Goal: Communication & Community: Answer question/provide support

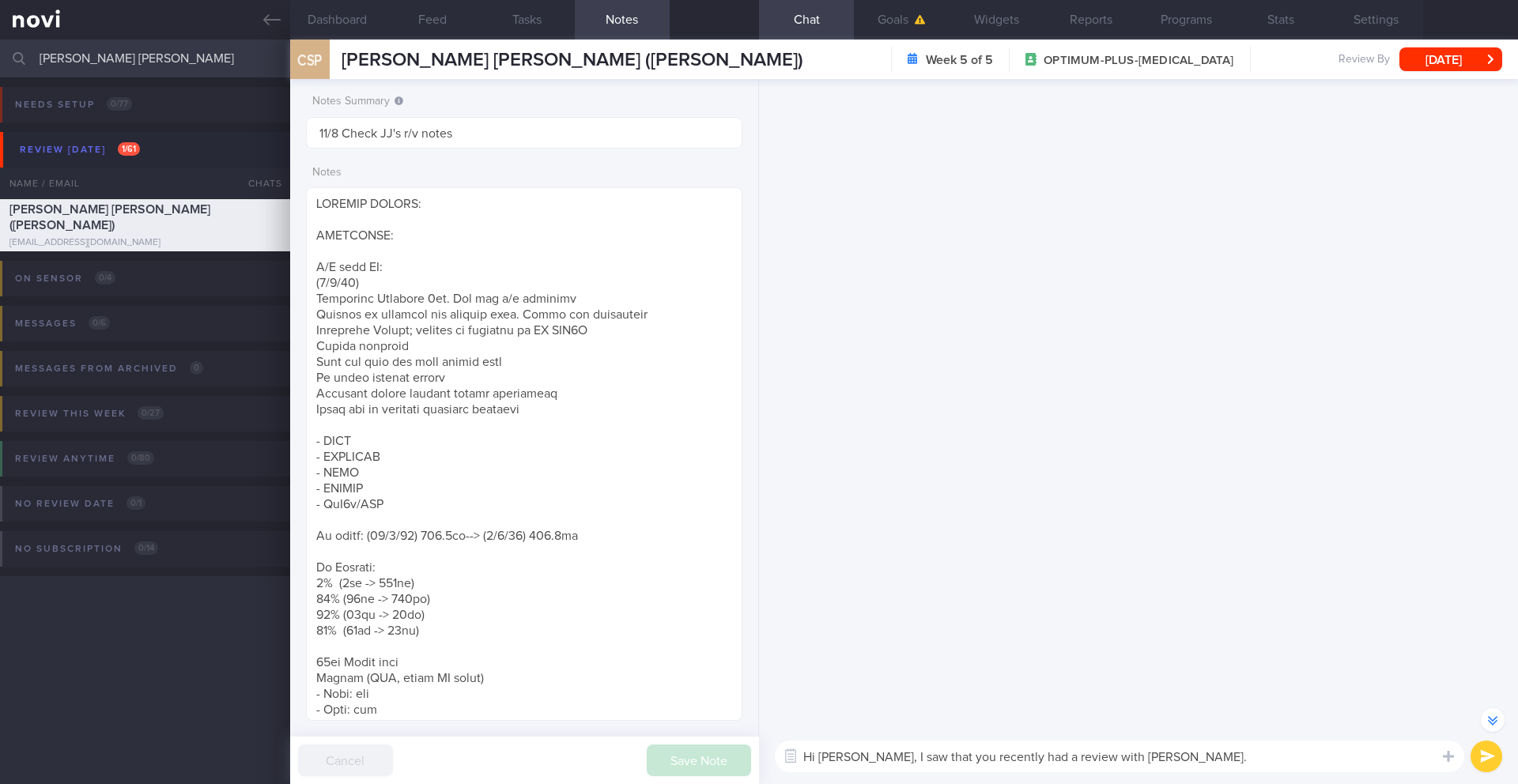
select select "7"
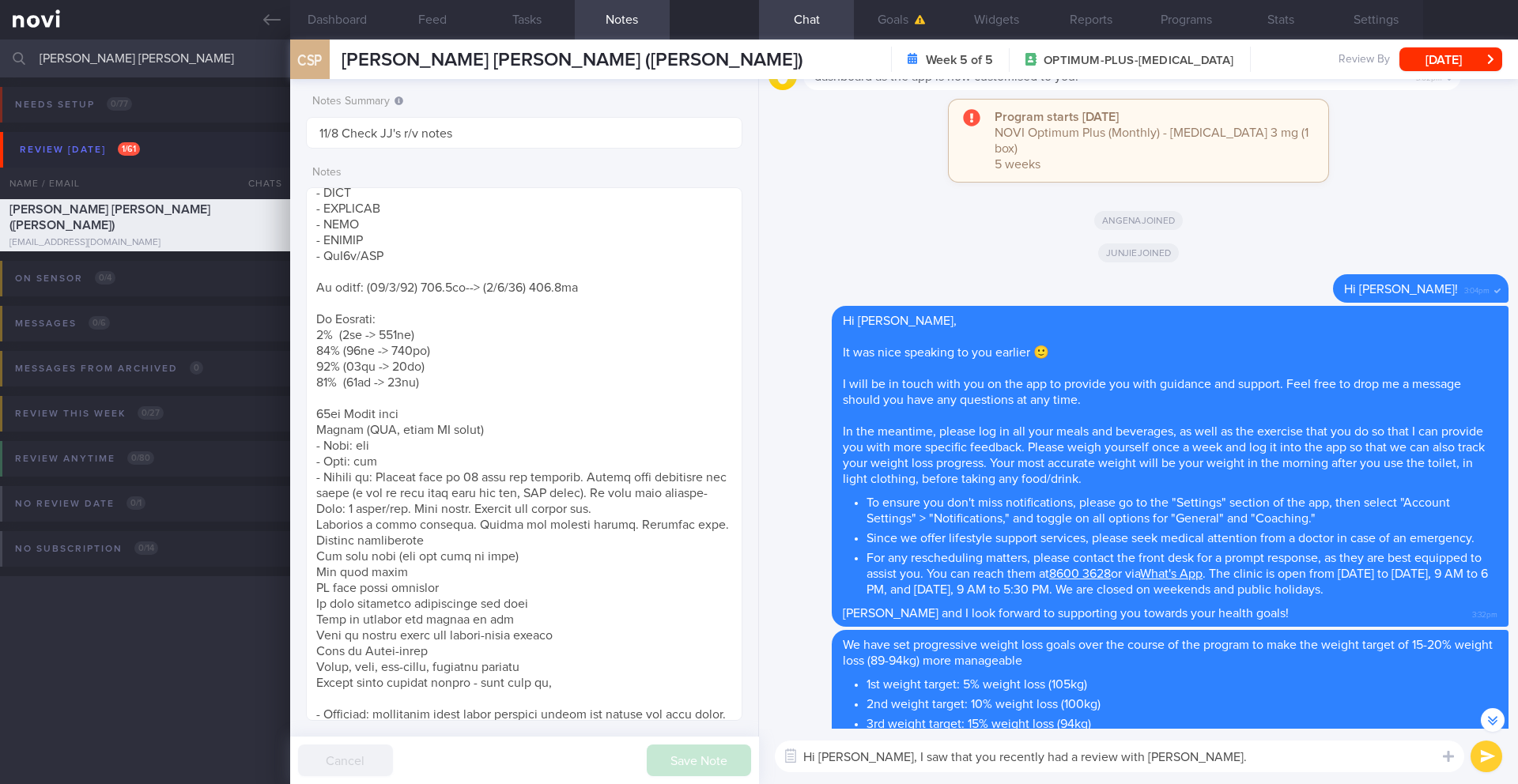
click at [1195, 764] on textarea "Hi [PERSON_NAME], I saw that you recently had a review with [PERSON_NAME]." at bounding box center [1119, 757] width 689 height 31
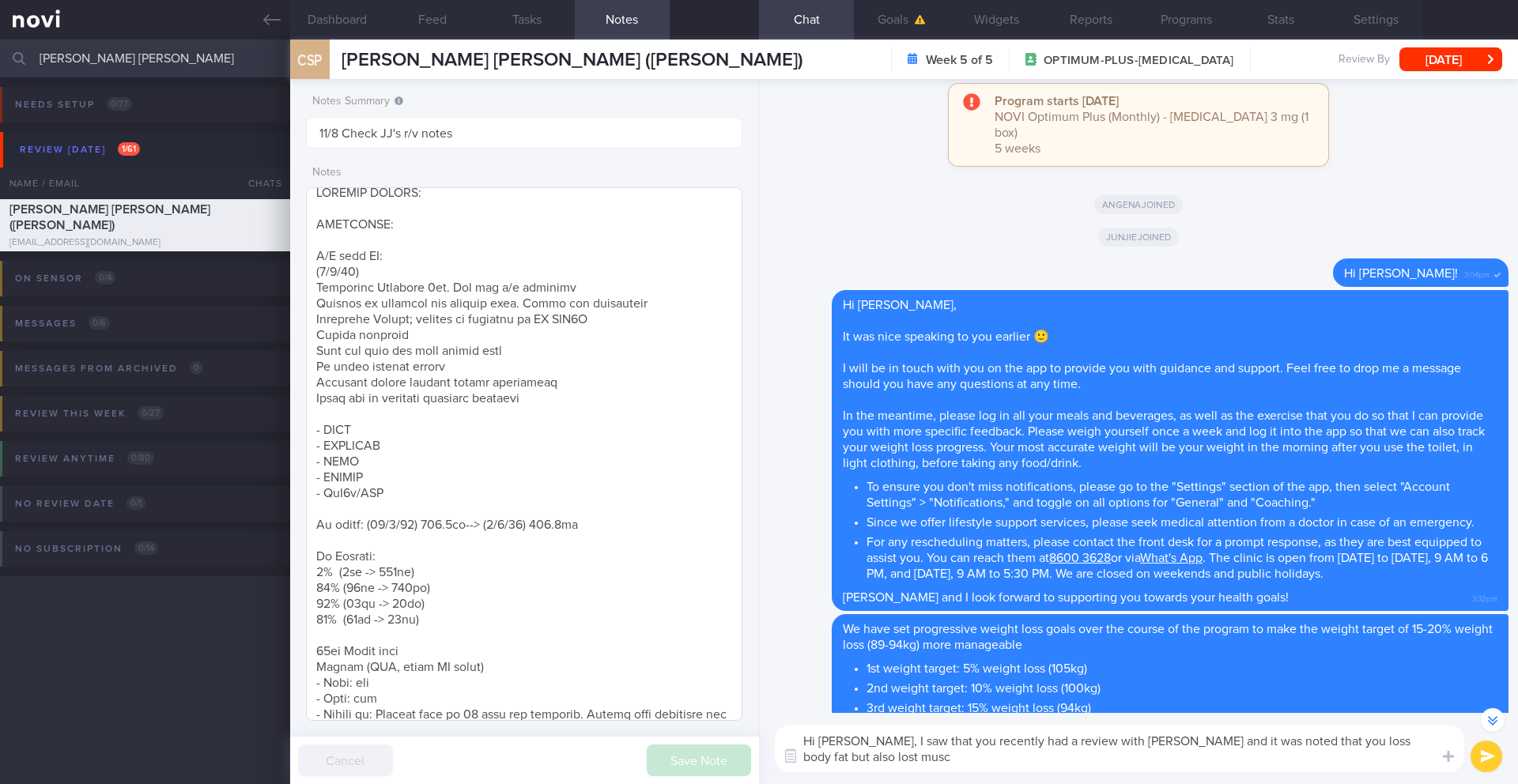
scroll to position [-2060, 0]
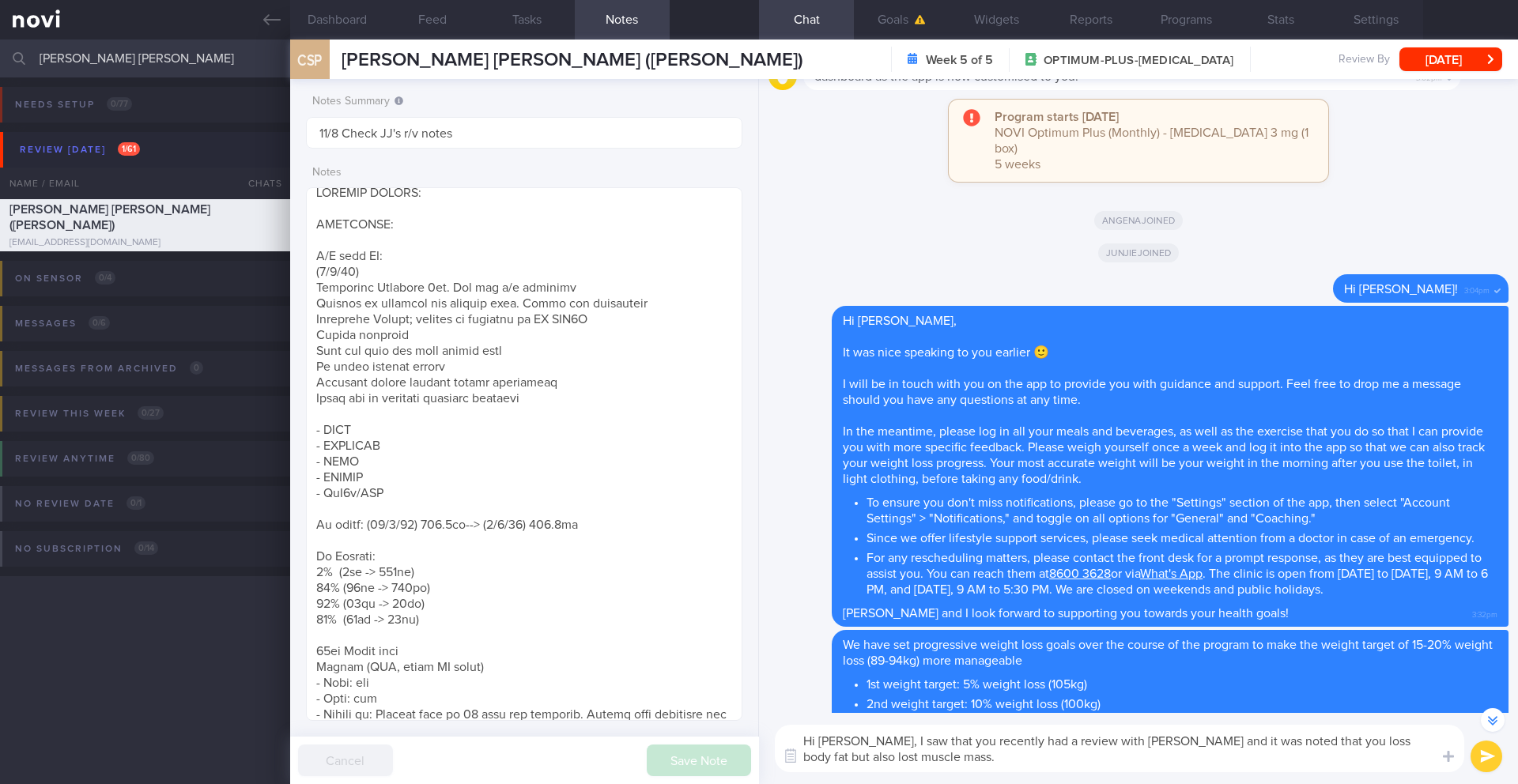
click at [1286, 745] on textarea "Hi [PERSON_NAME], I saw that you recently had a review with [PERSON_NAME] and i…" at bounding box center [1119, 749] width 689 height 47
click at [1261, 761] on textarea "Hi [PERSON_NAME], I saw that you recently had a review with [PERSON_NAME] and i…" at bounding box center [1119, 749] width 689 height 47
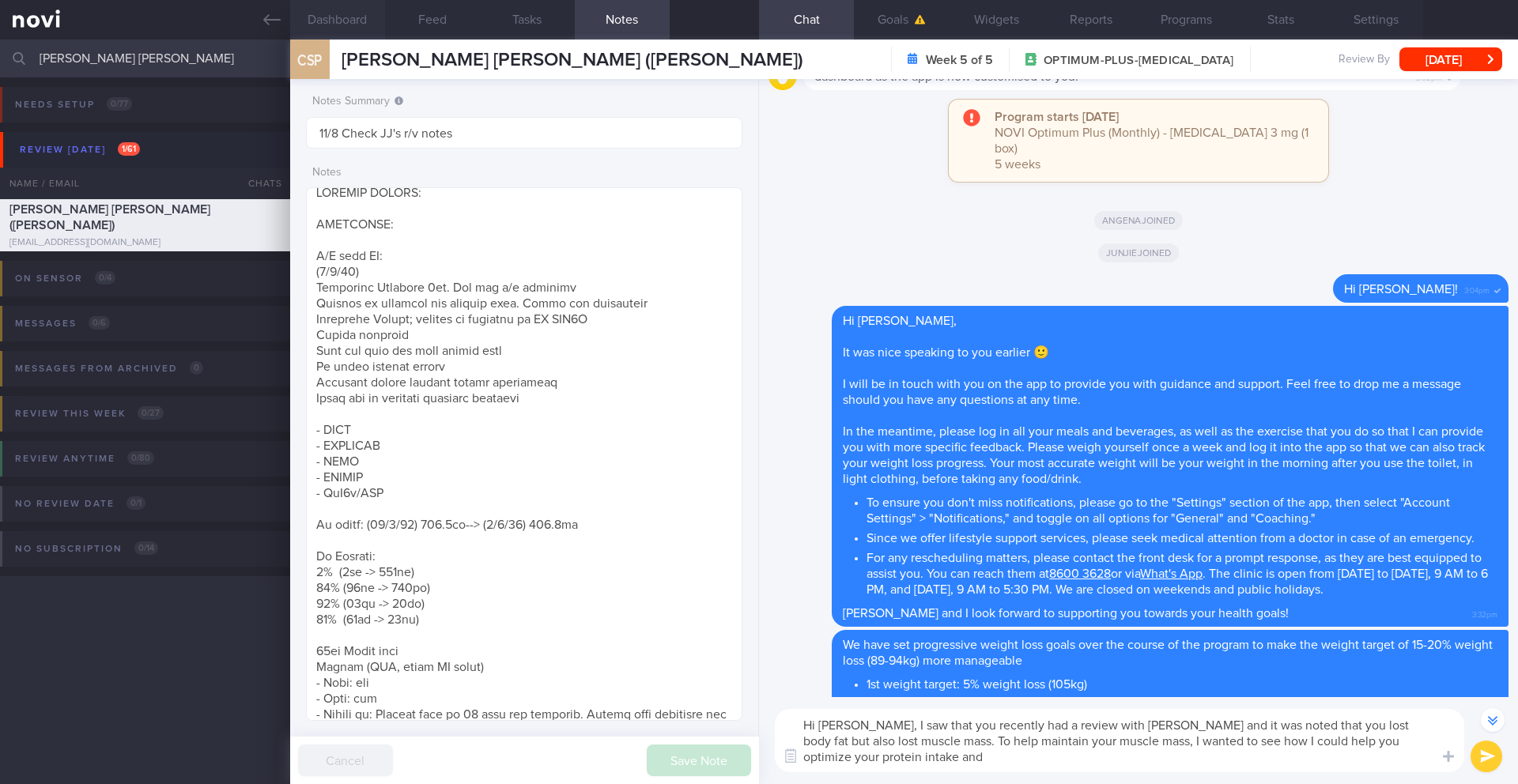
click at [367, 21] on button "Dashboard" at bounding box center [337, 20] width 95 height 39
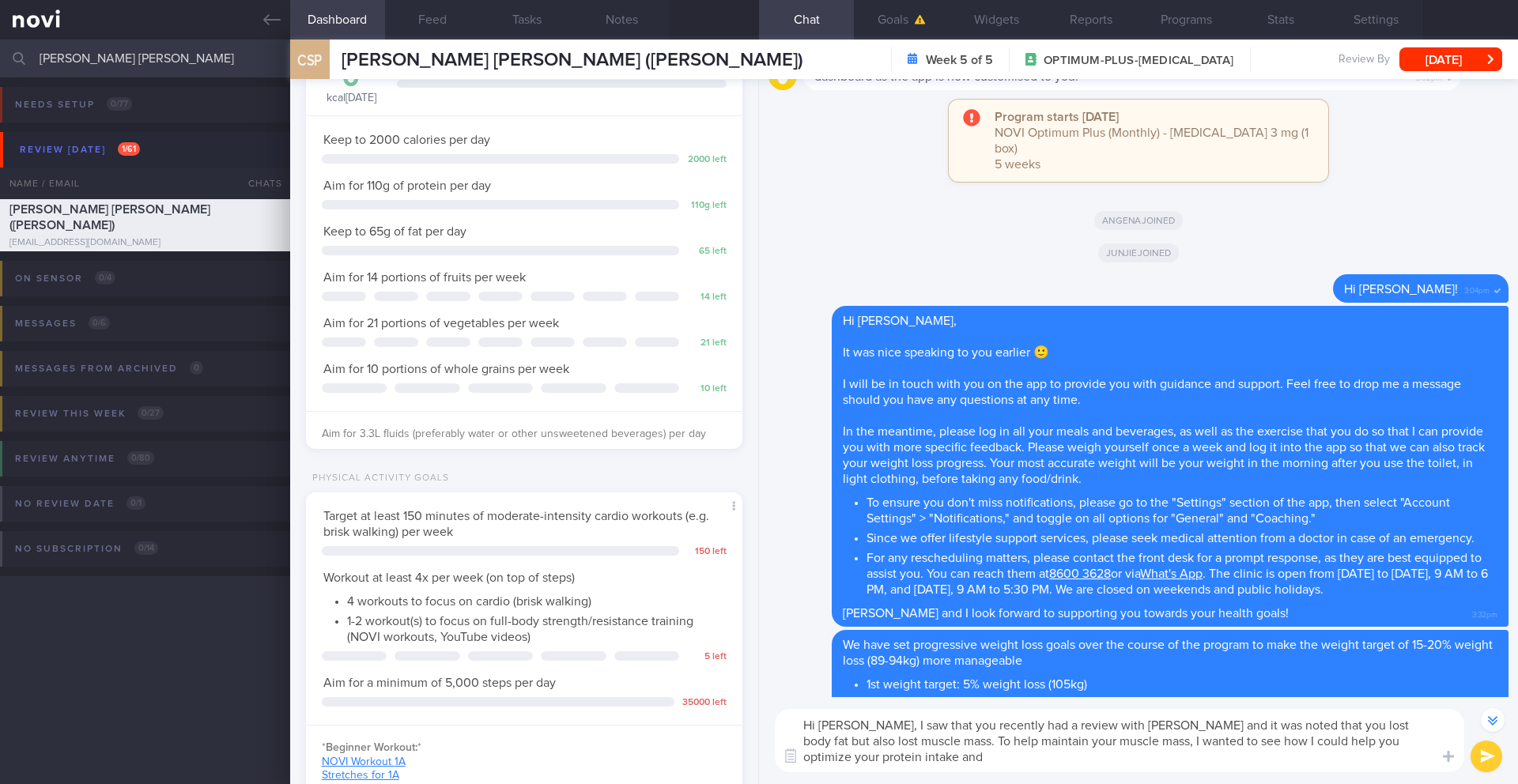
scroll to position [521, 0]
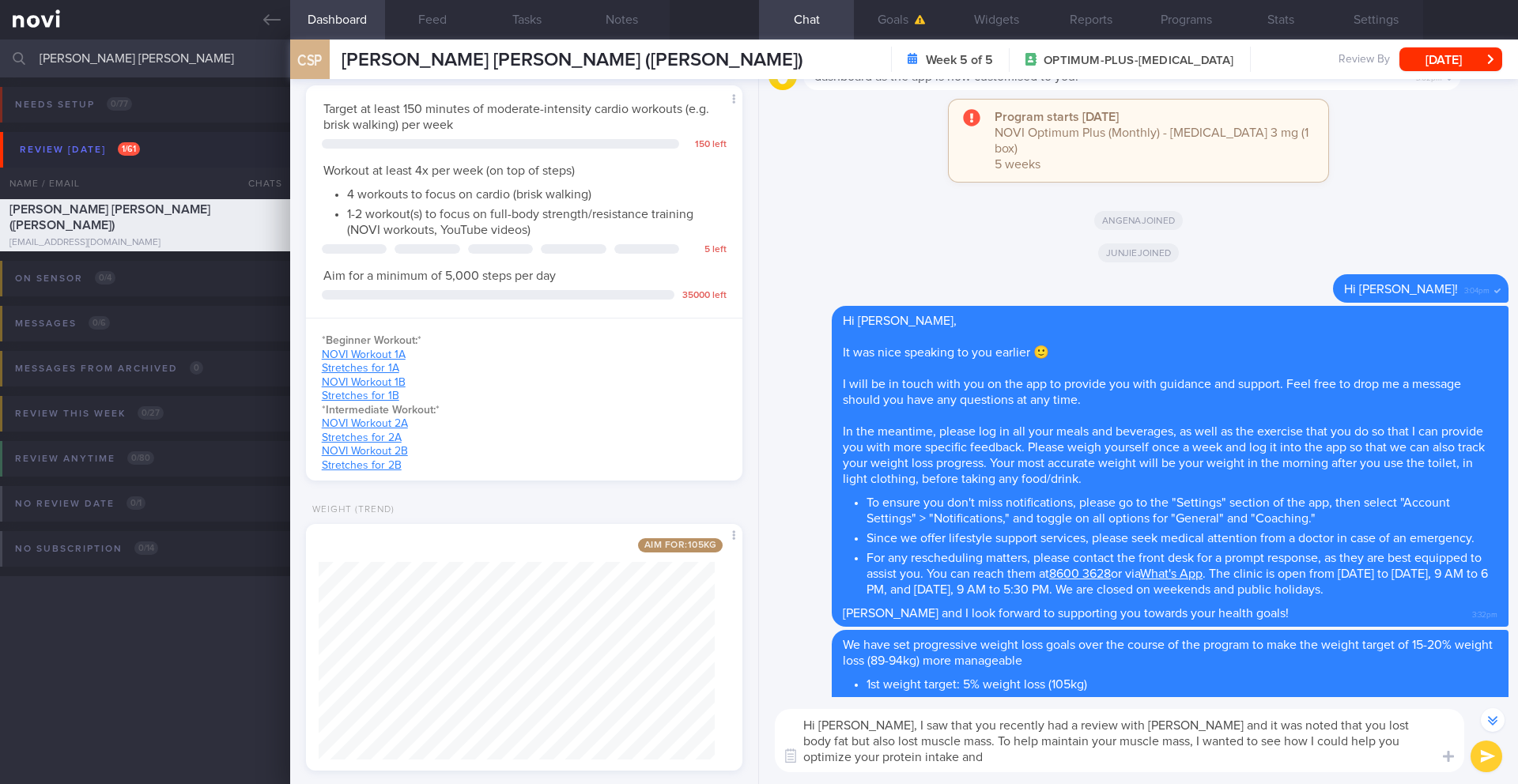
click at [873, 764] on textarea "Hi [PERSON_NAME], I saw that you recently had a review with [PERSON_NAME] and i…" at bounding box center [1119, 741] width 689 height 64
drag, startPoint x: 1036, startPoint y: 766, endPoint x: 815, endPoint y: 736, distance: 223.0
click at [800, 731] on textarea "Hi [PERSON_NAME], I saw that you recently had a review with [PERSON_NAME] and i…" at bounding box center [1119, 741] width 689 height 64
click at [1116, 751] on textarea "Hi [PERSON_NAME], I saw that you recently had a review with [PERSON_NAME] and i…" at bounding box center [1119, 741] width 689 height 64
drag, startPoint x: 1049, startPoint y: 766, endPoint x: 857, endPoint y: 725, distance: 196.3
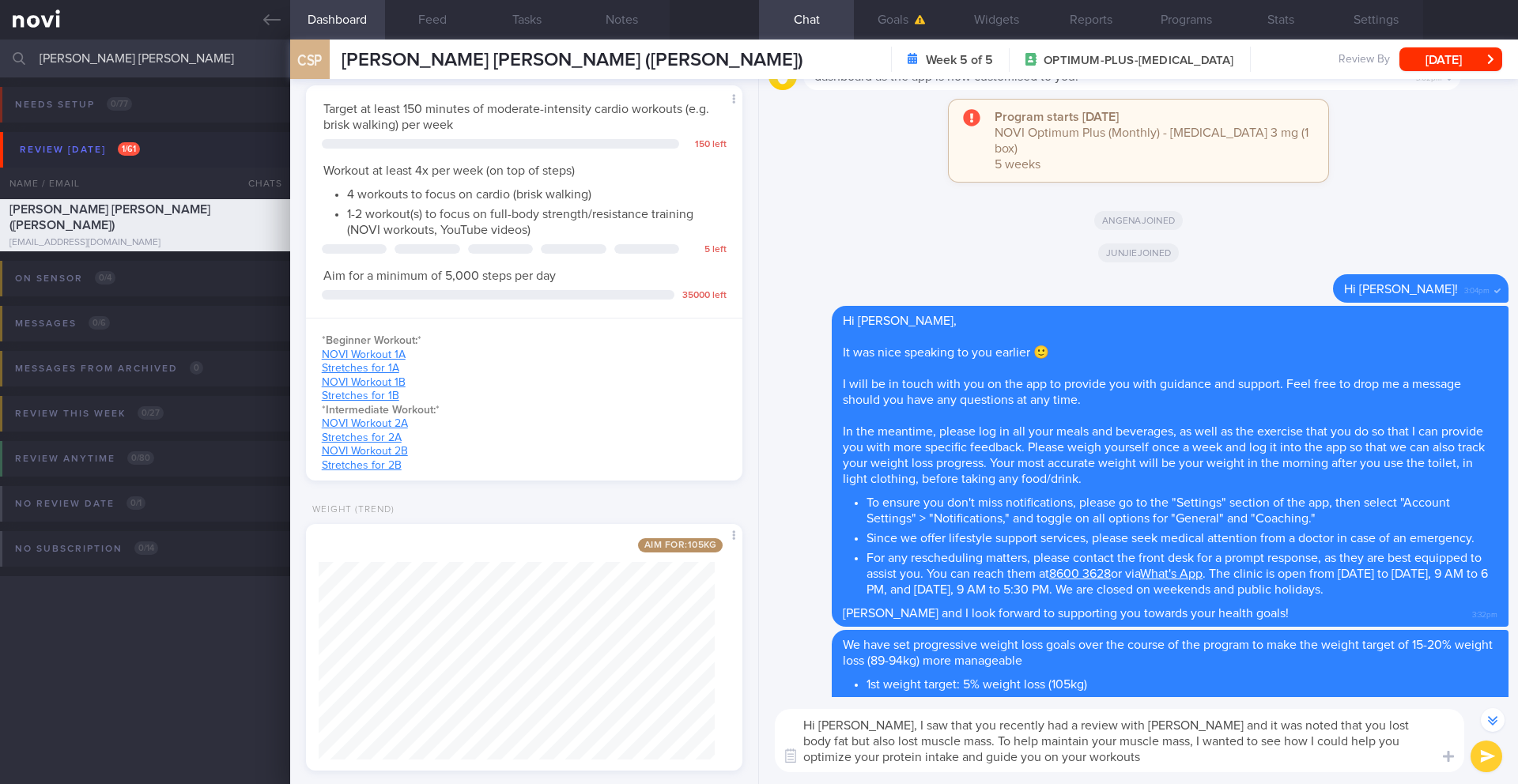
click at [857, 725] on textarea "Hi [PERSON_NAME], I saw that you recently had a review with [PERSON_NAME] and i…" at bounding box center [1119, 741] width 689 height 64
paste textarea "t's fantastic that you're doing such a great job losing body fat! We also noted…"
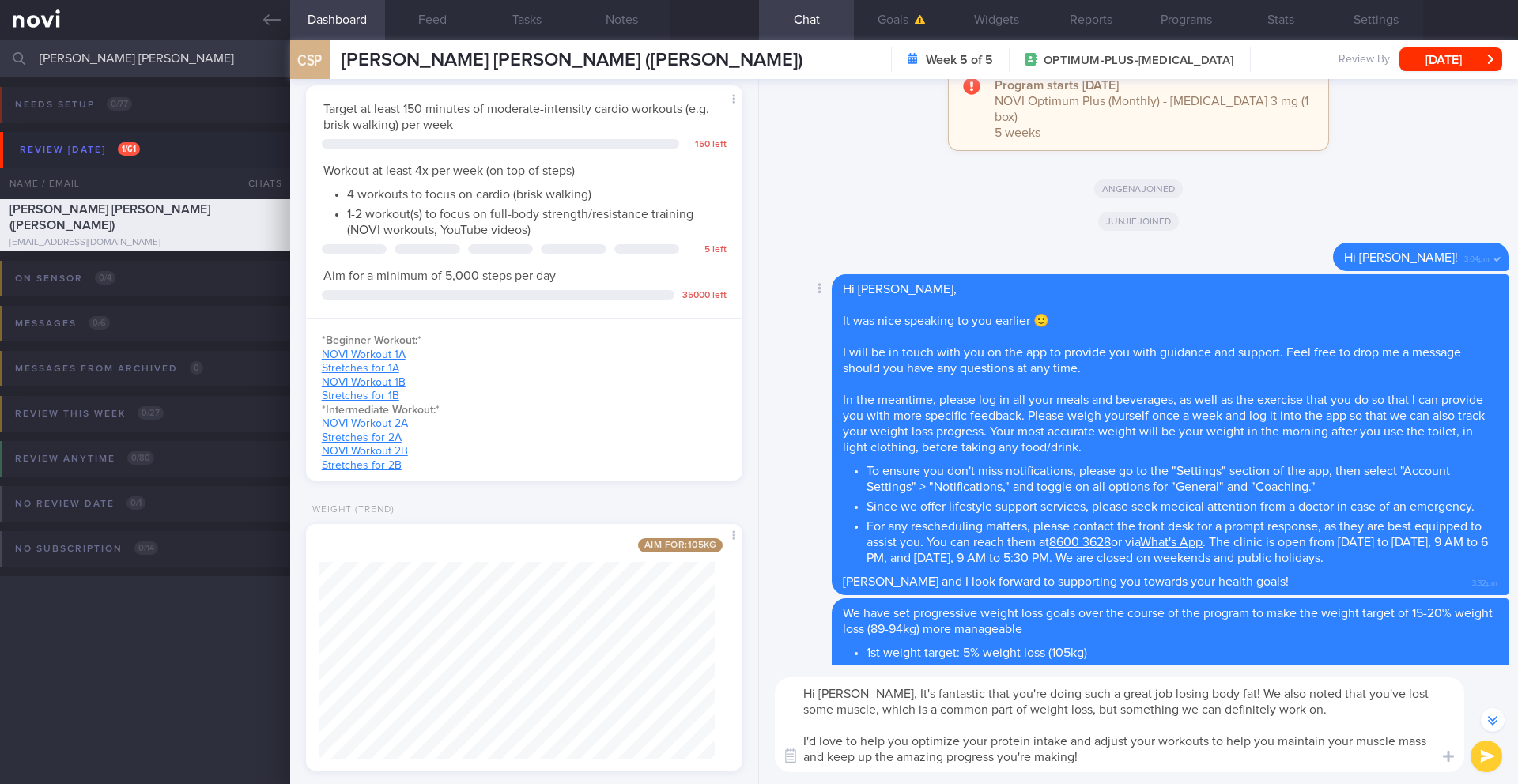
scroll to position [-2108, 0]
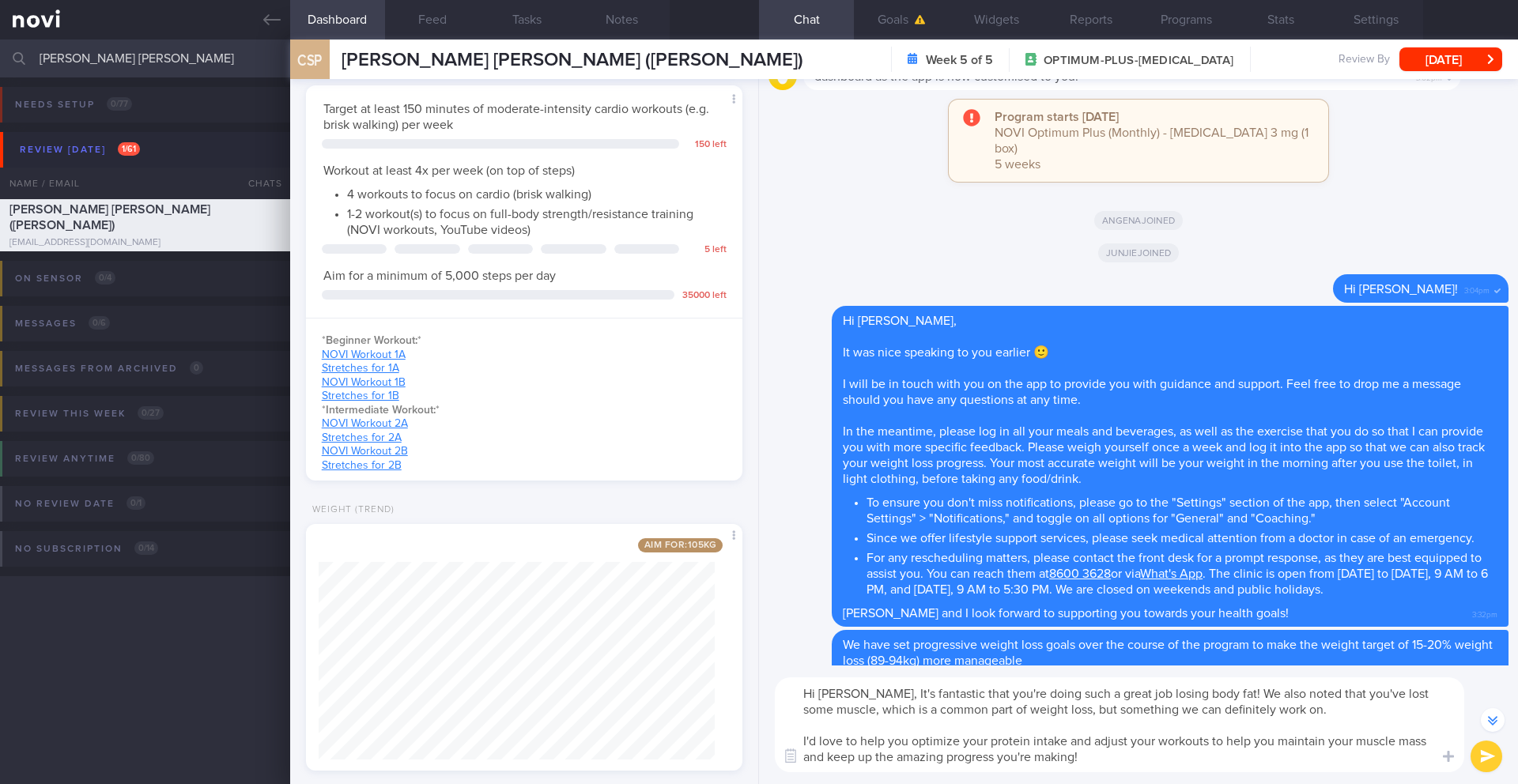
click at [859, 693] on textarea "Hi [PERSON_NAME], It's fantastic that you're doing such a great job losing body…" at bounding box center [1119, 724] width 689 height 95
drag, startPoint x: 973, startPoint y: 695, endPoint x: 1069, endPoint y: 690, distance: 96.1
click at [1069, 690] on textarea "Hi [PERSON_NAME], it's fantastic that you're doing such a great job losing body…" at bounding box center [1119, 724] width 689 height 95
click at [1053, 725] on textarea "Hi [PERSON_NAME], it's fantastic that you're doing such a great job losing body…" at bounding box center [1119, 724] width 689 height 95
drag, startPoint x: 847, startPoint y: 742, endPoint x: 807, endPoint y: 741, distance: 40.0
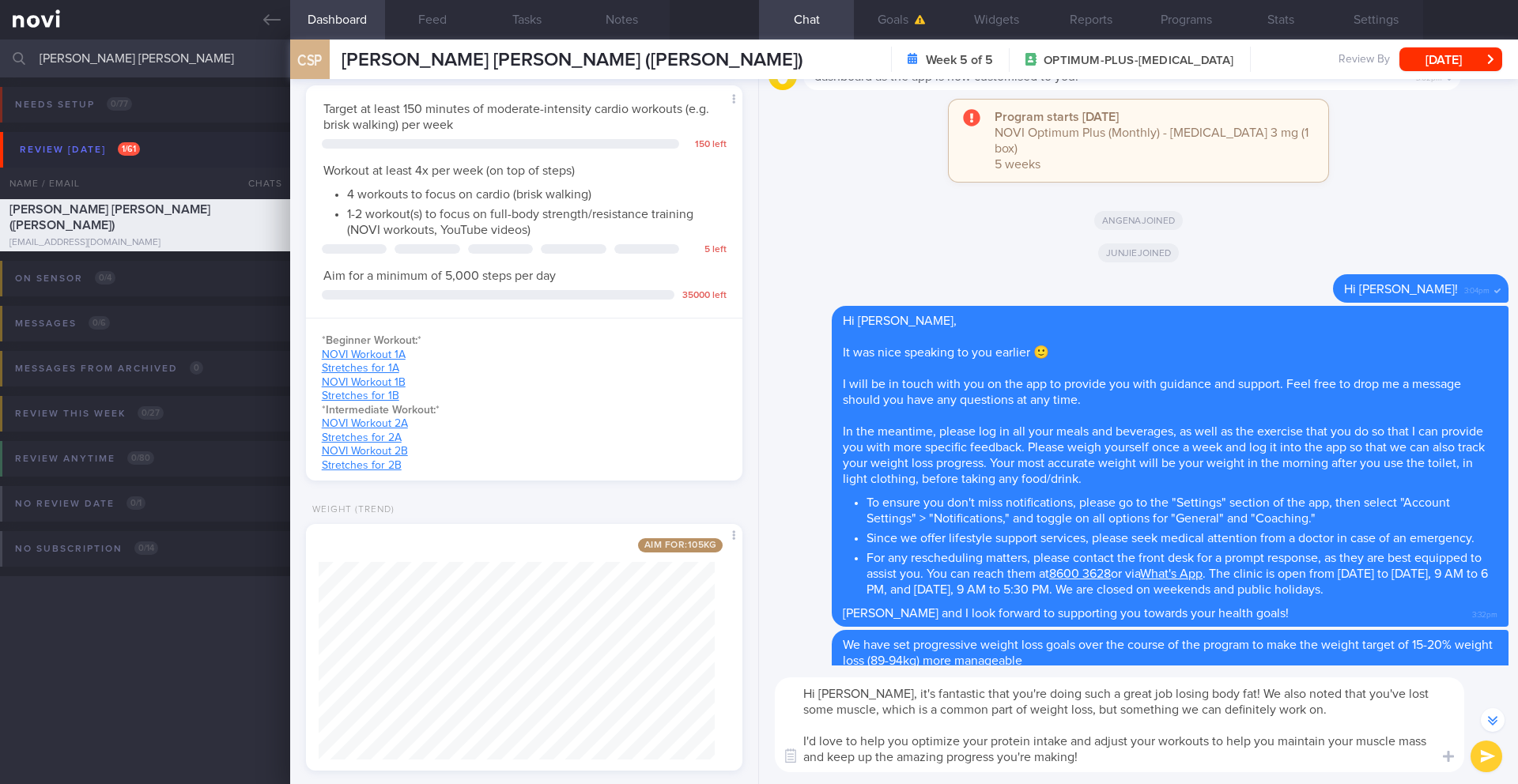
click at [807, 741] on textarea "Hi [PERSON_NAME], it's fantastic that you're doing such a great job losing body…" at bounding box center [1119, 724] width 689 height 95
drag, startPoint x: 839, startPoint y: 759, endPoint x: 1139, endPoint y: 757, distance: 300.0
click at [1139, 757] on textarea "Hi [PERSON_NAME], it's fantastic that you're doing such a great job losing body…" at bounding box center [1119, 724] width 689 height 95
drag, startPoint x: 1321, startPoint y: 755, endPoint x: 1368, endPoint y: 759, distance: 47.2
click at [1368, 759] on textarea "Hi [PERSON_NAME], it's fantastic that you're doing such a great job losing body…" at bounding box center [1119, 724] width 689 height 95
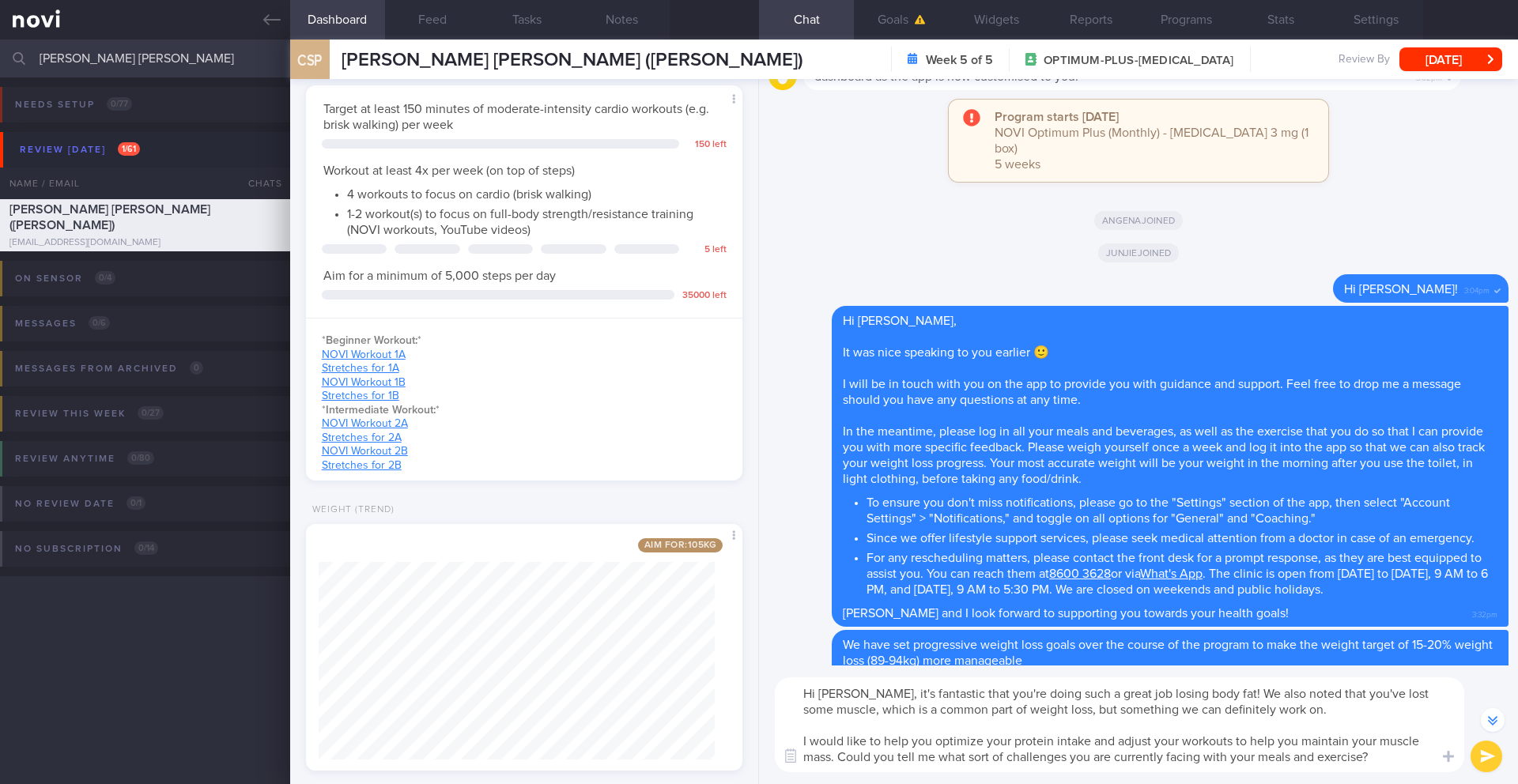
click at [1339, 713] on textarea "Hi [PERSON_NAME], it's fantastic that you're doing such a great job losing body…" at bounding box center [1119, 724] width 689 height 95
drag, startPoint x: 1218, startPoint y: 698, endPoint x: 1204, endPoint y: 696, distance: 14.1
click at [1204, 696] on textarea "Hi [PERSON_NAME], it's fantastic that you're doing such a great job losing body…" at bounding box center [1119, 724] width 689 height 95
type textarea "Hi [PERSON_NAME], it's fantastic that you're doing such a great job losing body…"
click at [1488, 755] on button "submit" at bounding box center [1486, 757] width 31 height 31
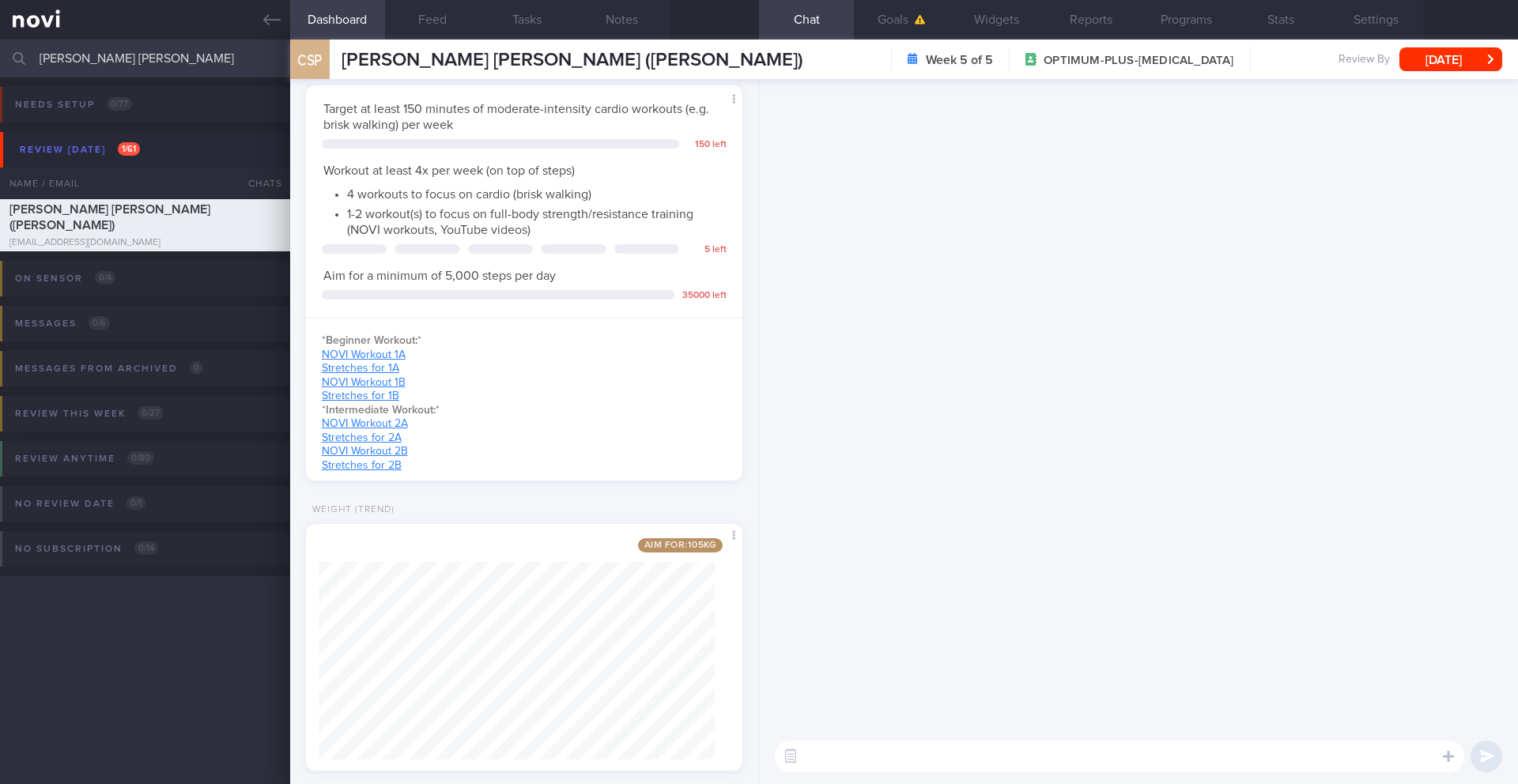
scroll to position [0, 0]
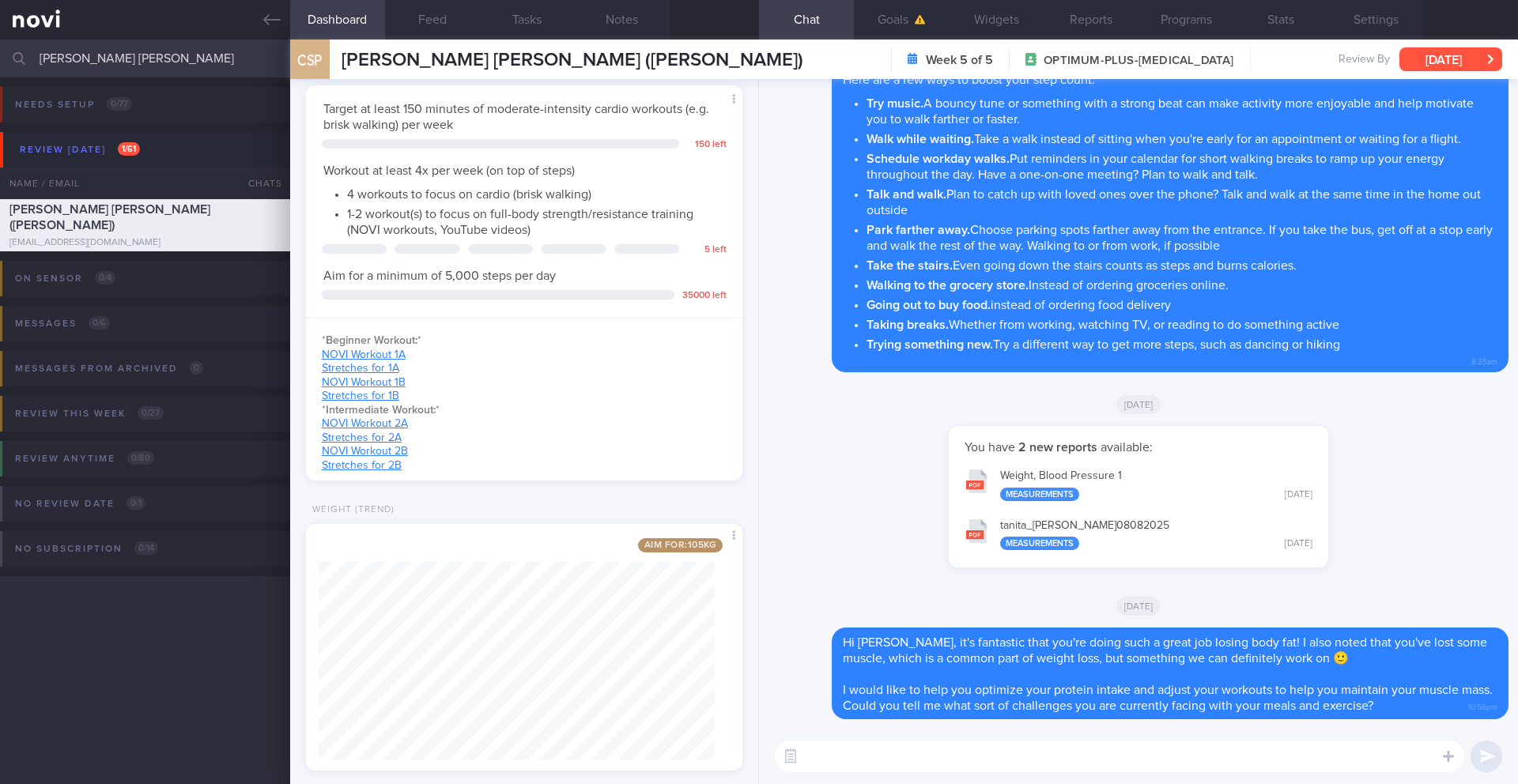
click at [1448, 60] on button "[DATE]" at bounding box center [1450, 59] width 103 height 24
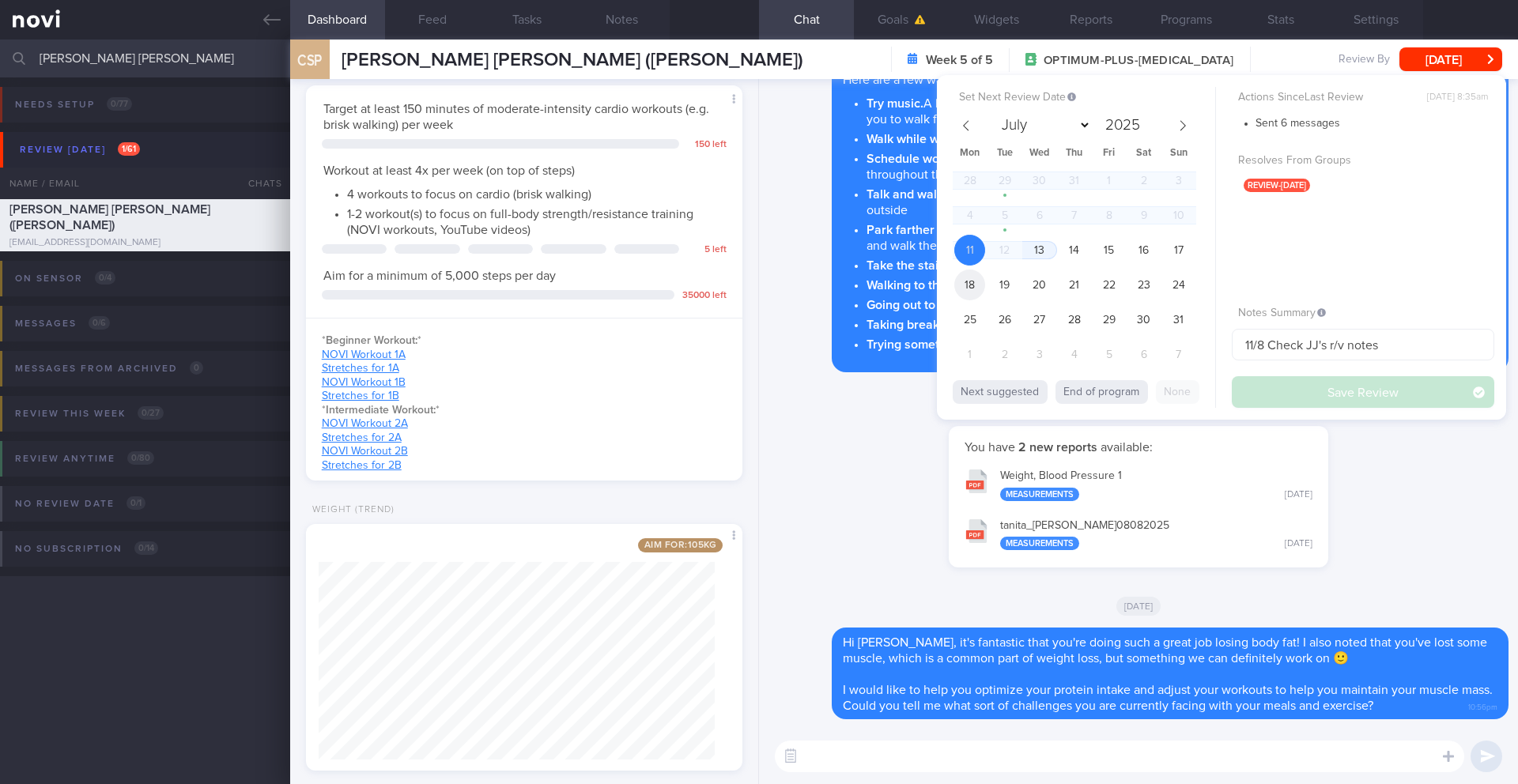
click at [967, 292] on span "18" at bounding box center [969, 284] width 30 height 30
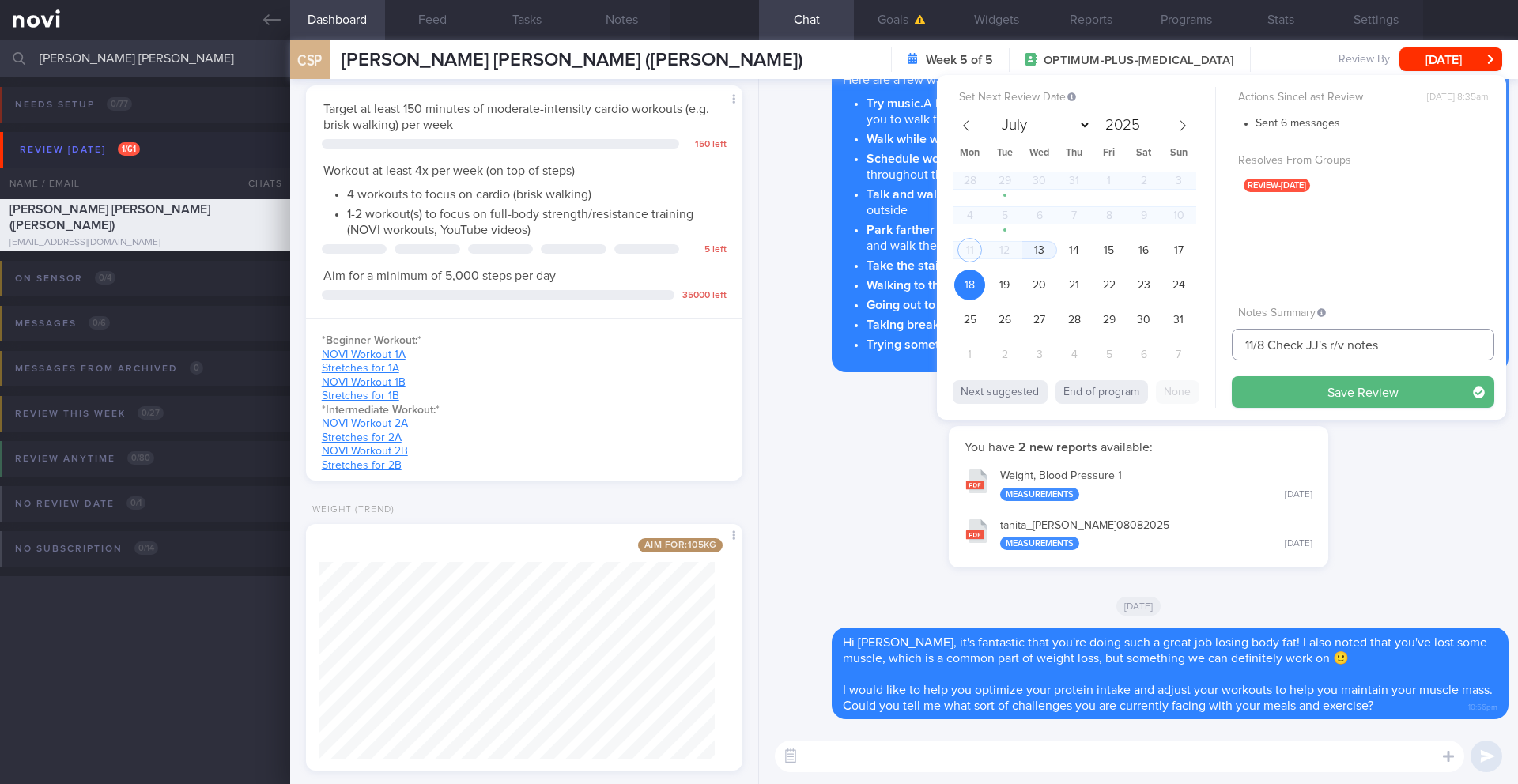
drag, startPoint x: 1254, startPoint y: 346, endPoint x: 1214, endPoint y: 346, distance: 40.0
click at [1214, 346] on div "Set Next Review Date [DATE] July August September October November [DATE] Mon T…" at bounding box center [1221, 248] width 569 height 345
drag, startPoint x: 1311, startPoint y: 348, endPoint x: 1408, endPoint y: 346, distance: 97.0
click at [1408, 346] on input "18/8 Check [PERSON_NAME]'s r/v notes" at bounding box center [1363, 345] width 263 height 31
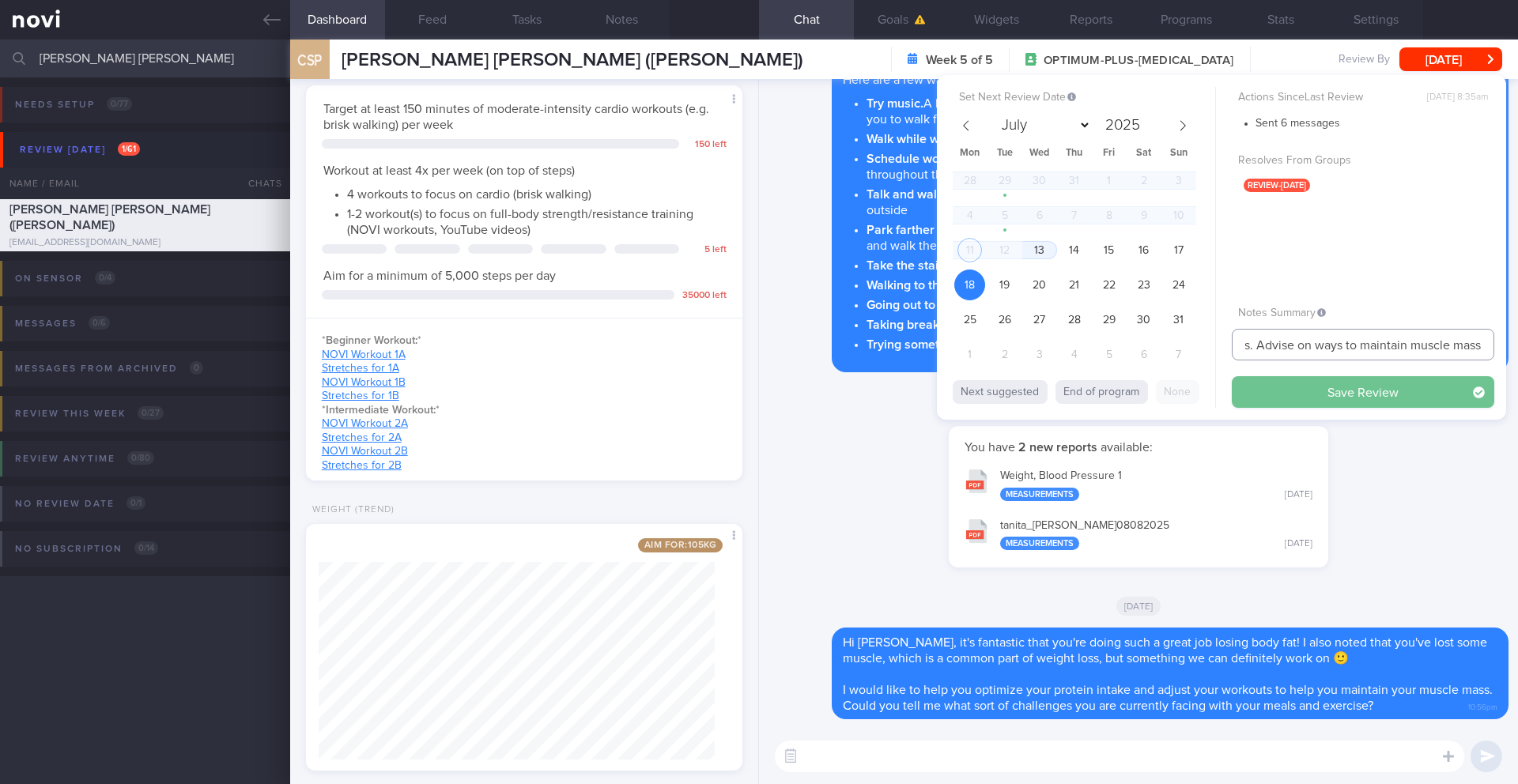
type input "18/8 Check for logs. Advise on ways to maintain muscle mass"
click at [1355, 396] on button "Save Review" at bounding box center [1363, 392] width 263 height 31
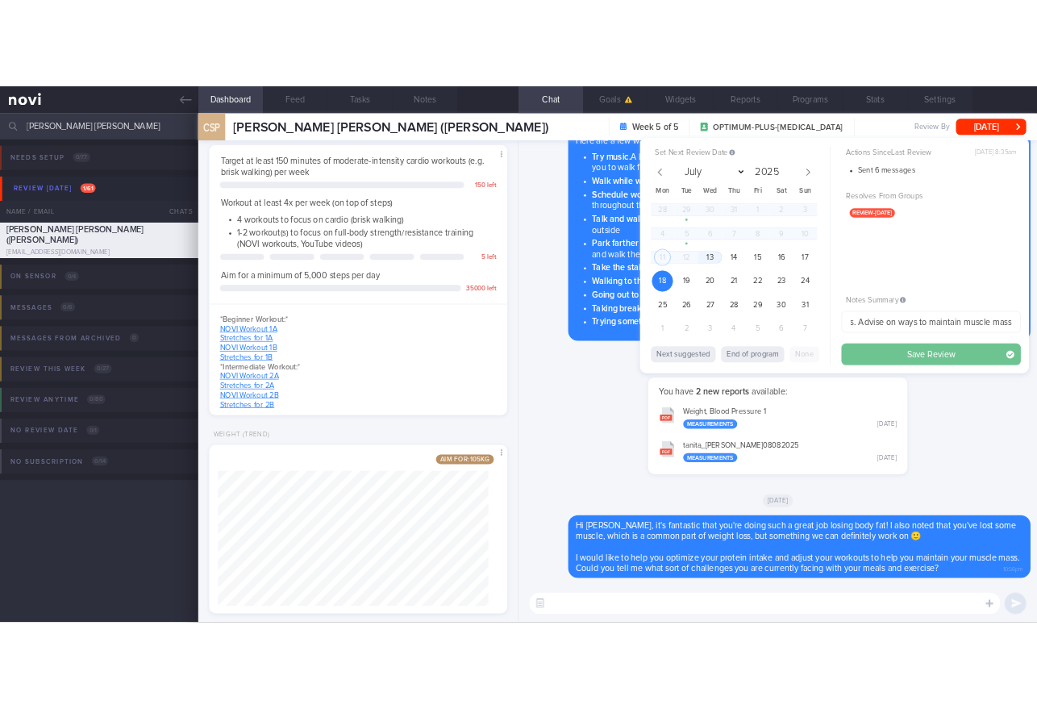
scroll to position [0, 0]
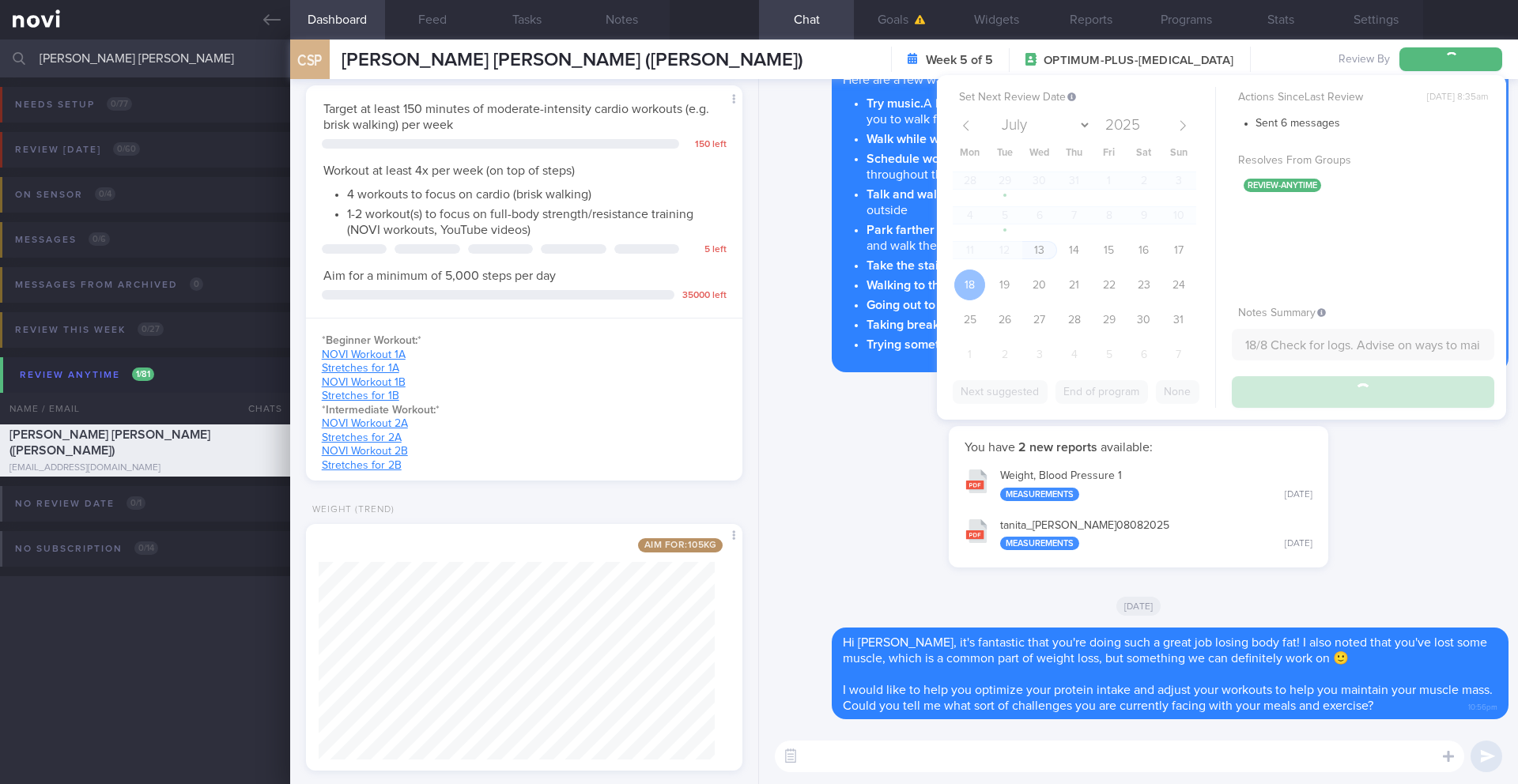
type input "18/8 Check for logs. Advise on ways to maintain muscle mass"
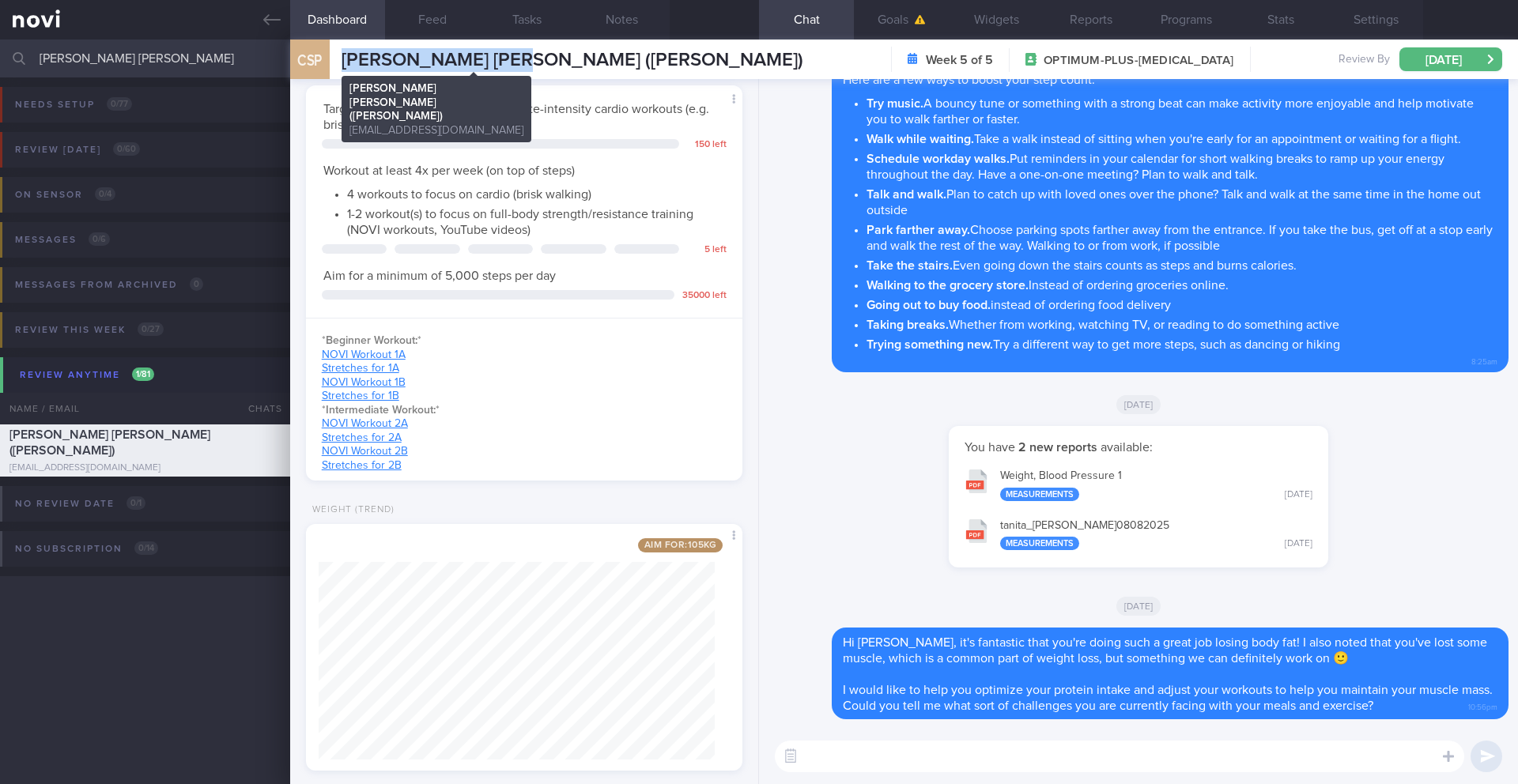
drag, startPoint x: 345, startPoint y: 66, endPoint x: 542, endPoint y: 62, distance: 197.0
click at [542, 62] on span "[PERSON_NAME] [PERSON_NAME] ([PERSON_NAME])" at bounding box center [571, 60] width 462 height 19
copy span "[PERSON_NAME] [PERSON_NAME]"
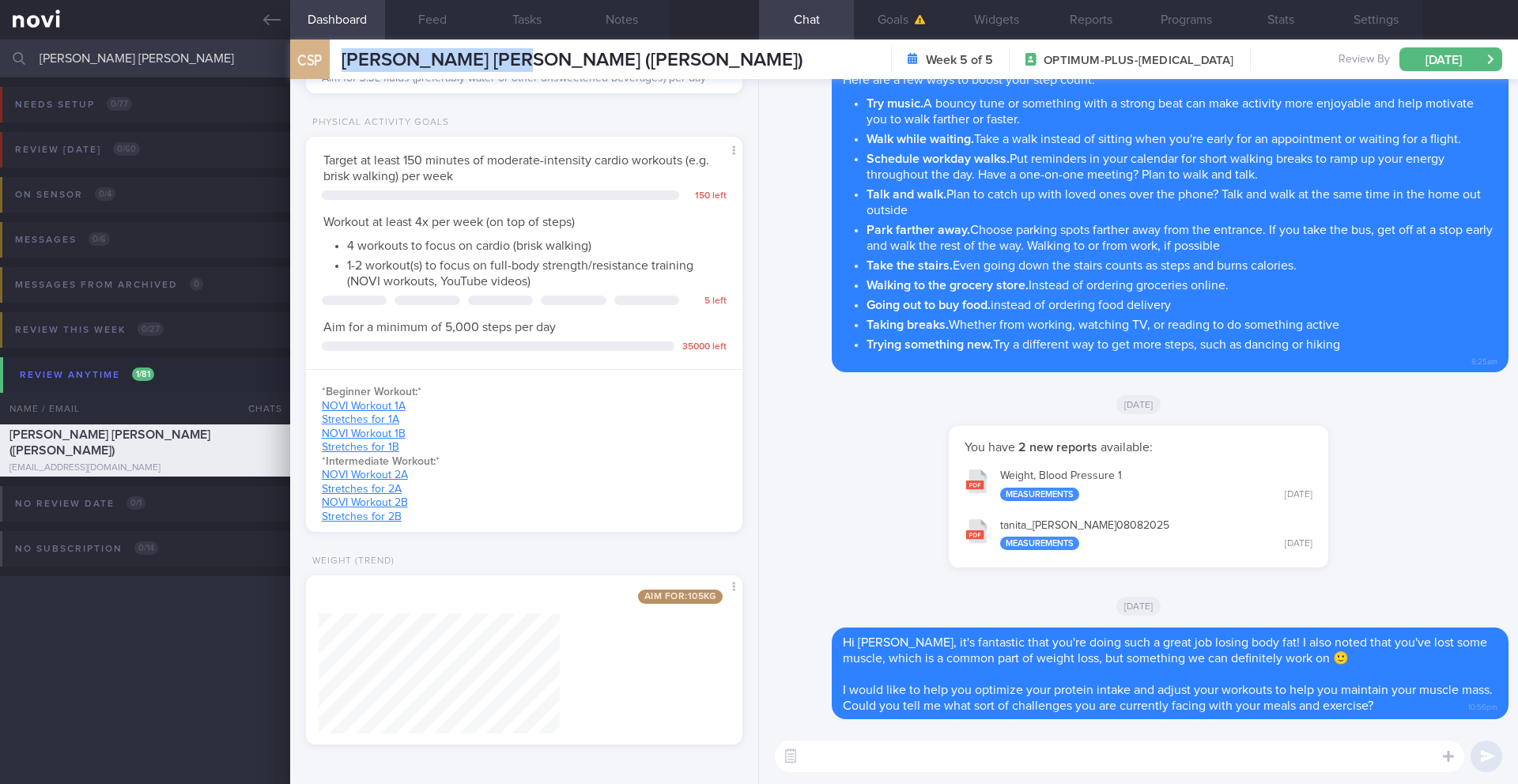
scroll to position [220, 397]
click at [169, 60] on input "[PERSON_NAME] [PERSON_NAME]" at bounding box center [759, 58] width 1518 height 38
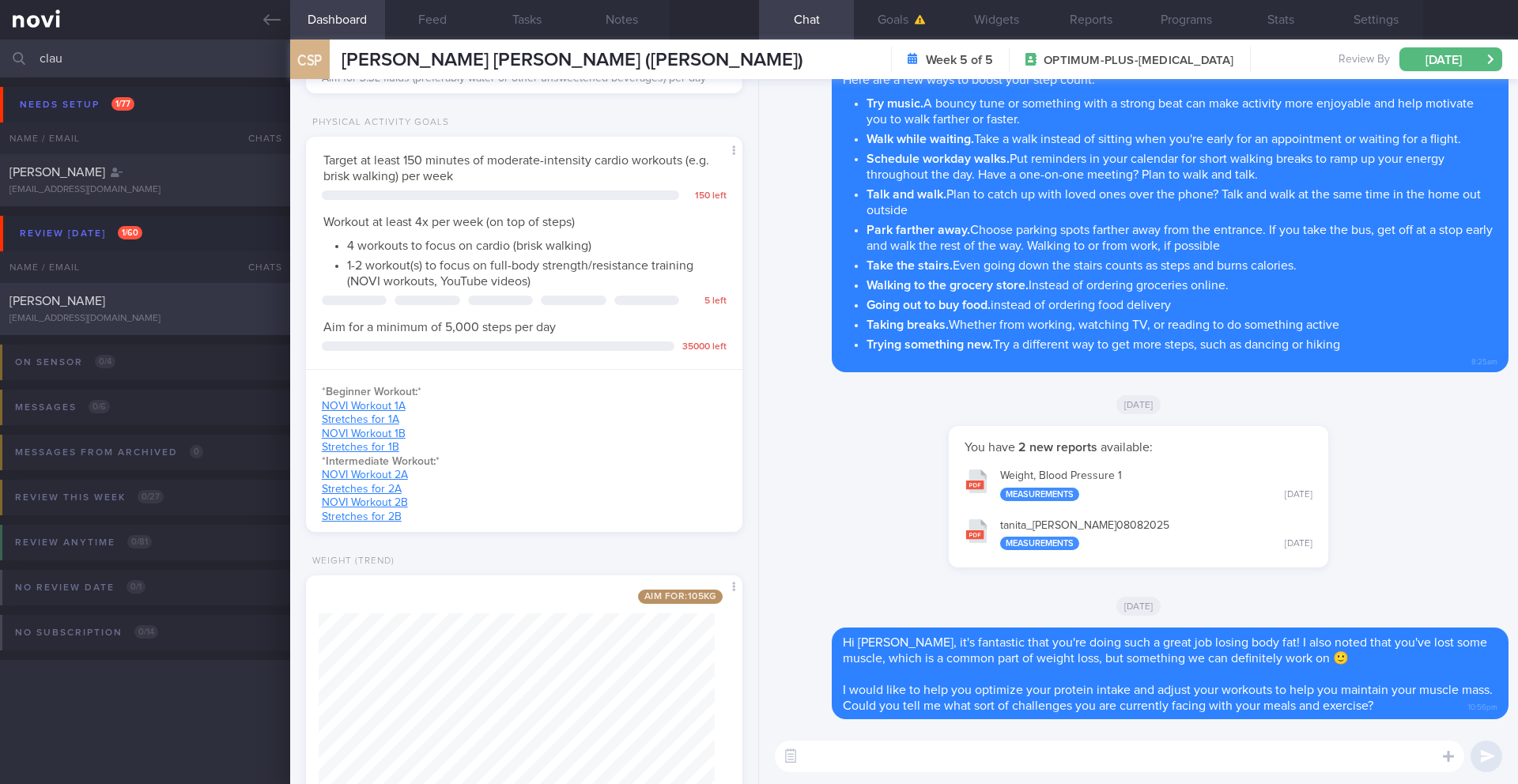
type input "clau"
click at [186, 322] on div "[EMAIL_ADDRESS][DOMAIN_NAME]" at bounding box center [145, 318] width 271 height 12
type input "11/8 (H/o [MEDICAL_DATA]) Check logs. Check on exercise"
type textarea "EXERCISE: ([DATE]) Workouts are still good - generally reformer Pilates / yoga …"
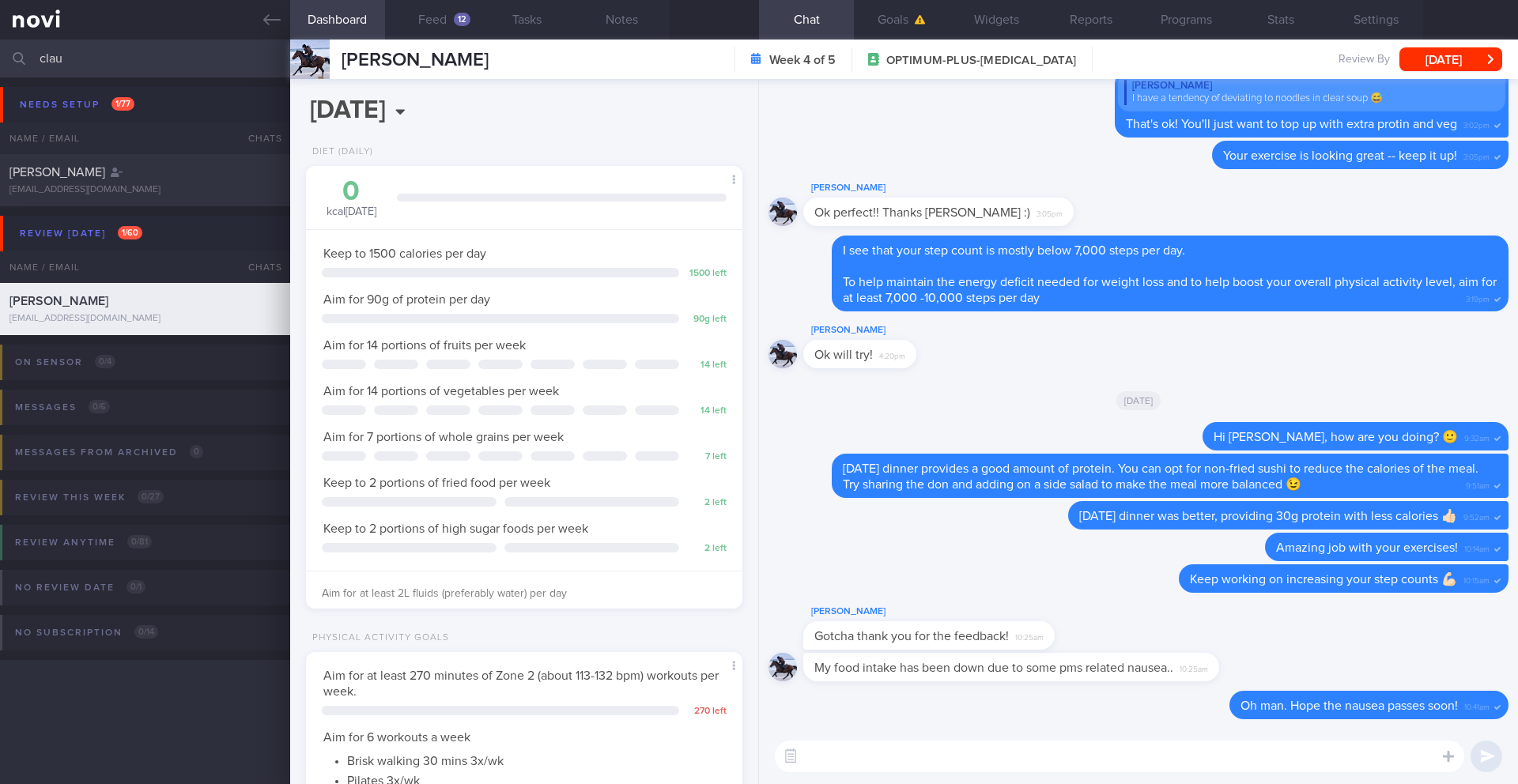
scroll to position [11, 0]
click at [922, 754] on textarea at bounding box center [1119, 757] width 689 height 31
click at [433, 21] on button "Feed 12" at bounding box center [432, 20] width 95 height 39
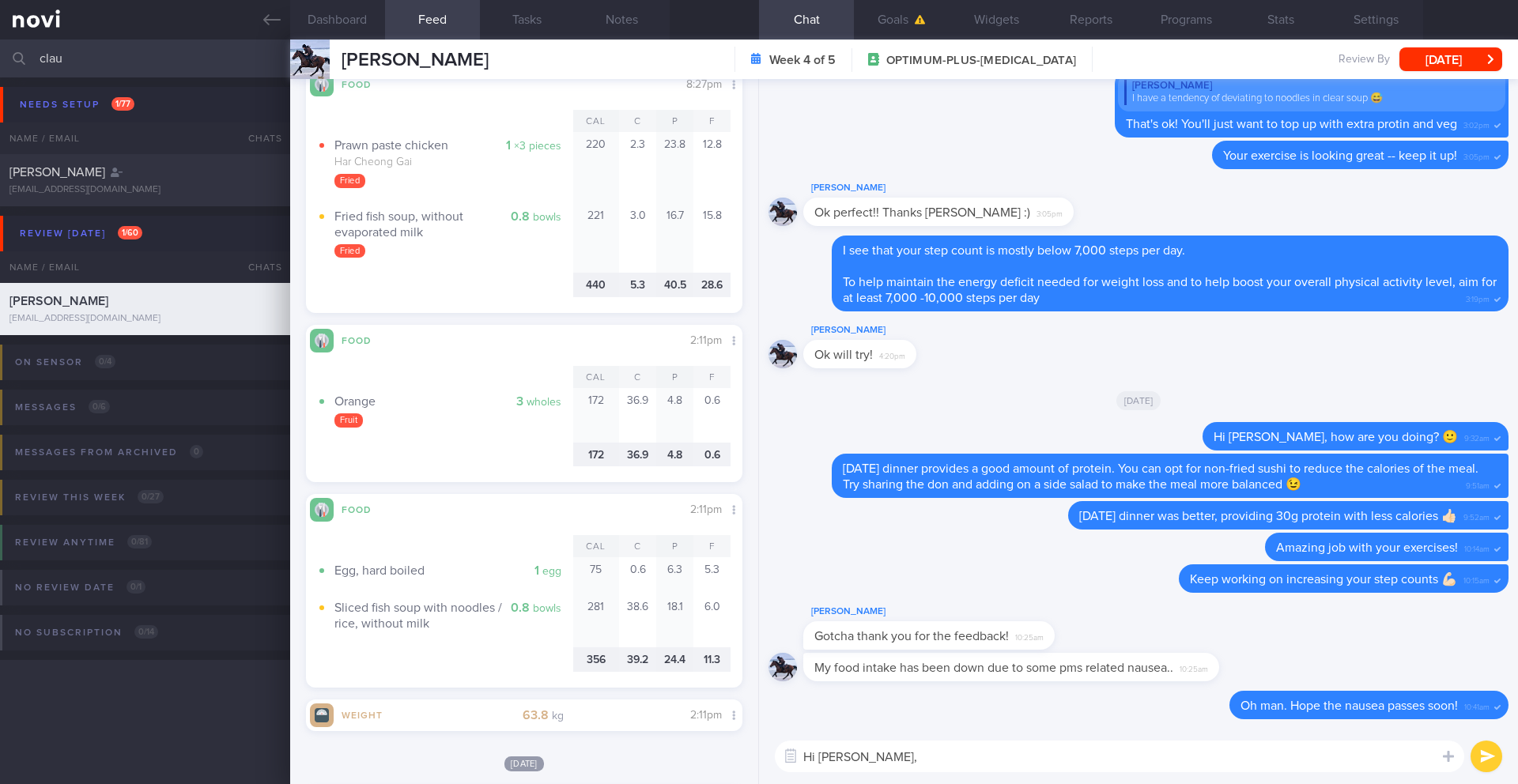
scroll to position [991, 0]
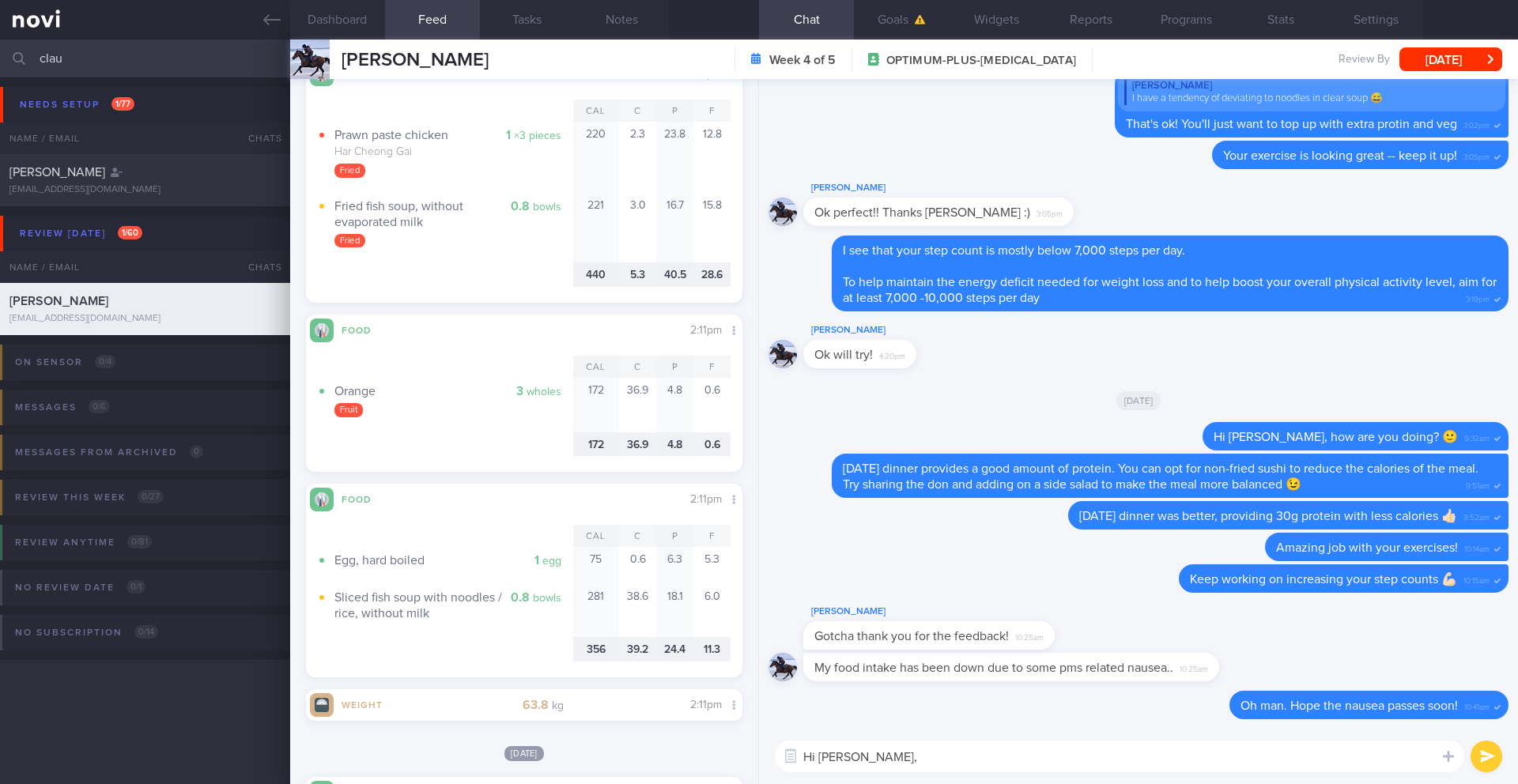
click at [1008, 746] on textarea "Hi [PERSON_NAME]," at bounding box center [1119, 757] width 689 height 31
click at [1016, 752] on textarea "Hi [PERSON_NAME]," at bounding box center [1119, 757] width 689 height 31
drag, startPoint x: 872, startPoint y: 758, endPoint x: 1137, endPoint y: 774, distance: 265.5
click at [1137, 774] on div "Hi [PERSON_NAME], how have you been doing recen Hi [PERSON_NAME], how have you …" at bounding box center [1138, 757] width 759 height 55
type textarea "Hi [PERSON_NAME], I hope your nausea has resolved 🤞🏻"
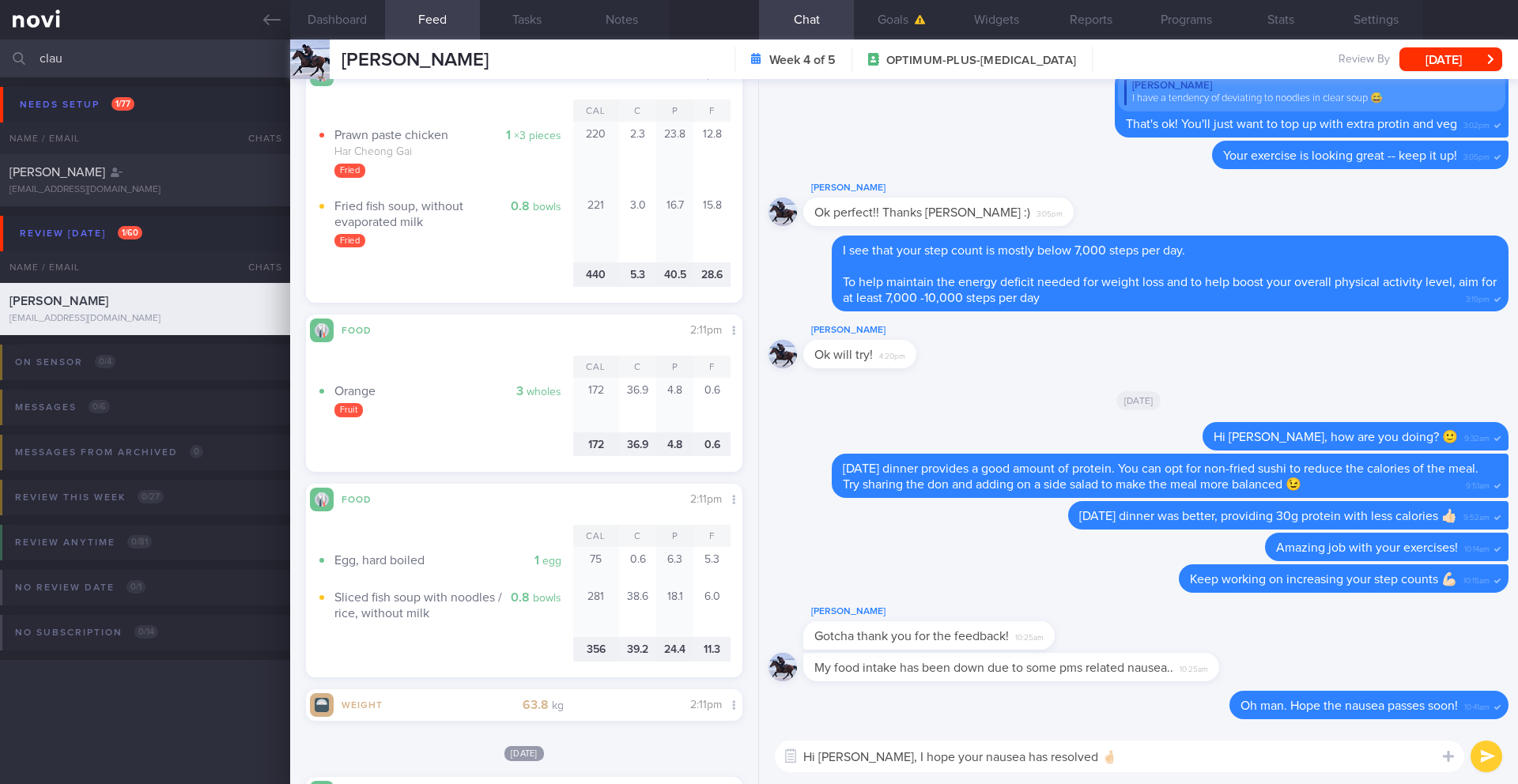
click at [1474, 756] on button "submit" at bounding box center [1486, 757] width 31 height 31
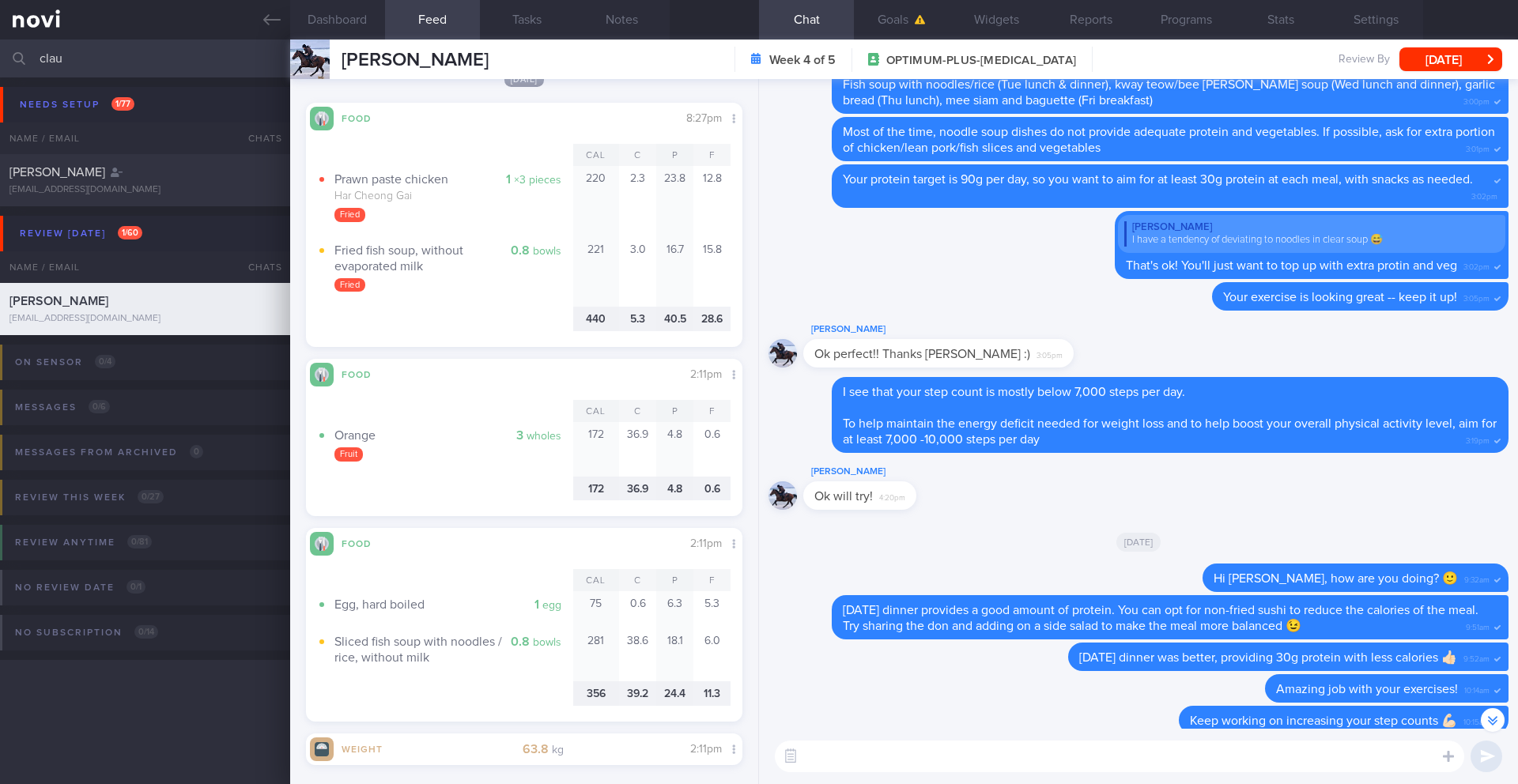
scroll to position [876, 0]
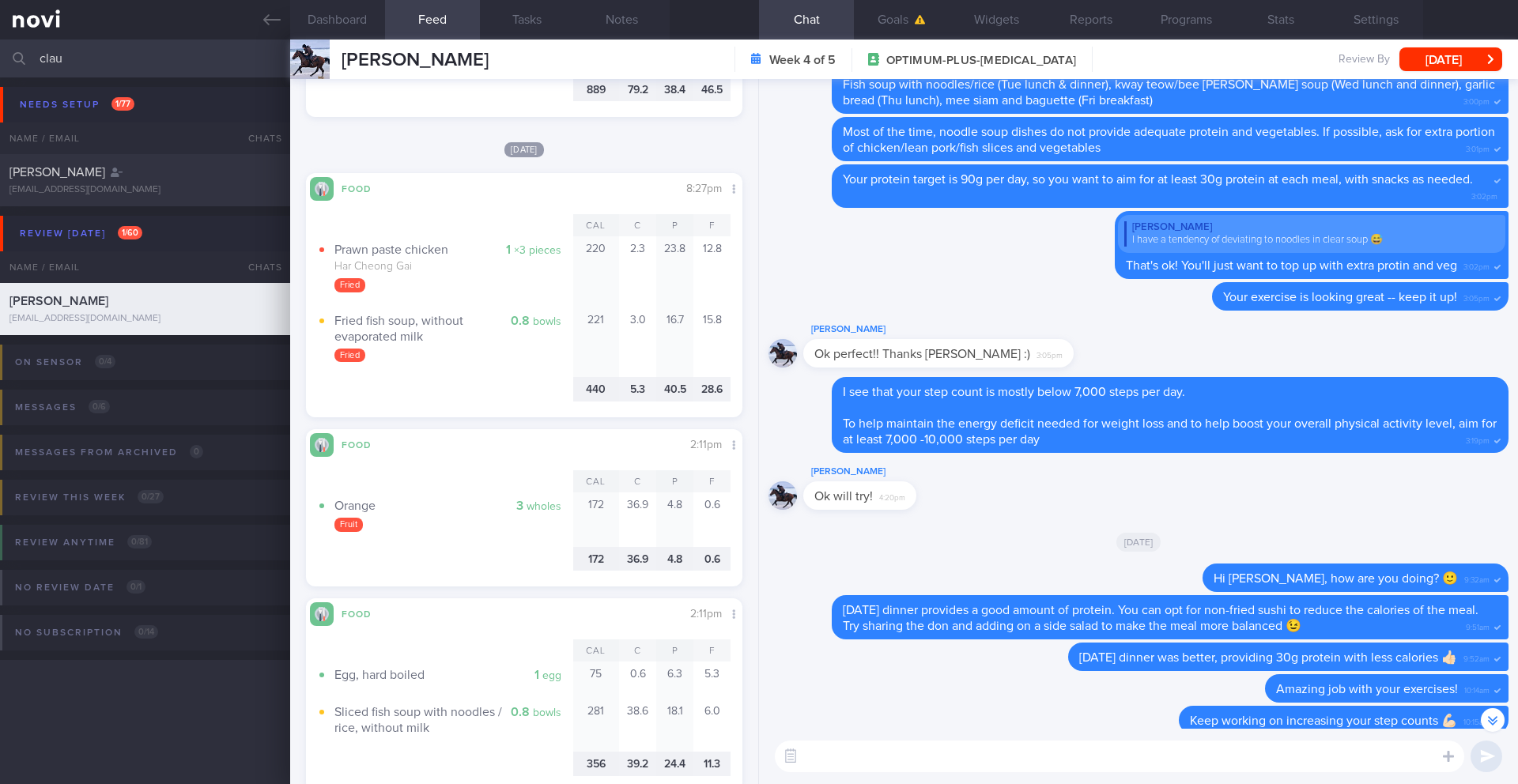
click at [910, 761] on textarea at bounding box center [1119, 757] width 689 height 31
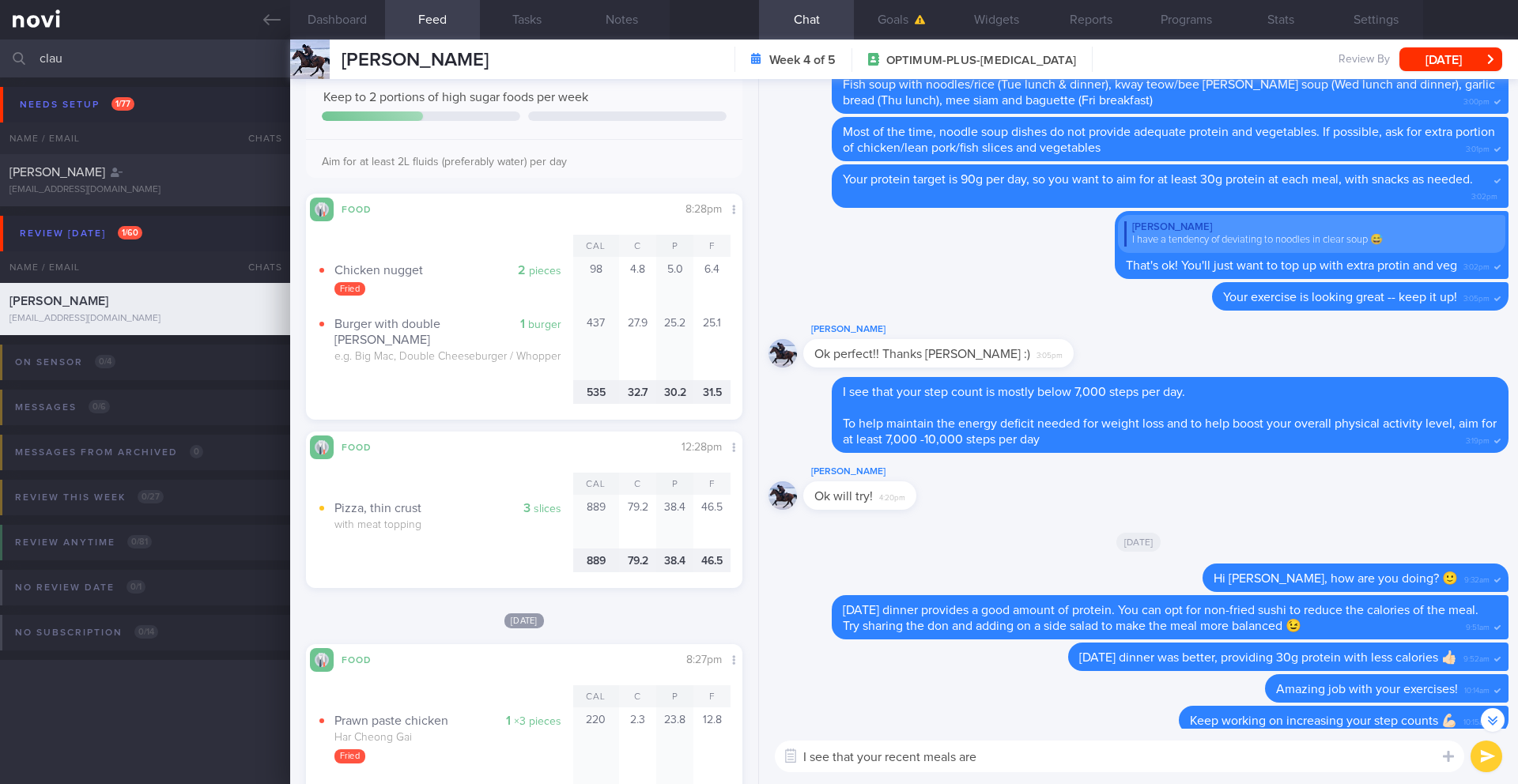
scroll to position [0, 0]
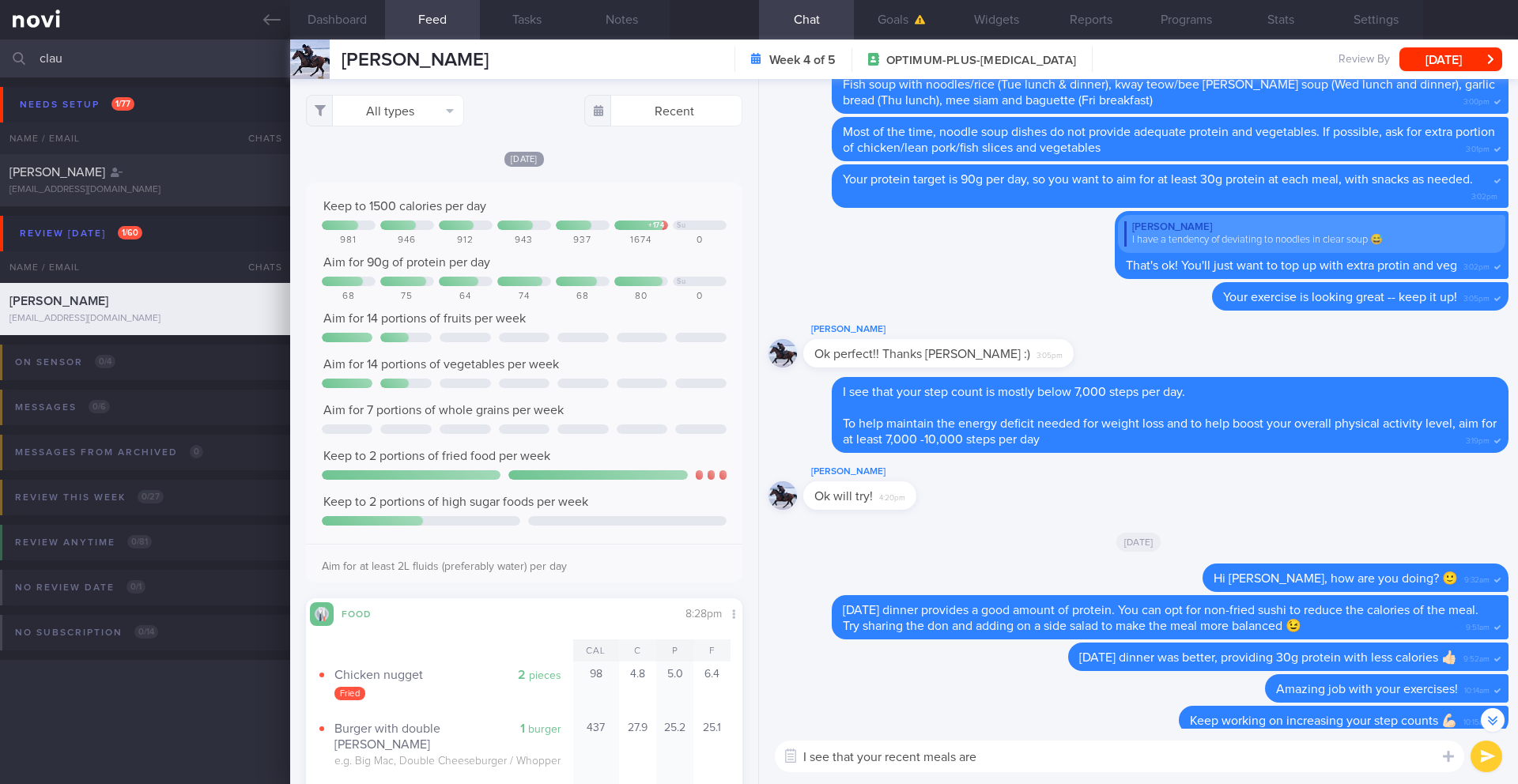
drag, startPoint x: 877, startPoint y: 758, endPoint x: 1025, endPoint y: 751, distance: 148.2
click at [1025, 751] on textarea "I see that your recent meals are" at bounding box center [1119, 757] width 689 height 31
drag, startPoint x: 1092, startPoint y: 759, endPoint x: 1331, endPoint y: 757, distance: 239.0
click at [1331, 757] on textarea "I see that you recently had fried foods quite often -- but I think it was also …" at bounding box center [1119, 757] width 689 height 31
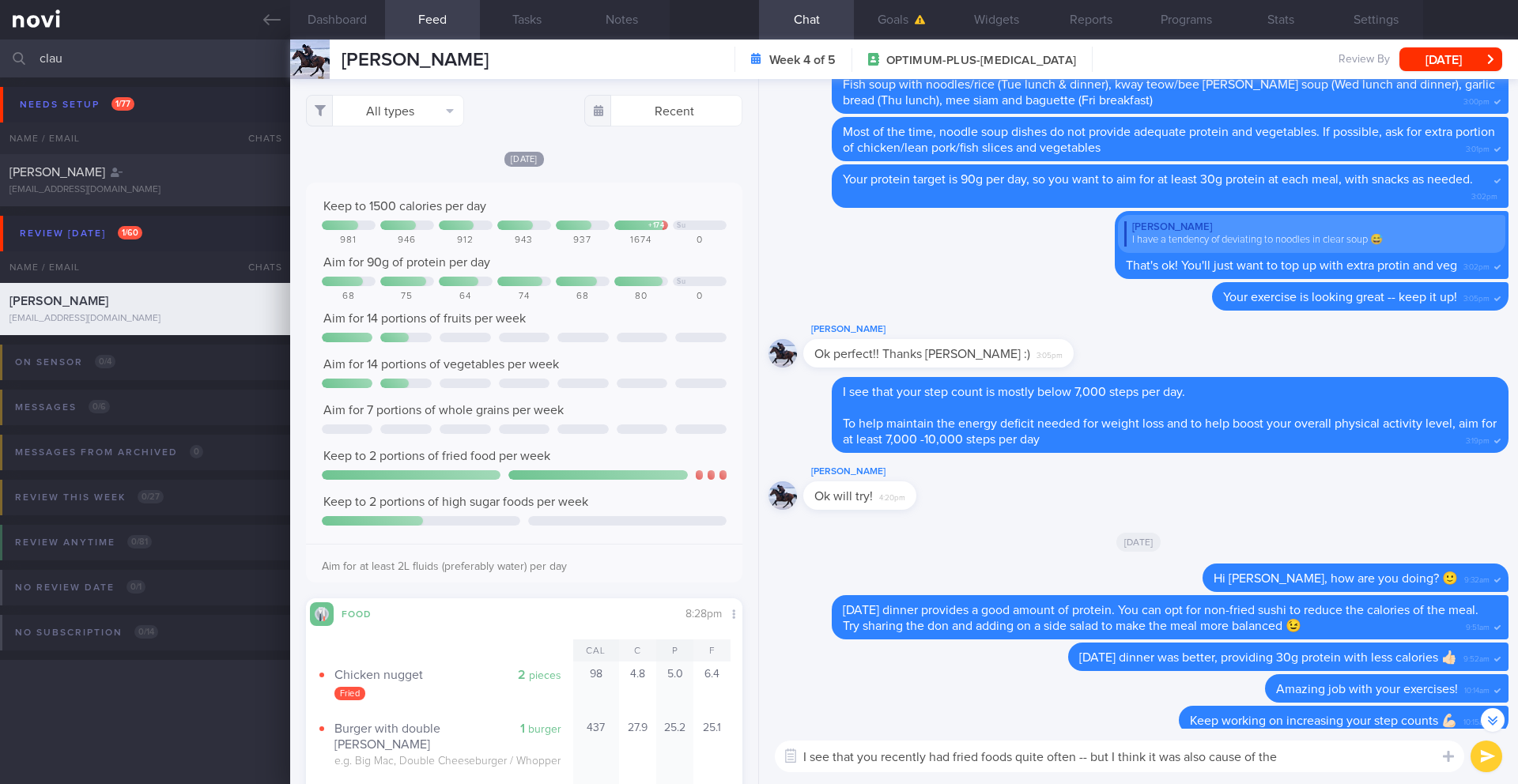
click at [1147, 758] on textarea "I see that you recently had fried foods quite often -- but I think it was also …" at bounding box center [1119, 757] width 689 height 31
click at [1250, 759] on textarea "I see that you recently had fried foods quite often -- but I think maybe it was…" at bounding box center [1119, 757] width 689 height 31
click at [1347, 759] on textarea "I see that you recently had fried foods quite often -- but I think maybe it was…" at bounding box center [1119, 757] width 689 height 31
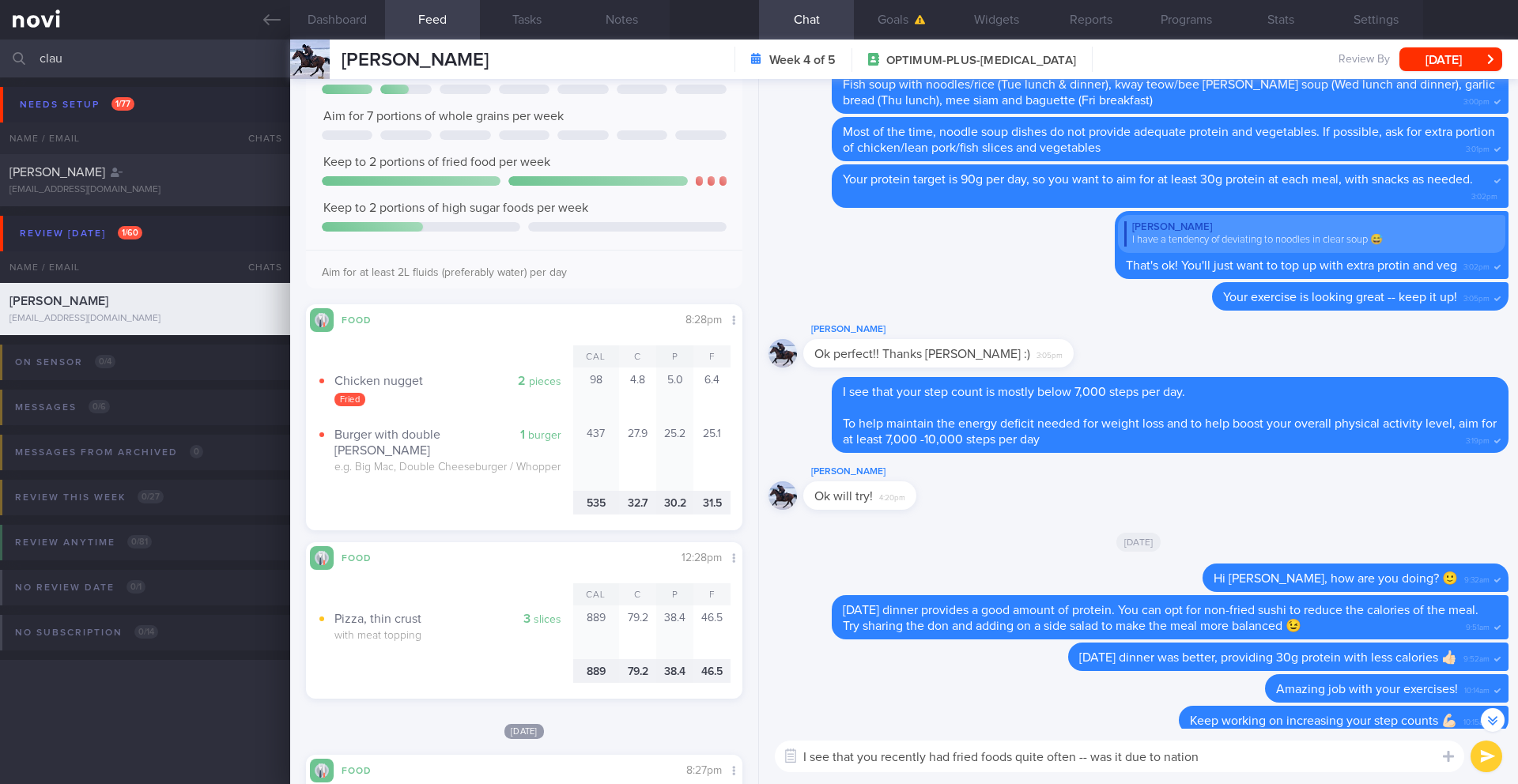
scroll to position [309, 0]
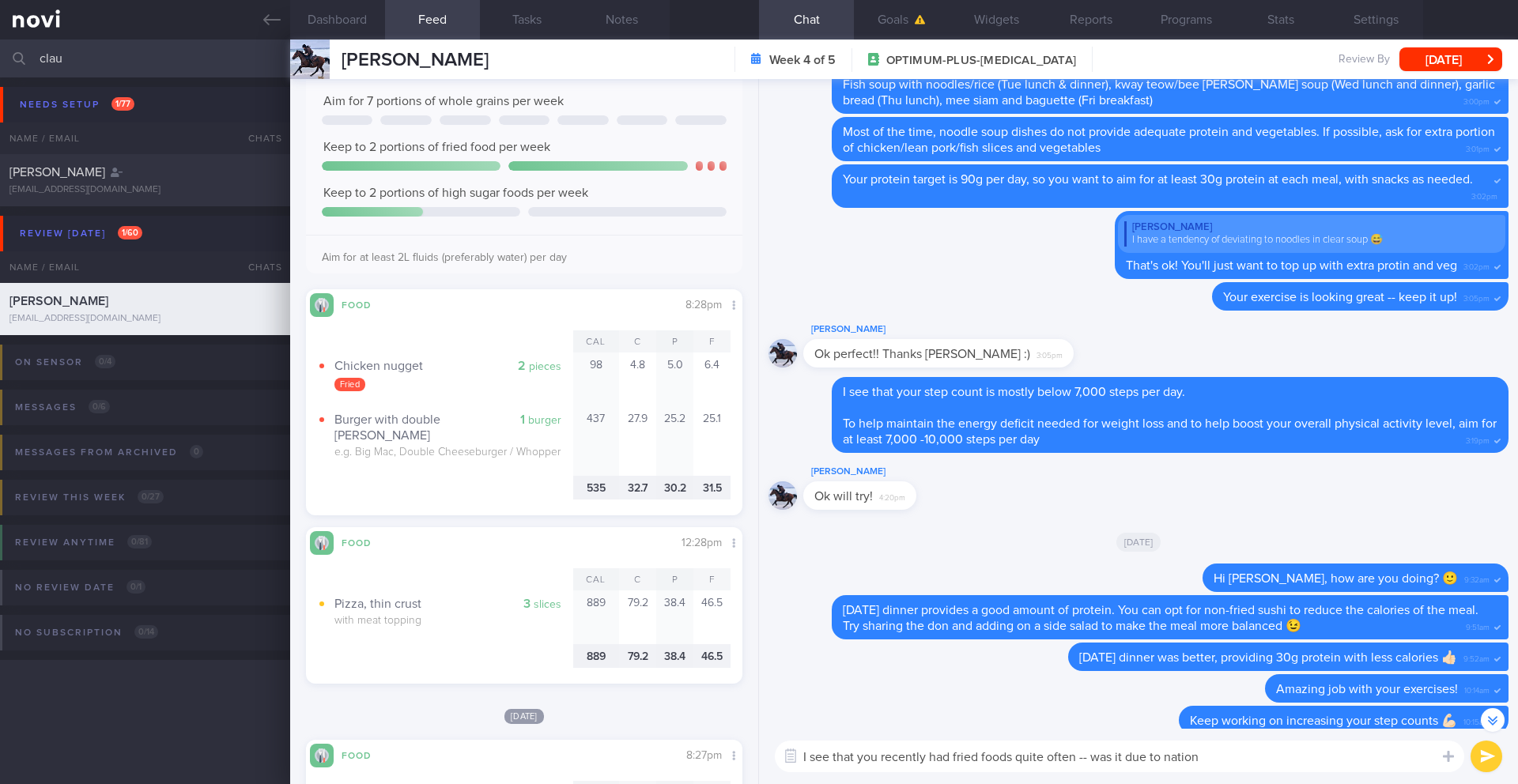
click at [898, 759] on textarea "I see that you recently had fried foods quite often -- was it due to nation" at bounding box center [1119, 757] width 689 height 31
click at [808, 755] on textarea "How are you doing with your meals and workouts this week? 🙂" at bounding box center [1119, 757] width 689 height 31
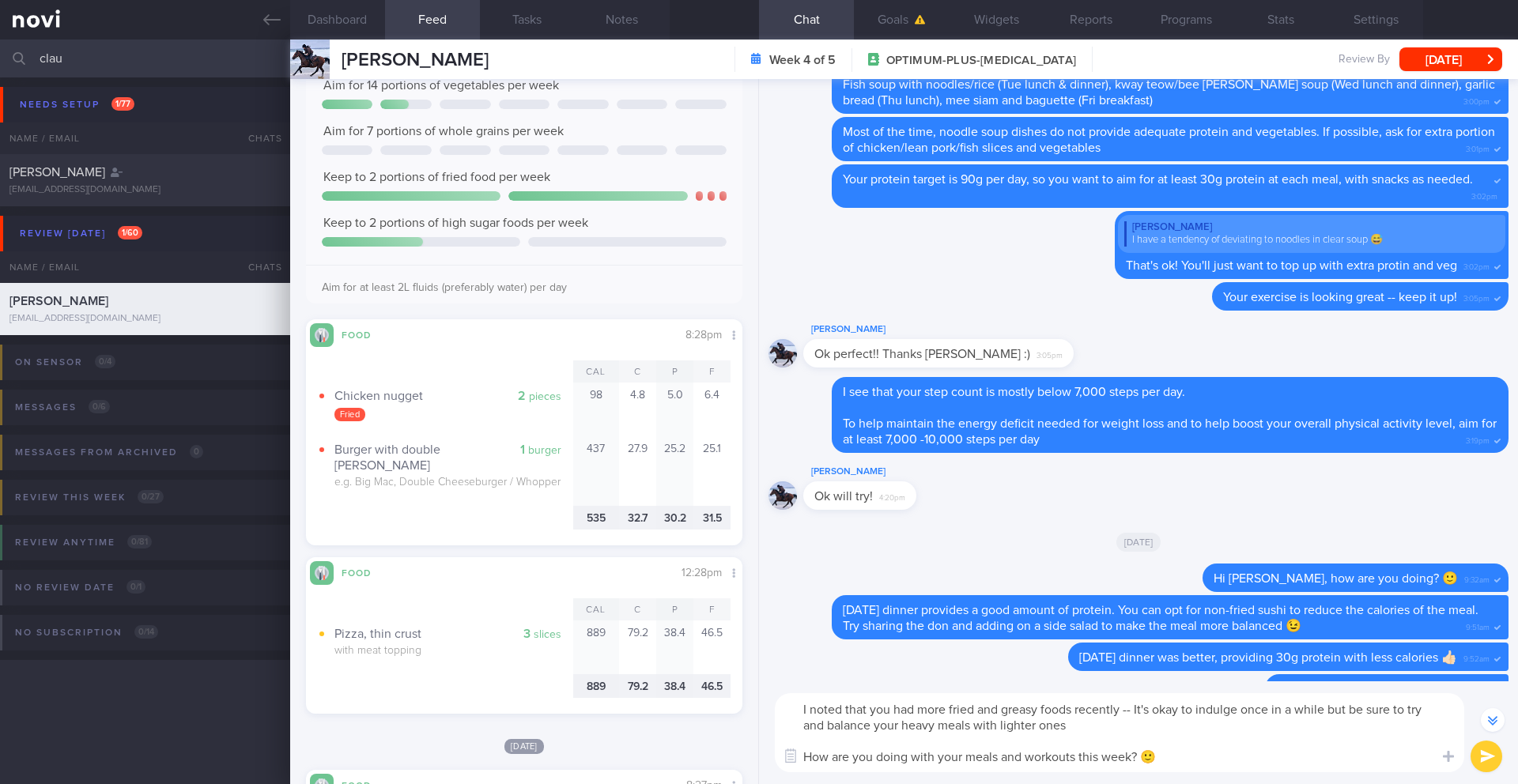
scroll to position [140, 0]
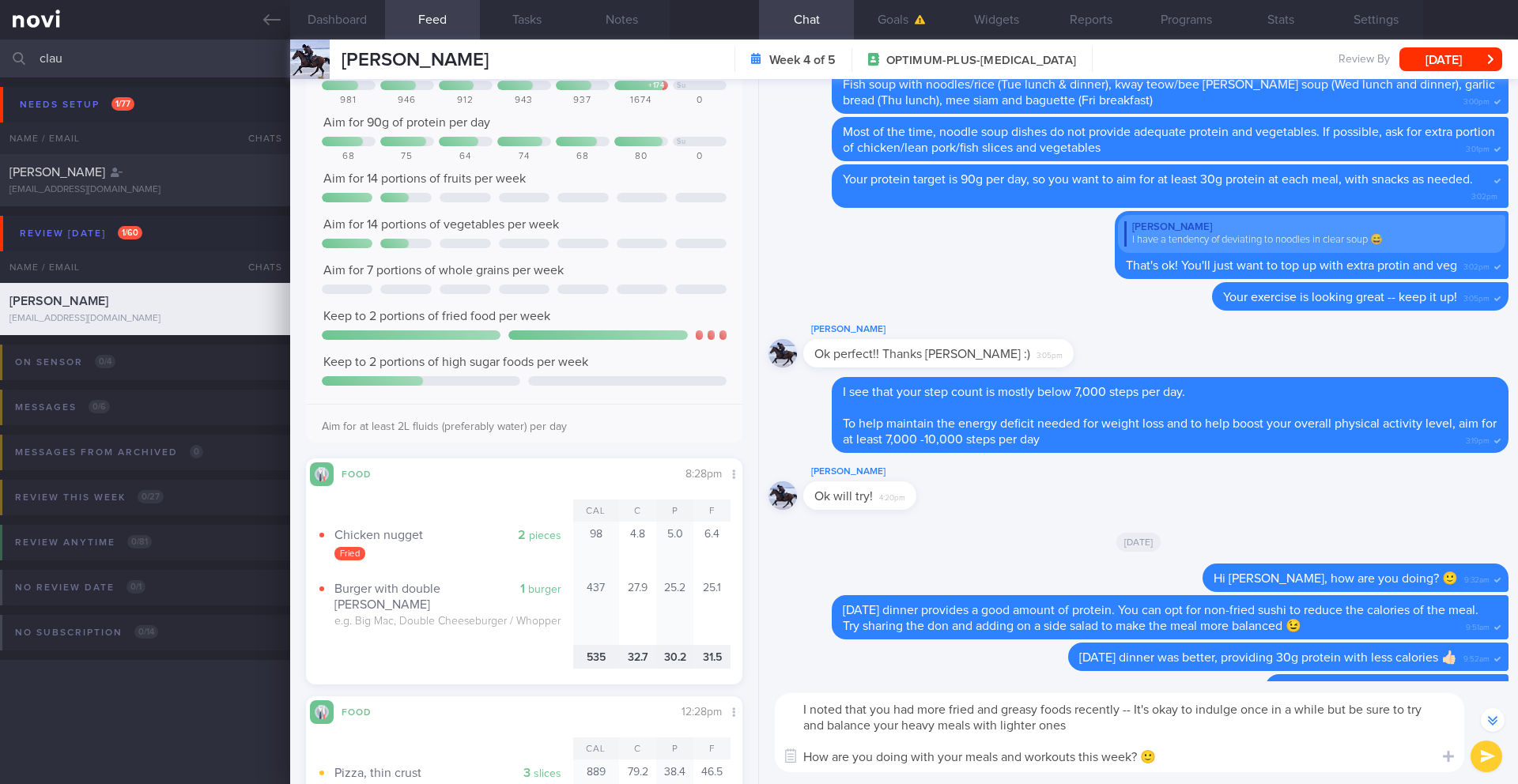
type textarea "I noted that you had more fried and greasy foods recently -- It's okay to indul…"
drag, startPoint x: 468, startPoint y: 63, endPoint x: 344, endPoint y: 60, distance: 124.0
click at [344, 60] on div "[PERSON_NAME] [PERSON_NAME] [PERSON_NAME][EMAIL_ADDRESS][DOMAIN_NAME] Week 4 of…" at bounding box center [904, 59] width 1228 height 39
copy span "[PERSON_NAME]"
click at [347, 33] on button "Dashboard" at bounding box center [337, 20] width 95 height 39
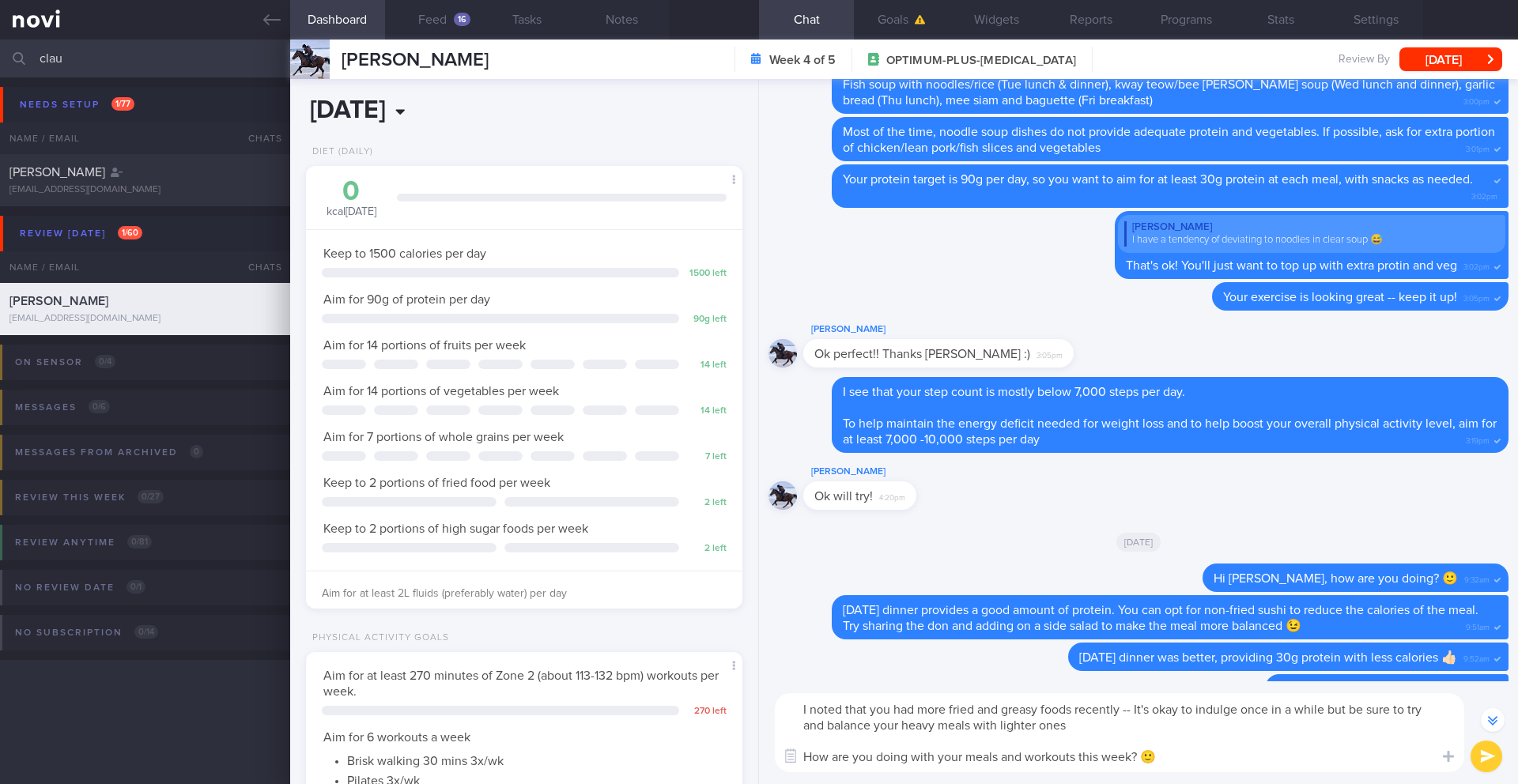
click at [454, 100] on input "[DATE]" at bounding box center [440, 111] width 269 height 39
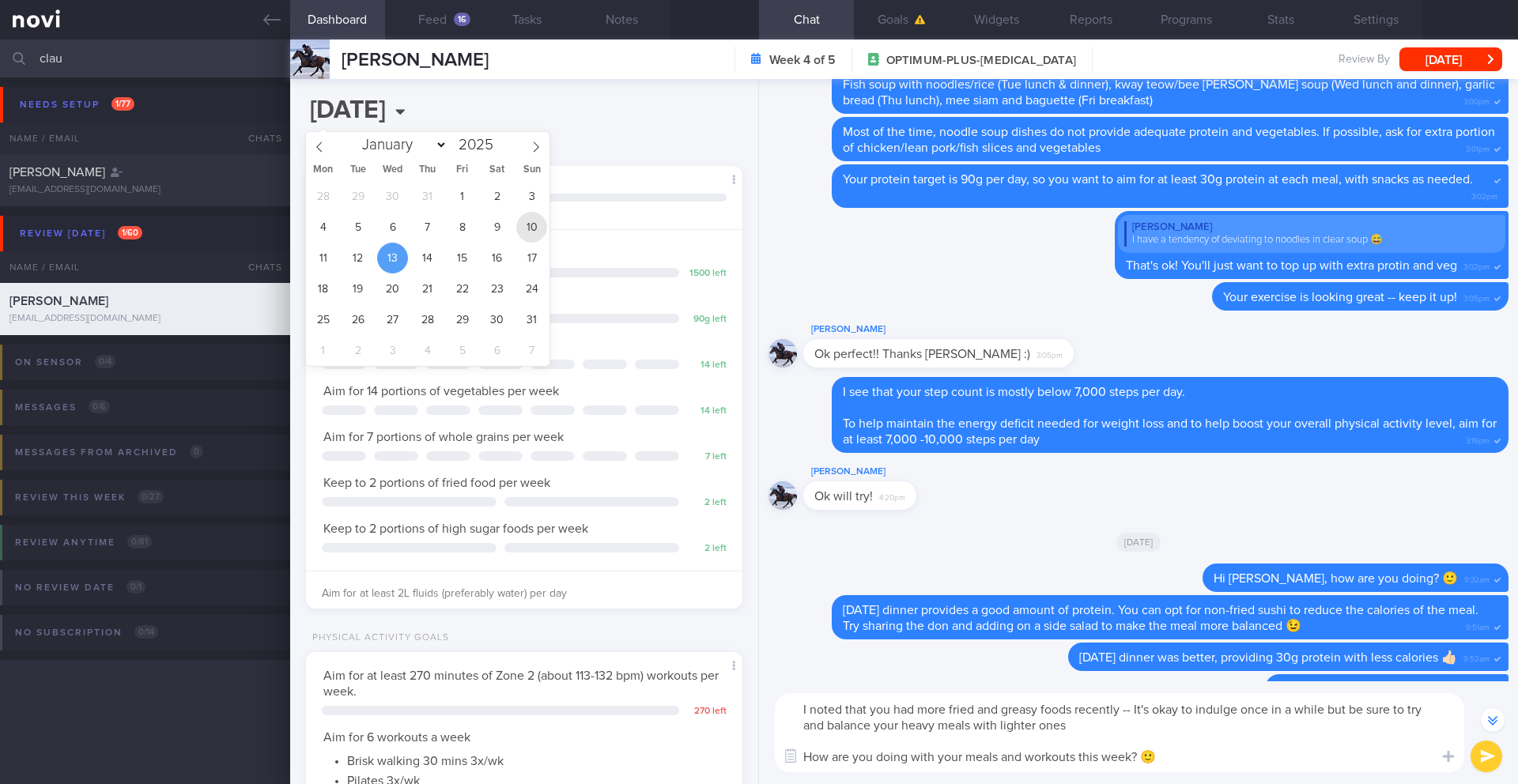
click at [530, 234] on span "10" at bounding box center [531, 226] width 30 height 30
type input "[DATE]"
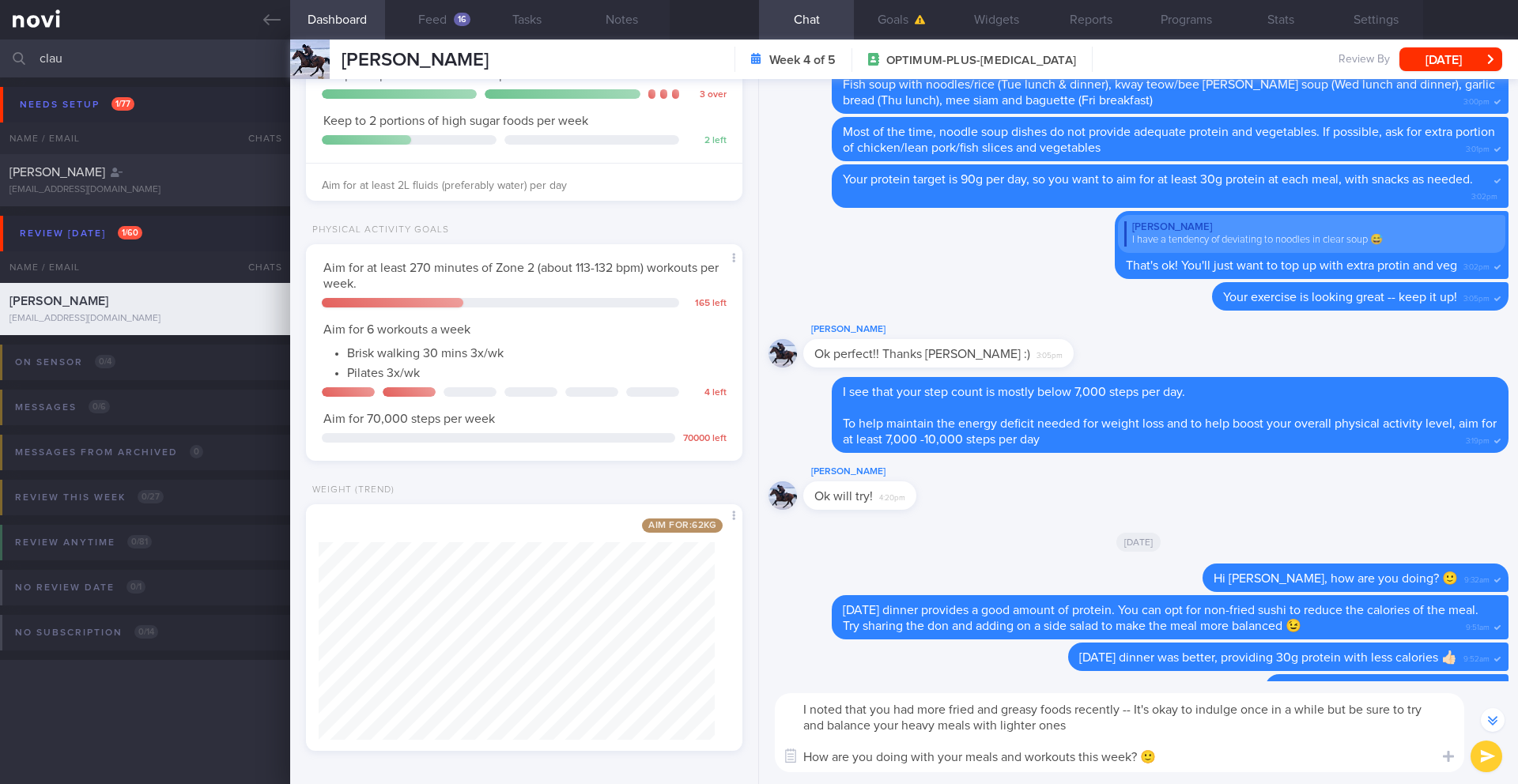
scroll to position [415, 0]
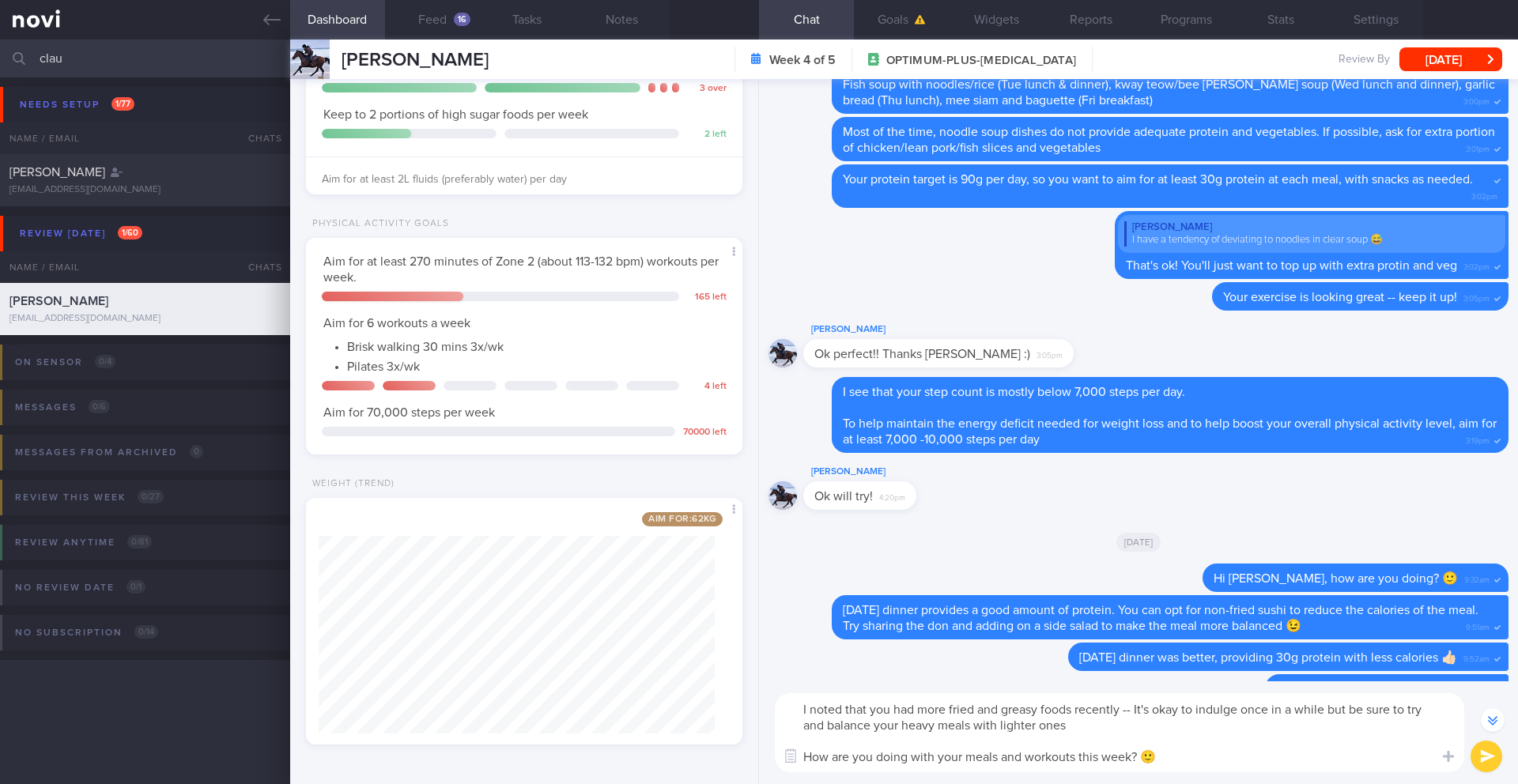
click at [1118, 734] on textarea "I noted that you had more fried and greasy foods recently -- It's okay to indul…" at bounding box center [1119, 732] width 689 height 79
click at [1118, 731] on textarea "I noted that you had more fried and greasy foods recently -- It's okay to indul…" at bounding box center [1119, 732] width 689 height 79
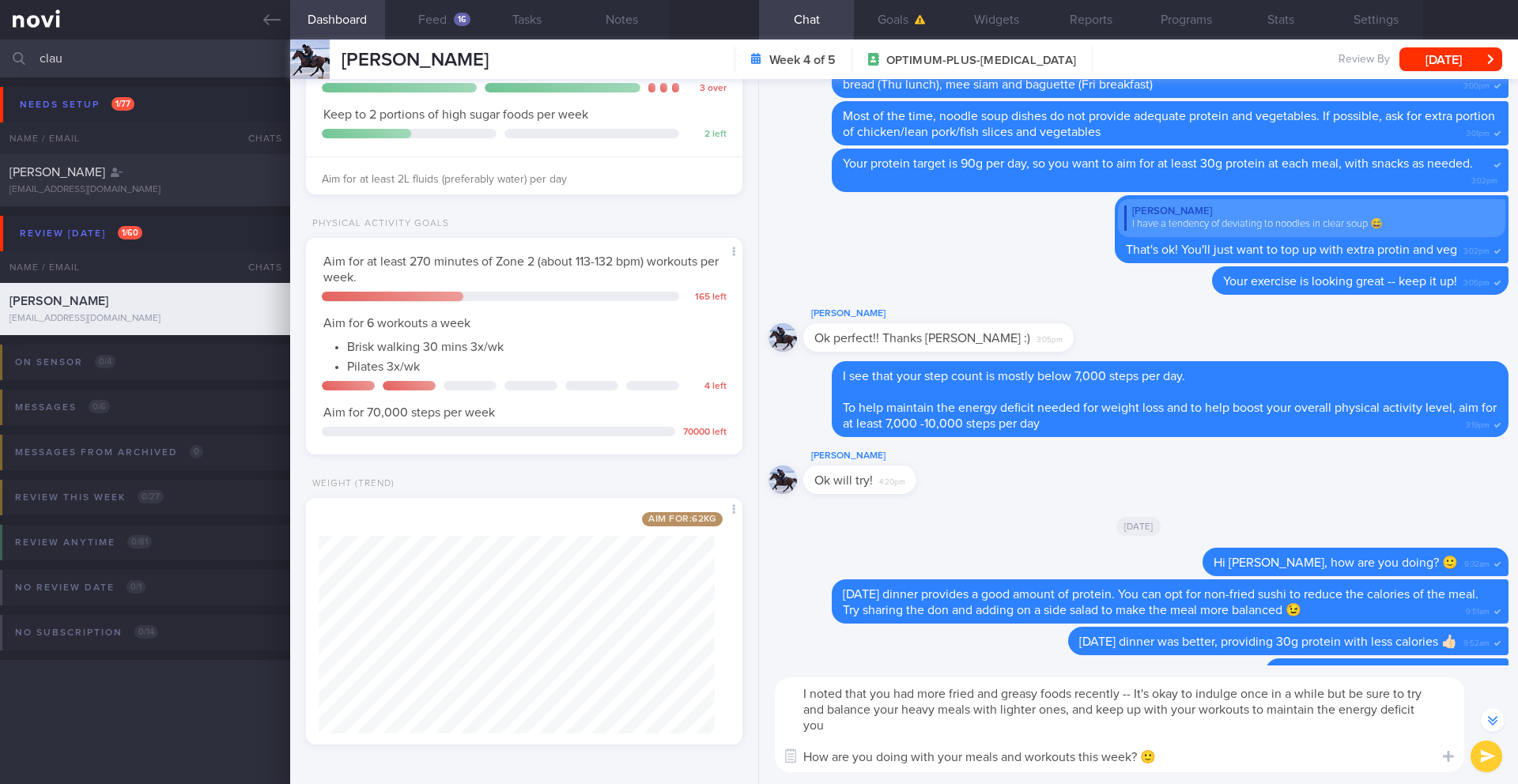
scroll to position [-287, 0]
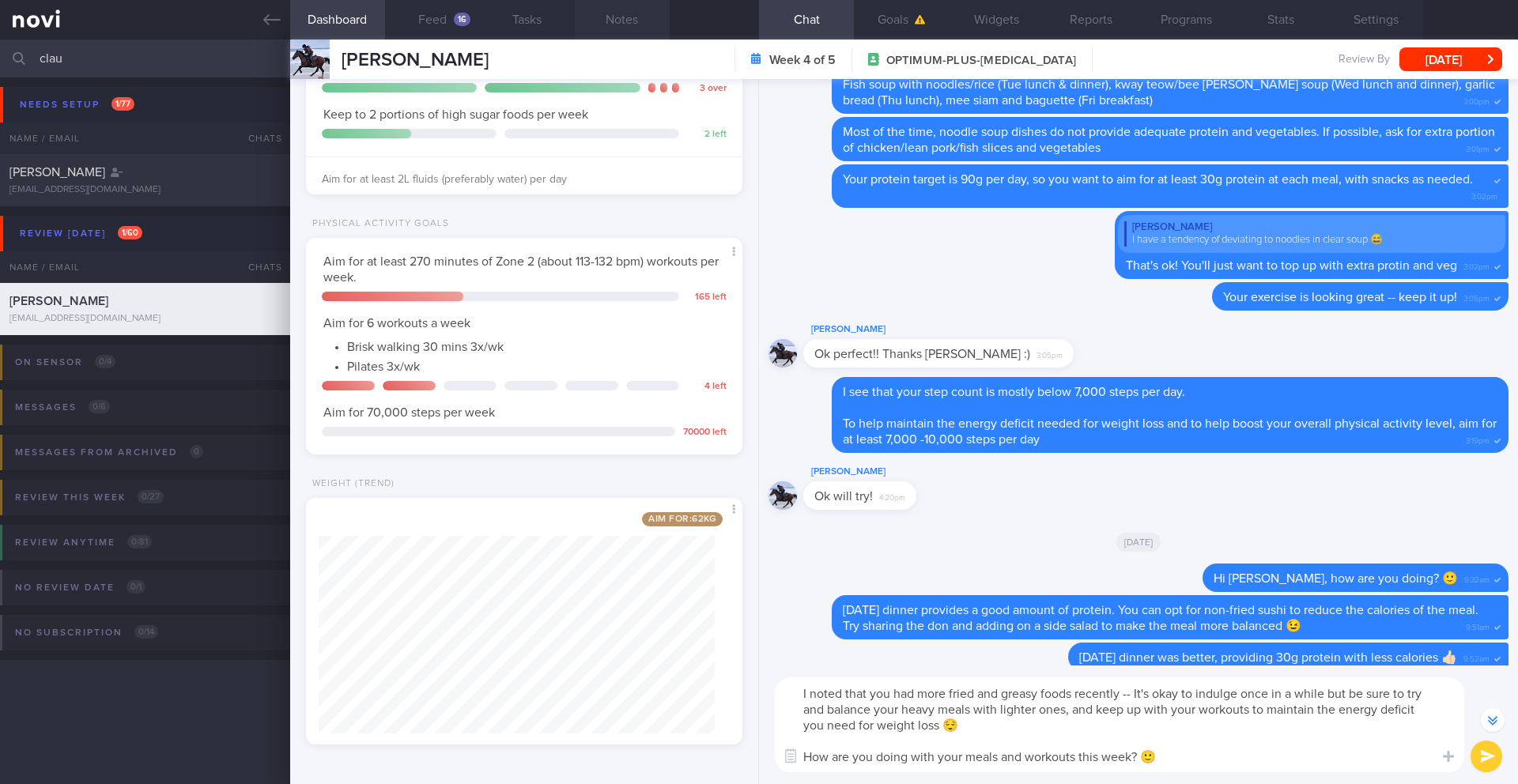
type textarea "I noted that you had more fried and greasy foods recently -- It's okay to indul…"
click at [636, 21] on button "Notes" at bounding box center [621, 20] width 95 height 39
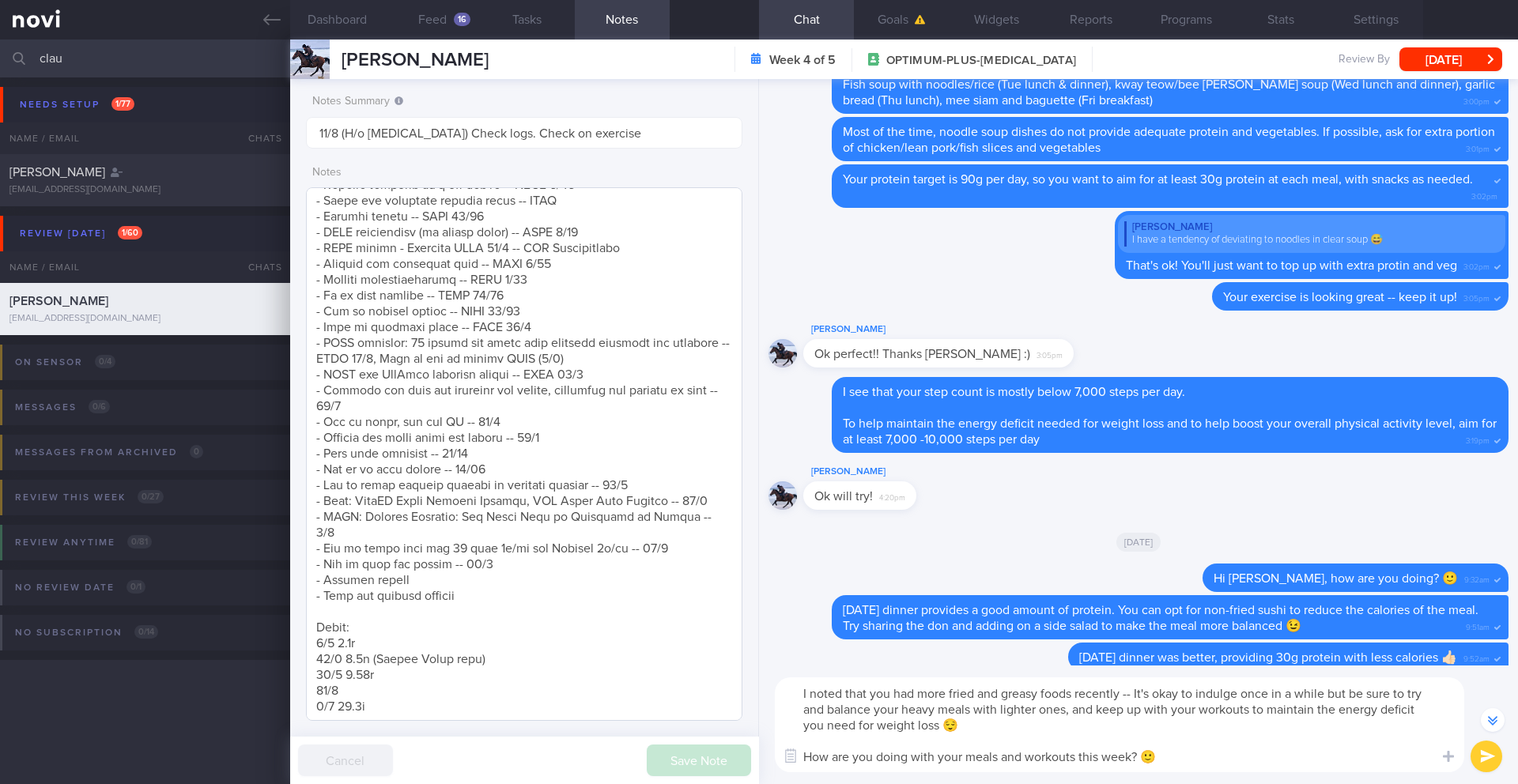
scroll to position [1049, 0]
click at [480, 566] on textarea at bounding box center [523, 454] width 436 height 533
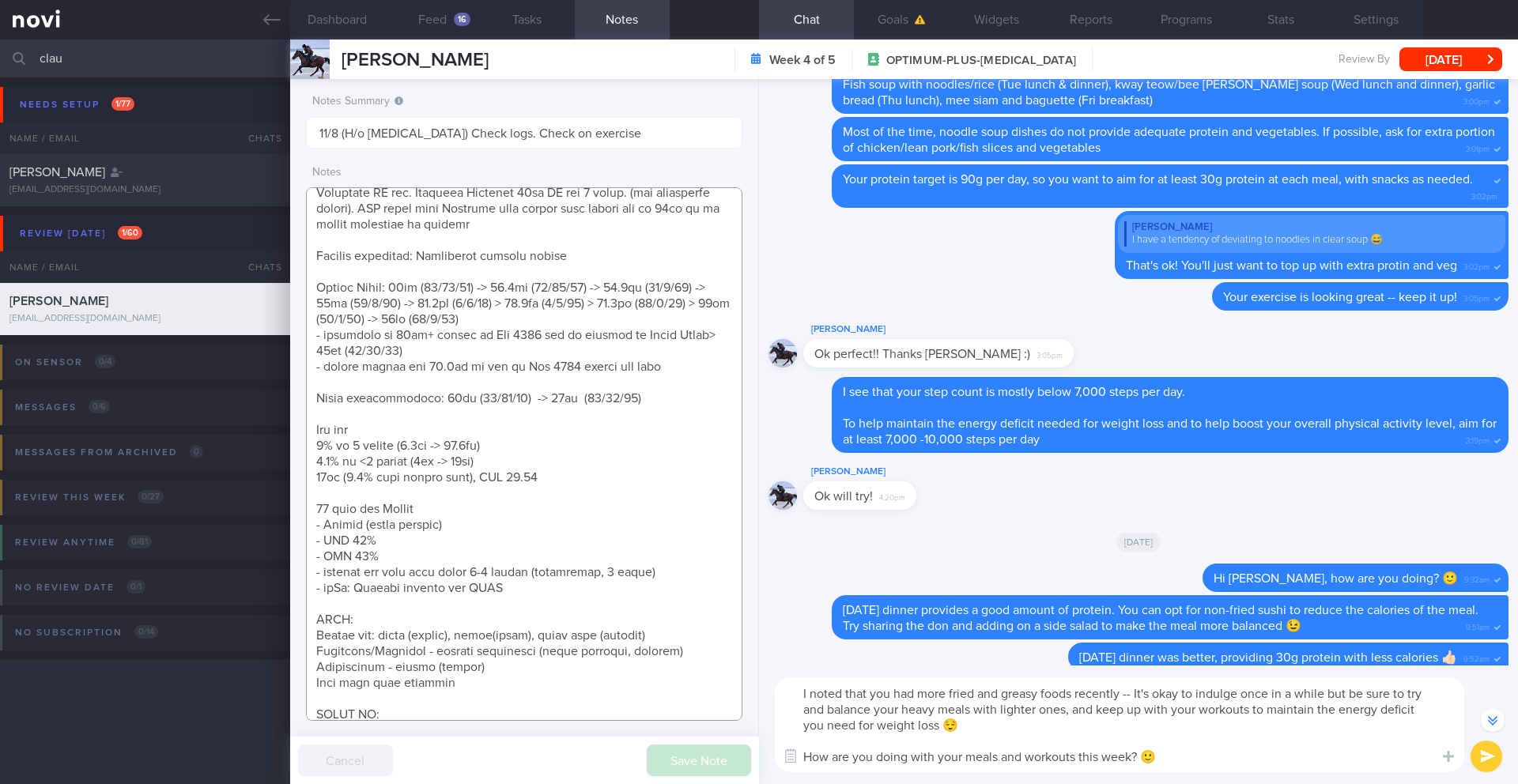
scroll to position [0, 0]
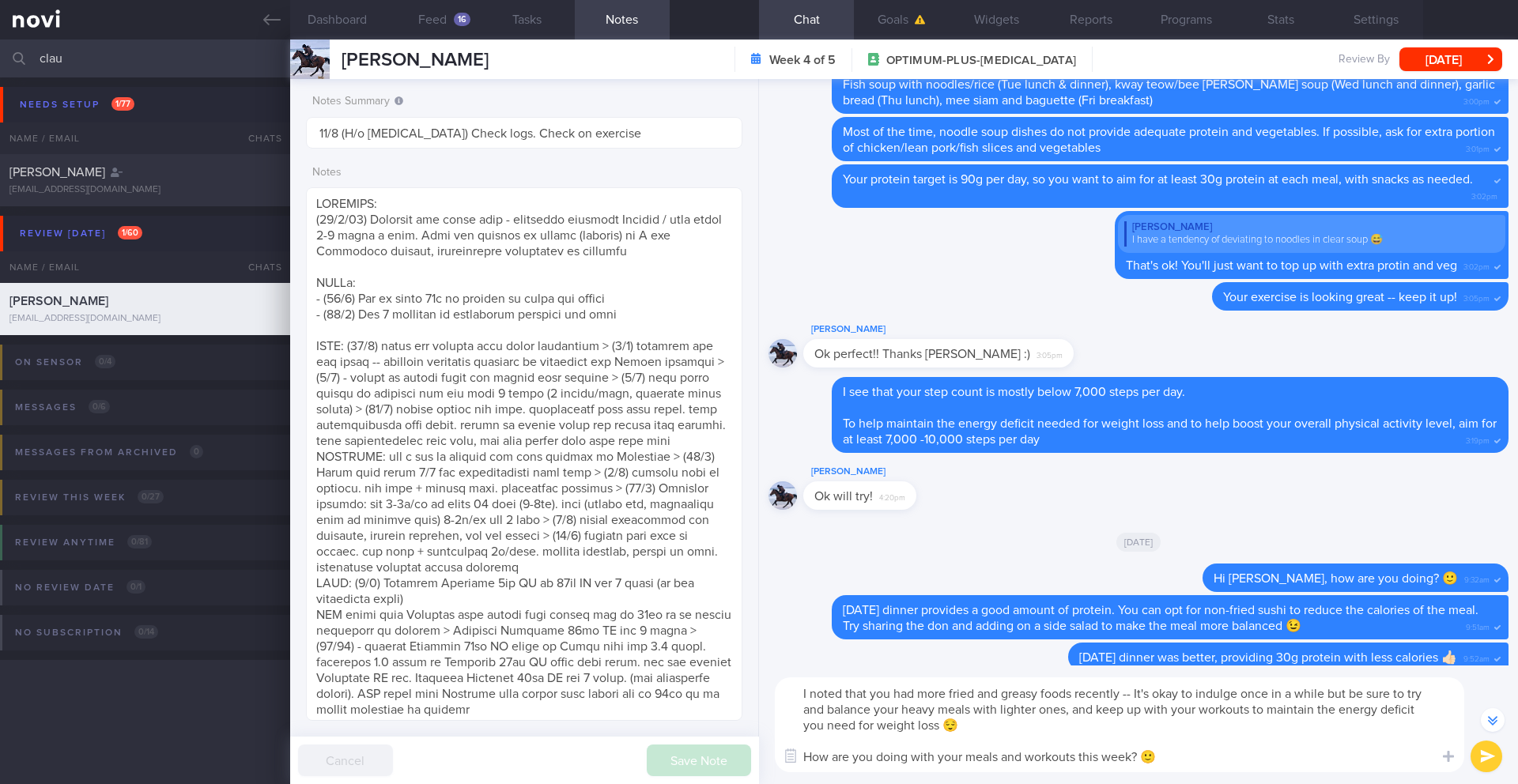
click at [1494, 761] on button "submit" at bounding box center [1486, 757] width 31 height 31
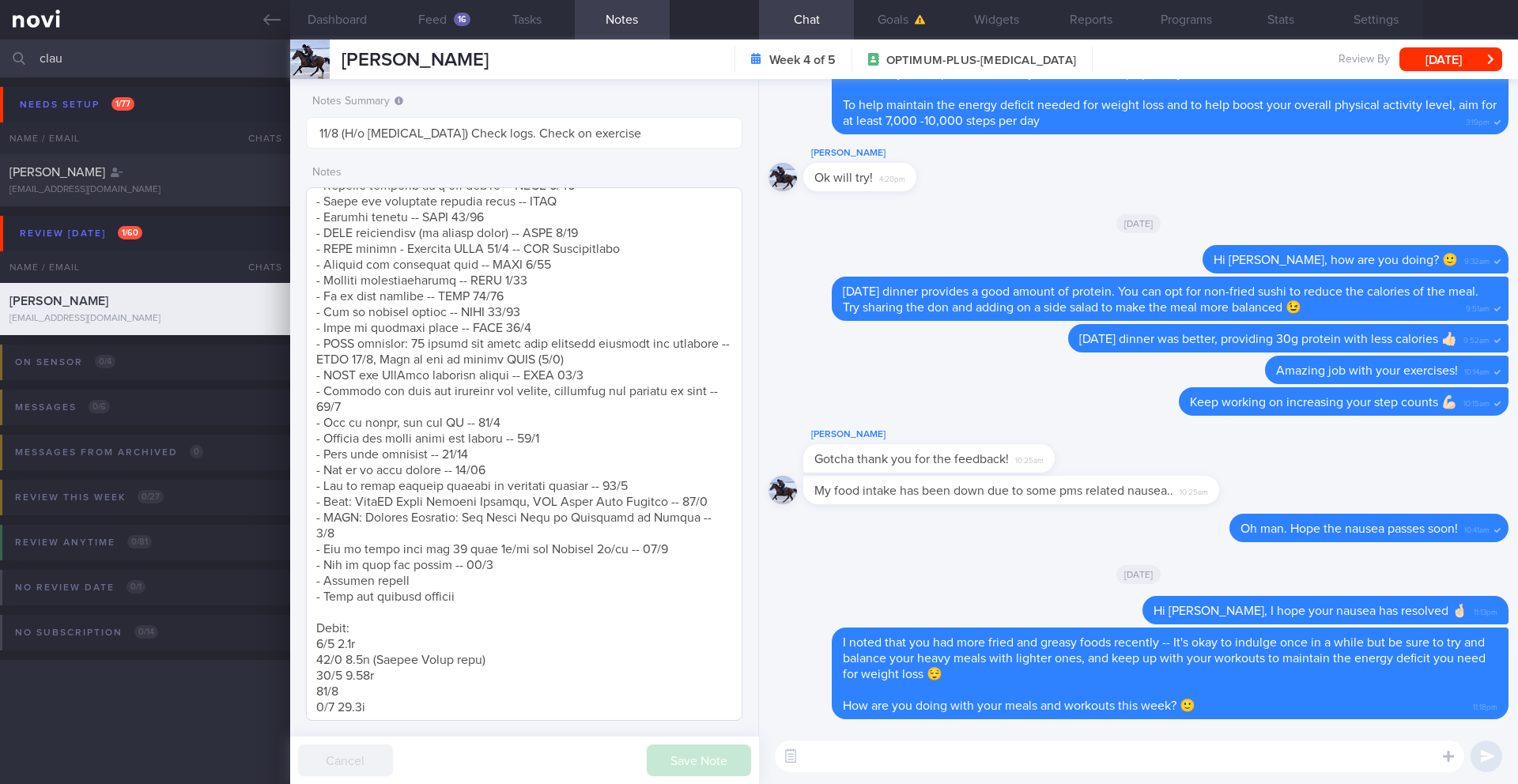
scroll to position [1049, 0]
click at [509, 558] on textarea at bounding box center [523, 454] width 436 height 533
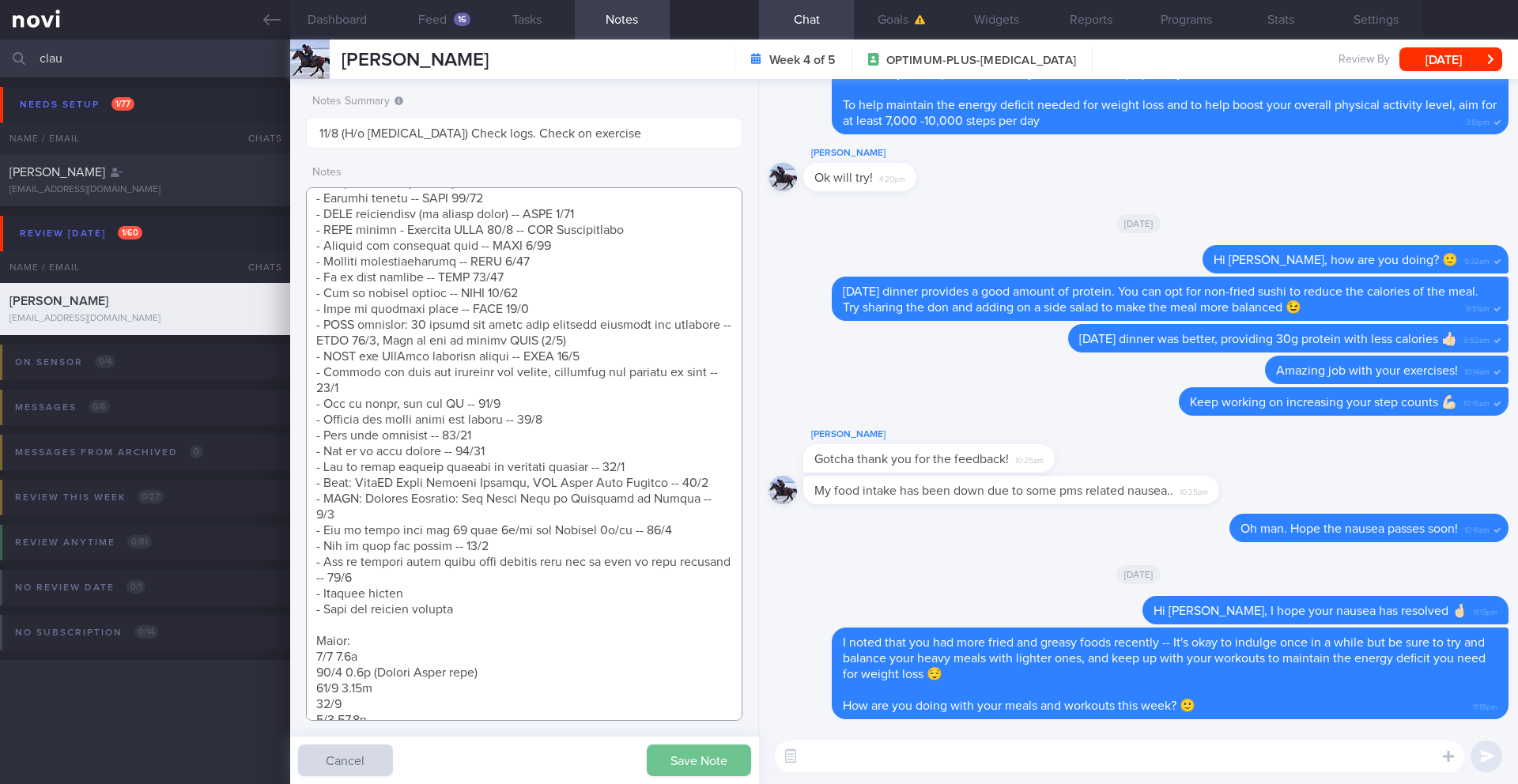
type textarea "EXERCISE: ([DATE]) Workouts are still good - generally reformer Pilates / yoga …"
click at [677, 762] on button "Save Note" at bounding box center [699, 760] width 104 height 31
click at [909, 757] on textarea at bounding box center [1119, 757] width 689 height 31
paste textarea "I just want to share with you a recent article we put up on [How to Stay Commit…"
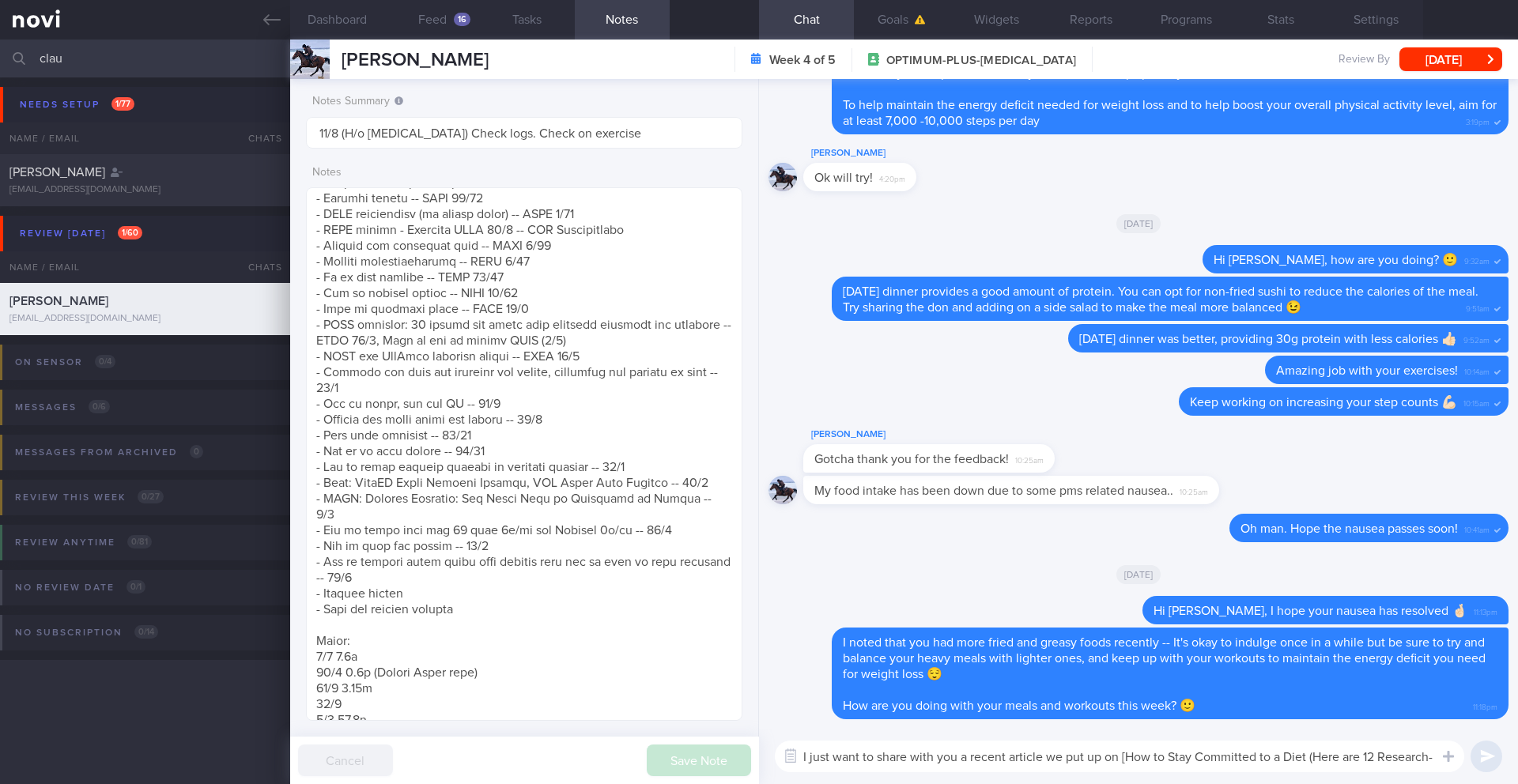
scroll to position [0, 0]
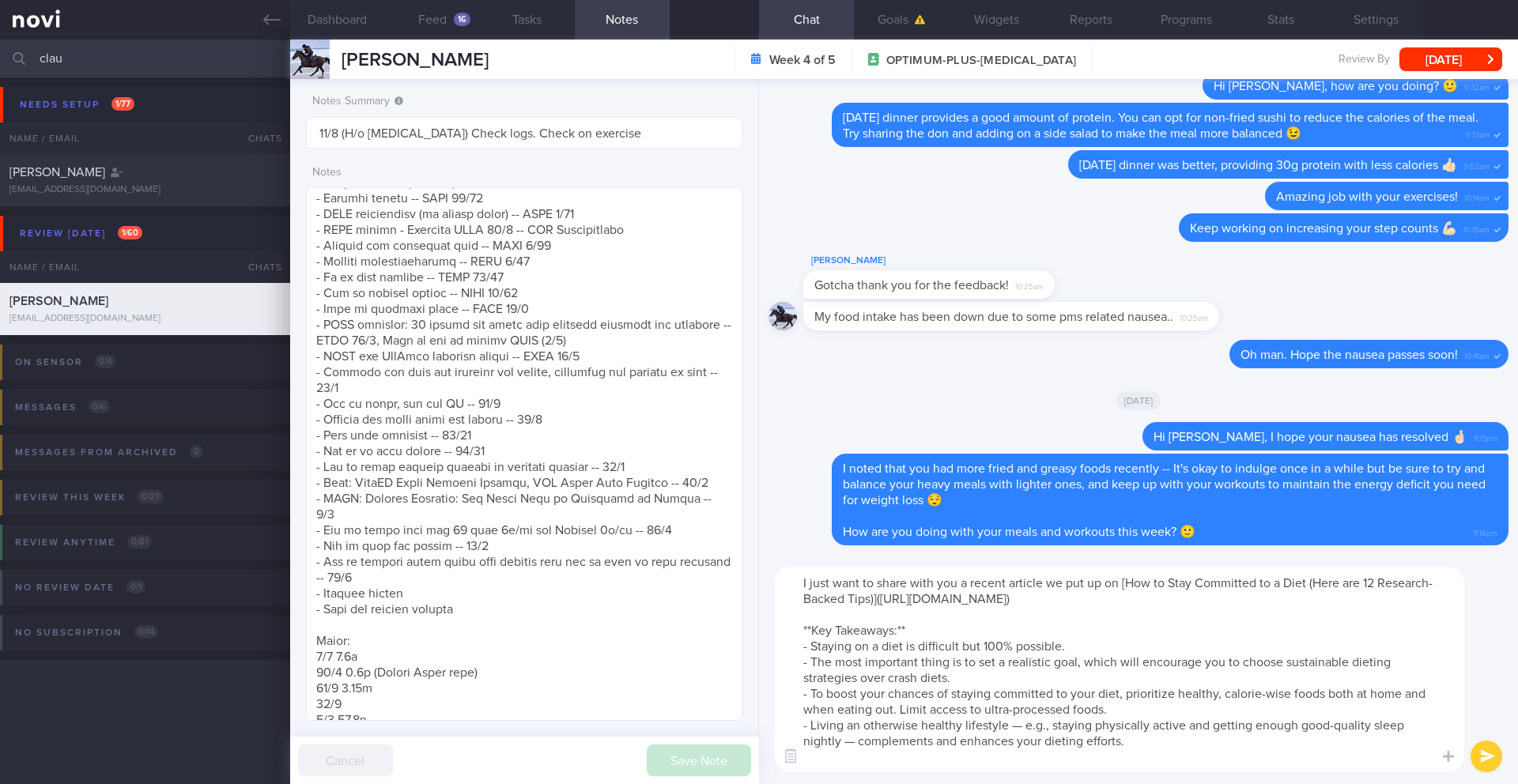
drag, startPoint x: 859, startPoint y: 582, endPoint x: 810, endPoint y: 582, distance: 49.0
click at [810, 582] on textarea "I just want to share with you a recent article we put up on [How to Stay Commit…" at bounding box center [1119, 669] width 689 height 206
type textarea "I also wanted to share with you a recent article we put up on [How to Stay Comm…"
click at [1481, 759] on button "submit" at bounding box center [1486, 757] width 31 height 31
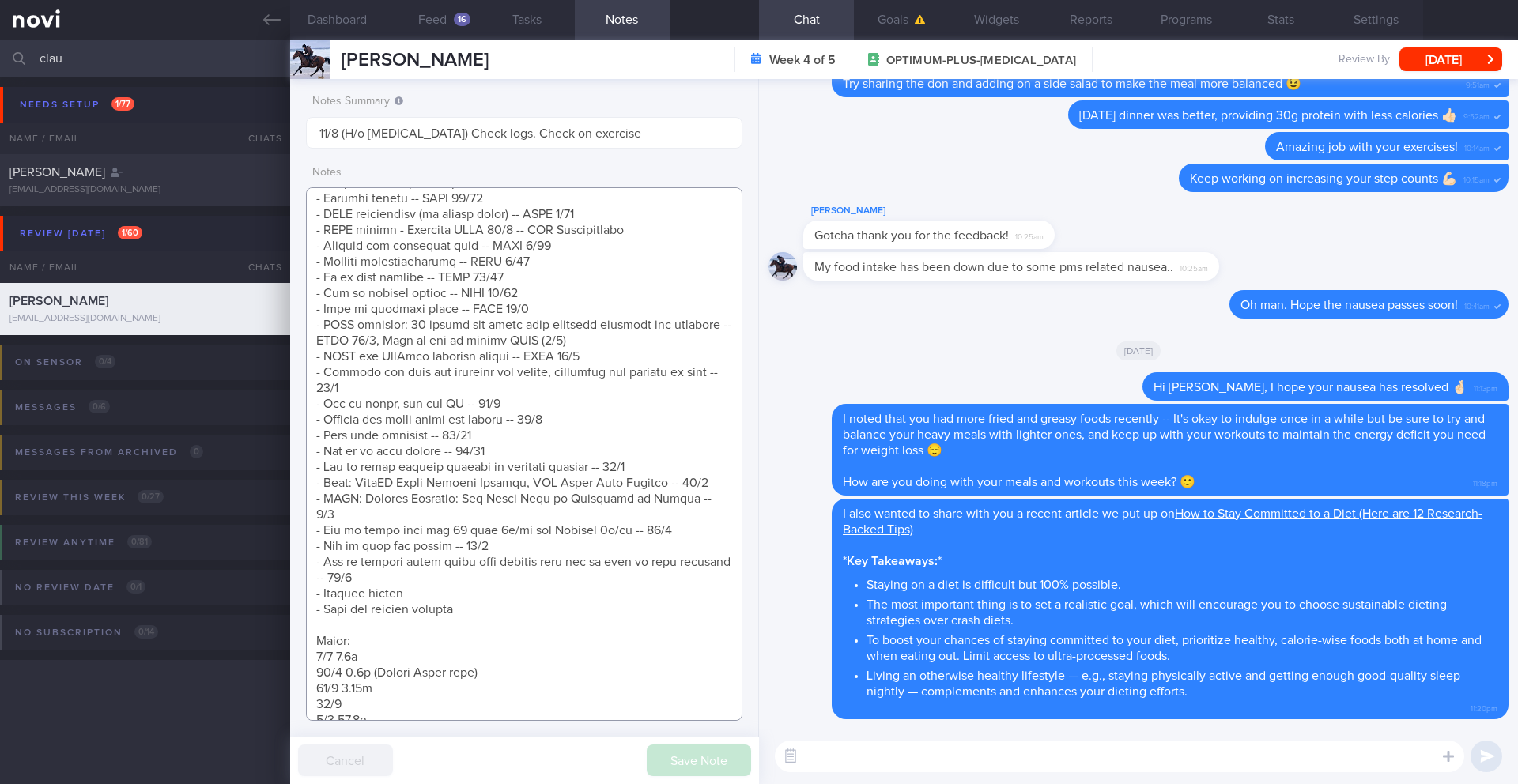
click at [452, 578] on textarea at bounding box center [523, 454] width 436 height 533
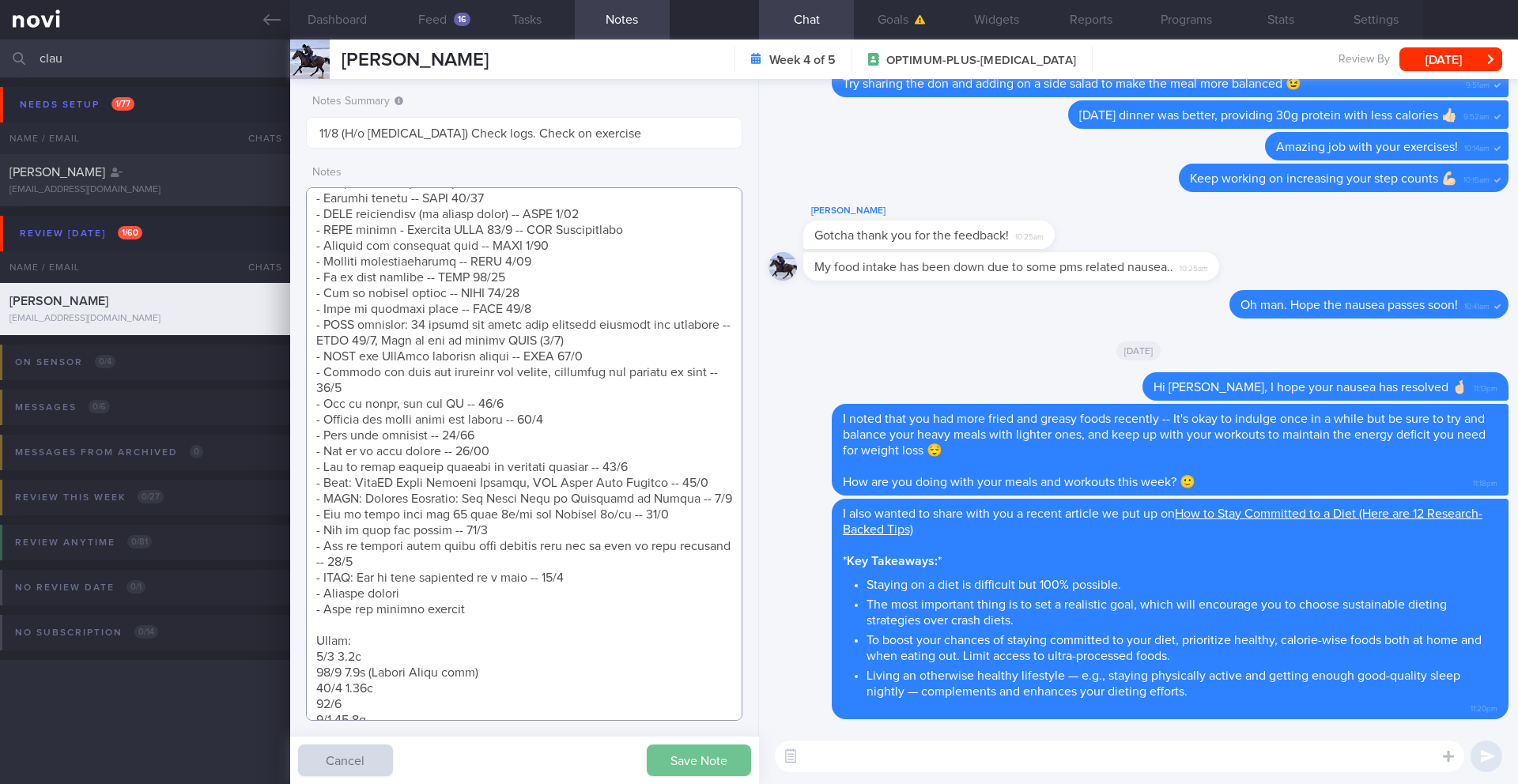
type textarea "EXERCISE: ([DATE]) Workouts are still good - generally reformer Pilates / yoga …"
click at [660, 746] on button "Save Note" at bounding box center [699, 760] width 104 height 31
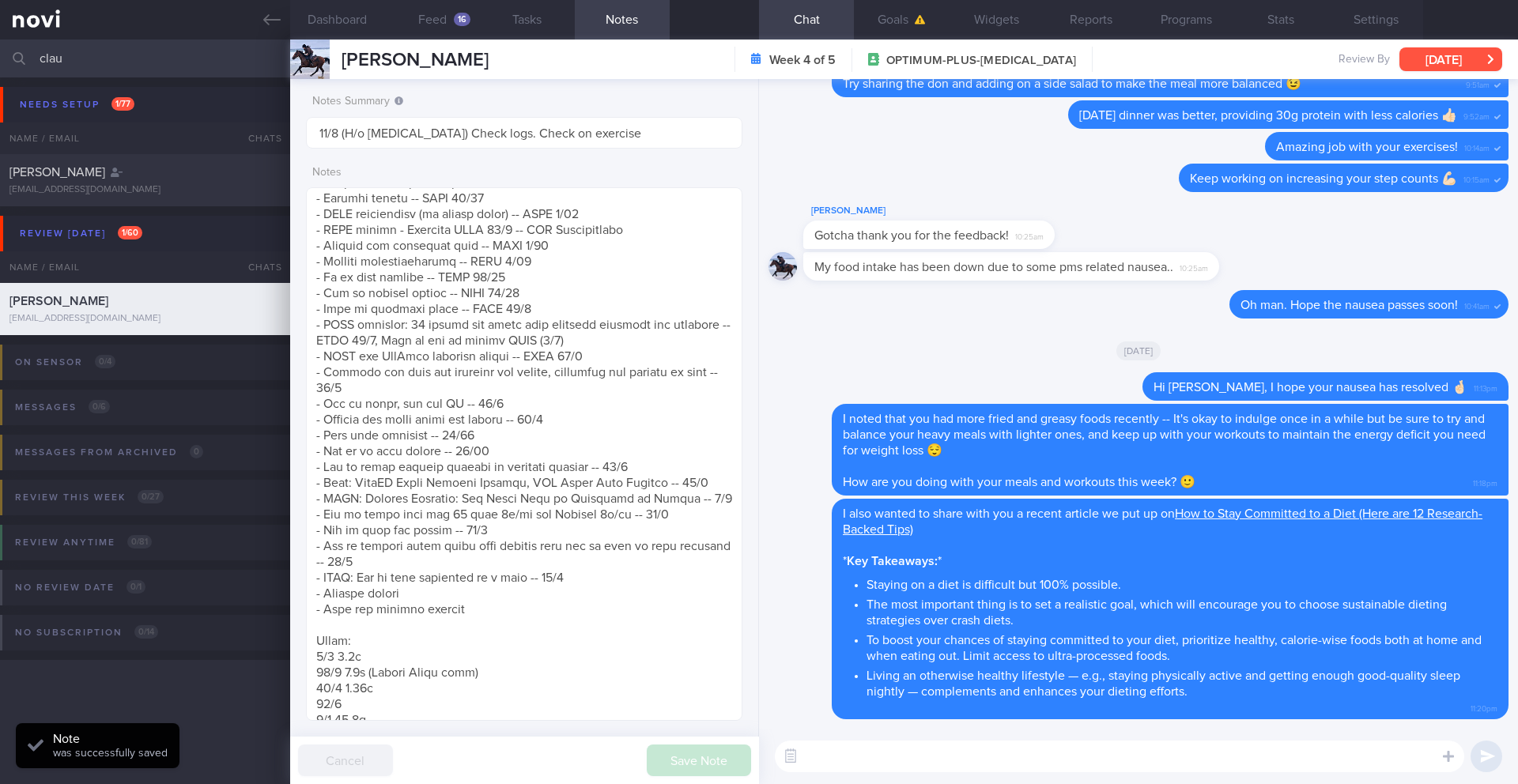
click at [1459, 63] on button "[DATE]" at bounding box center [1450, 59] width 103 height 24
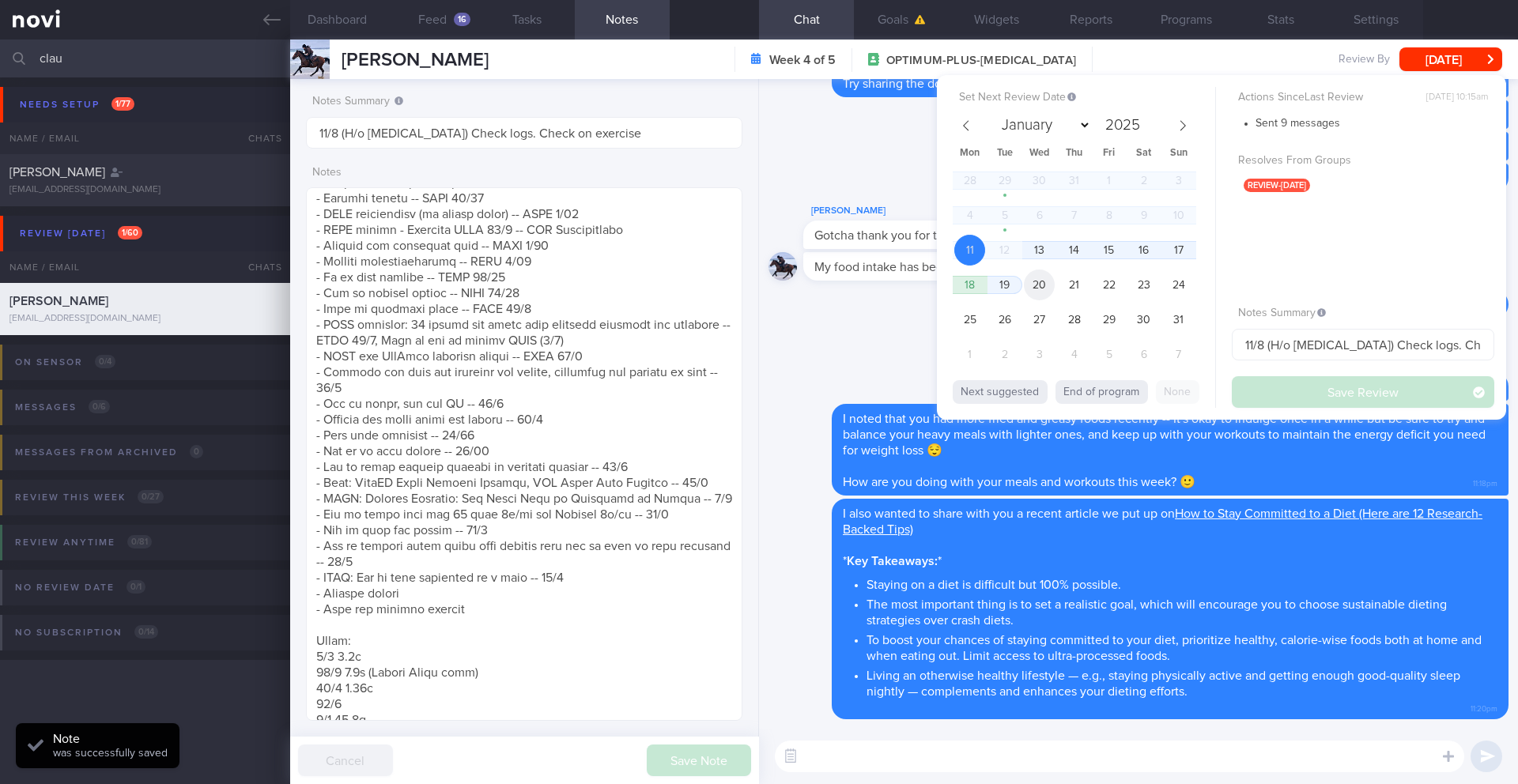
click at [1032, 280] on span "20" at bounding box center [1039, 284] width 30 height 30
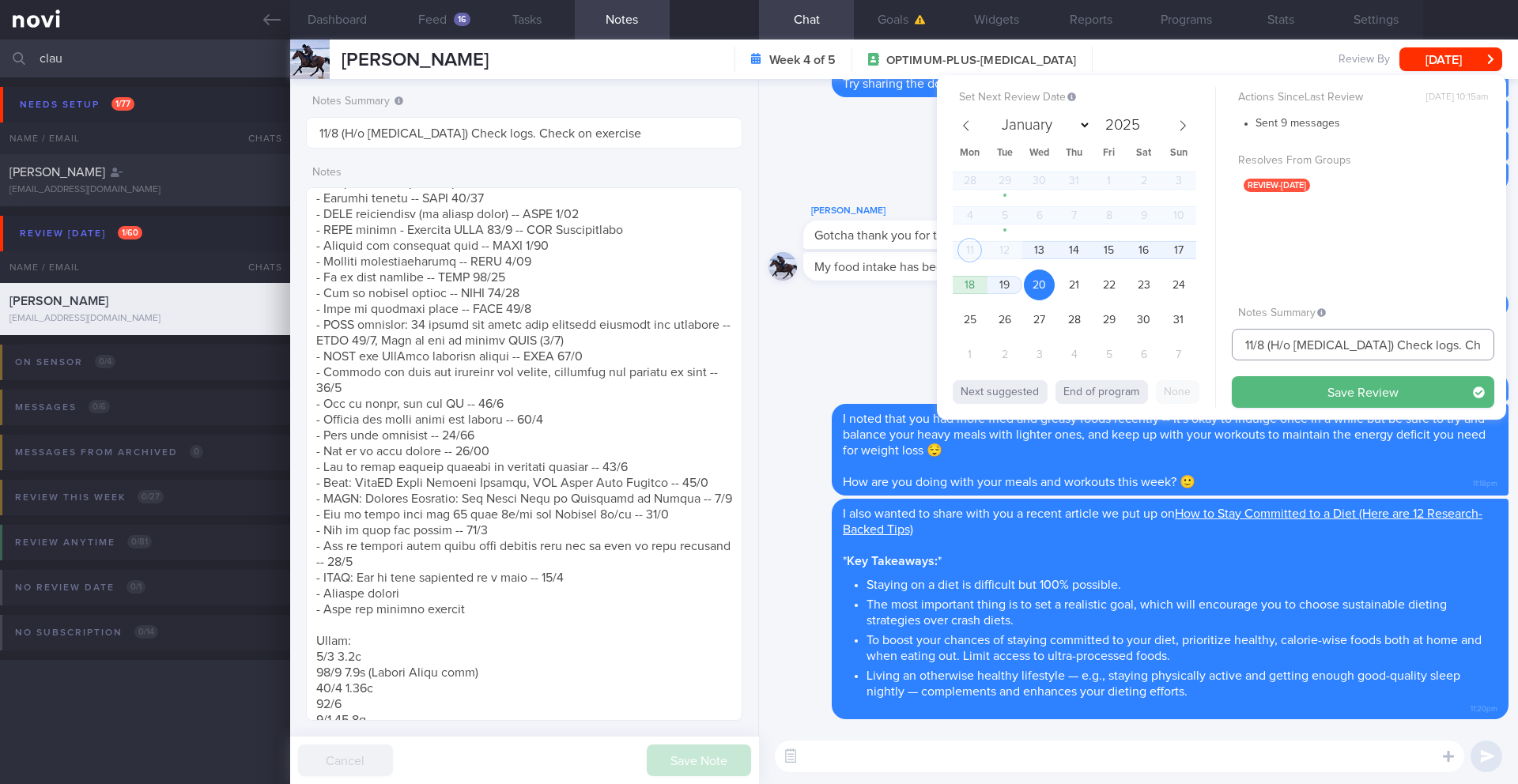
drag, startPoint x: 1257, startPoint y: 346, endPoint x: 1229, endPoint y: 346, distance: 28.0
click at [1229, 346] on div "Set Next Review Date [DATE] January February March April May June July August S…" at bounding box center [1221, 248] width 569 height 345
type input "20/8 (H/o [MEDICAL_DATA]) Check logs. Check on exercise"
click at [1270, 398] on button "Save Review" at bounding box center [1363, 392] width 263 height 31
type input "20/8 (H/o [MEDICAL_DATA]) Check logs. Check on exercise"
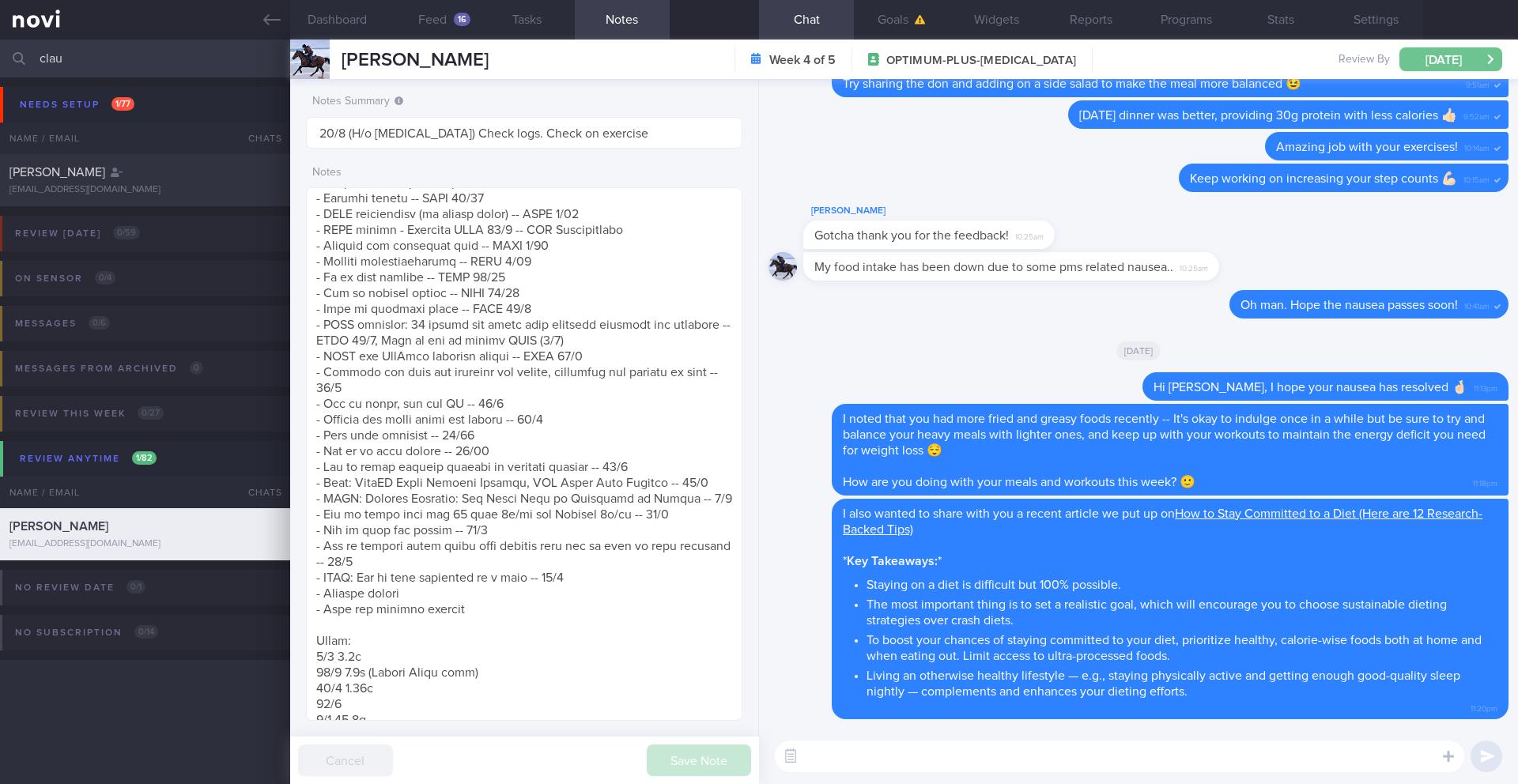
click at [1427, 66] on button "[DATE]" at bounding box center [1450, 59] width 103 height 24
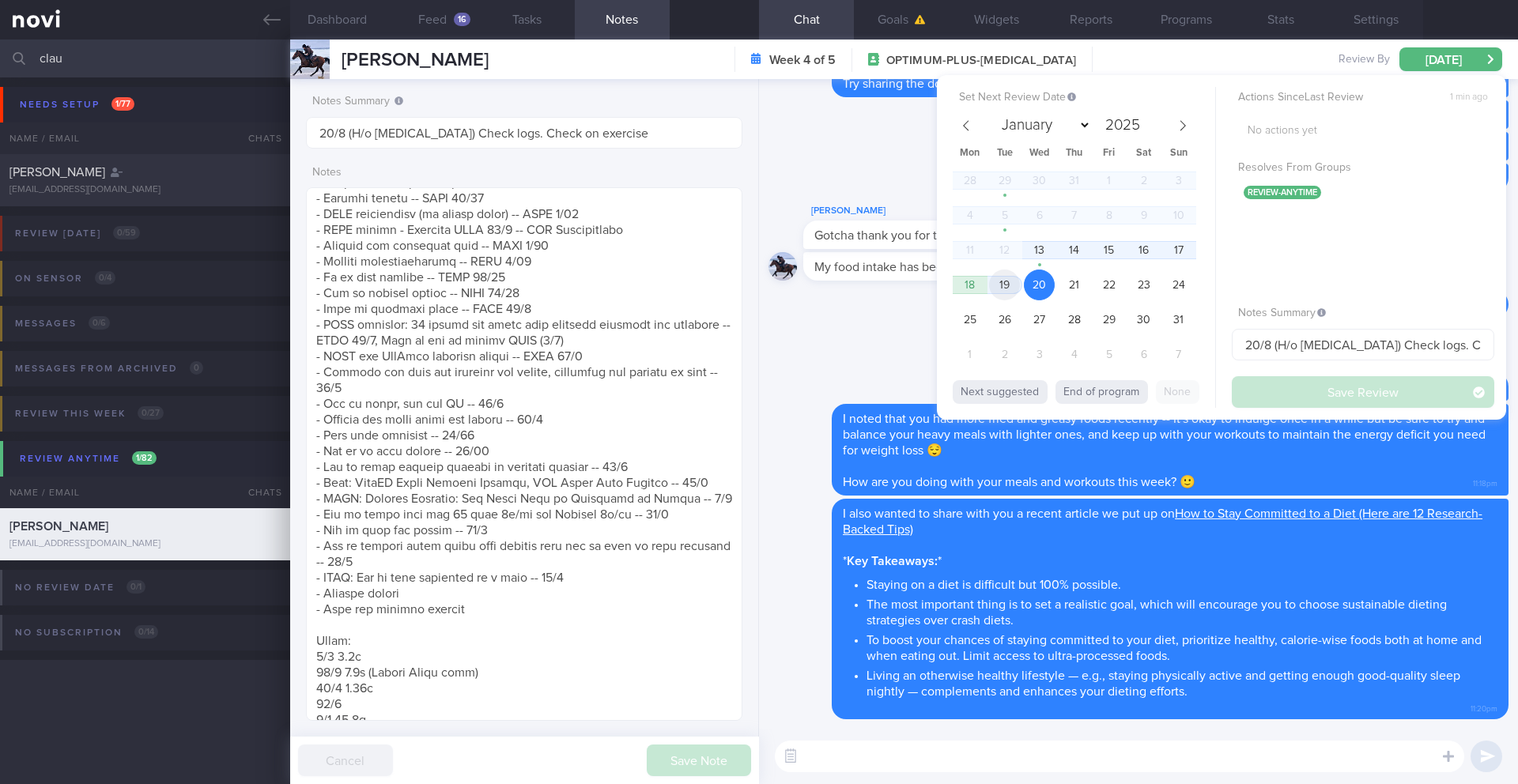
click at [1015, 288] on span "19" at bounding box center [1004, 284] width 30 height 30
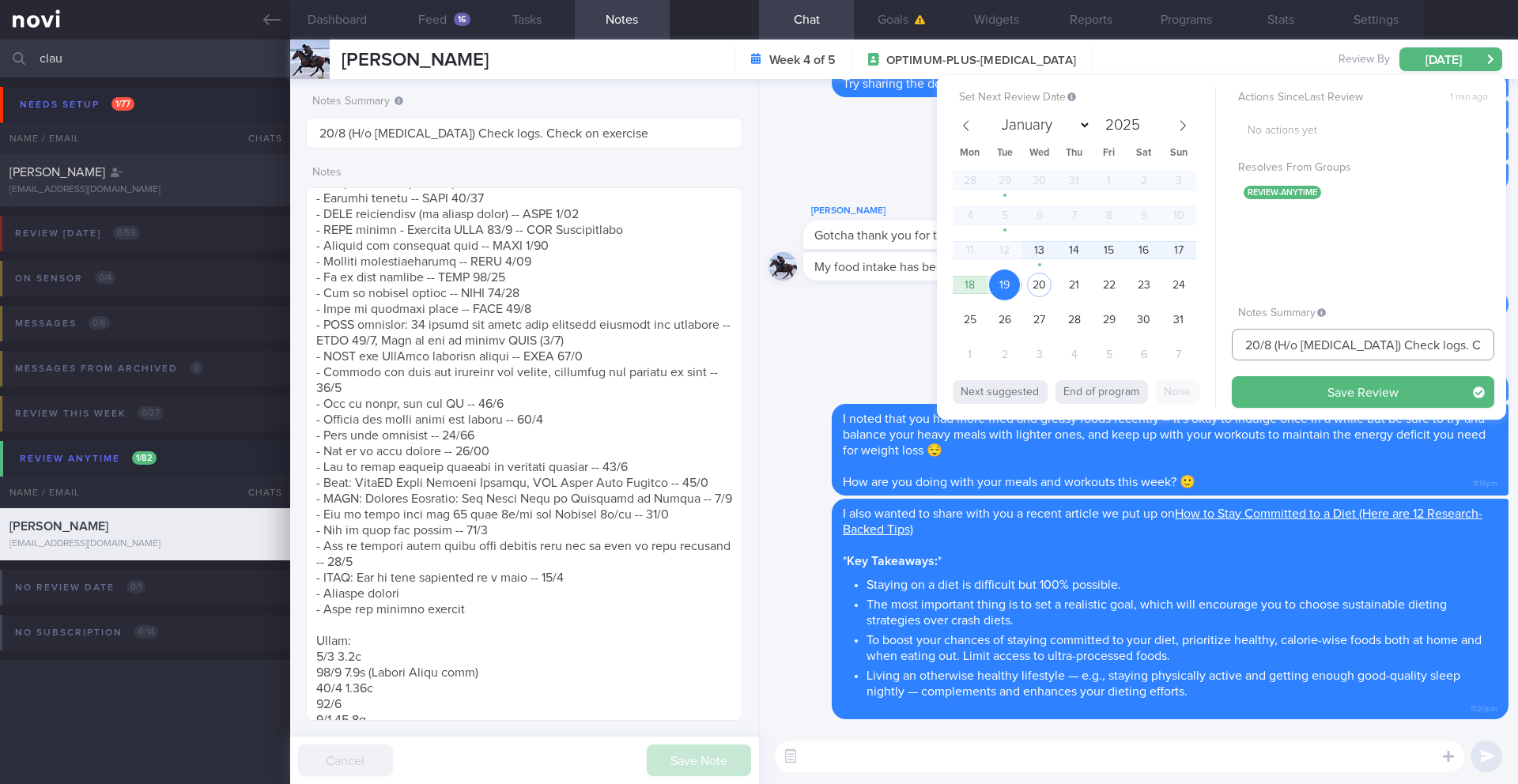
drag, startPoint x: 1261, startPoint y: 347, endPoint x: 1239, endPoint y: 346, distance: 22.0
click at [1239, 346] on input "20/8 (H/o [MEDICAL_DATA]) Check logs. Check on exercise" at bounding box center [1363, 345] width 263 height 31
type input "19-20/8 (H/o [MEDICAL_DATA]) Check logs. Check on exercise"
click at [1343, 385] on button "Save Review" at bounding box center [1363, 392] width 263 height 31
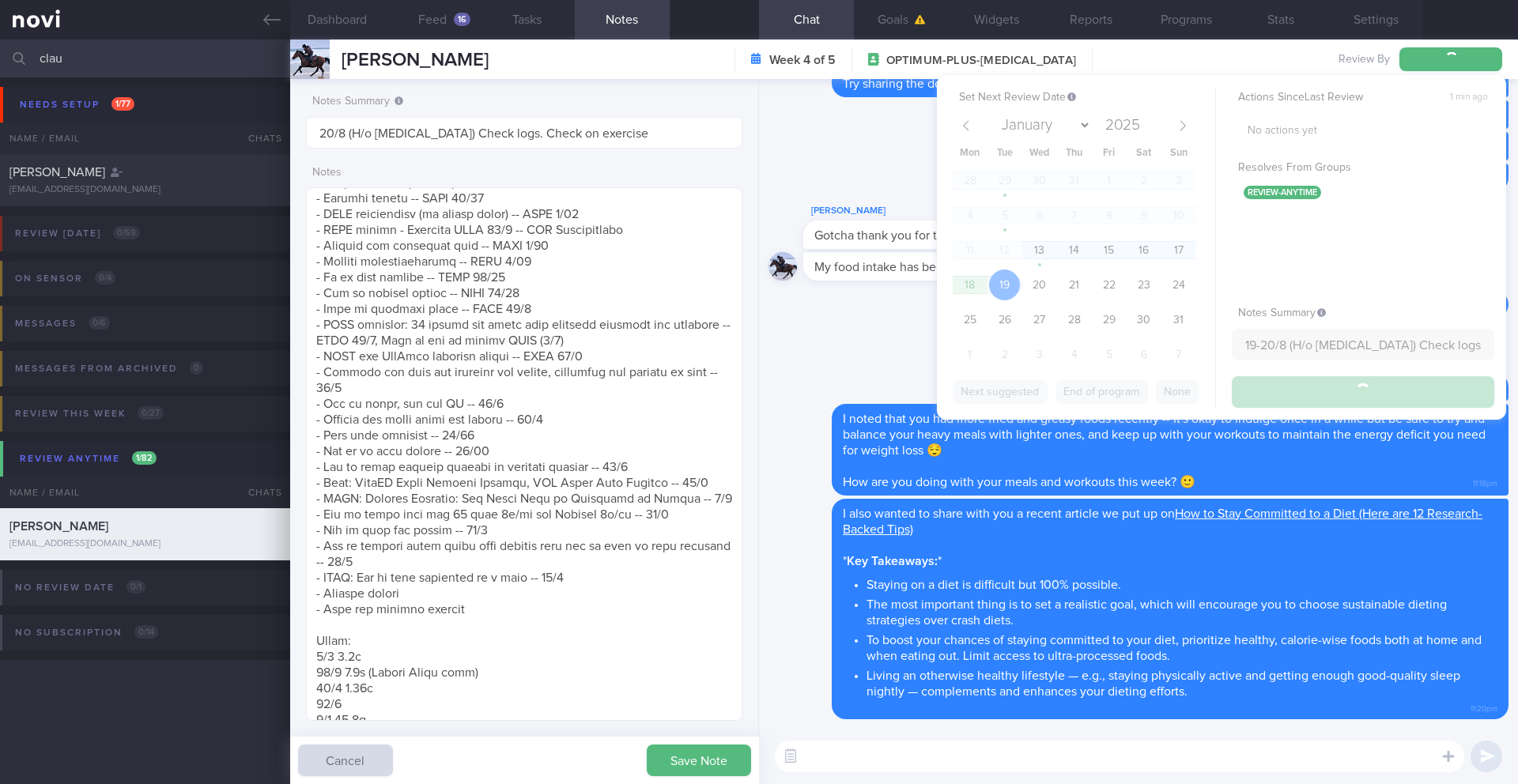
type input "19-20/8 (H/o [MEDICAL_DATA]) Check logs. Check on exercise"
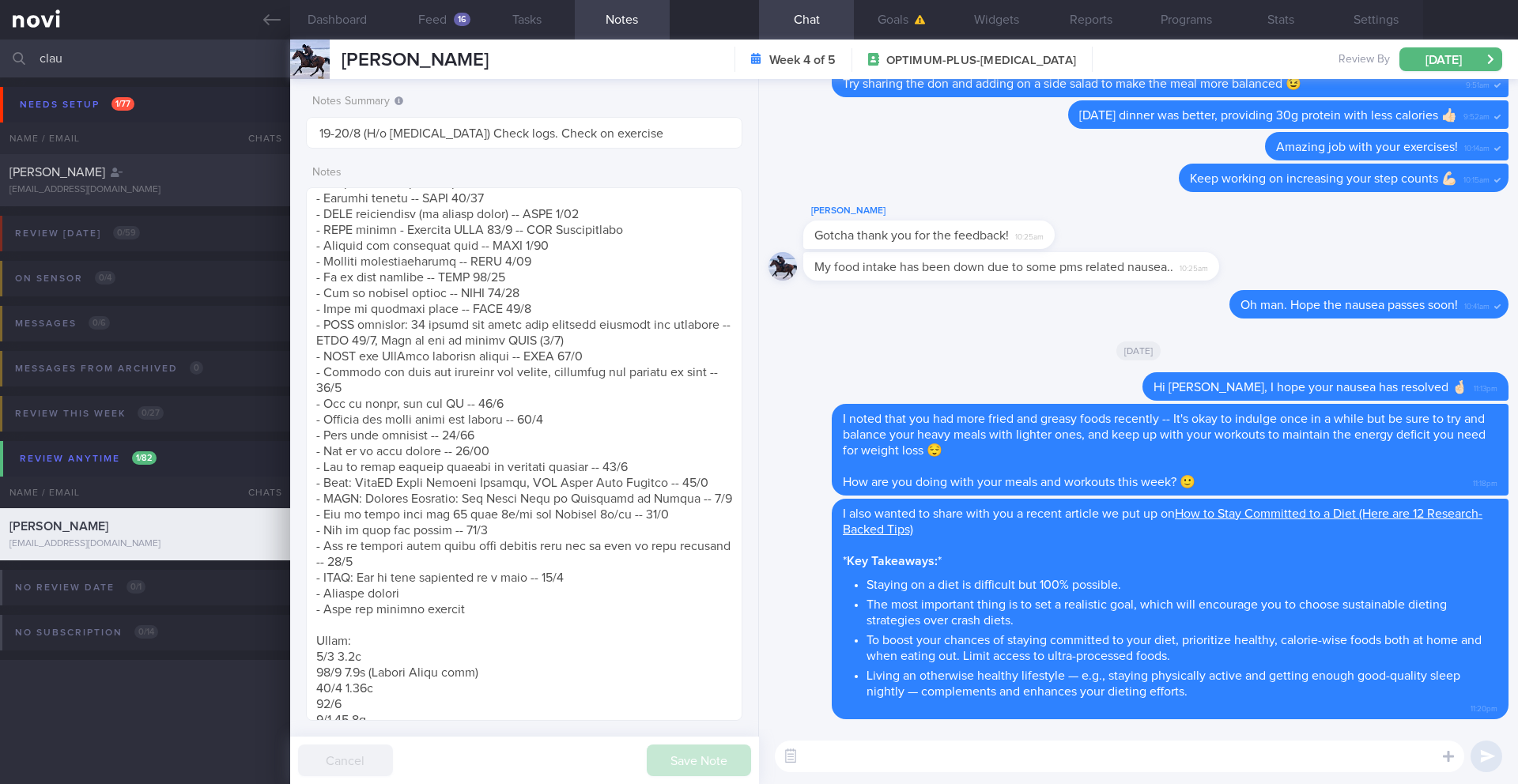
click at [145, 55] on input "clau" at bounding box center [759, 58] width 1518 height 38
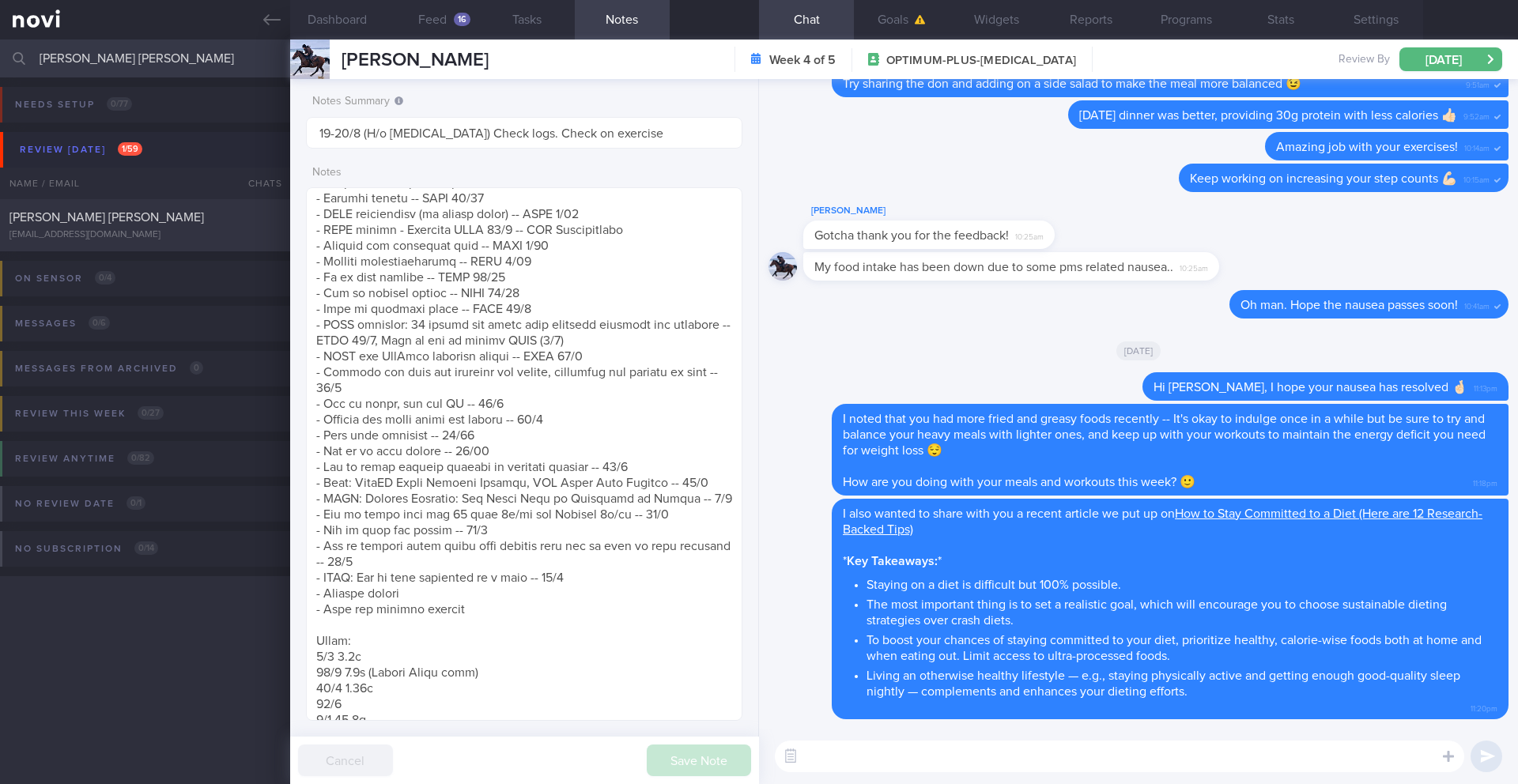
type input "[PERSON_NAME] [PERSON_NAME]"
click at [189, 222] on div "[PERSON_NAME] [PERSON_NAME]" at bounding box center [143, 218] width 268 height 16
type input "11-12/8 NEW OP+"
type input "[DATE]"
type input "11-12/8 NEW OP+"
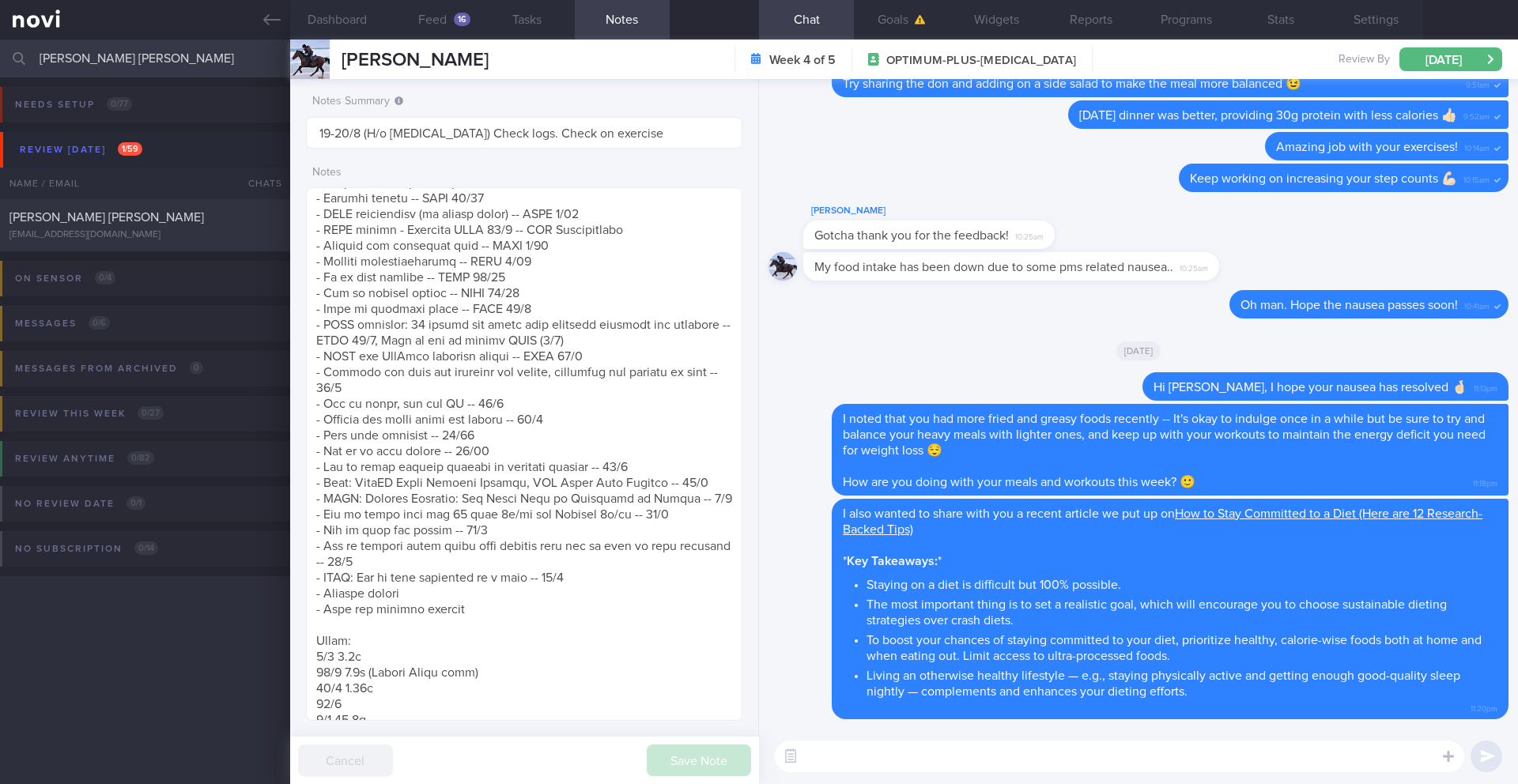
type textarea "SUPPORT NEEDED: CHALLENGE: - DIET - EXERCISE - MEDS - WEIGHT - HbA1c/GMI Wt tre…"
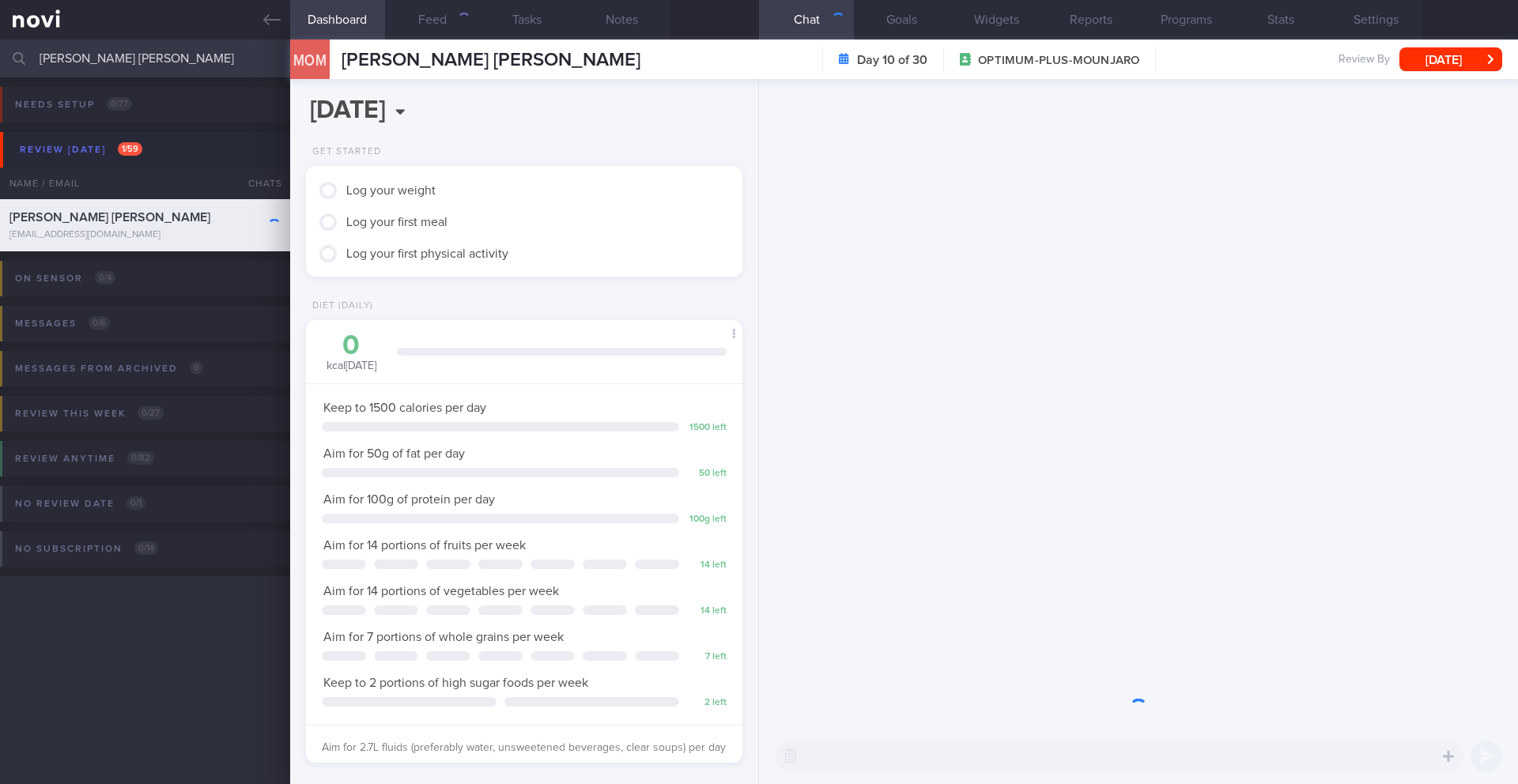
scroll to position [220, 397]
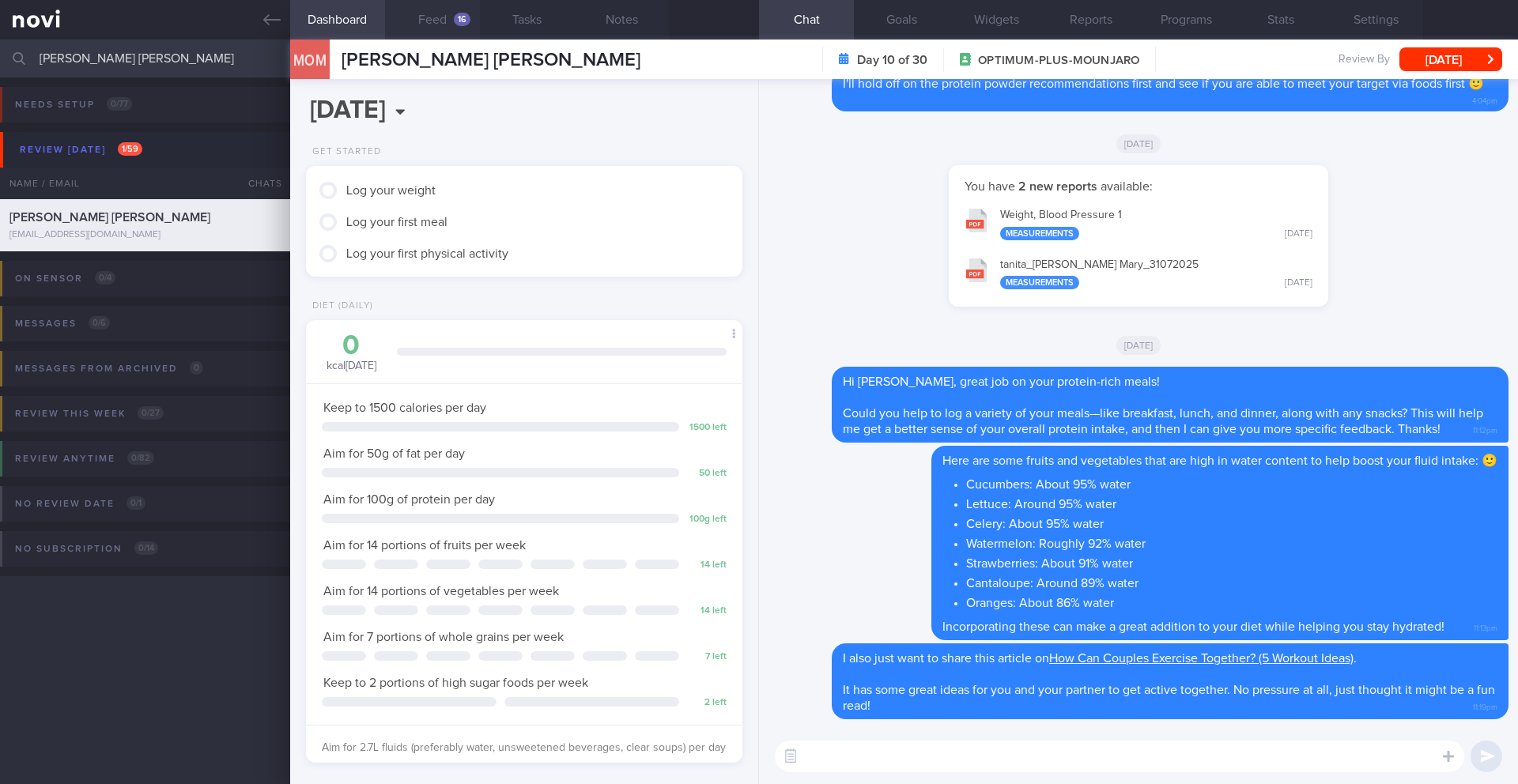
click at [439, 19] on button "Feed 16" at bounding box center [432, 20] width 95 height 39
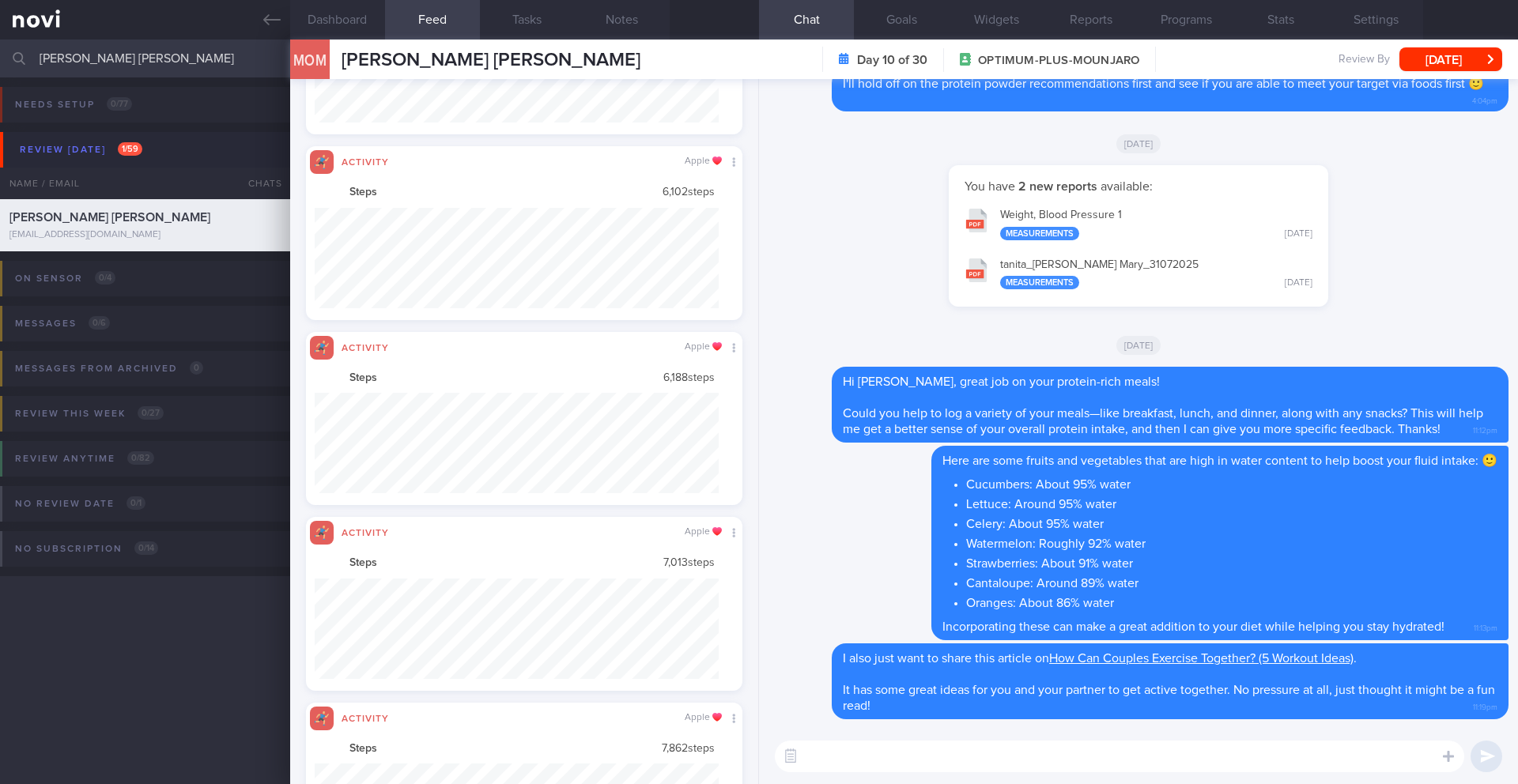
scroll to position [100, 405]
click at [902, 757] on textarea at bounding box center [1119, 757] width 689 height 31
type textarea "Hi [PERSON_NAME], how are you doing? 🙂"
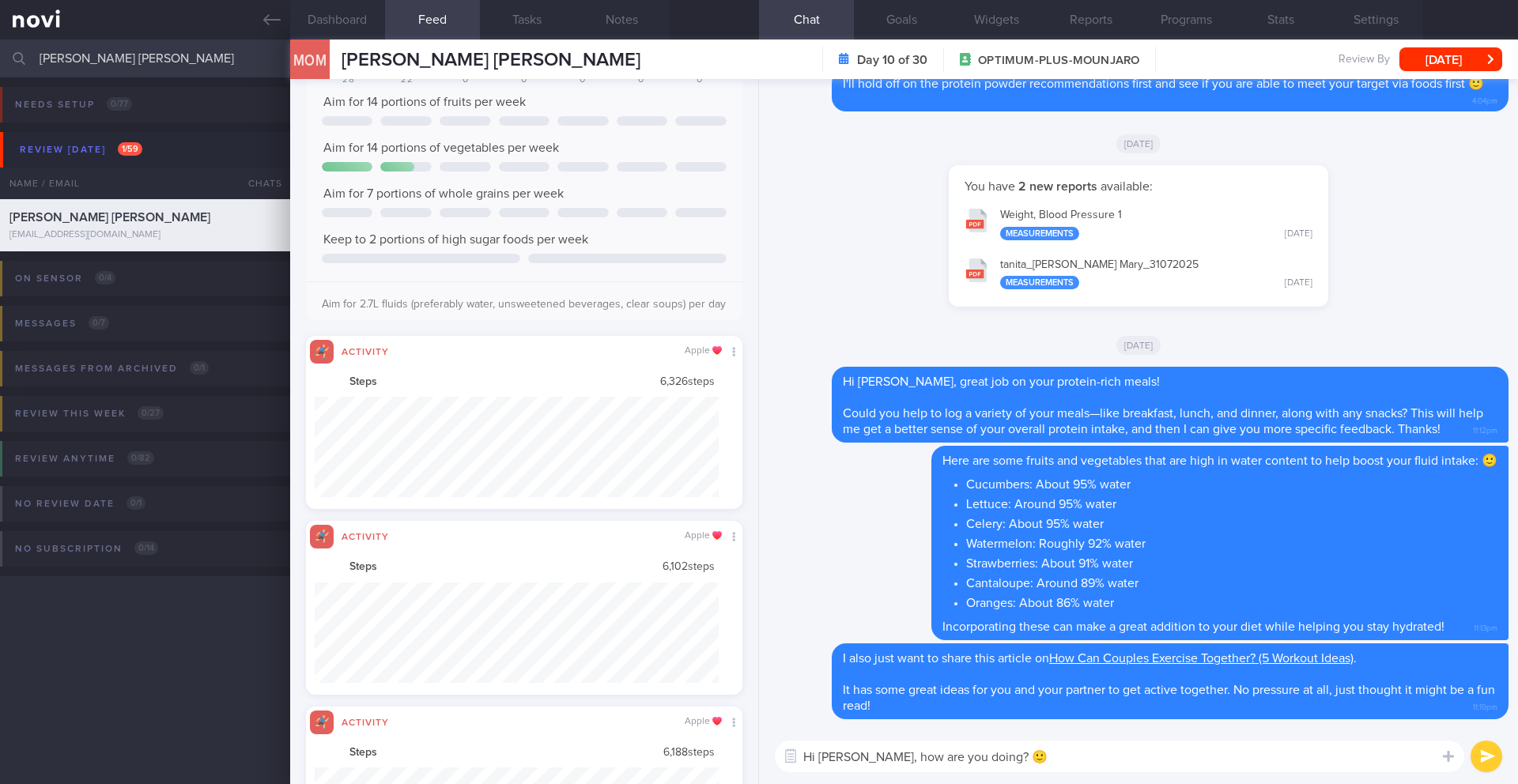
scroll to position [0, 0]
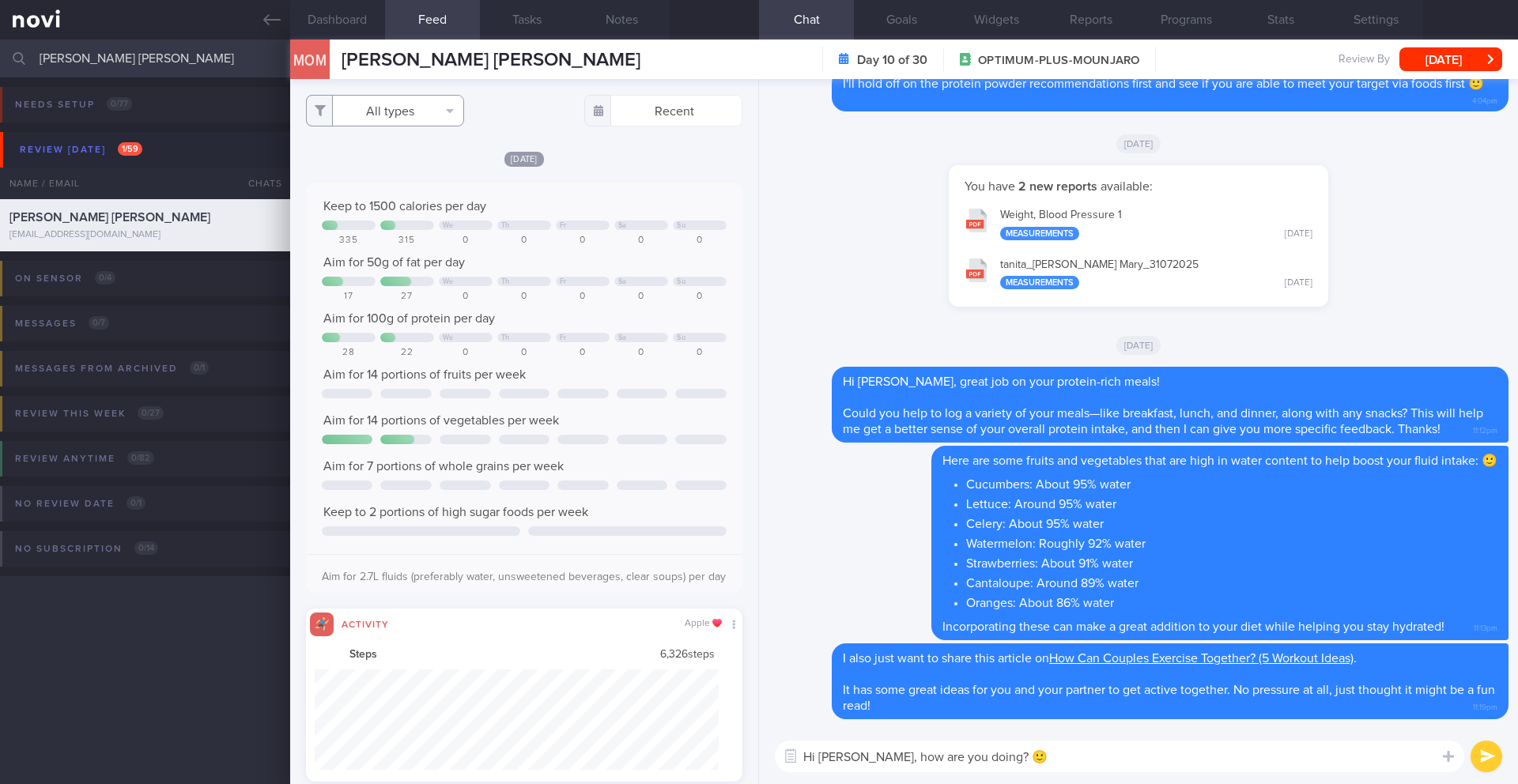
click at [395, 117] on button "All types" at bounding box center [384, 111] width 158 height 31
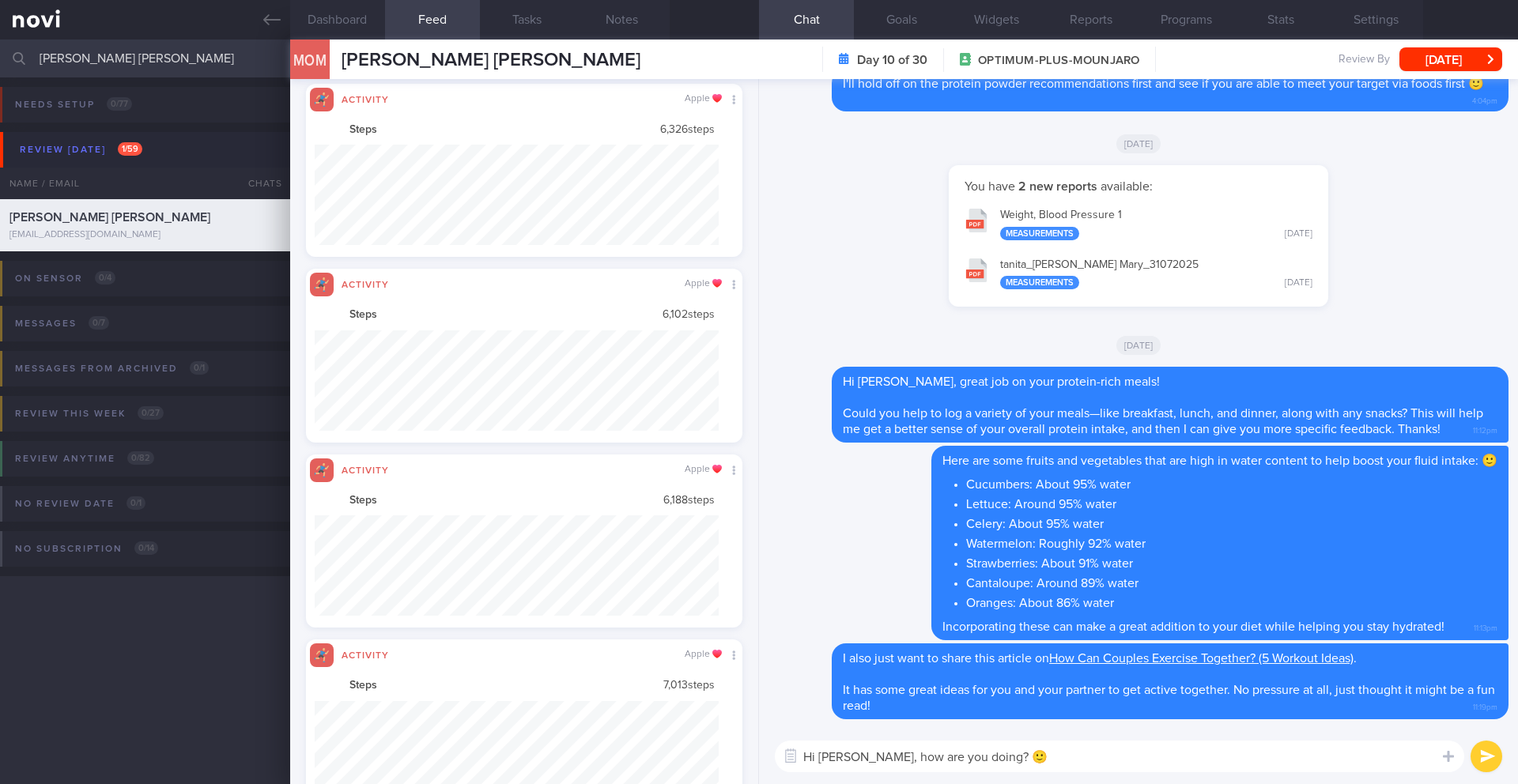
scroll to position [233, 0]
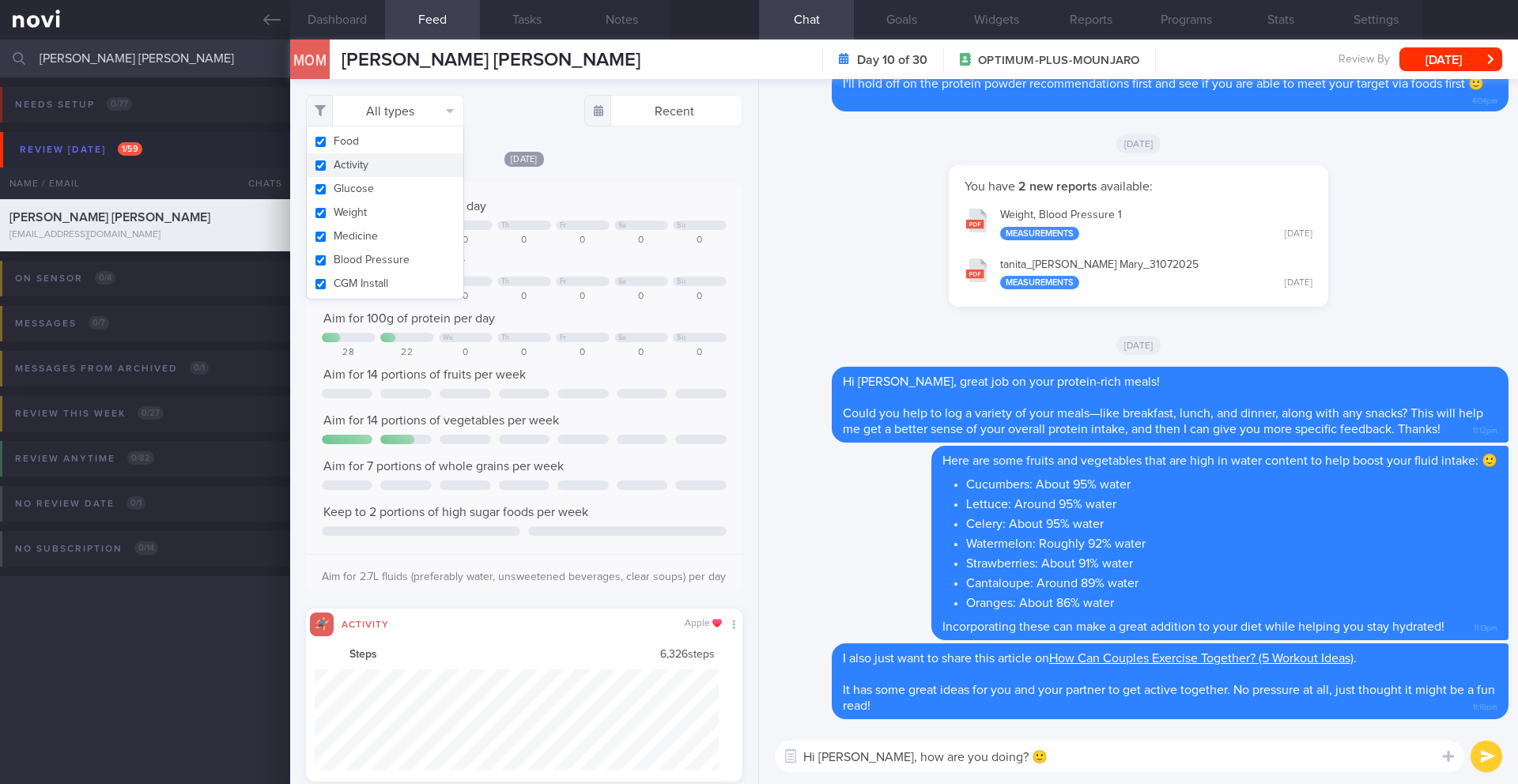
click at [382, 170] on button "Activity" at bounding box center [385, 165] width 157 height 24
checkbox input "false"
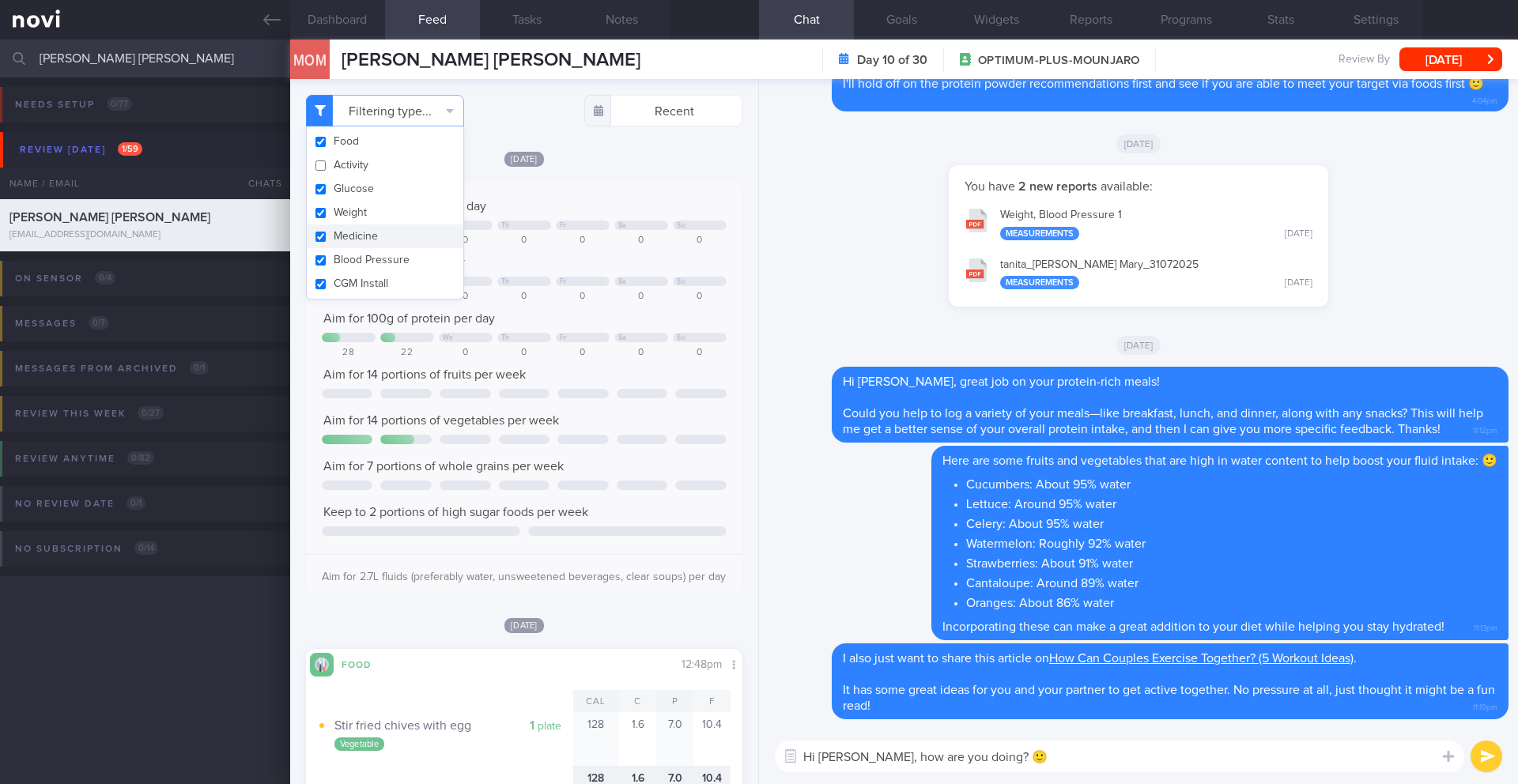
click at [627, 327] on div "Keep to 1500 calories per day We Th Fr Sa Su 335 315 0 0 0 0 0 Aim for 50g of f…" at bounding box center [523, 393] width 405 height 390
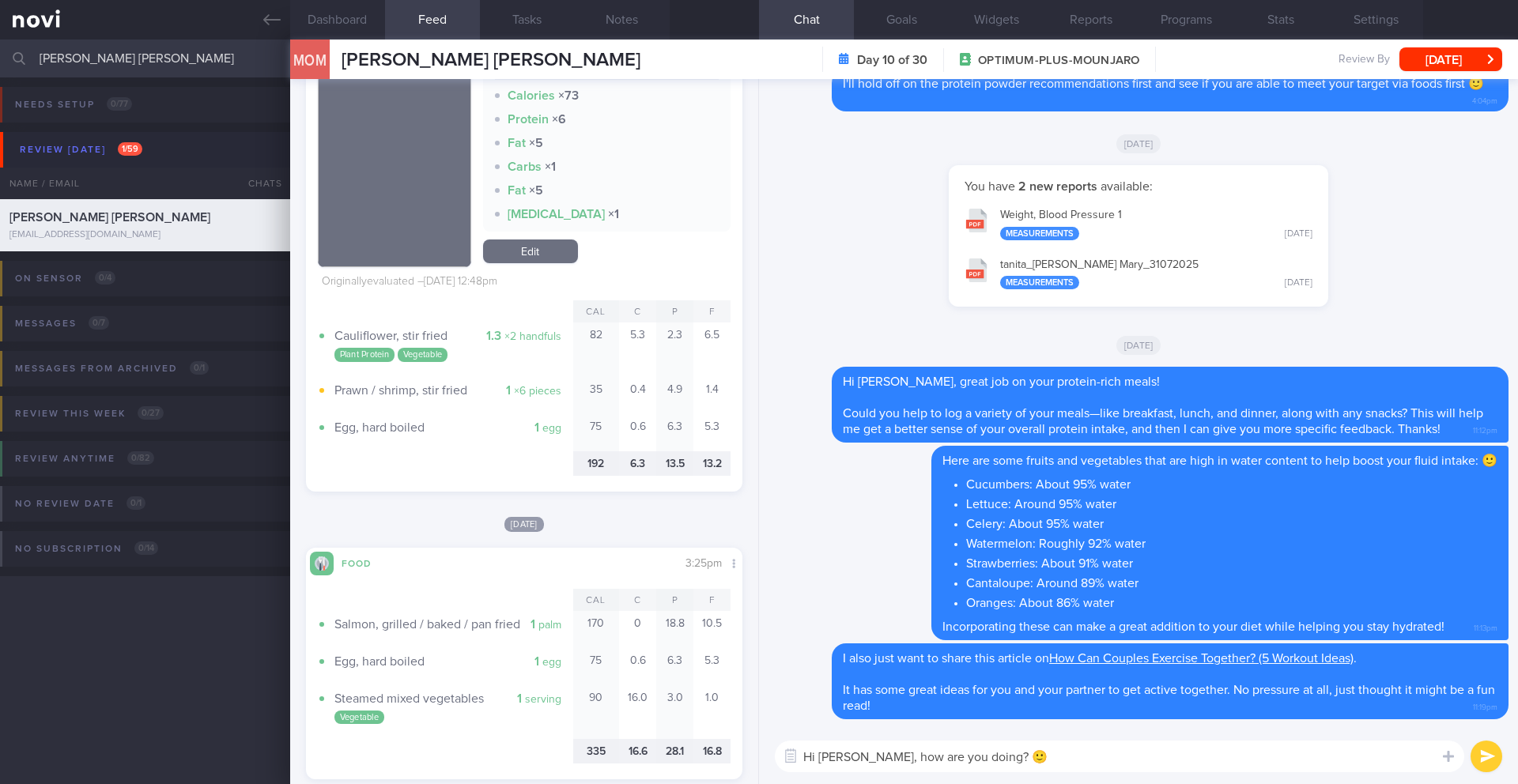
click at [1063, 770] on textarea "Hi [PERSON_NAME], how are you doing? 🙂" at bounding box center [1119, 757] width 689 height 31
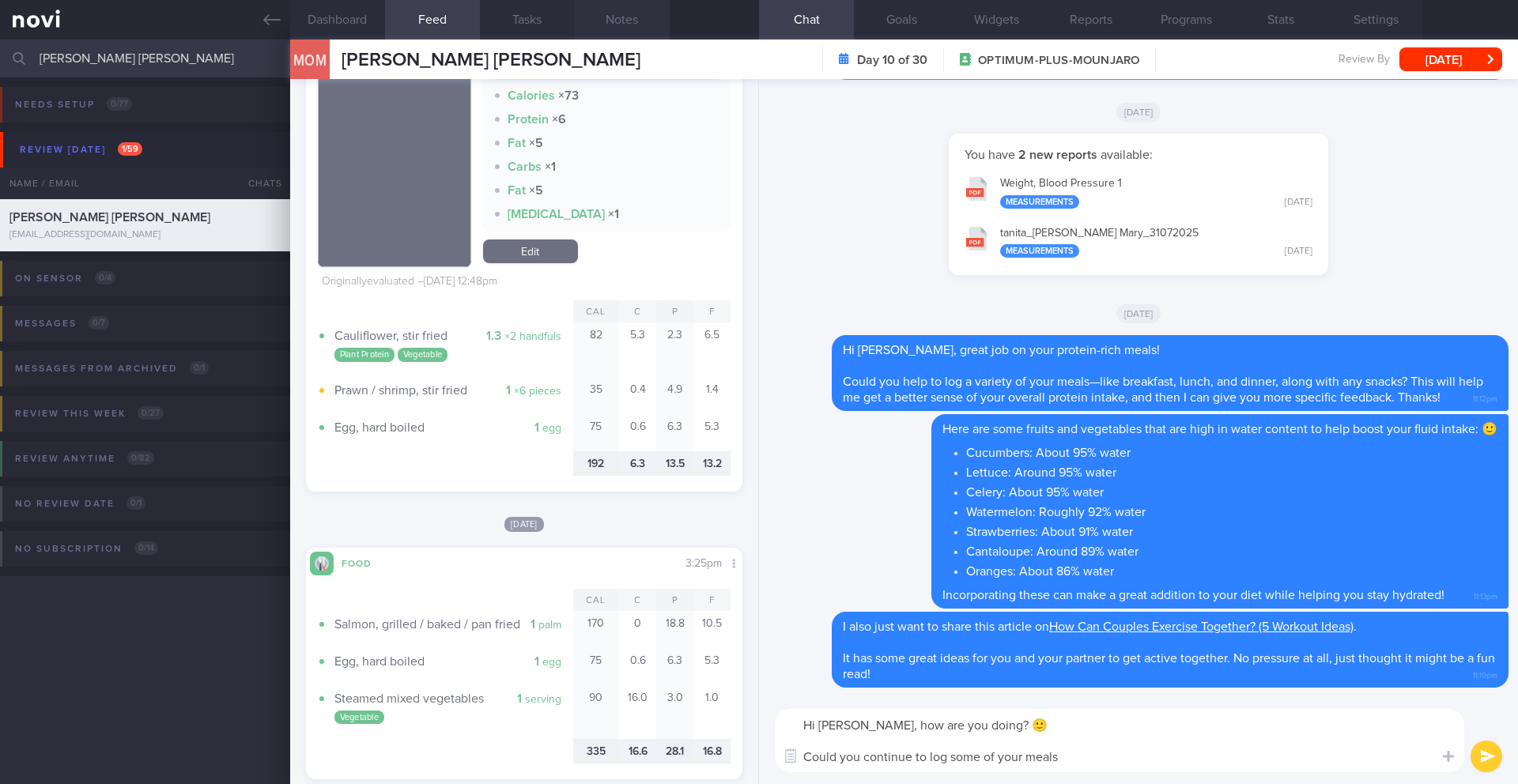
click at [631, 26] on button "Notes" at bounding box center [621, 20] width 95 height 39
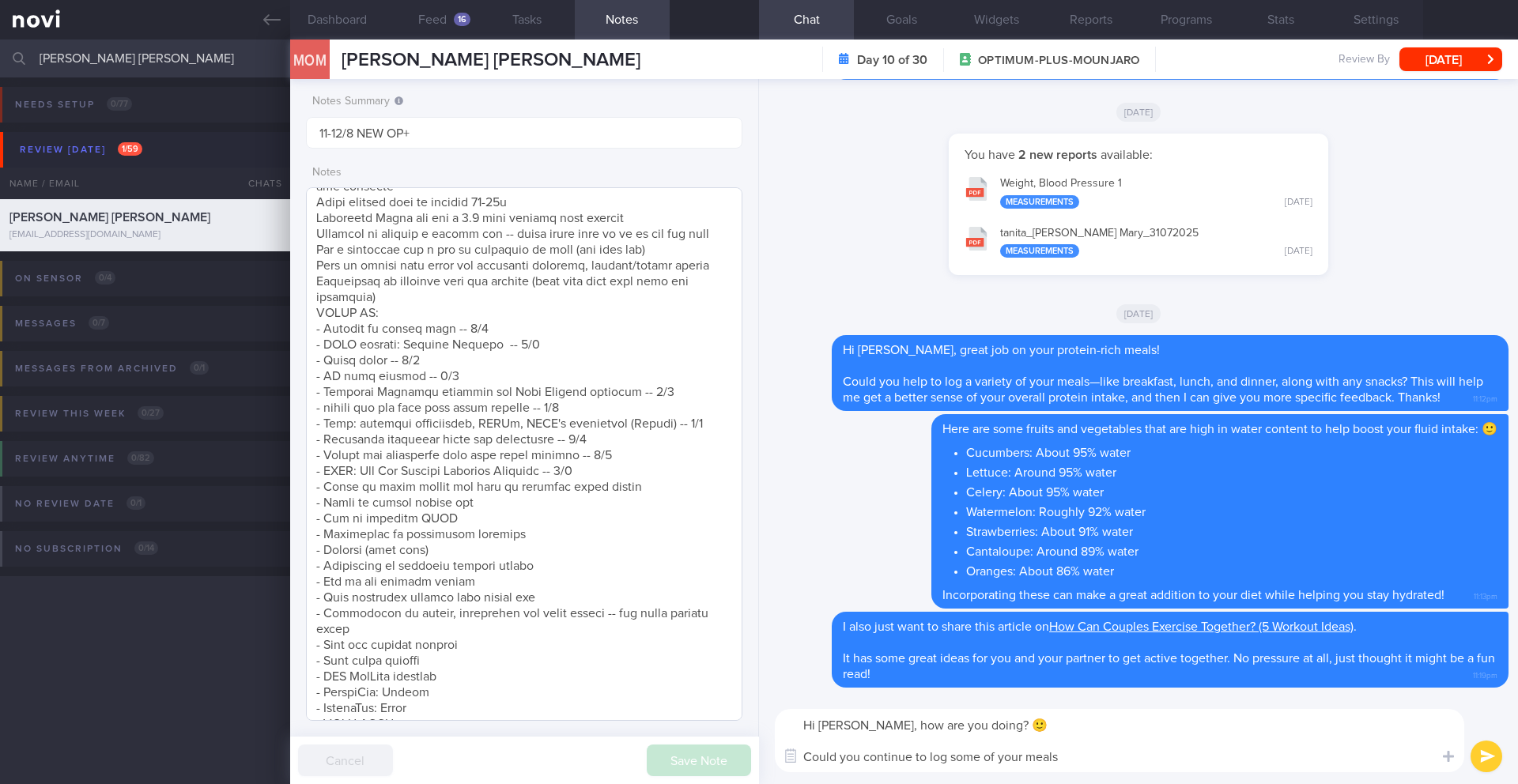
scroll to position [434, 0]
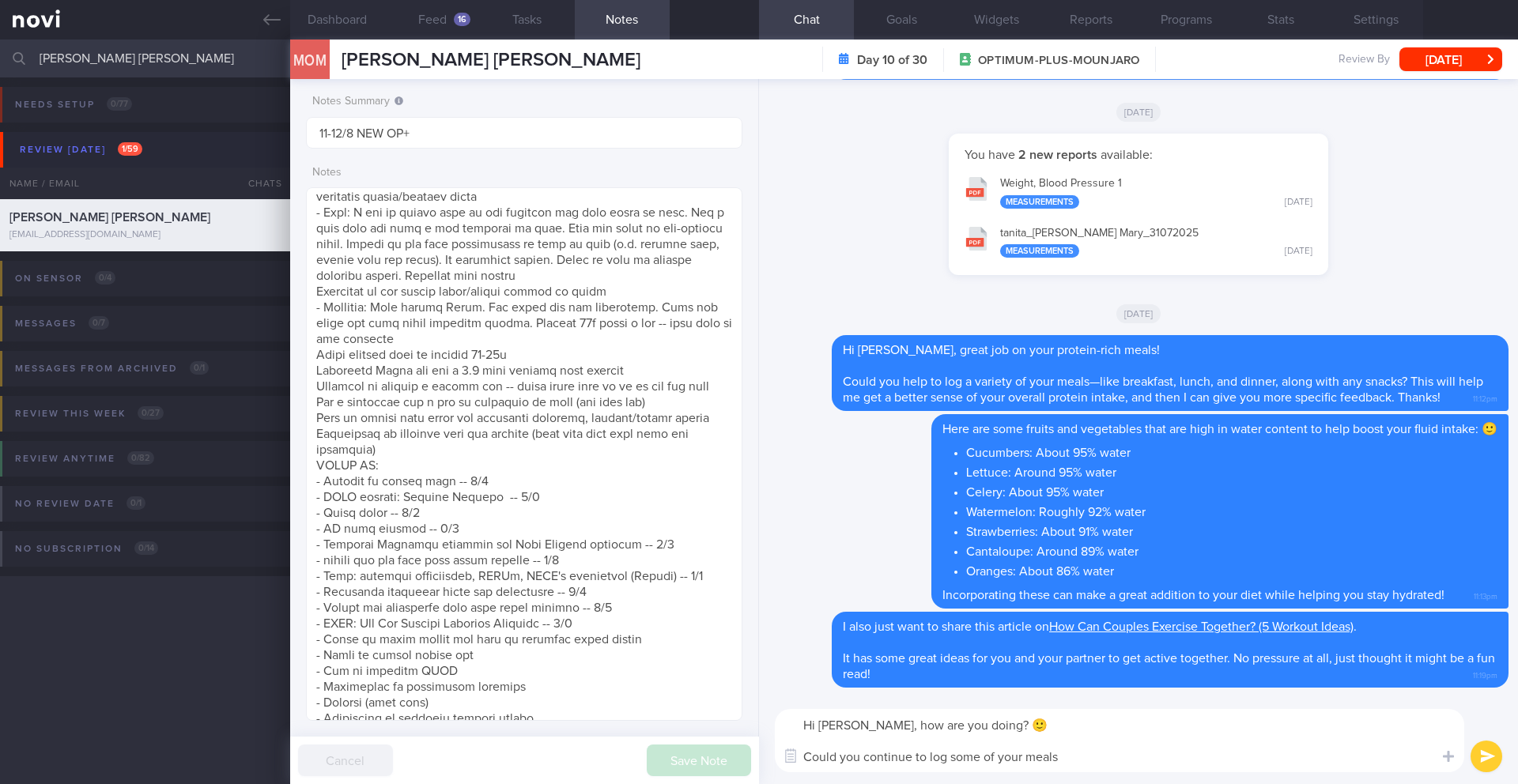
click at [1070, 759] on textarea "Hi [PERSON_NAME], how are you doing? 🙂 Could you continue to log some of your m…" at bounding box center [1119, 741] width 689 height 64
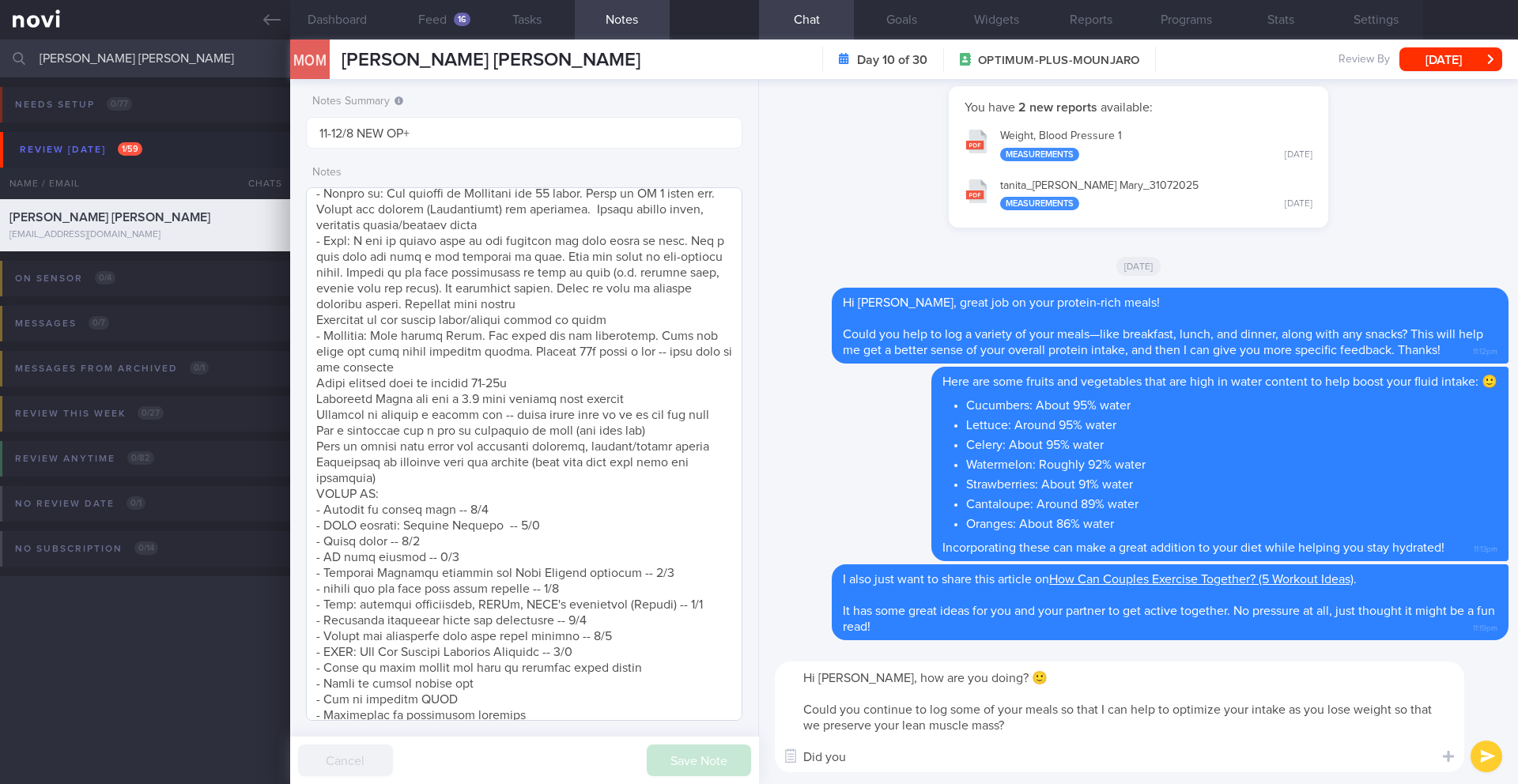
scroll to position [66, 0]
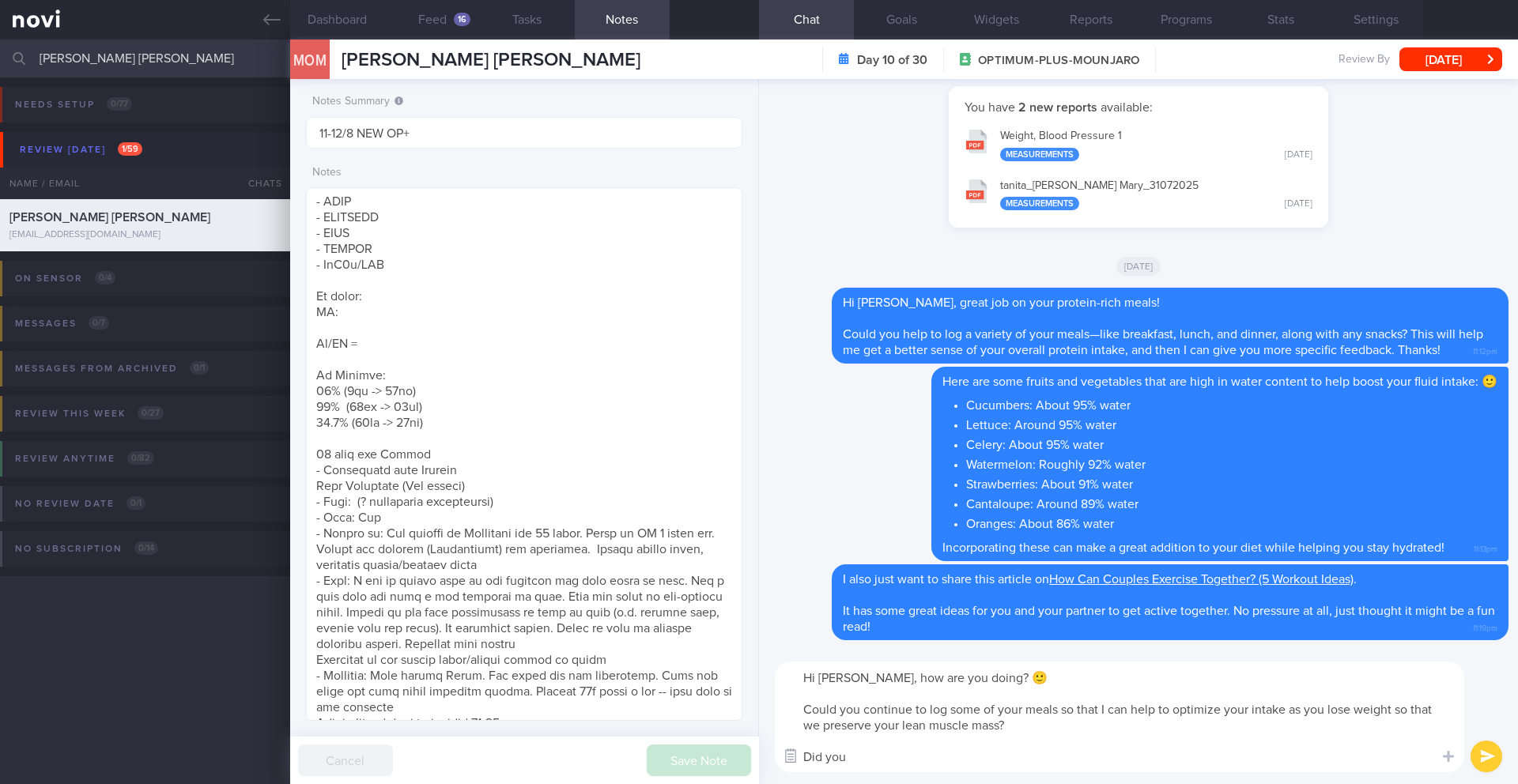
drag, startPoint x: 853, startPoint y: 759, endPoint x: 795, endPoint y: 757, distance: 58.0
click at [795, 757] on div "Chat Templates Admin [MEDICAL_DATA] Weight Nutrition Physical Activity Infograp…" at bounding box center [1138, 716] width 759 height 134
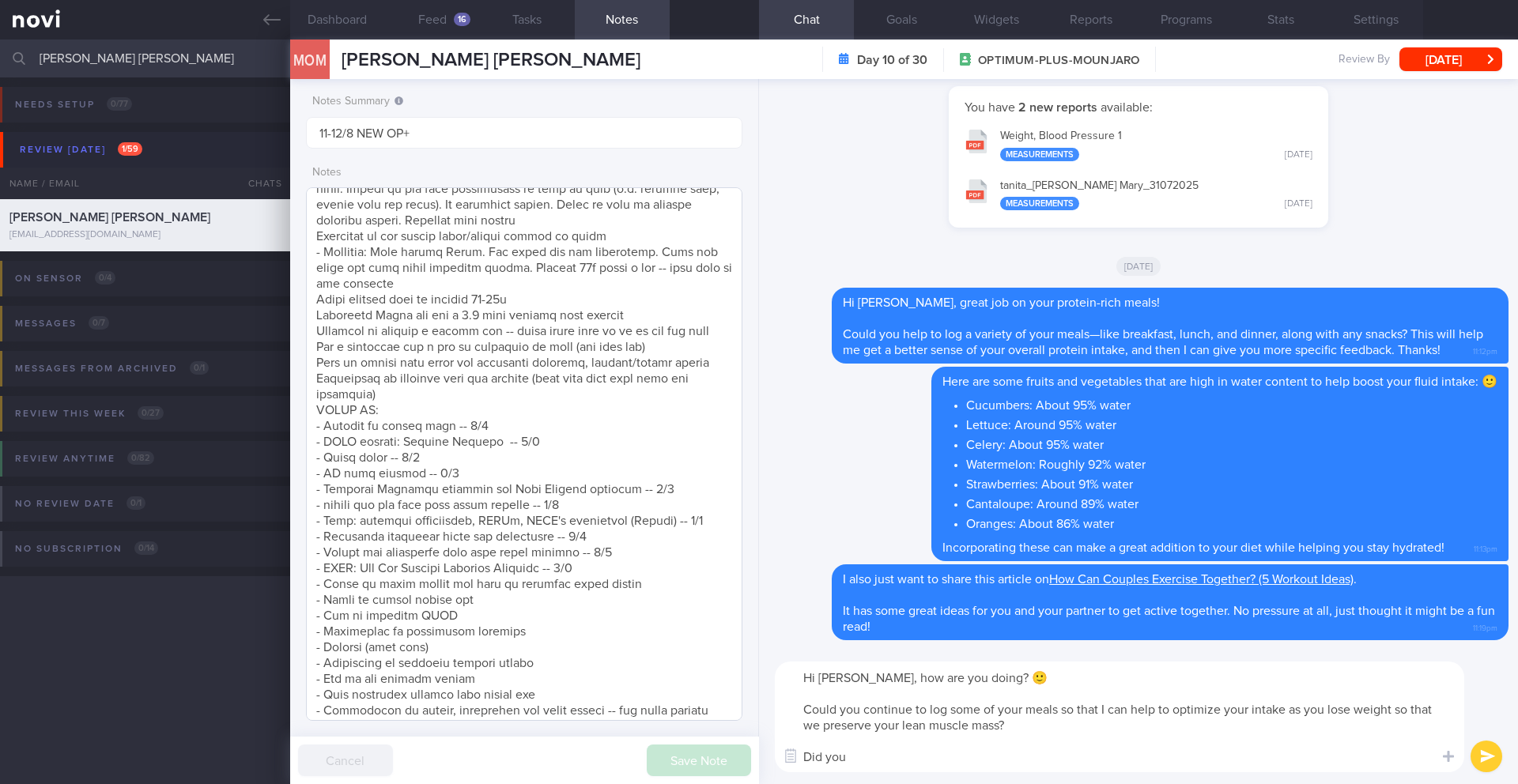
scroll to position [224, 0]
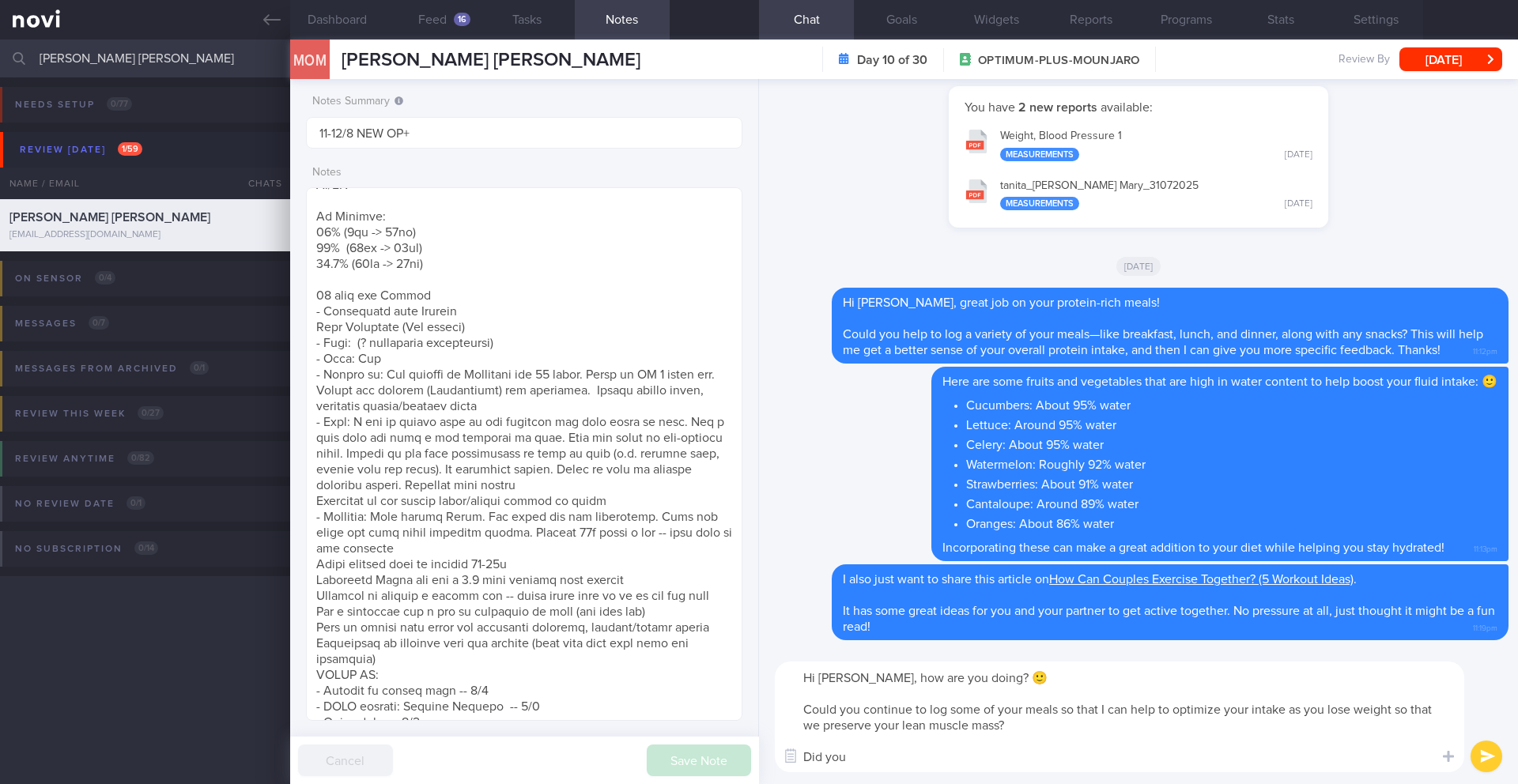
click at [936, 776] on div "Hi [PERSON_NAME], how are you doing? 🙂 Could you continue to log some of your m…" at bounding box center [1138, 716] width 759 height 134
click at [937, 766] on textarea "Hi [PERSON_NAME], how are you doing? 🙂 Could you continue to log some of your m…" at bounding box center [1119, 716] width 689 height 111
drag, startPoint x: 556, startPoint y: 64, endPoint x: 333, endPoint y: 59, distance: 223.1
click at [333, 59] on div "MOM [PERSON_NAME] [PERSON_NAME] [PERSON_NAME] [PERSON_NAME] [EMAIL_ADDRESS][DOM…" at bounding box center [904, 59] width 1228 height 39
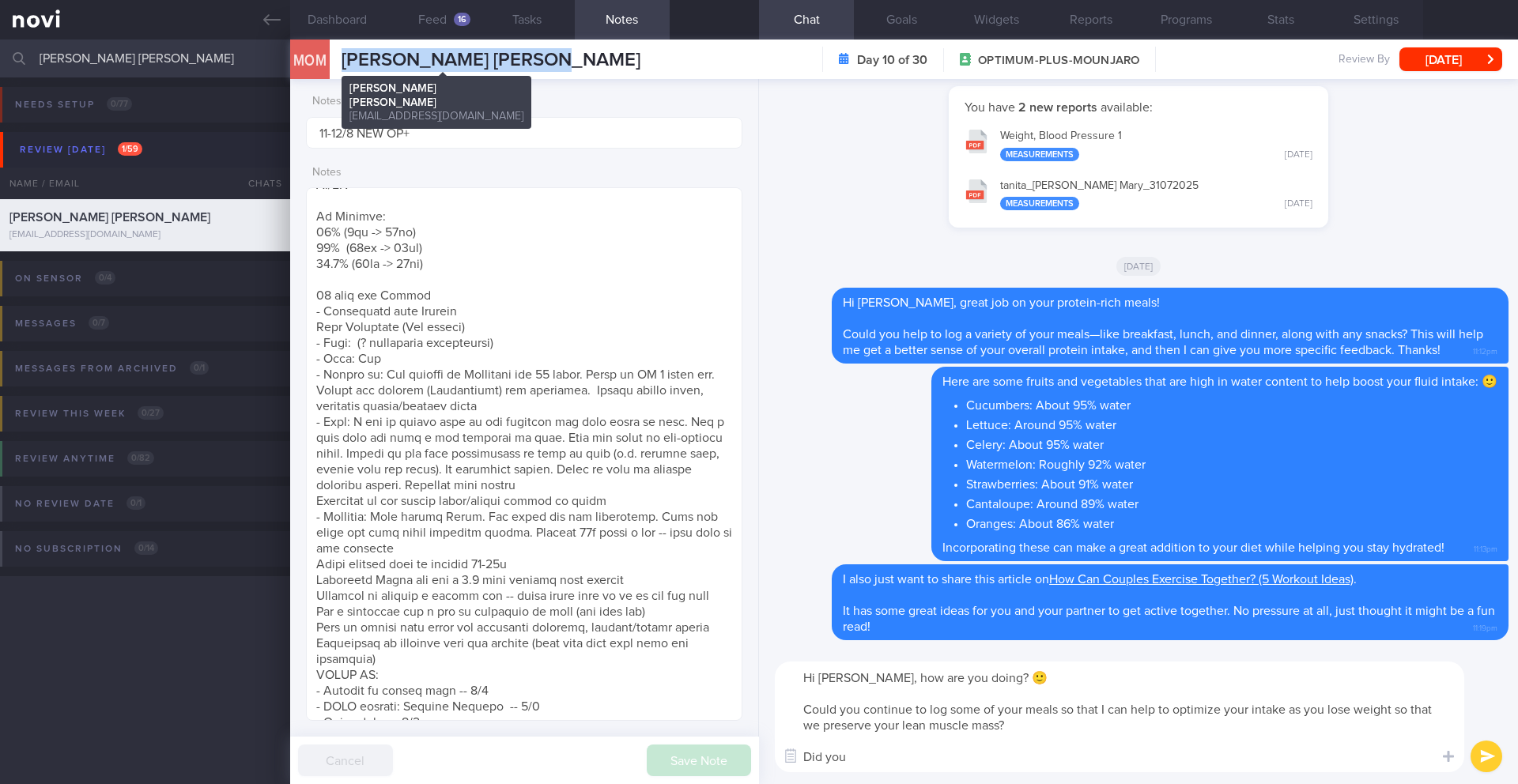
copy div "[PERSON_NAME] [PERSON_NAME]"
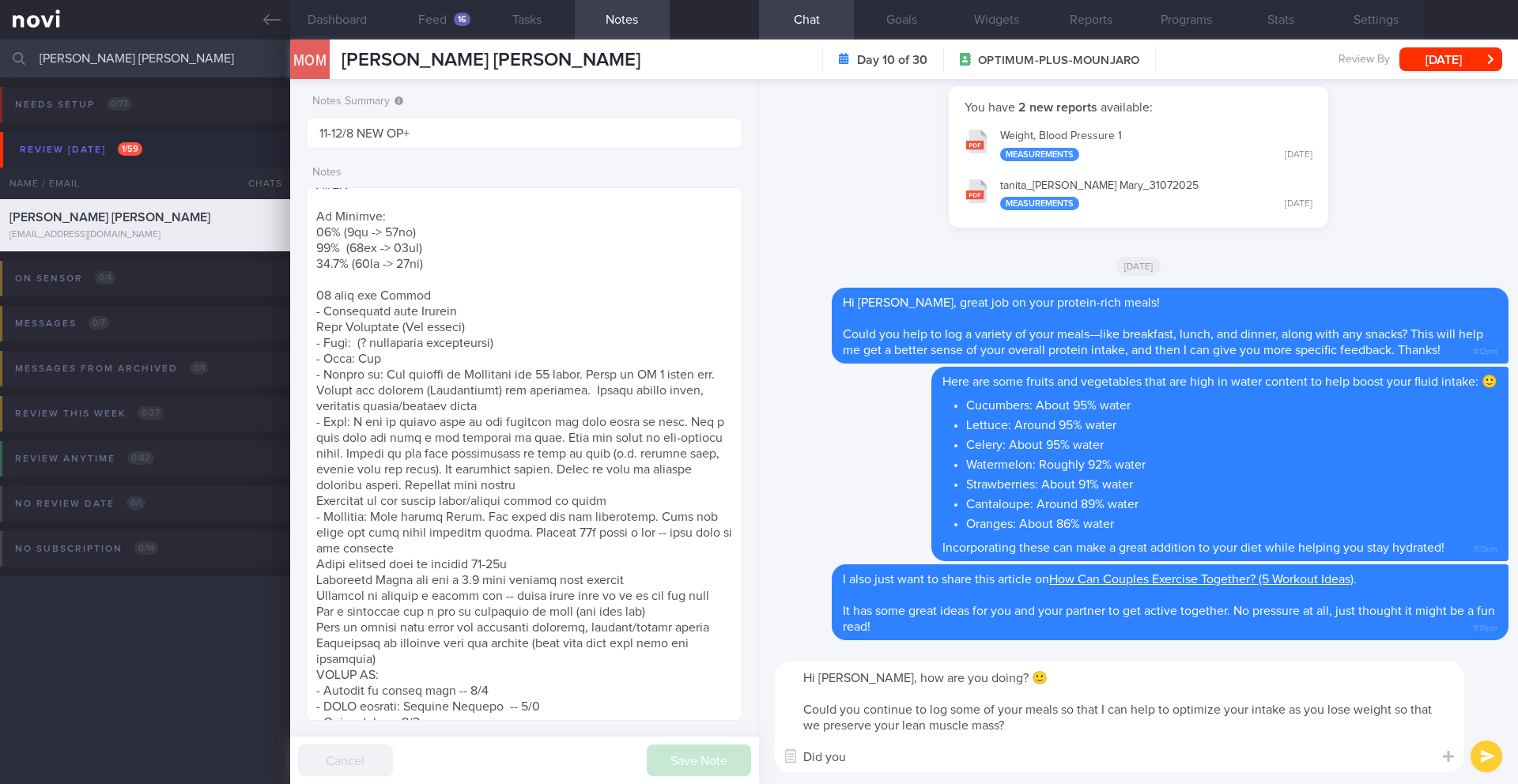
click at [1017, 677] on textarea "Hi [PERSON_NAME], how are you doing? 🙂 Could you continue to log some of your m…" at bounding box center [1119, 716] width 689 height 111
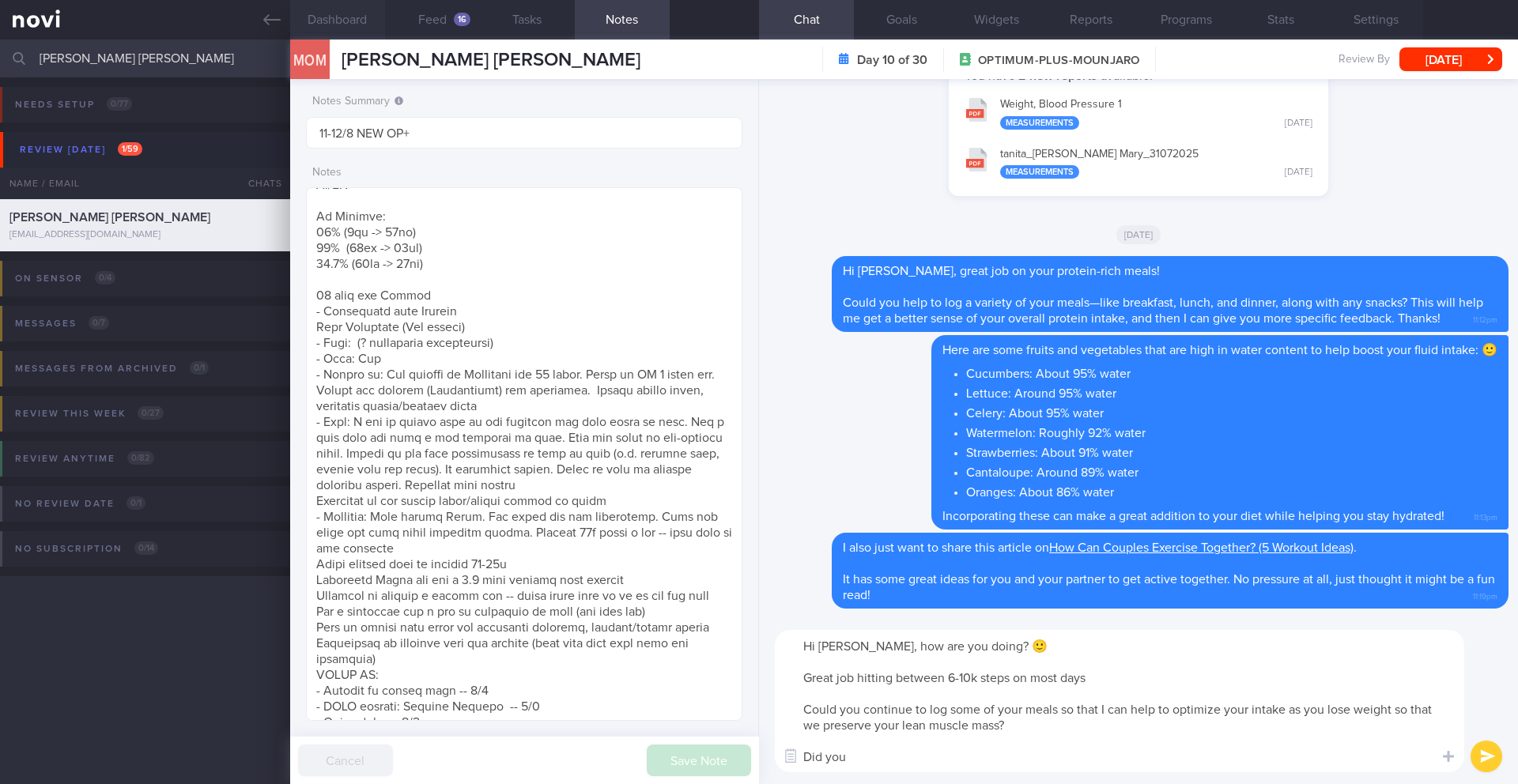
click at [351, 31] on button "Dashboard" at bounding box center [337, 20] width 95 height 39
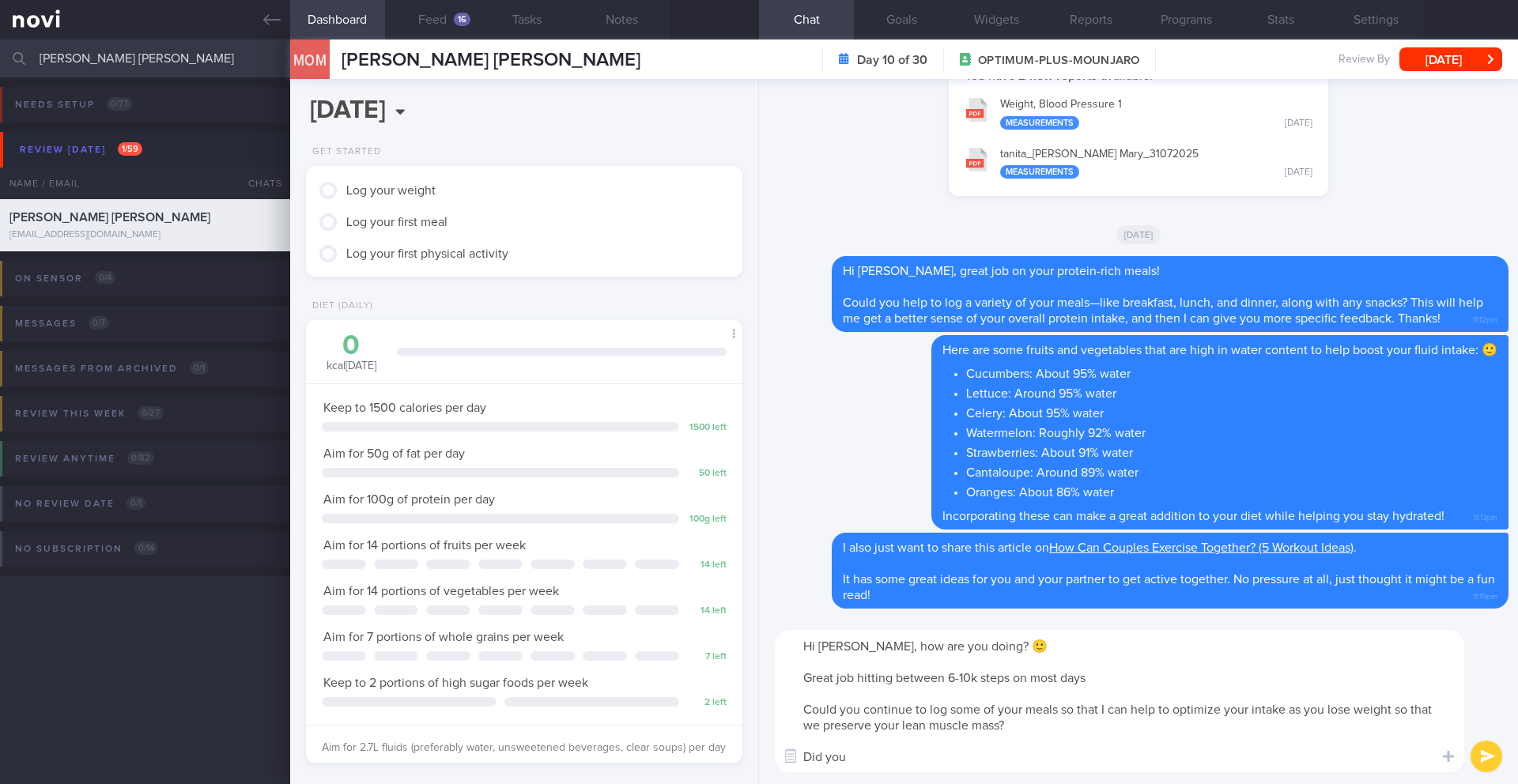
scroll to position [506, 0]
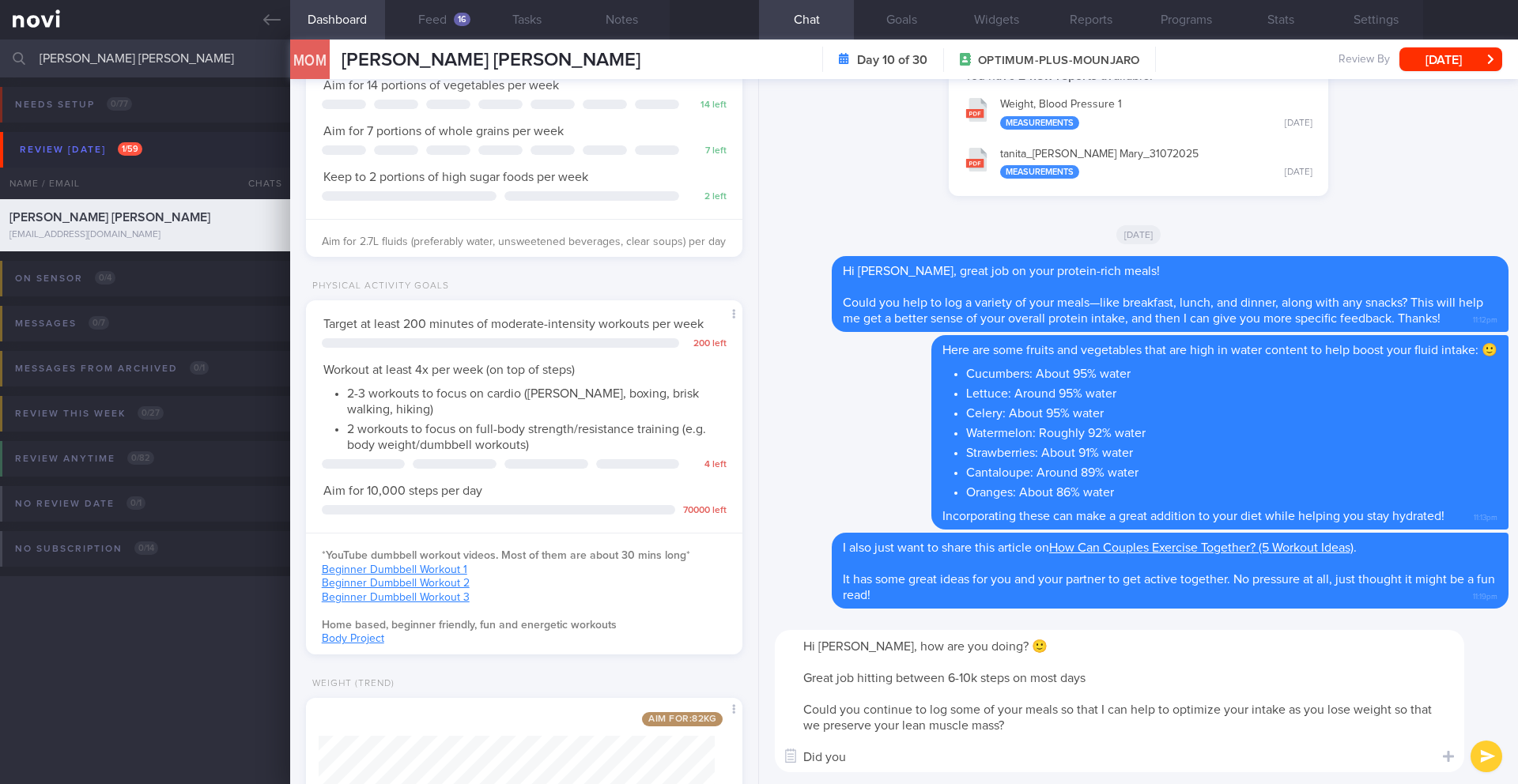
click at [1110, 678] on textarea "Hi [PERSON_NAME], how are you doing? 🙂 Great job hitting between 6-10k steps on…" at bounding box center [1119, 701] width 689 height 142
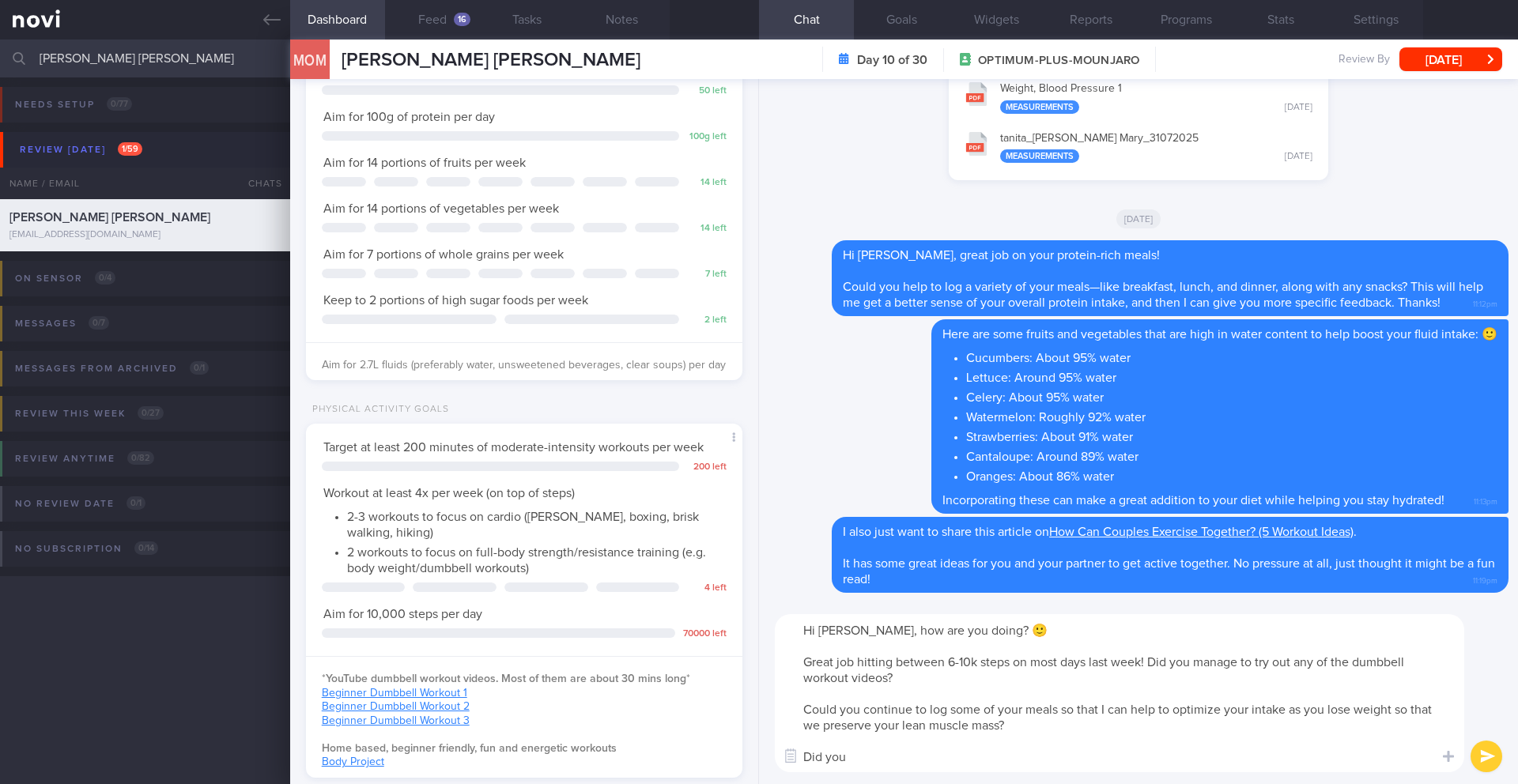
scroll to position [182, 0]
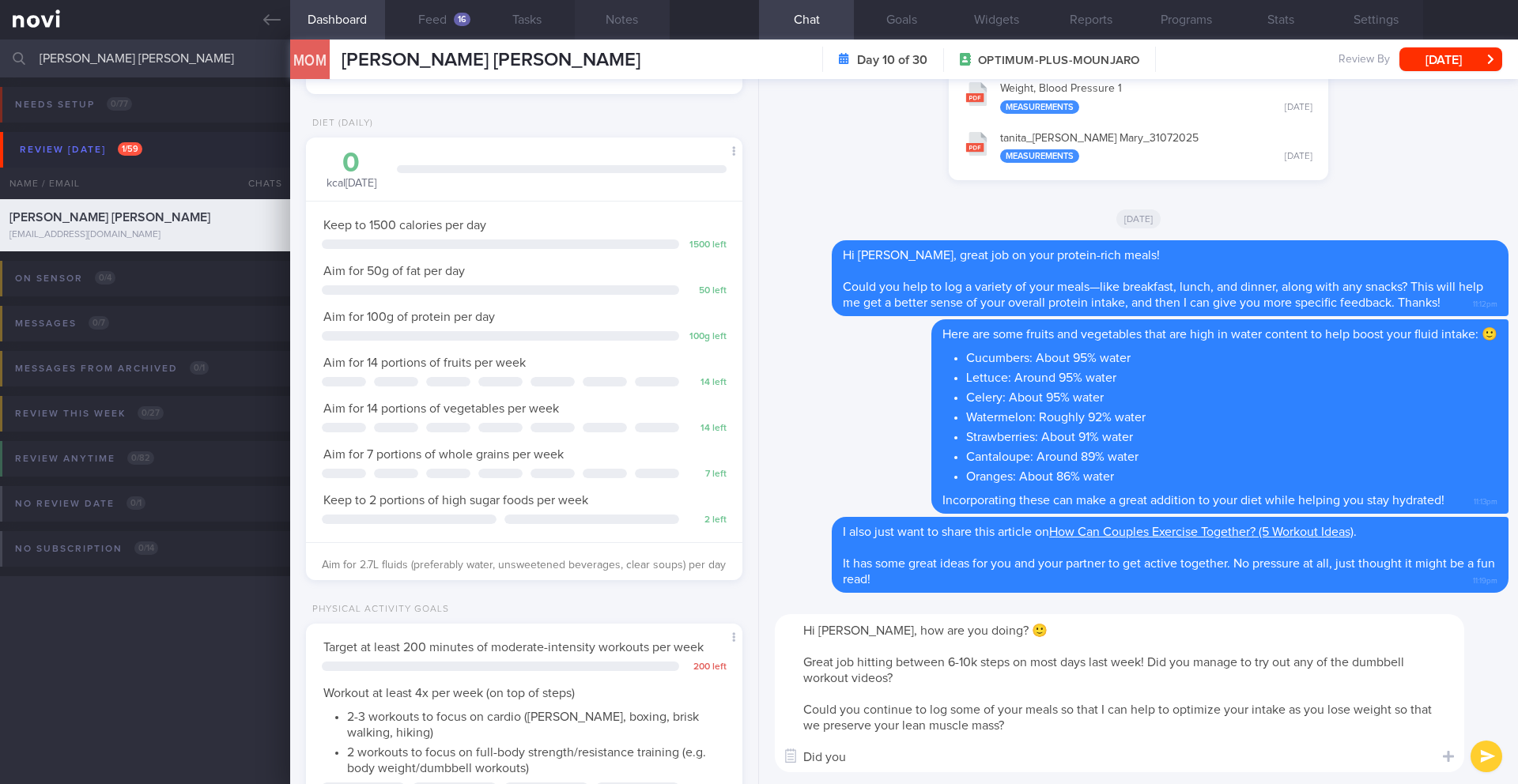
click at [605, 30] on button "Notes" at bounding box center [621, 20] width 95 height 39
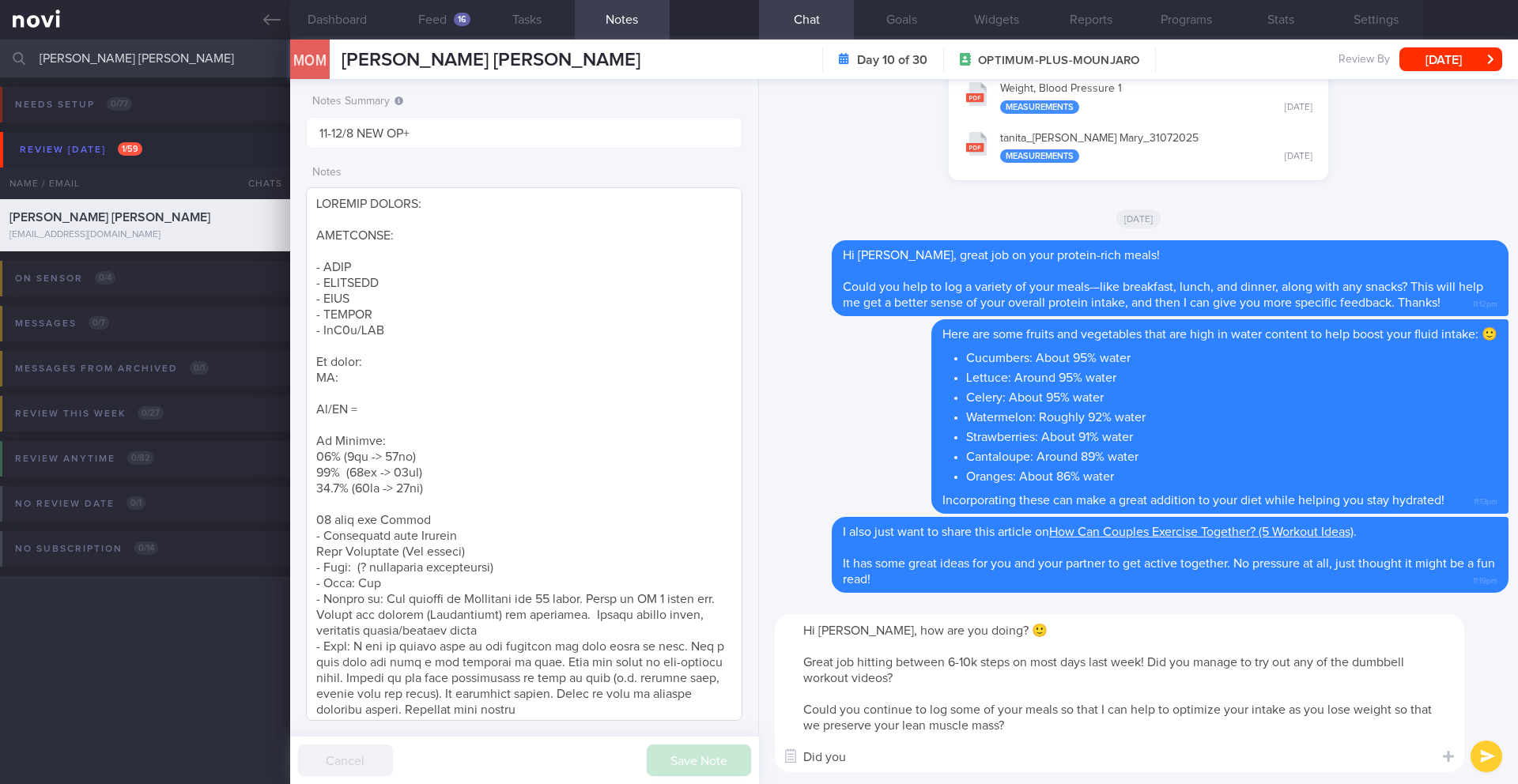
scroll to position [330, 0]
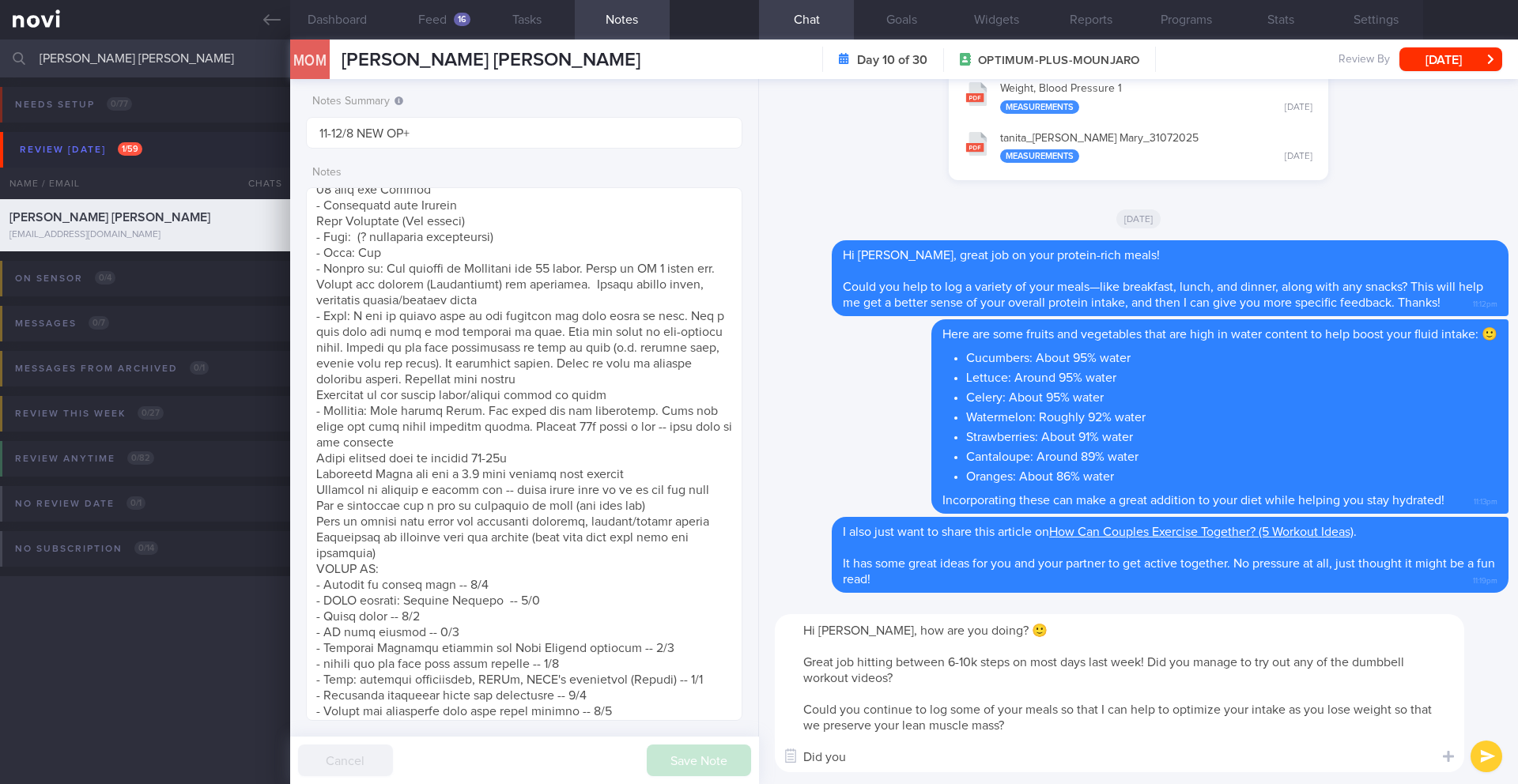
click at [911, 677] on textarea "Hi [PERSON_NAME], how are you doing? 🙂 Great job hitting between 6-10k steps on…" at bounding box center [1119, 693] width 689 height 158
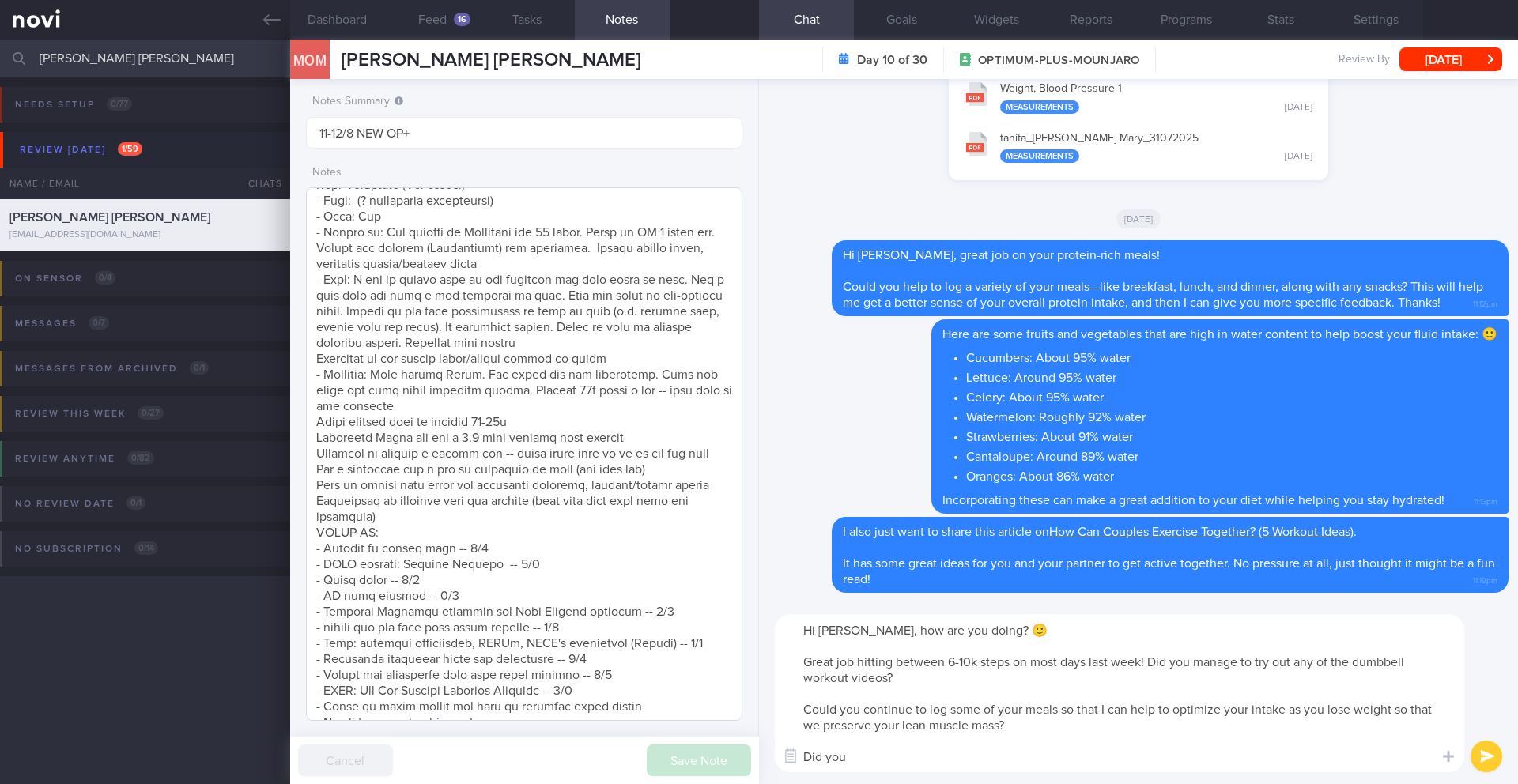
scroll to position [591, 0]
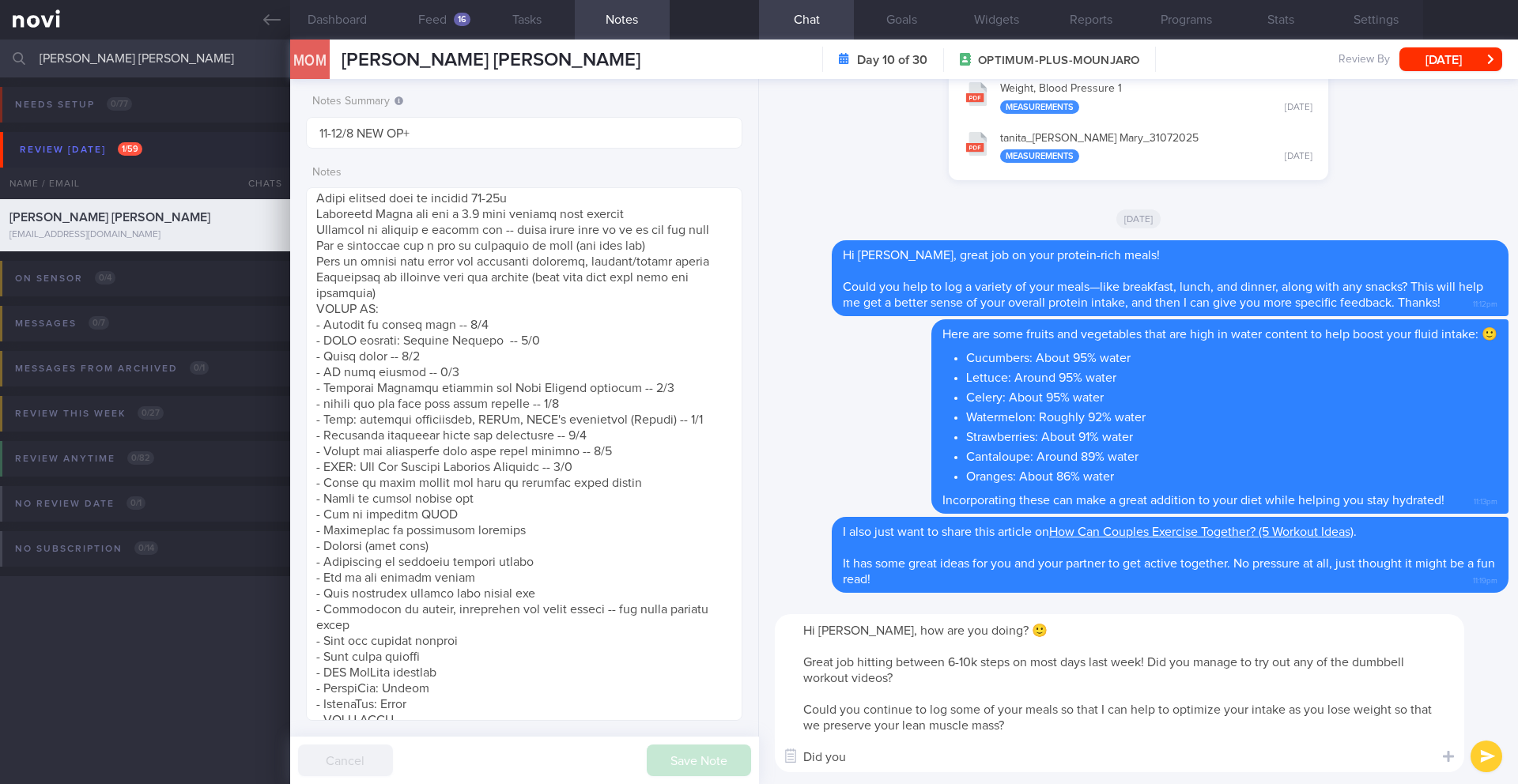
click at [1041, 627] on textarea "Hi [PERSON_NAME], how are you doing? 🙂 Great job hitting between 6-10k steps on…" at bounding box center [1119, 693] width 689 height 158
click at [802, 703] on textarea "Hi [PERSON_NAME], how are you doing? 🙂 Great job hitting between 6-10k steps on…" at bounding box center [1119, 693] width 689 height 158
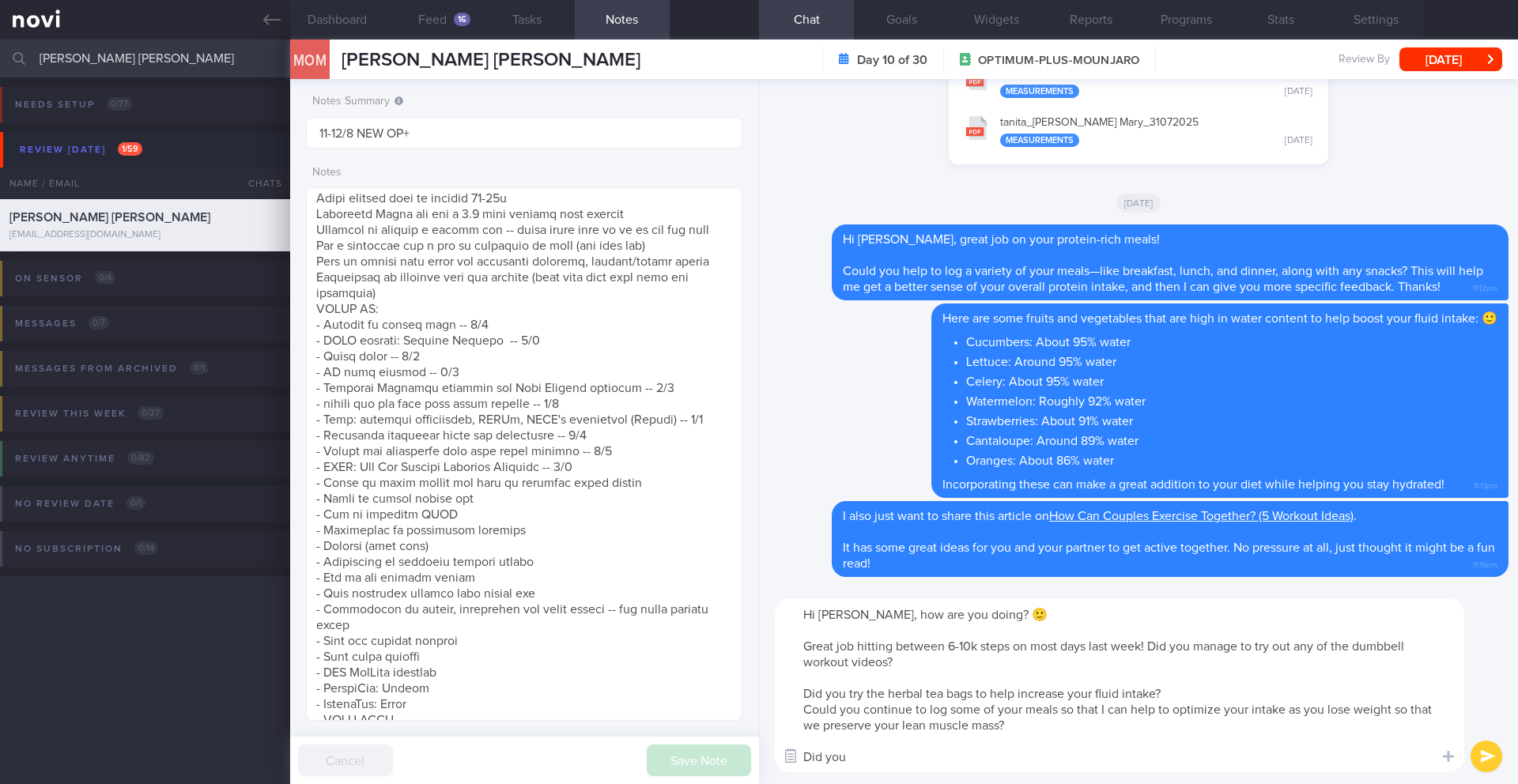
drag, startPoint x: 851, startPoint y: 752, endPoint x: 786, endPoint y: 752, distance: 65.0
click at [786, 752] on div "Chat Templates Admin [MEDICAL_DATA] Weight Nutrition Physical Activity Infograp…" at bounding box center [1138, 686] width 759 height 198
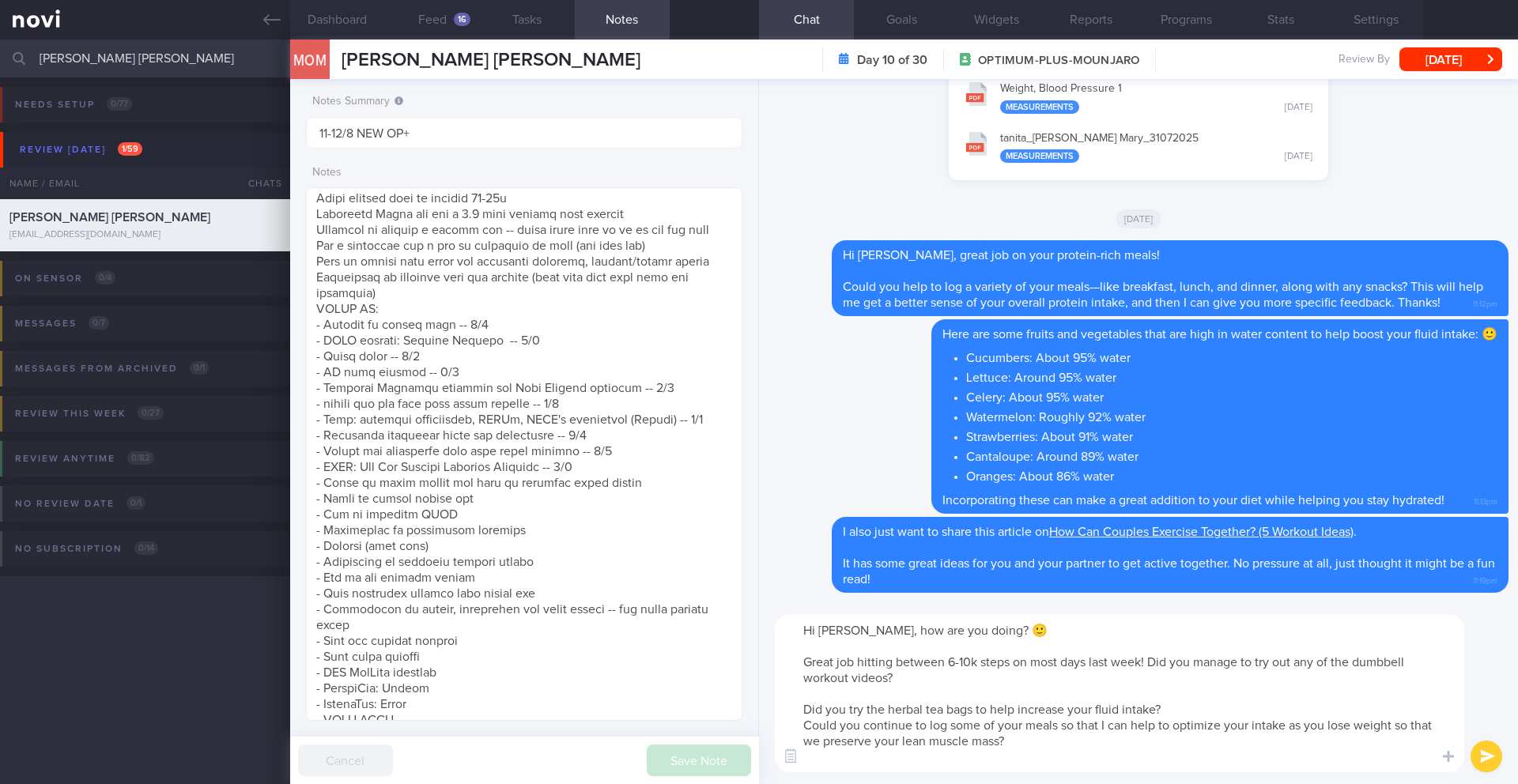
click at [1167, 713] on textarea "Hi [PERSON_NAME], how are you doing? 🙂 Great job hitting between 6-10k steps on…" at bounding box center [1119, 693] width 689 height 158
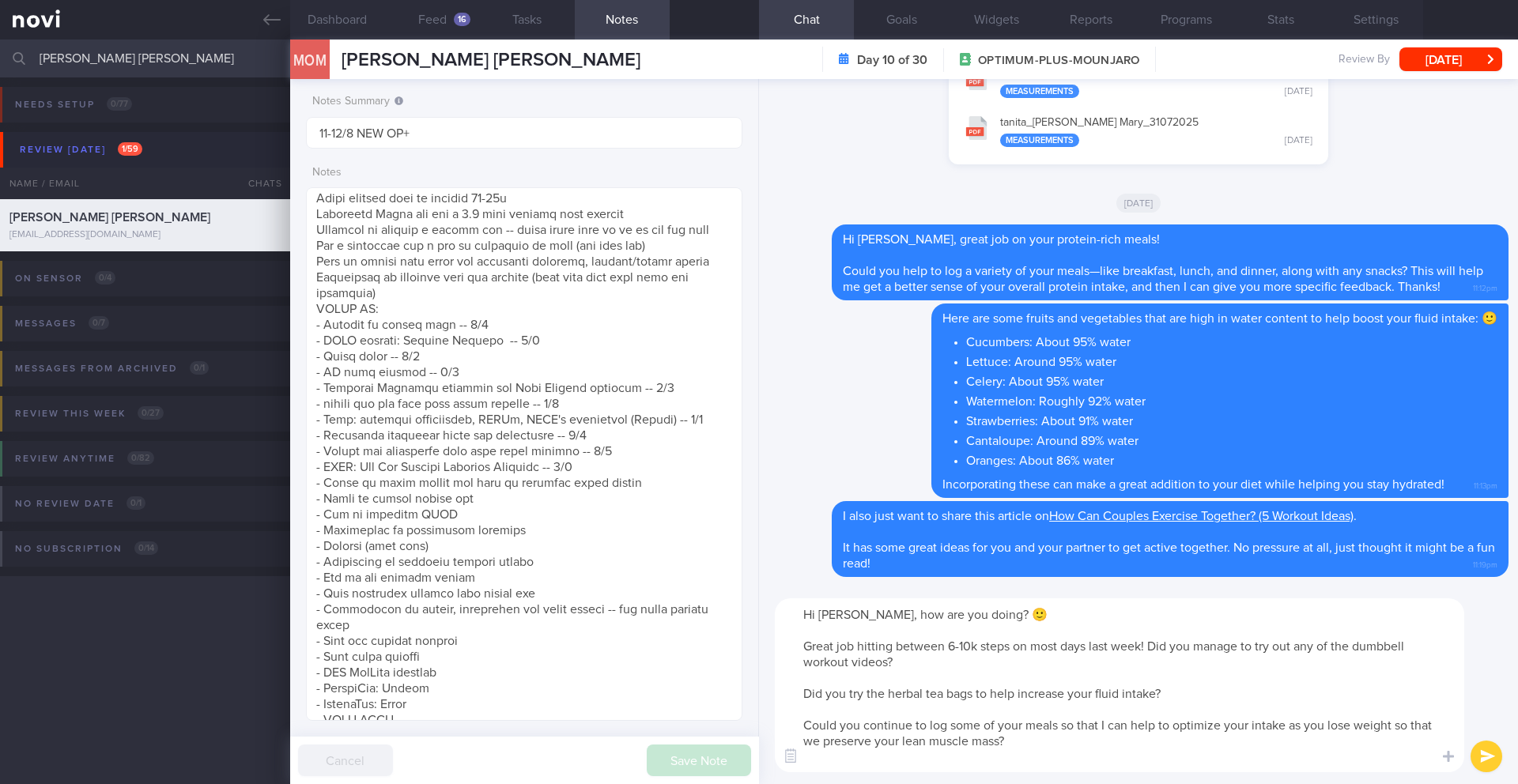
drag, startPoint x: 1063, startPoint y: 727, endPoint x: 1066, endPoint y: 736, distance: 9.5
click at [1066, 736] on textarea "Hi [PERSON_NAME], how are you doing? 🙂 Great job hitting between 6-10k steps on…" at bounding box center [1119, 685] width 689 height 173
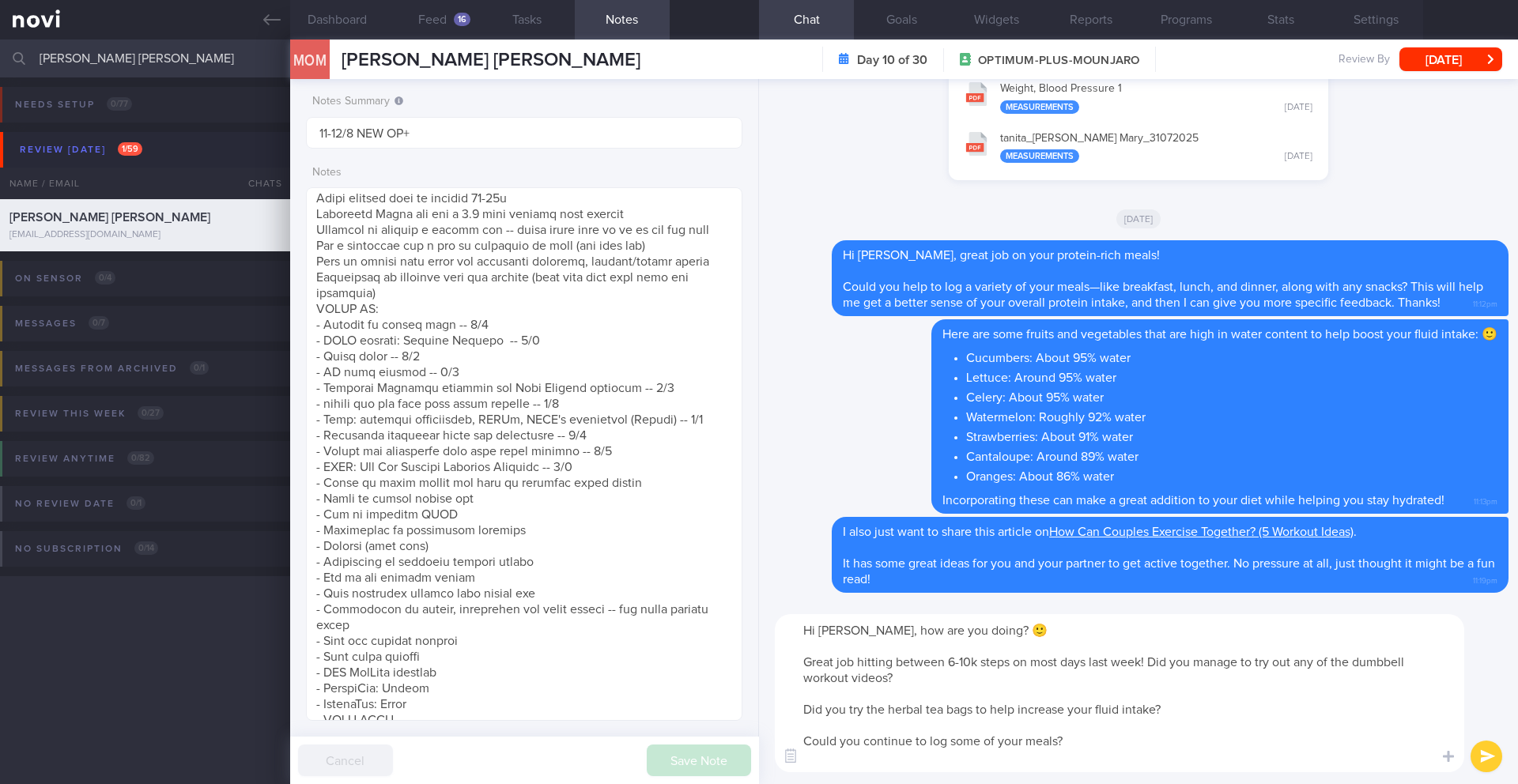
type textarea "Hi [PERSON_NAME], how are you doing? 🙂 Great job hitting between 6-10k steps on…"
click at [1494, 759] on button "submit" at bounding box center [1486, 757] width 31 height 31
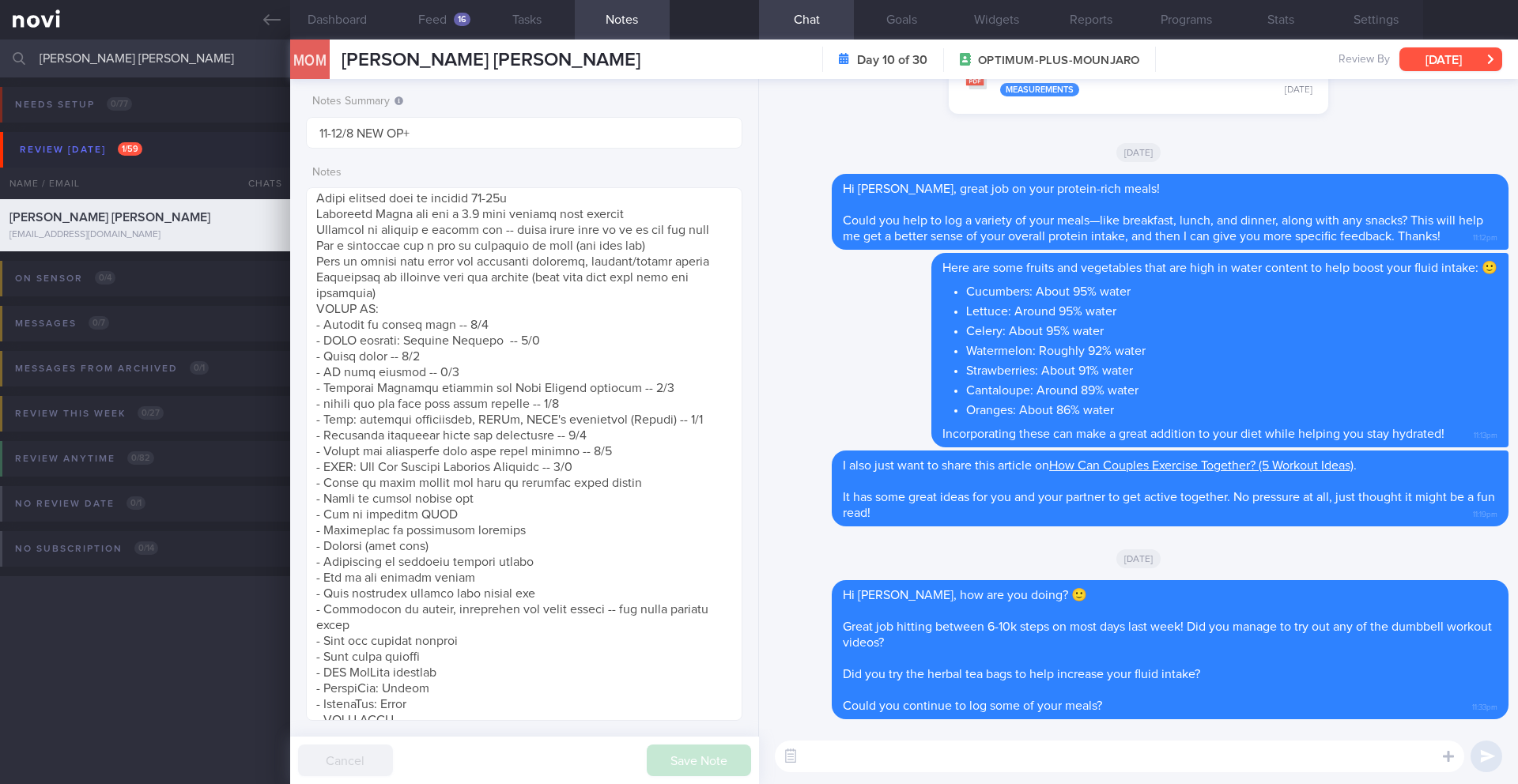
click at [1457, 68] on button "[DATE]" at bounding box center [1450, 59] width 103 height 24
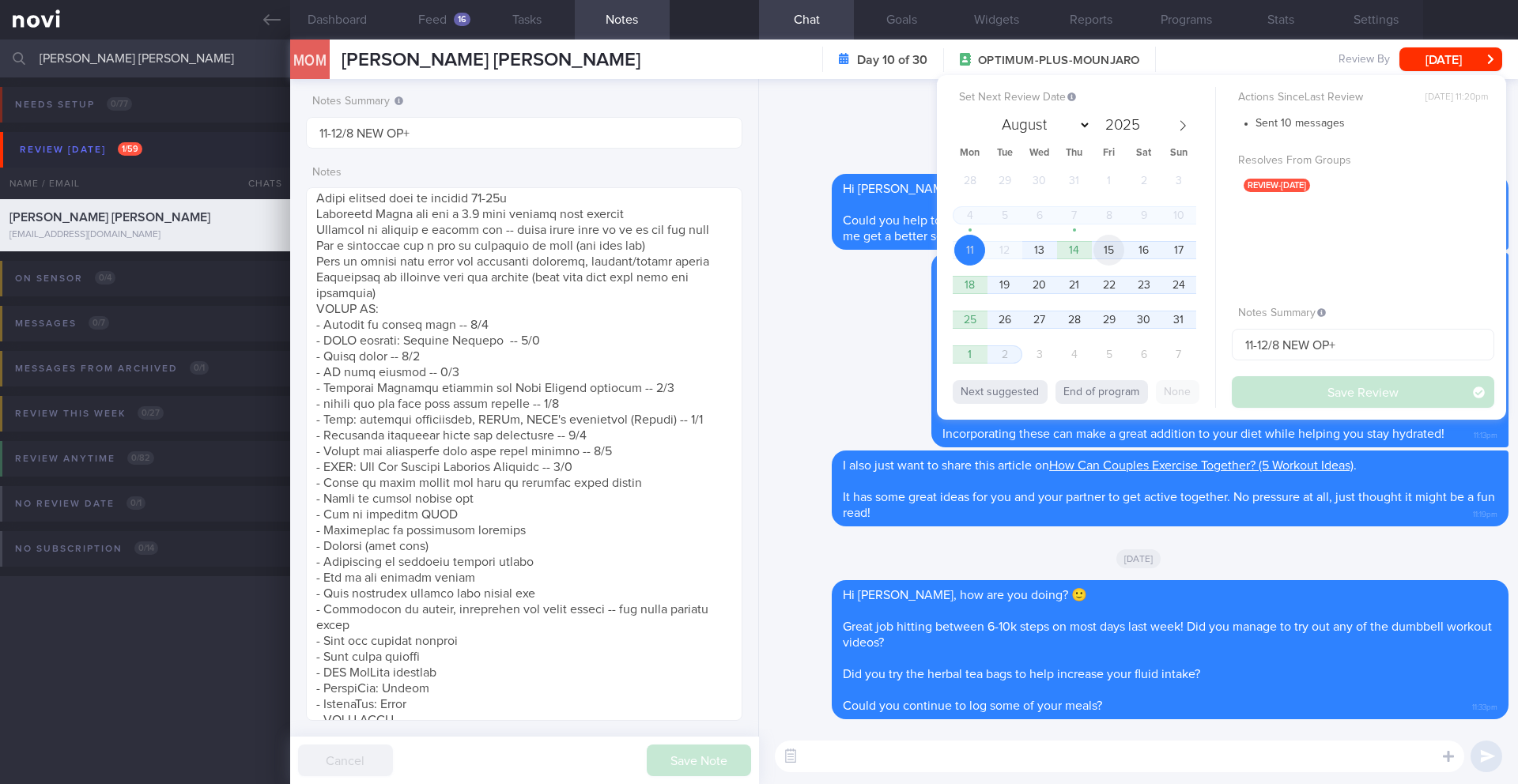
click at [1106, 248] on span "15" at bounding box center [1108, 250] width 30 height 30
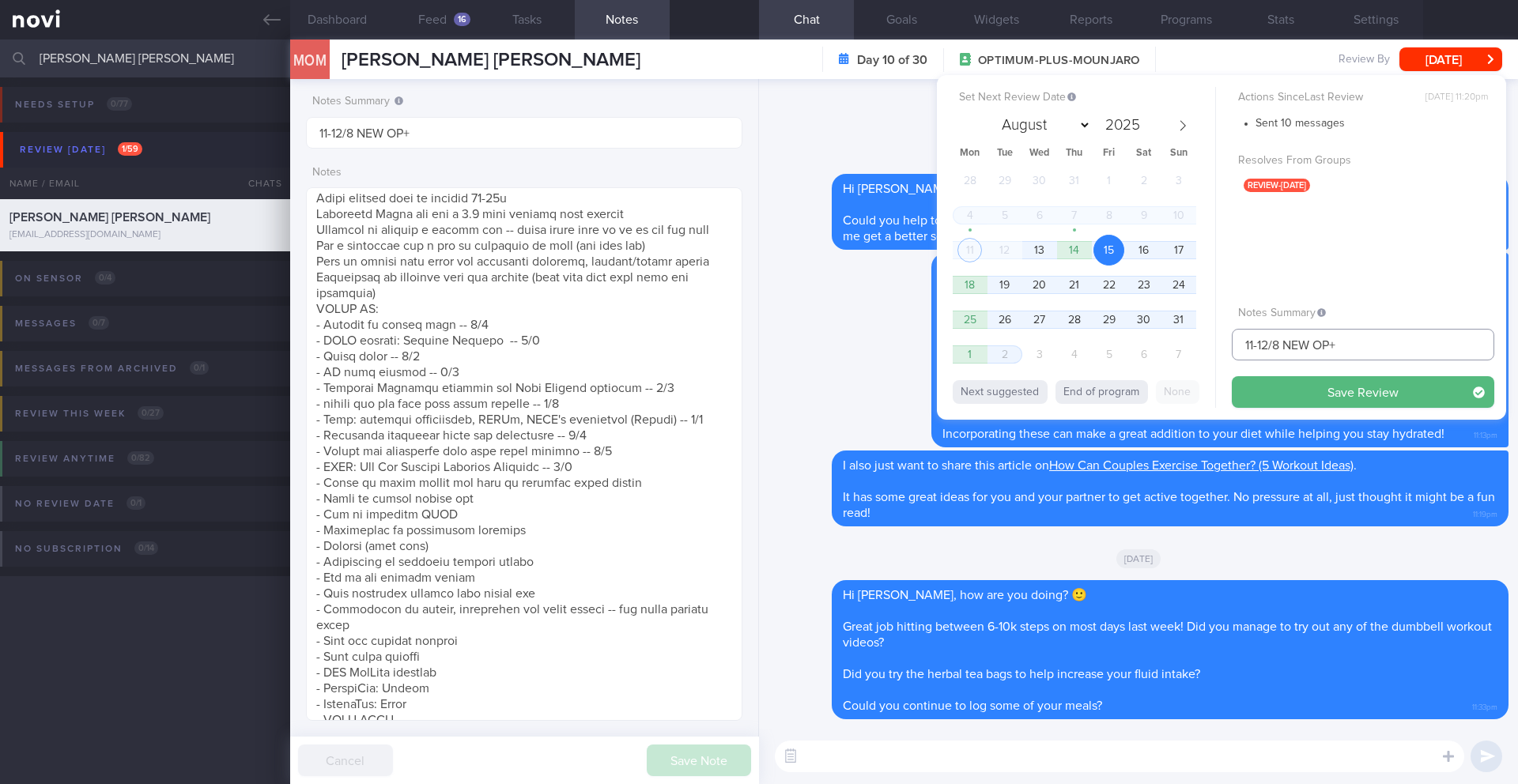
drag, startPoint x: 1267, startPoint y: 346, endPoint x: 1224, endPoint y: 346, distance: 43.0
click at [1224, 346] on div "Set Next Review Date [DATE] August September October November [DATE] Mon Tue We…" at bounding box center [1221, 248] width 569 height 345
type input "15-18/8 NEW OP+"
click at [1295, 390] on button "Save Review" at bounding box center [1363, 392] width 263 height 31
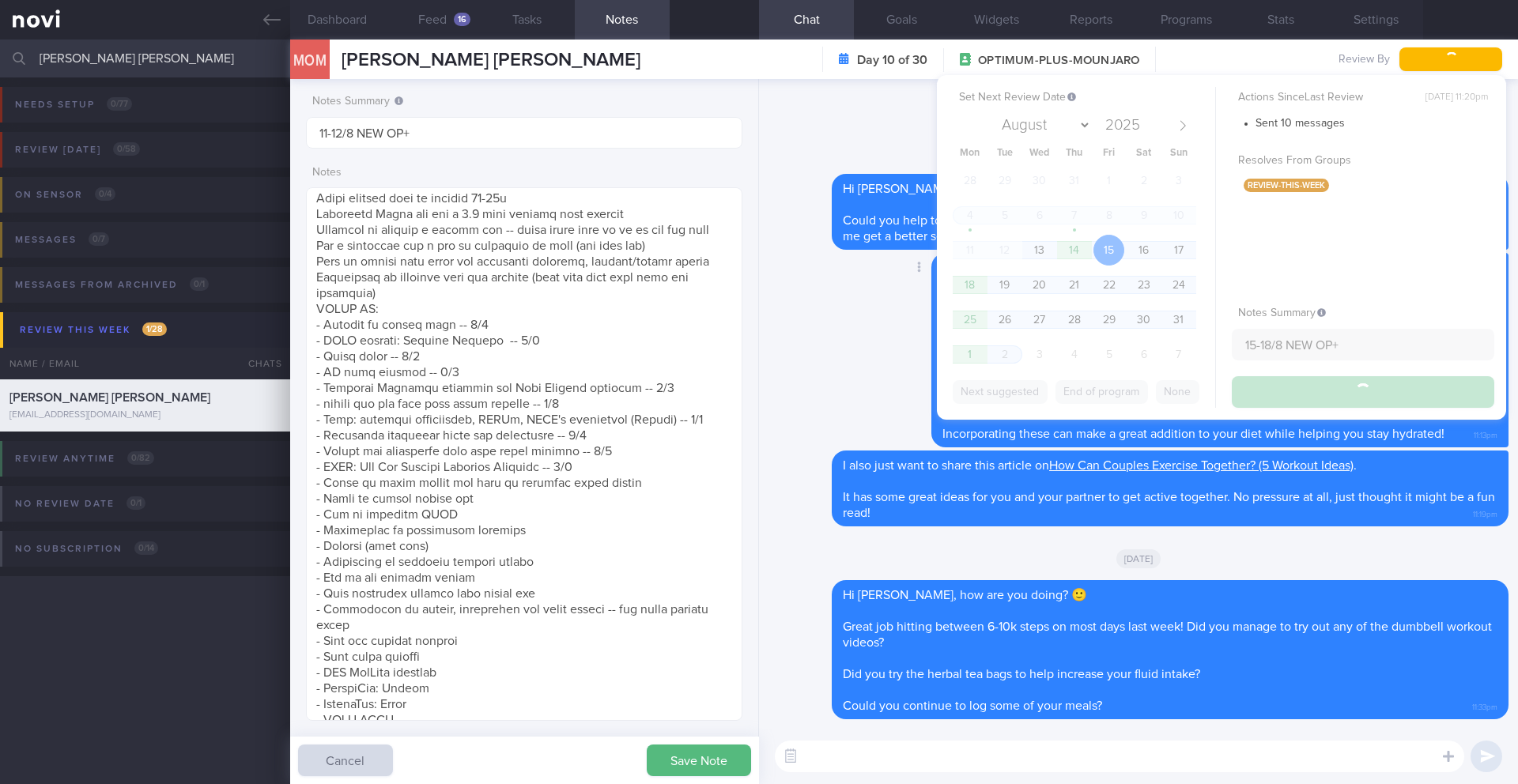
type input "15-18/8 NEW OP+"
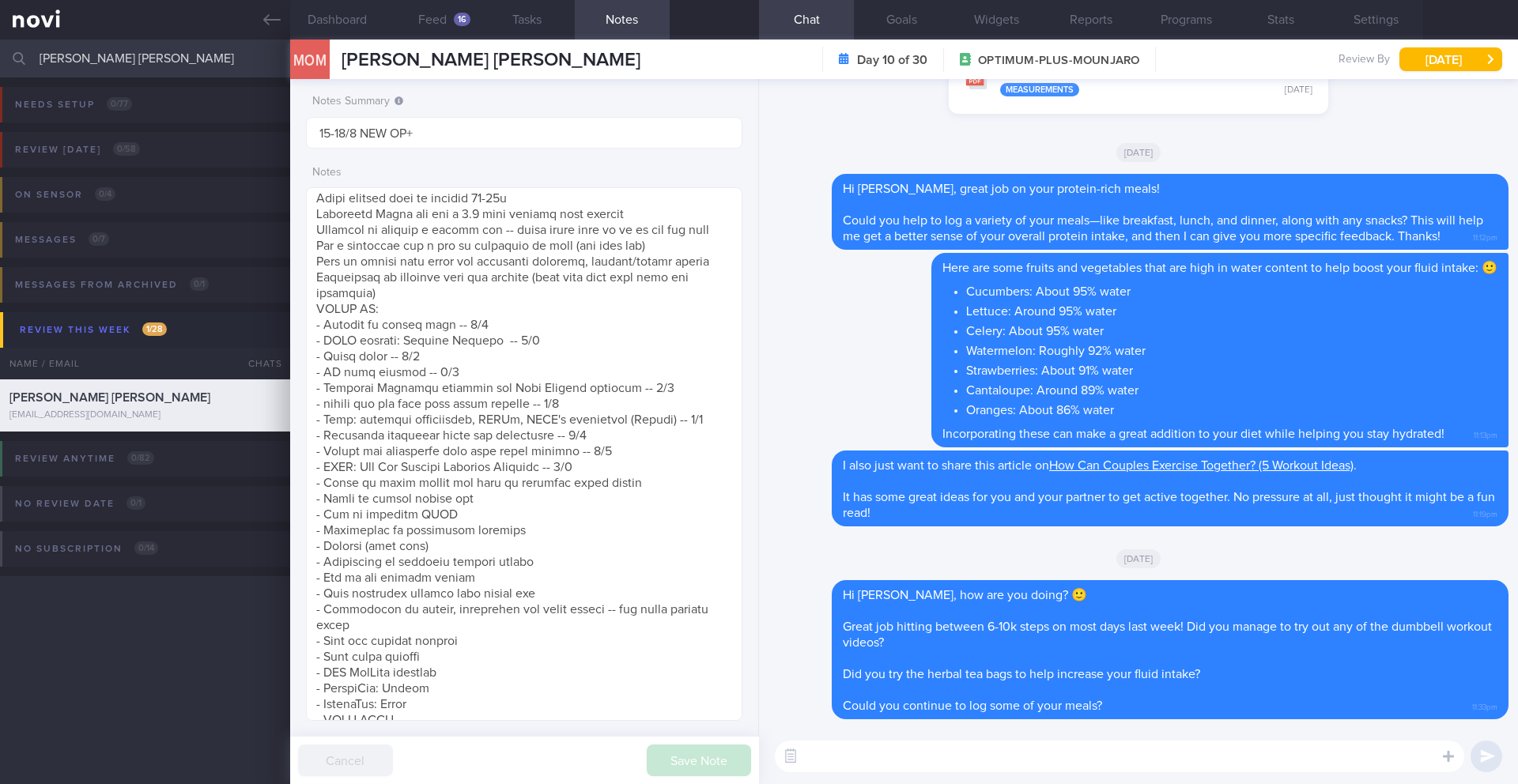
click at [124, 59] on input "[PERSON_NAME] [PERSON_NAME]" at bounding box center [759, 58] width 1518 height 38
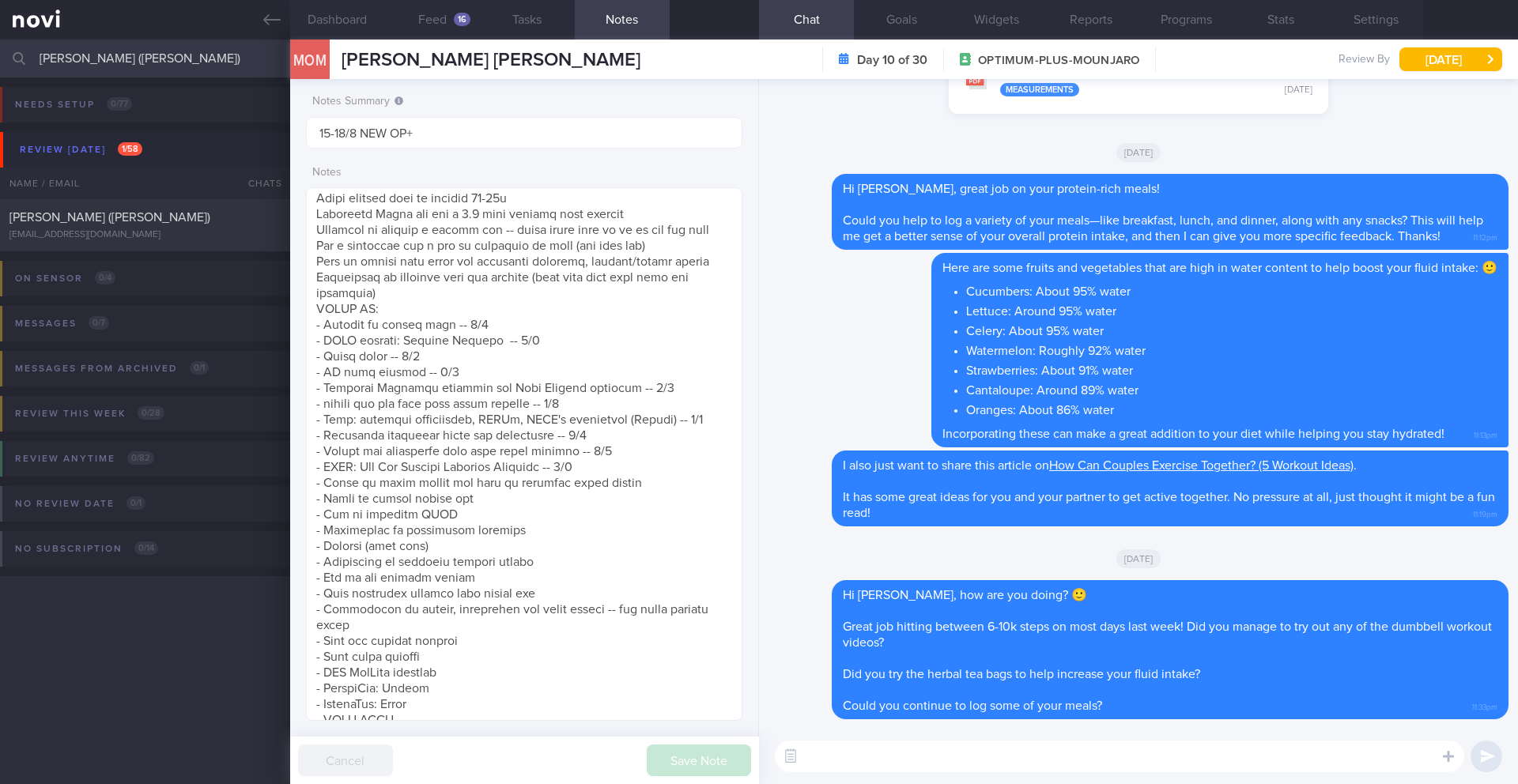
type input "[PERSON_NAME] ([PERSON_NAME])"
click at [163, 220] on div "[PERSON_NAME] ([PERSON_NAME])" at bounding box center [143, 218] width 268 height 16
type input "11/8 Send recipes"
type textarea "SUPPORT NEEDED: MORE ENCOURAGING MSGS CHALLENGE: pain from PCOS will prevent he…"
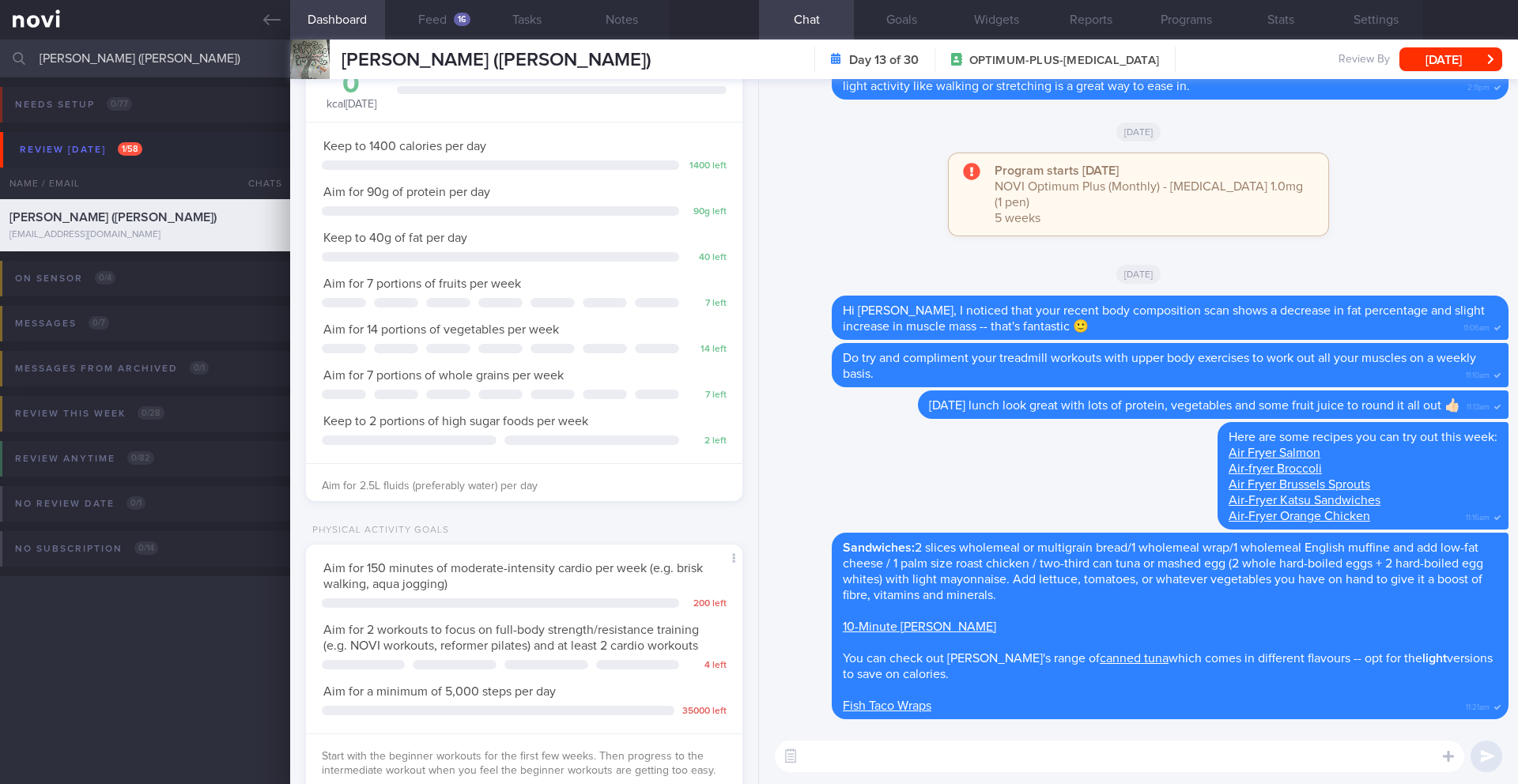
scroll to position [220, 397]
click at [430, 15] on button "Feed 16" at bounding box center [432, 20] width 95 height 39
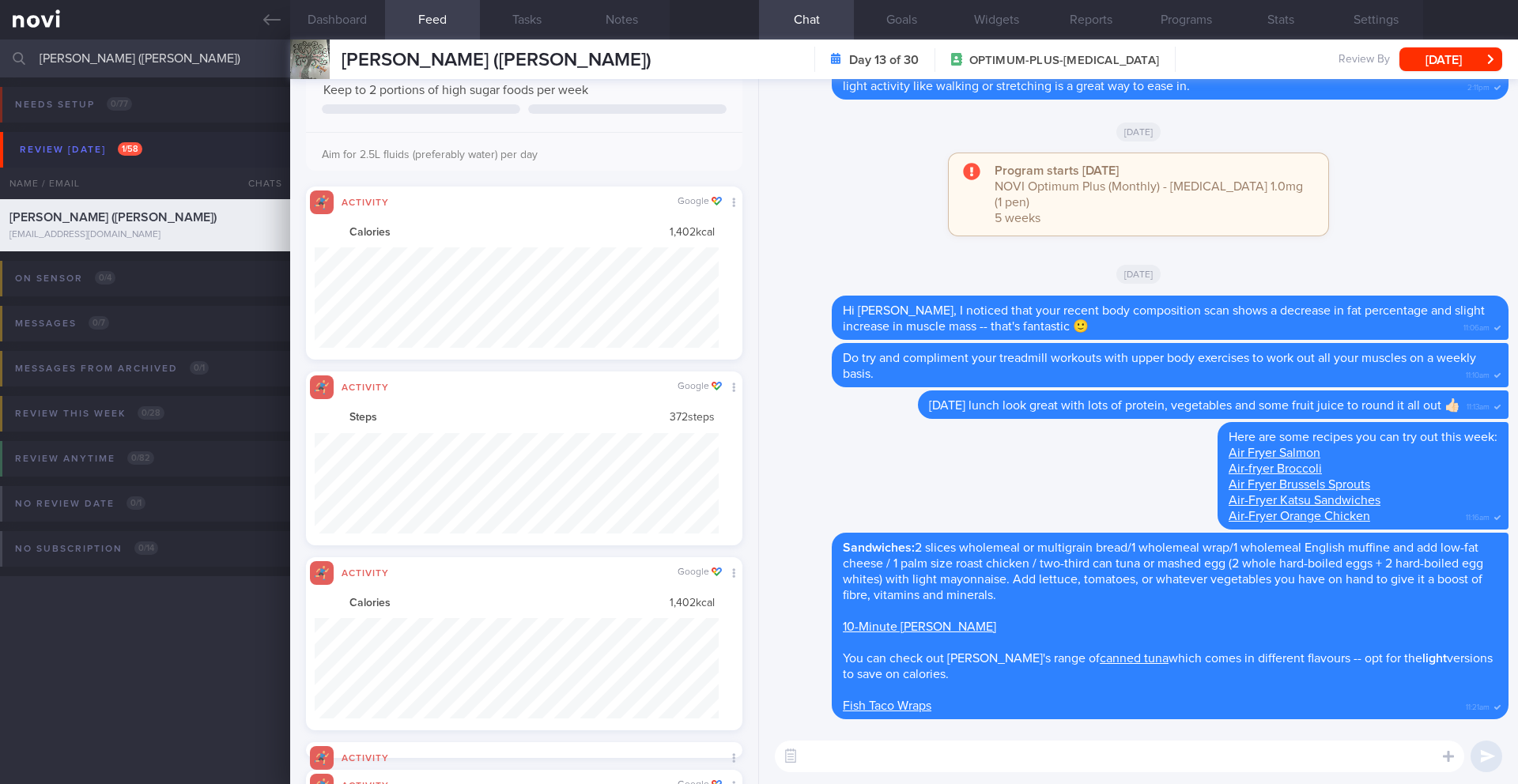
scroll to position [699, 0]
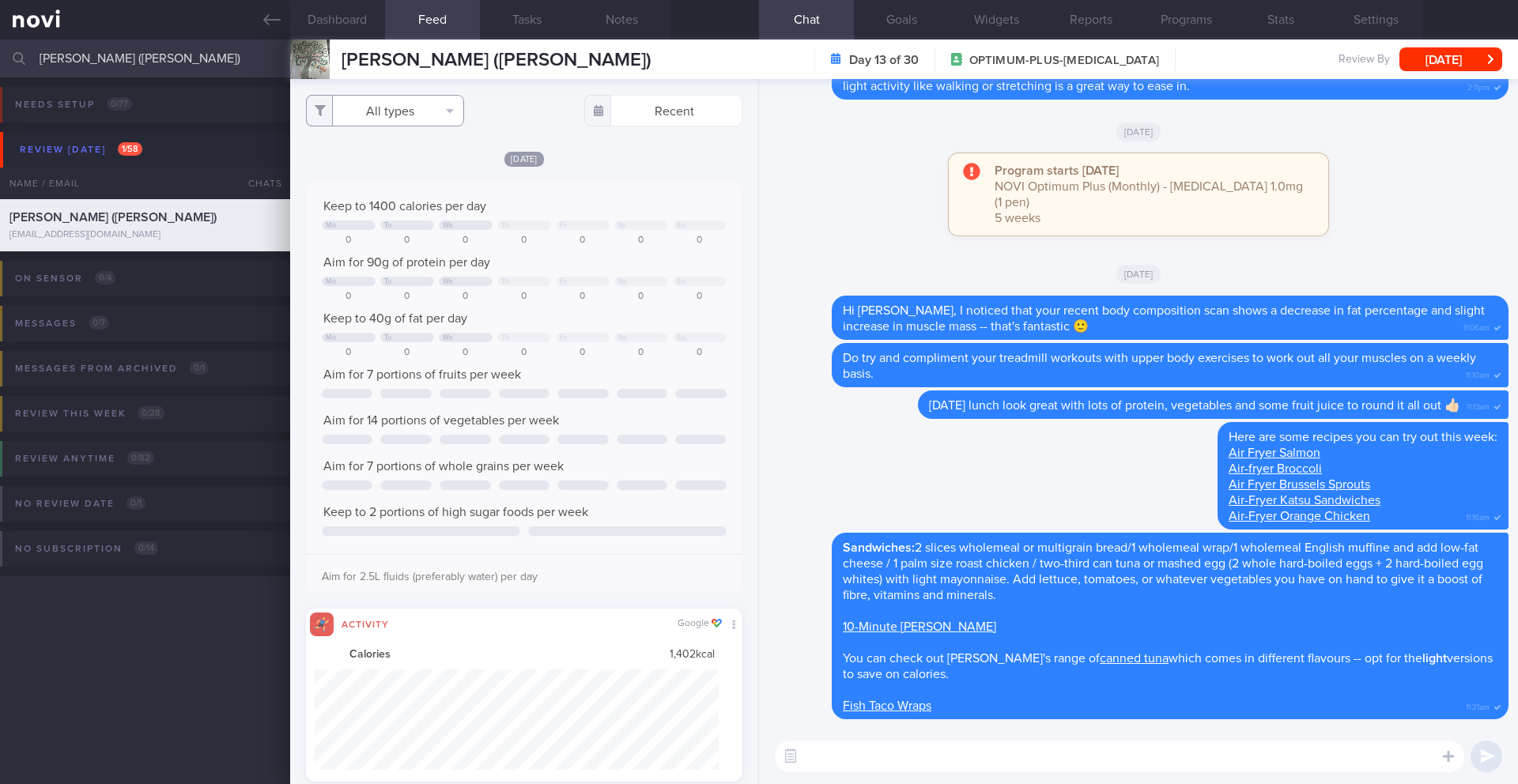
click at [434, 110] on button "All types" at bounding box center [384, 111] width 158 height 31
click at [413, 161] on button "Activity" at bounding box center [385, 165] width 157 height 24
checkbox input "false"
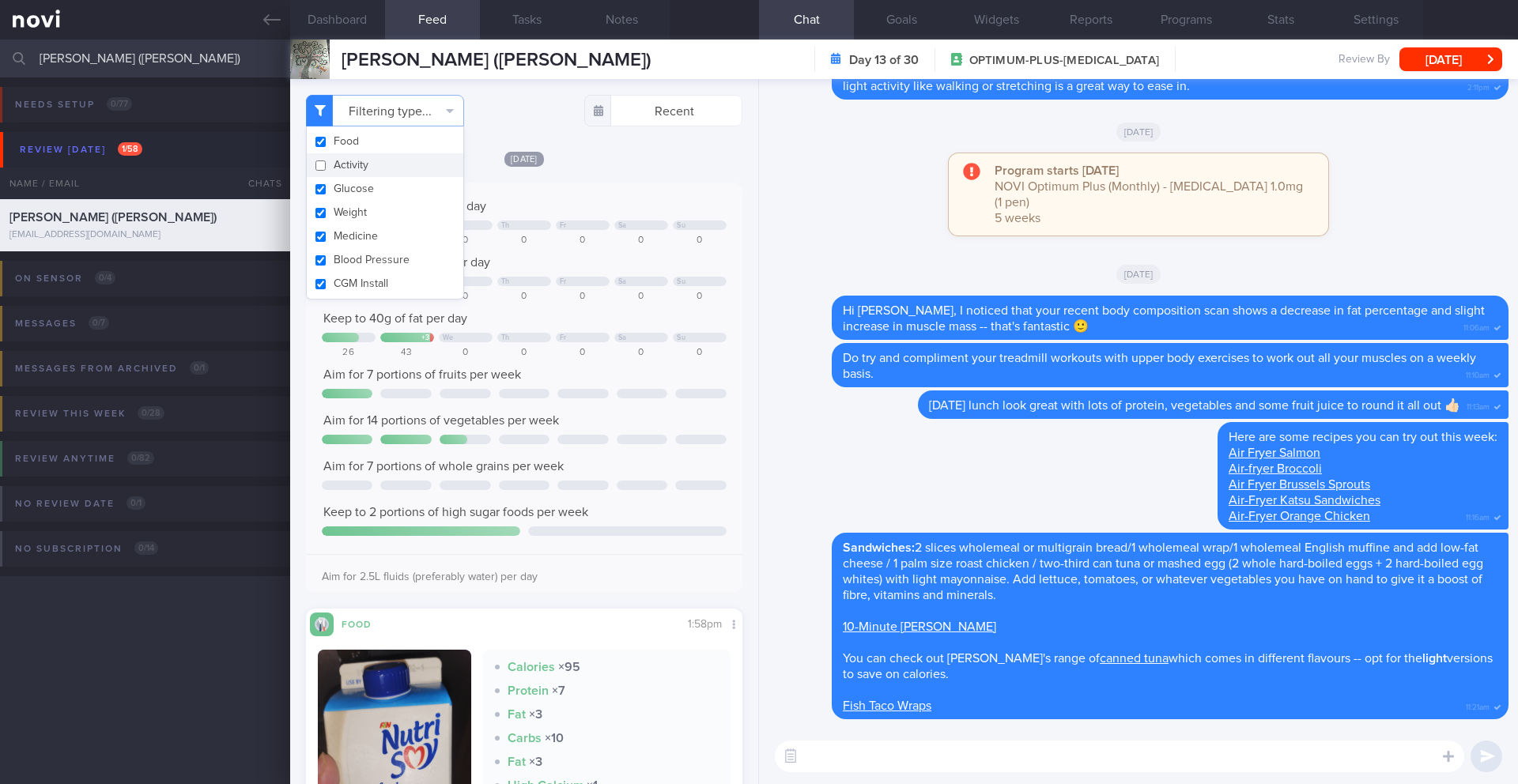
click at [667, 190] on div "Keep to 1400 calories per day We Th Fr Sa Su 619 962 0 0 0 0 0 Aim for 90g of p…" at bounding box center [523, 387] width 436 height 411
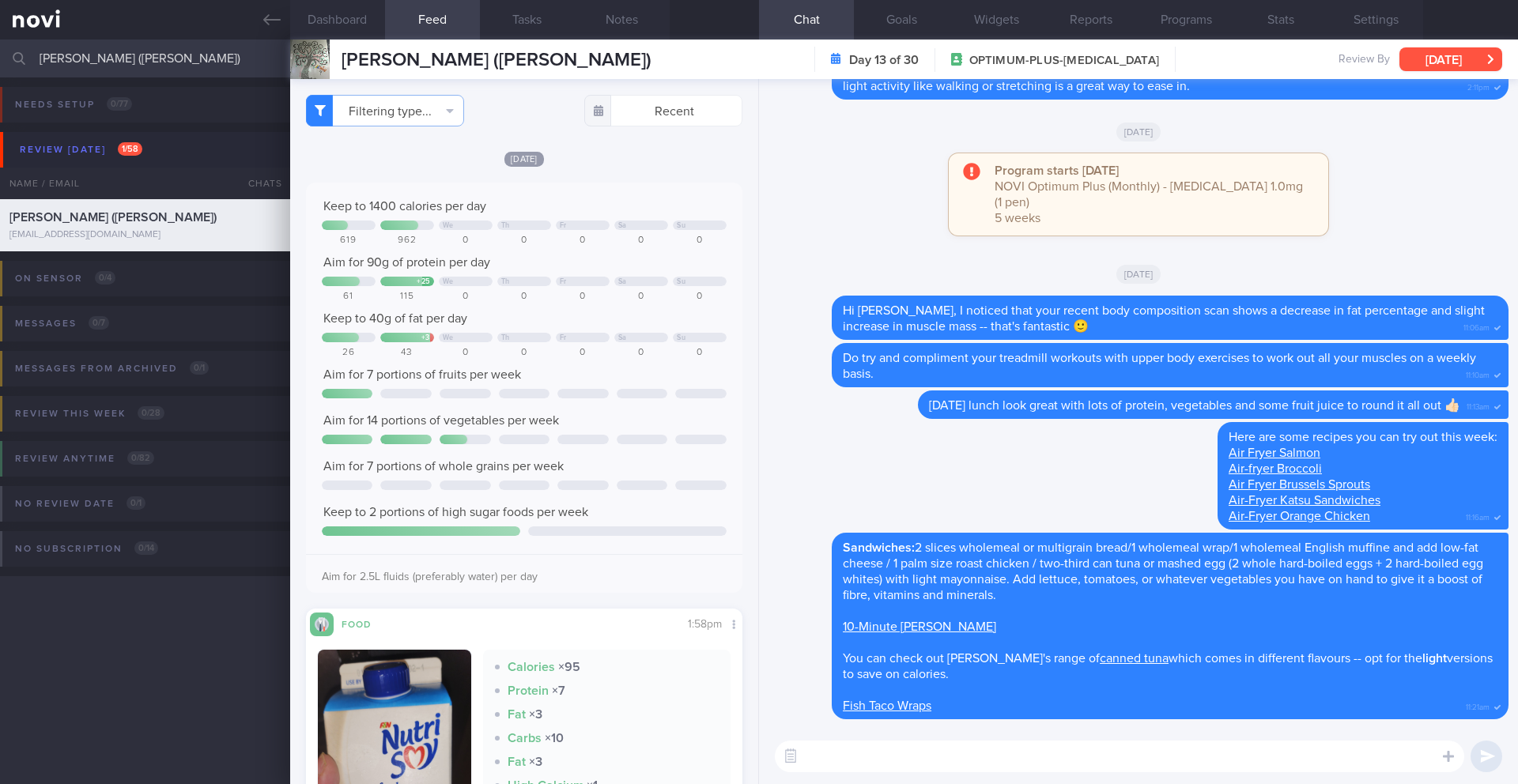
click at [1433, 61] on button "[DATE]" at bounding box center [1450, 59] width 103 height 24
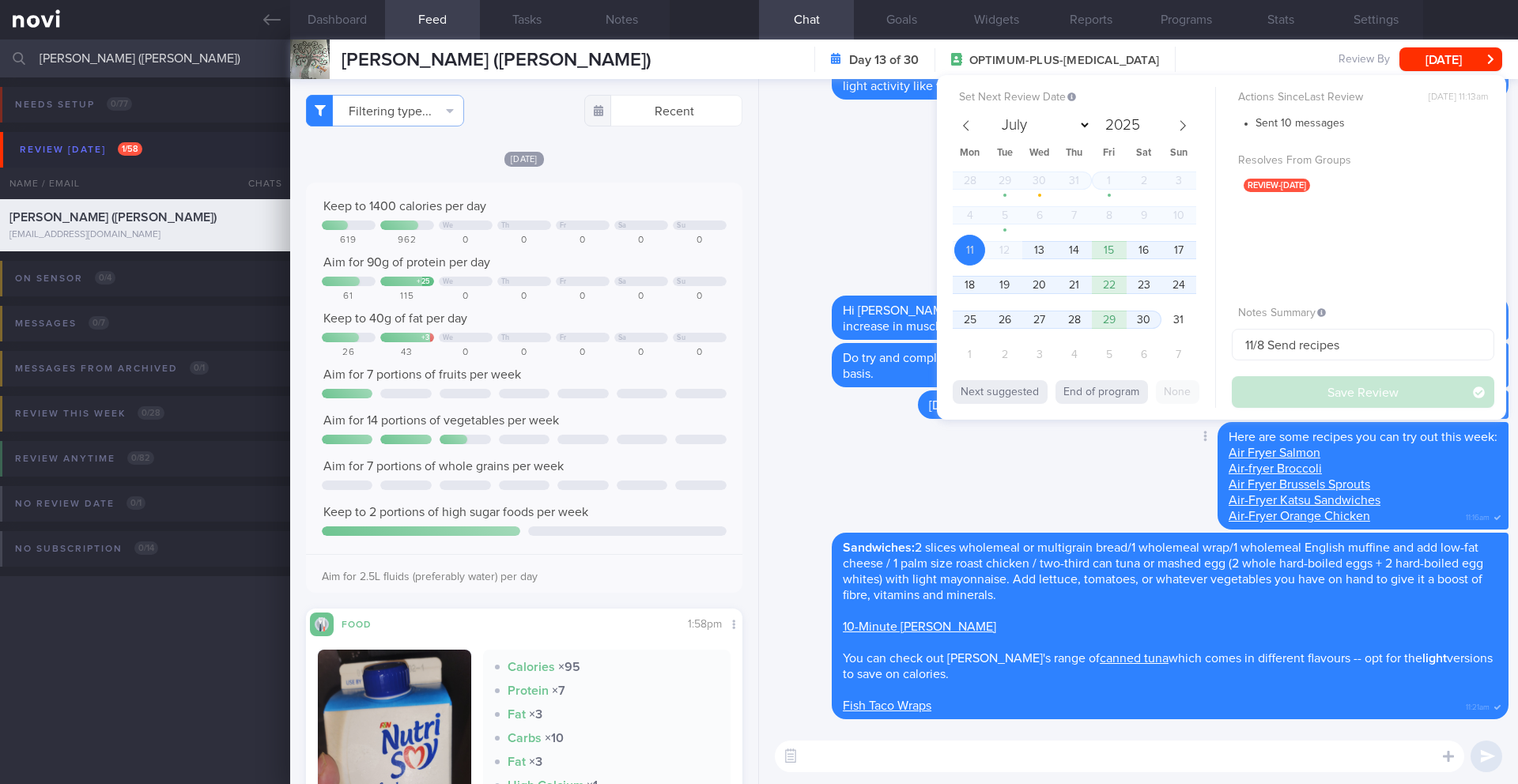
click at [909, 442] on div "Delete Here are some recipes you can try out this week: Air Fryer Salmon Air-fr…" at bounding box center [1138, 477] width 740 height 111
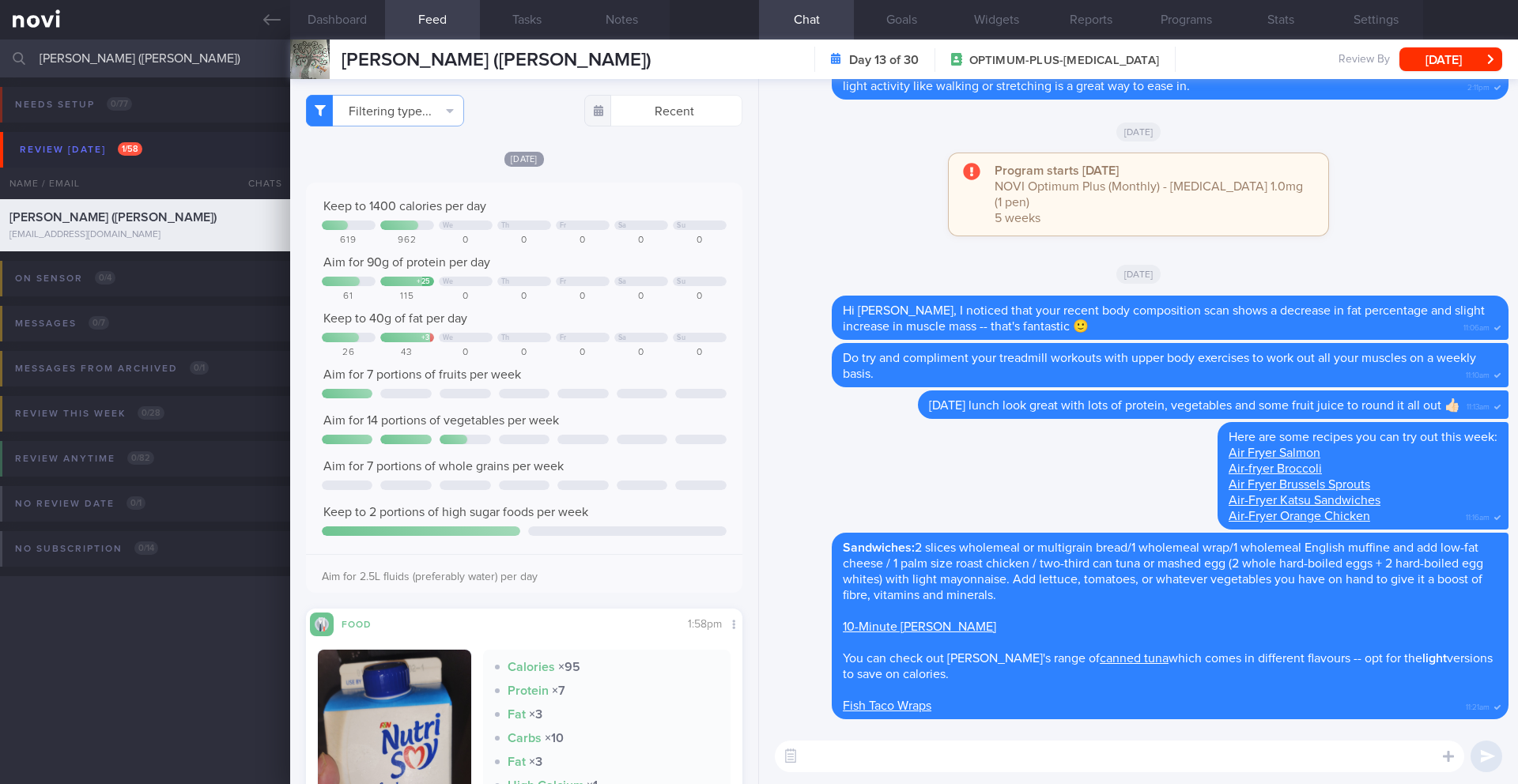
click at [898, 764] on textarea at bounding box center [1119, 757] width 689 height 31
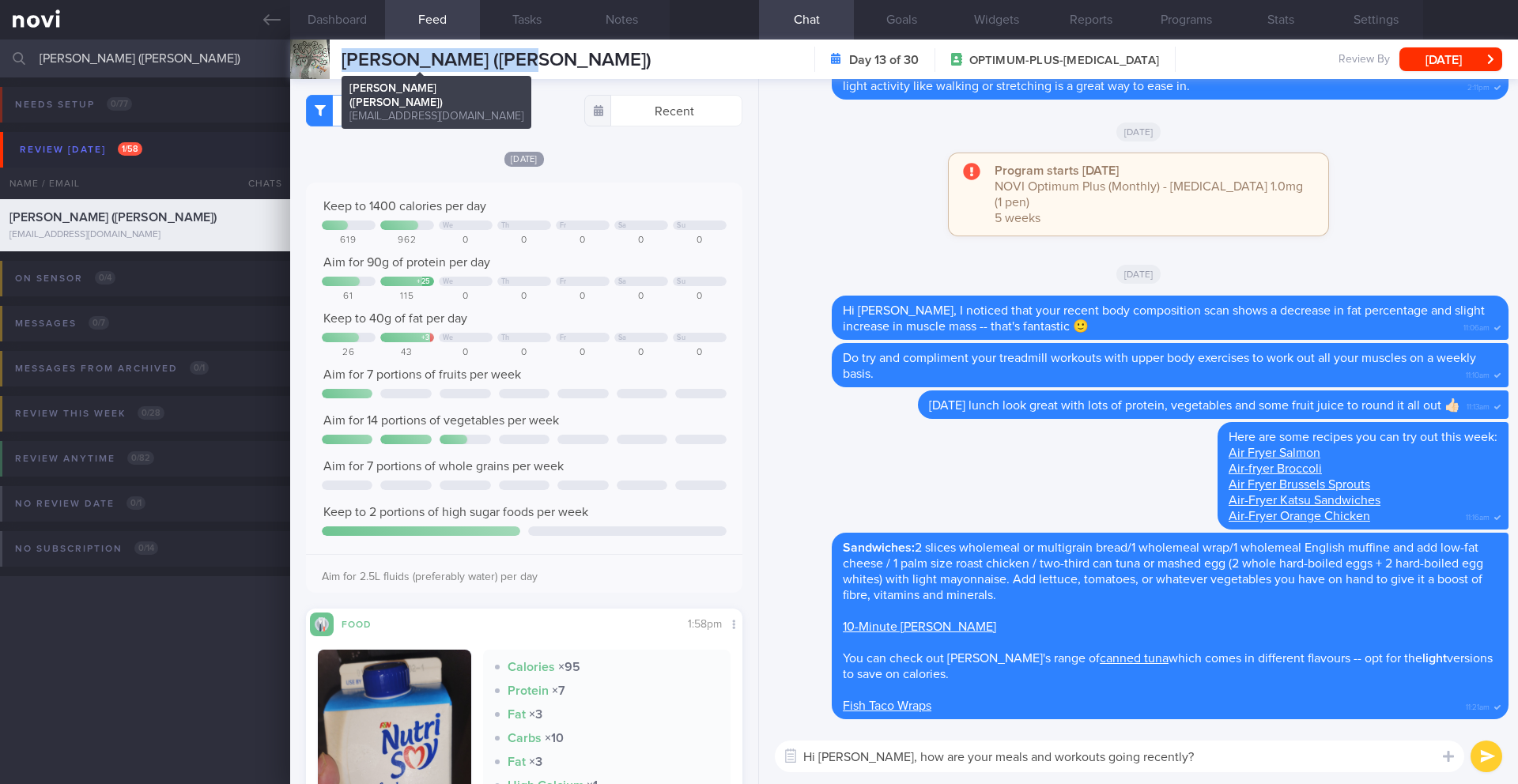
drag, startPoint x: 456, startPoint y: 59, endPoint x: 341, endPoint y: 60, distance: 115.0
click at [341, 60] on div "[PERSON_NAME] ([PERSON_NAME]) [PERSON_NAME] ([PERSON_NAME]) [EMAIL_ADDRESS][DOM…" at bounding box center [904, 59] width 1228 height 39
copy span "[PERSON_NAME] ([PERSON_NAME])"
click at [338, 17] on button "Dashboard" at bounding box center [337, 20] width 95 height 39
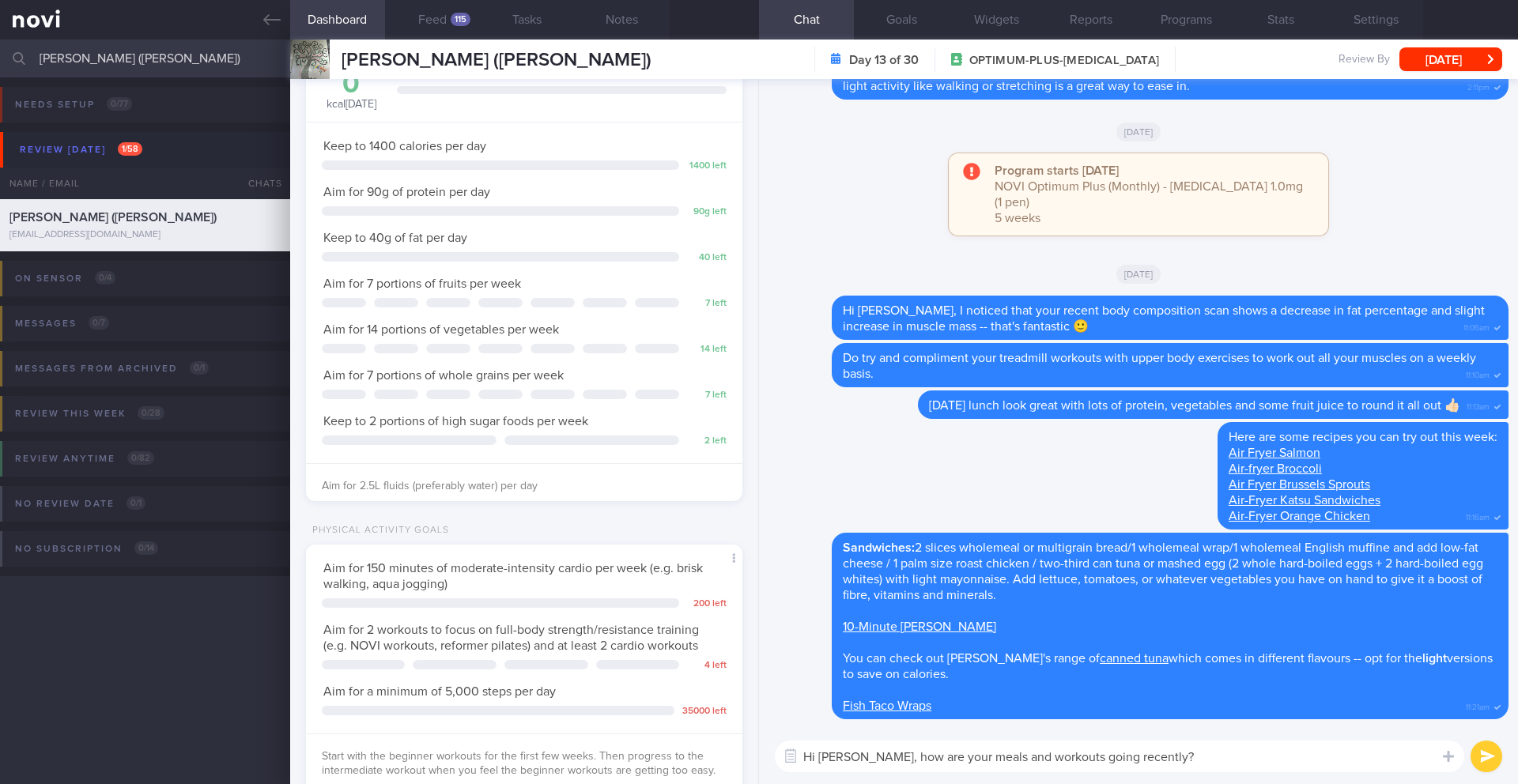
click at [863, 761] on textarea "Hi [PERSON_NAME], how are your meals and workouts going recently?" at bounding box center [1119, 757] width 689 height 31
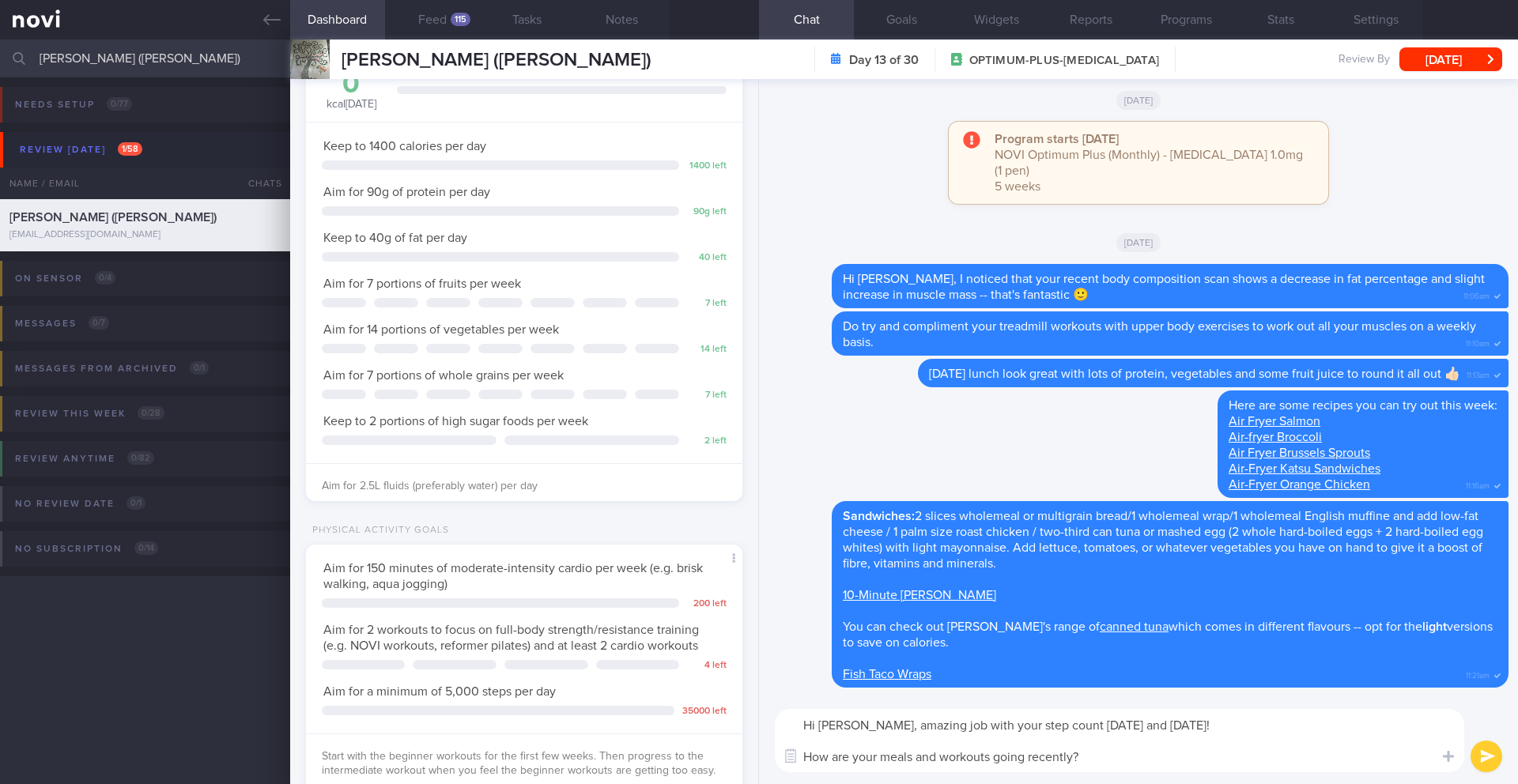
click at [1298, 735] on textarea "Hi [PERSON_NAME], amazing job with your step count [DATE] and [DATE]! How are y…" at bounding box center [1119, 741] width 689 height 64
click at [1297, 727] on textarea "Hi [PERSON_NAME], amazing job with your step count [DATE] and [DATE]! How are y…" at bounding box center [1119, 741] width 689 height 64
click at [1112, 772] on div "Hi [PERSON_NAME], amazing job with your step count [DATE] and [DATE]! 👏🏻 How ar…" at bounding box center [1138, 740] width 759 height 87
click at [1114, 760] on textarea "Hi [PERSON_NAME], amazing job with your step count [DATE] and [DATE]! 👏🏻 How ar…" at bounding box center [1119, 741] width 689 height 64
click at [1261, 759] on textarea "Hi [PERSON_NAME], amazing job with your step count [DATE] and [DATE]! 👏🏻 How ar…" at bounding box center [1119, 741] width 689 height 64
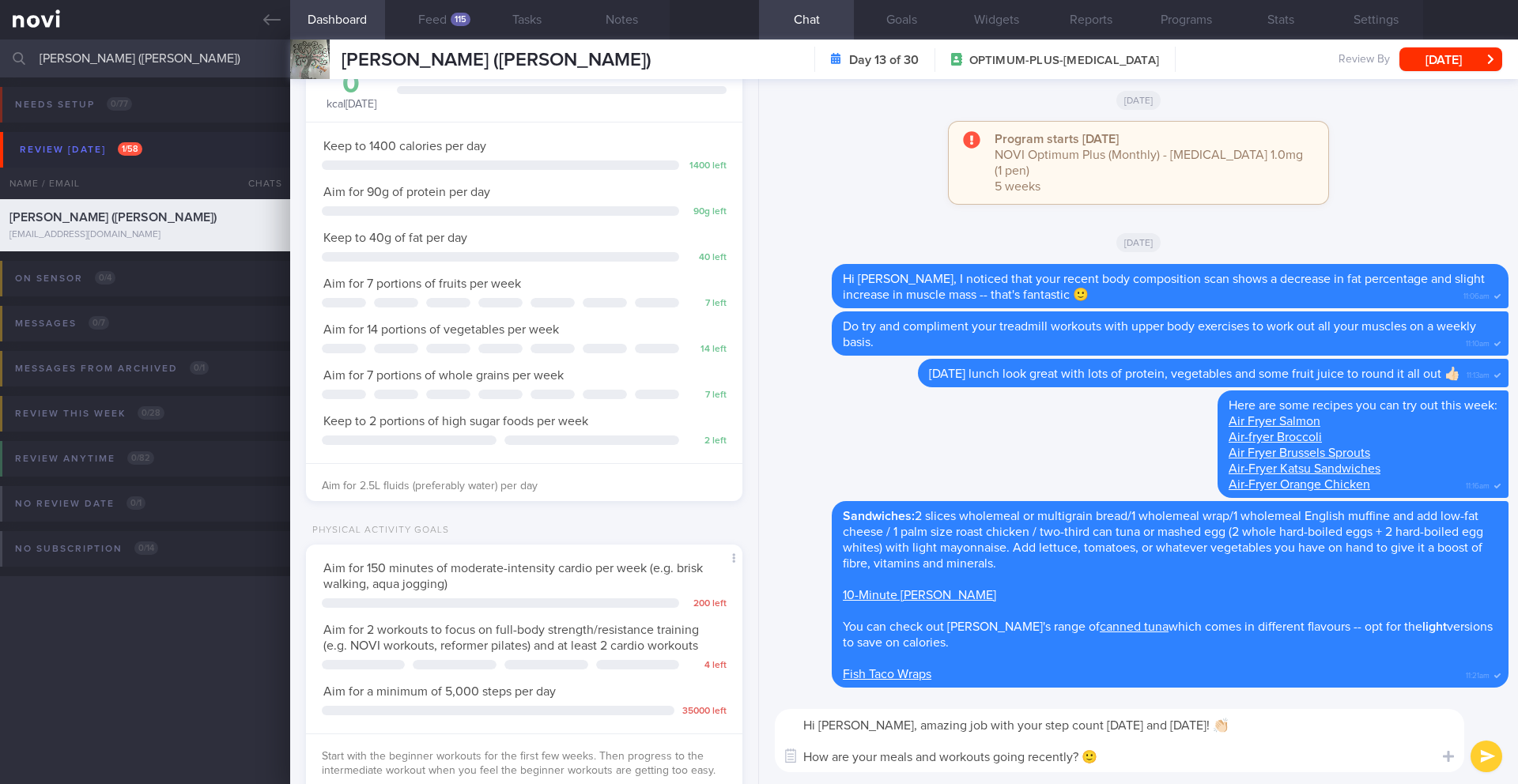
type textarea "Hi [PERSON_NAME], amazing job with your step count [DATE] and [DATE]! 👏🏻 How ar…"
click at [1494, 761] on button "submit" at bounding box center [1486, 757] width 31 height 31
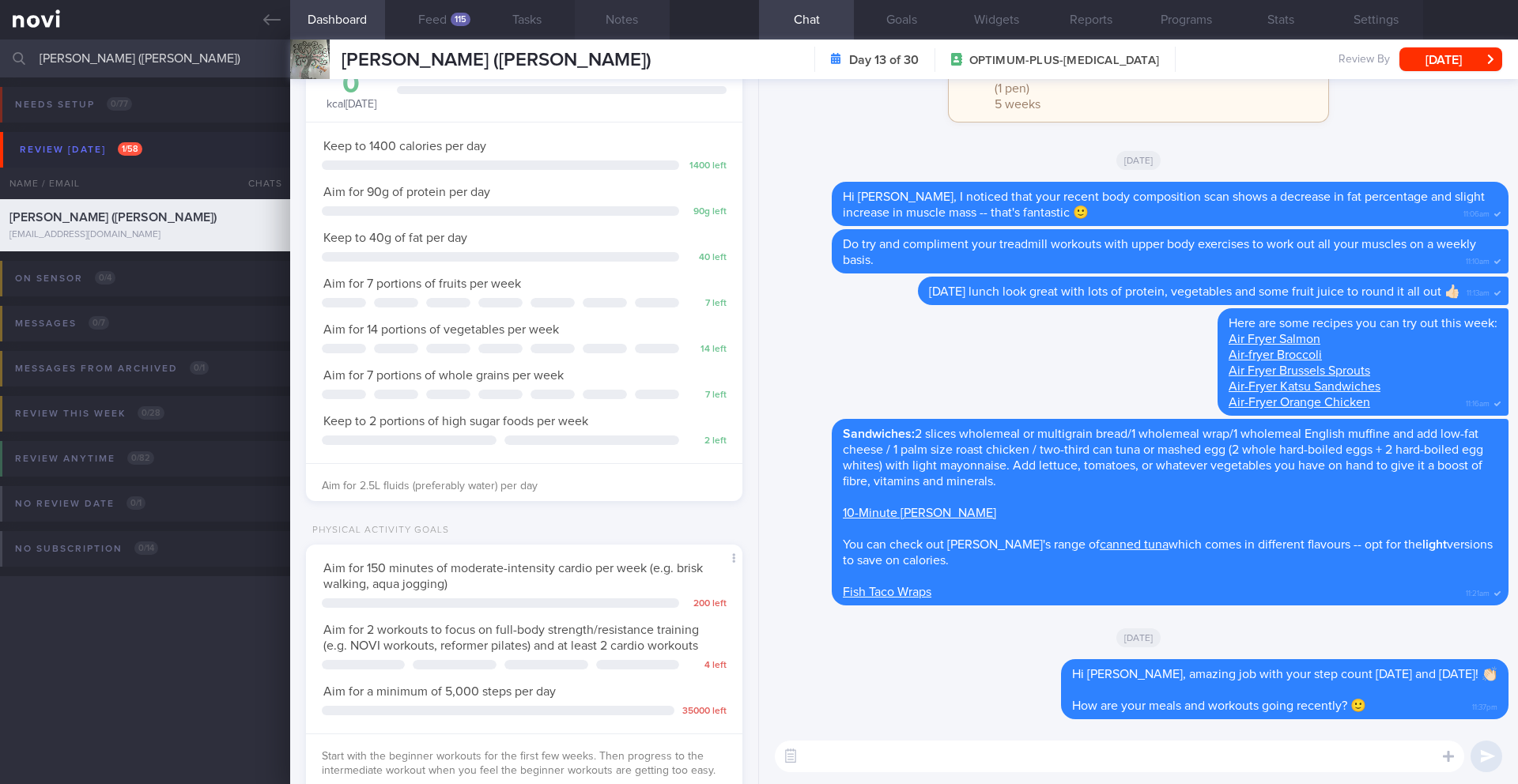
click at [624, 22] on button "Notes" at bounding box center [621, 20] width 95 height 39
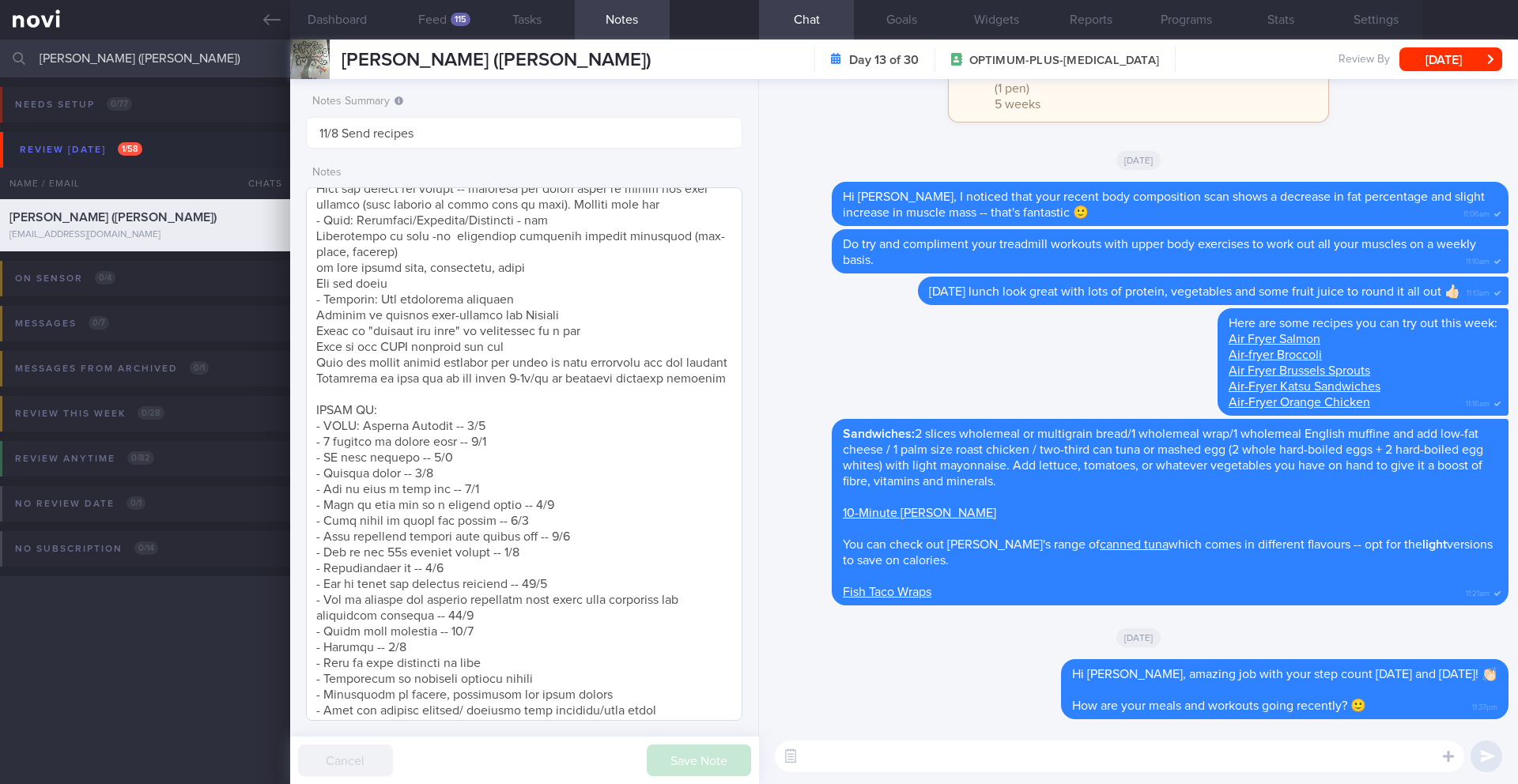
scroll to position [436, 0]
click at [1489, 58] on button "[DATE]" at bounding box center [1450, 59] width 103 height 24
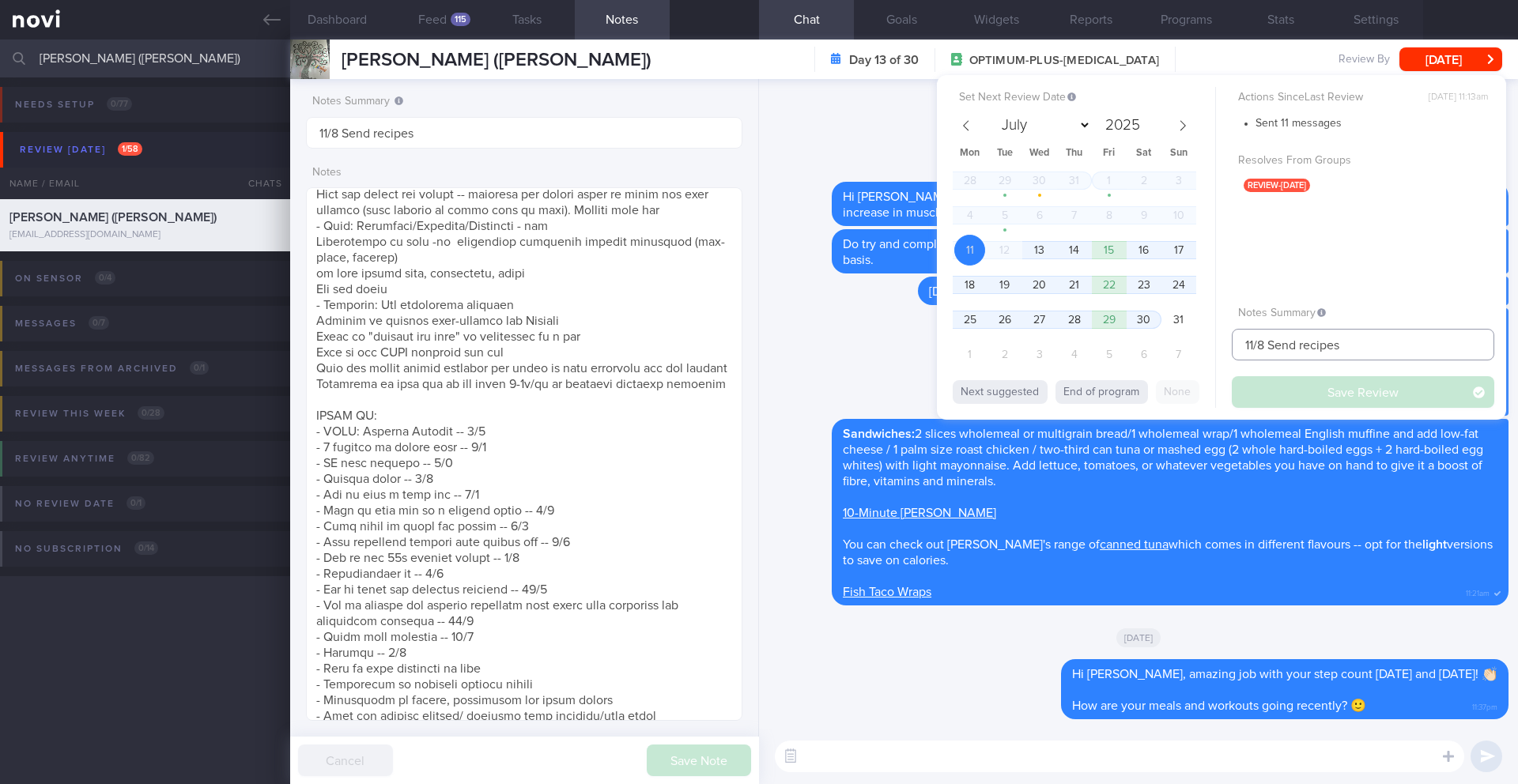
drag, startPoint x: 1346, startPoint y: 347, endPoint x: 1268, endPoint y: 350, distance: 78.1
click at [1268, 350] on input "11/8 Send recipes" at bounding box center [1363, 345] width 263 height 31
click at [587, 382] on textarea at bounding box center [523, 454] width 436 height 533
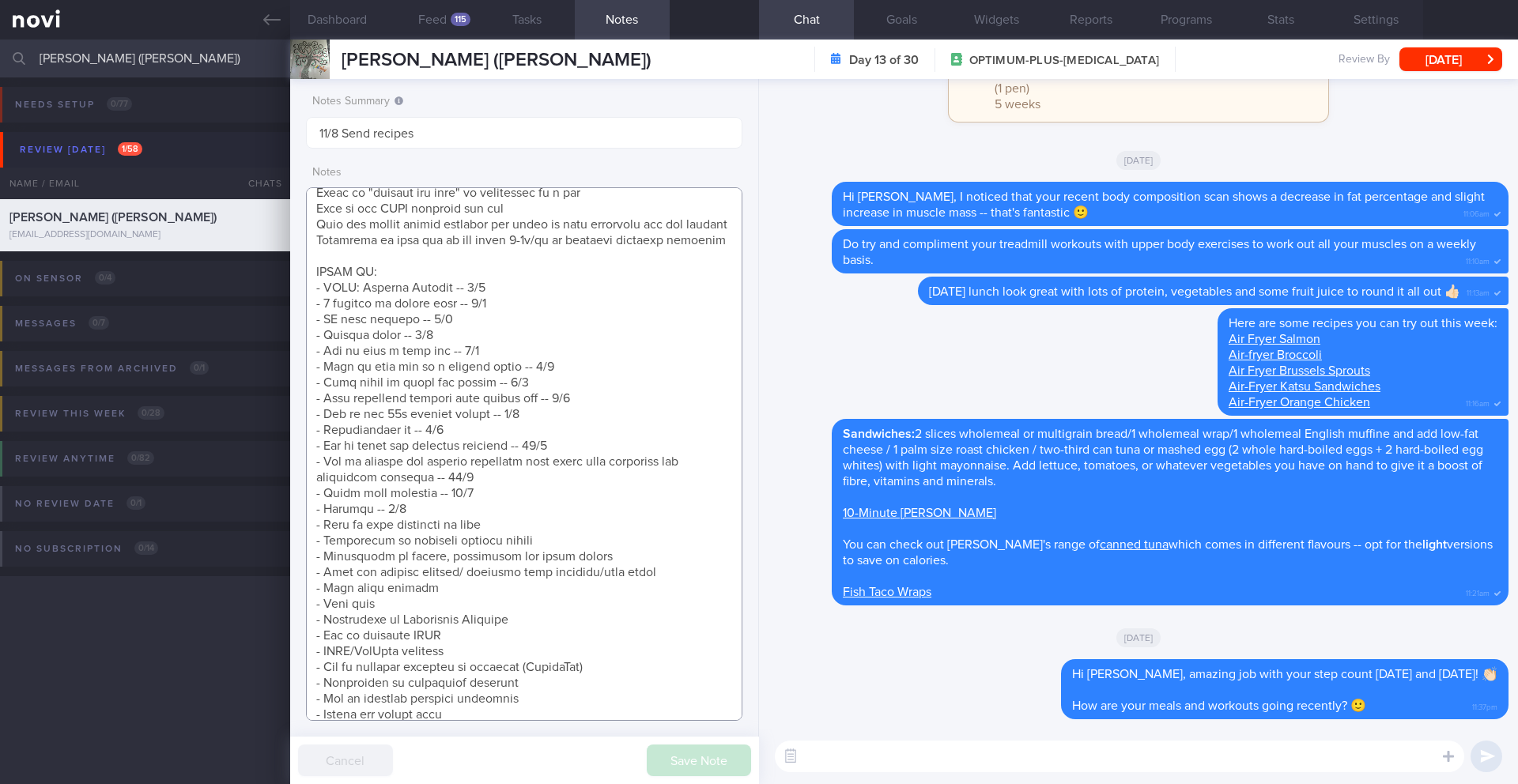
scroll to position [654, 0]
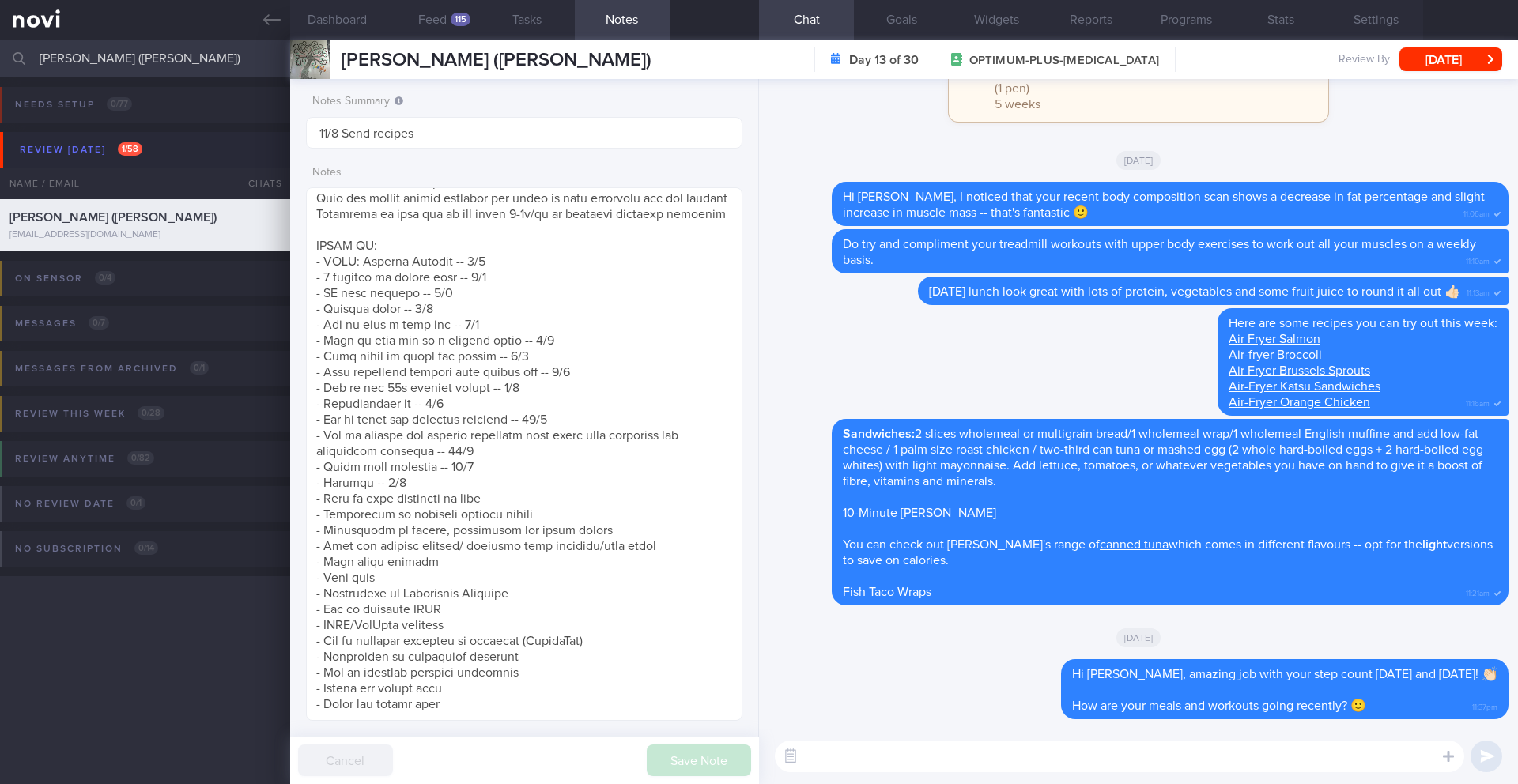
paste textarea "In the meantime, I just want to share with you about practicing food label read…"
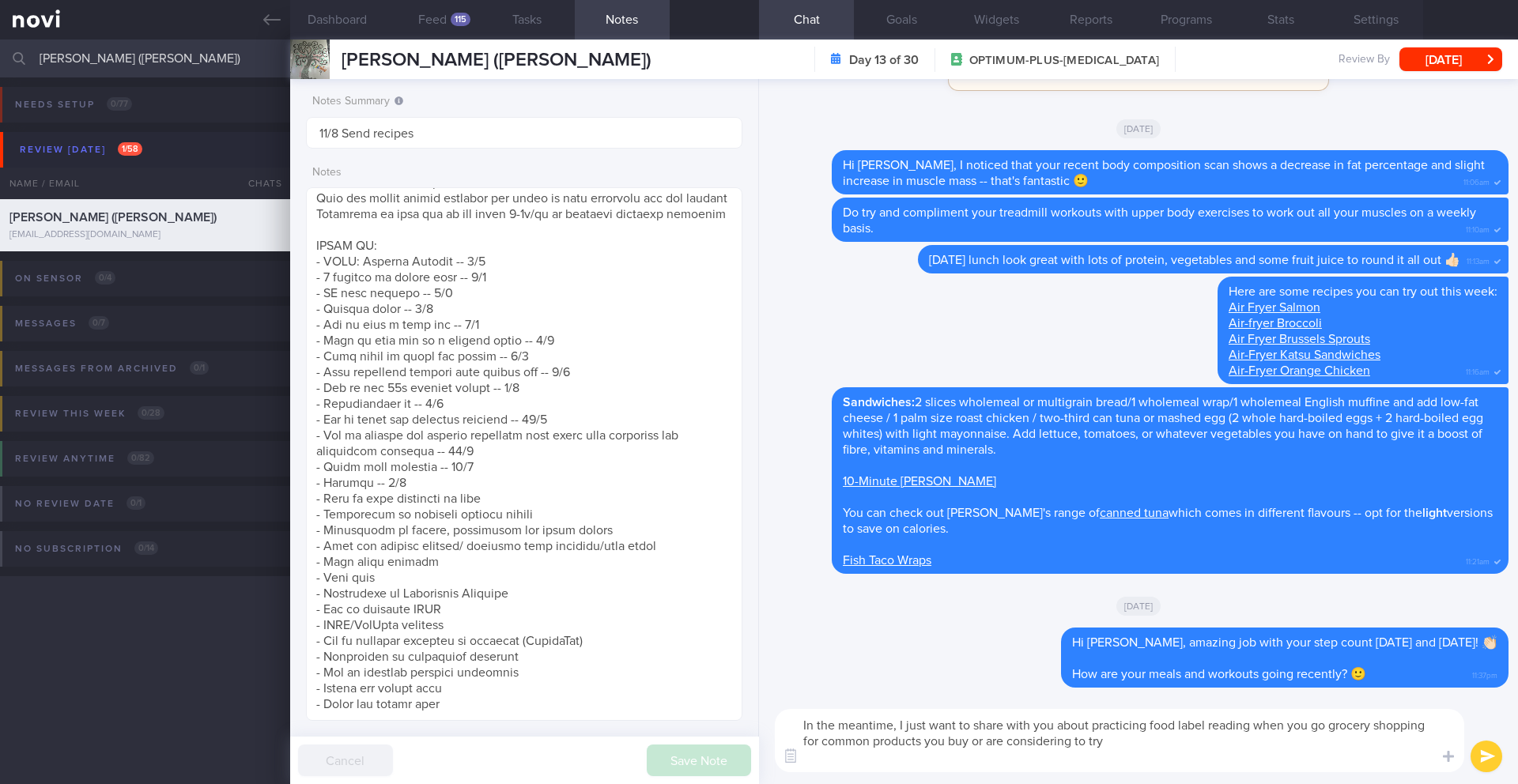
scroll to position [0, 0]
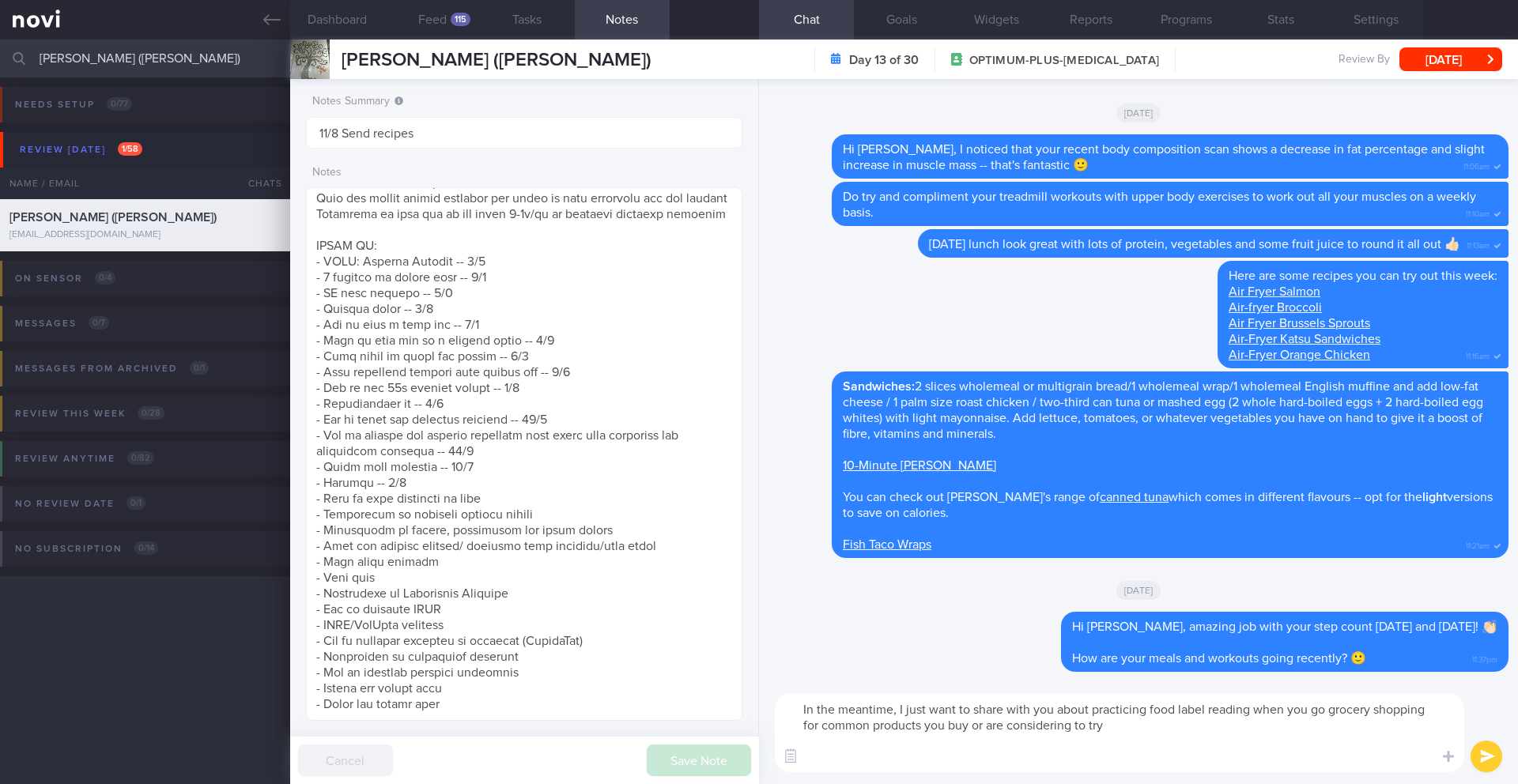
paste textarea "Lore ipsumdol sitamet 6 consect adip elitsedd, eiu tem incidid utl etdolorem al…"
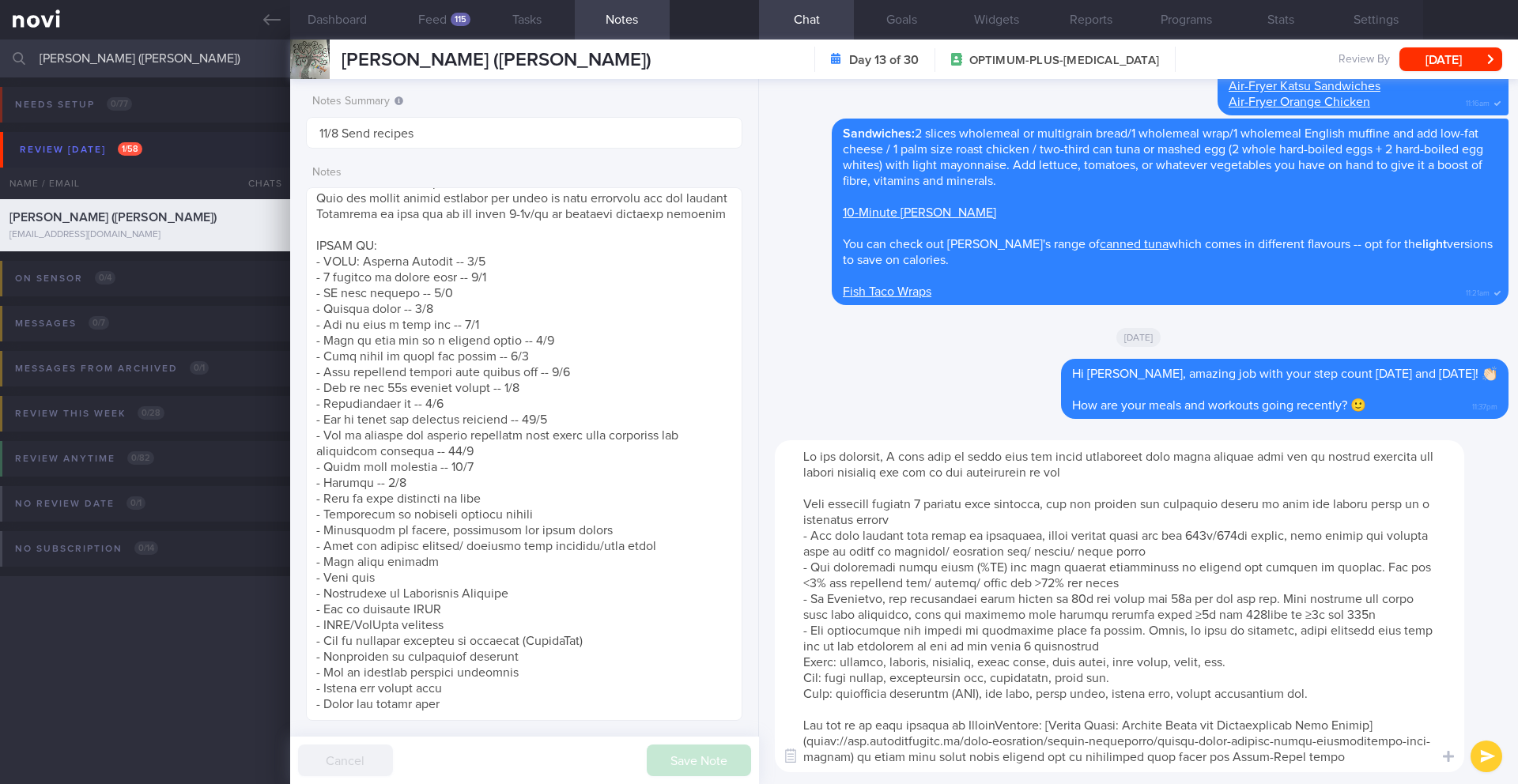
drag, startPoint x: 1162, startPoint y: 599, endPoint x: 1248, endPoint y: 596, distance: 86.1
click at [1248, 596] on textarea at bounding box center [1119, 606] width 689 height 332
click at [1168, 476] on textarea at bounding box center [1119, 606] width 689 height 332
type textarea "Lo ips dolorsit, A cons adip el seddo eius tem incid utlaboreet dolo magna aliq…"
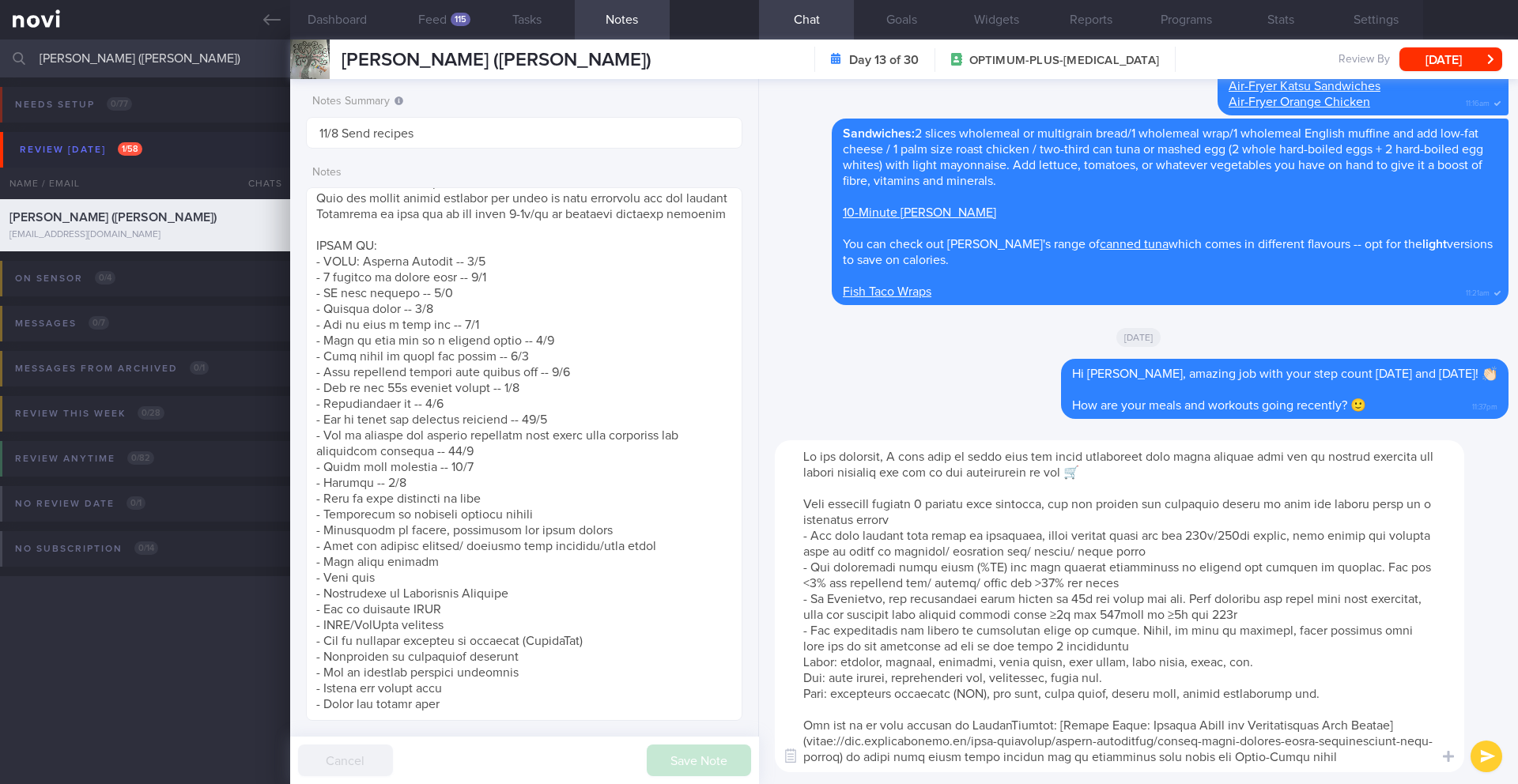
click at [1486, 759] on button "submit" at bounding box center [1486, 757] width 31 height 31
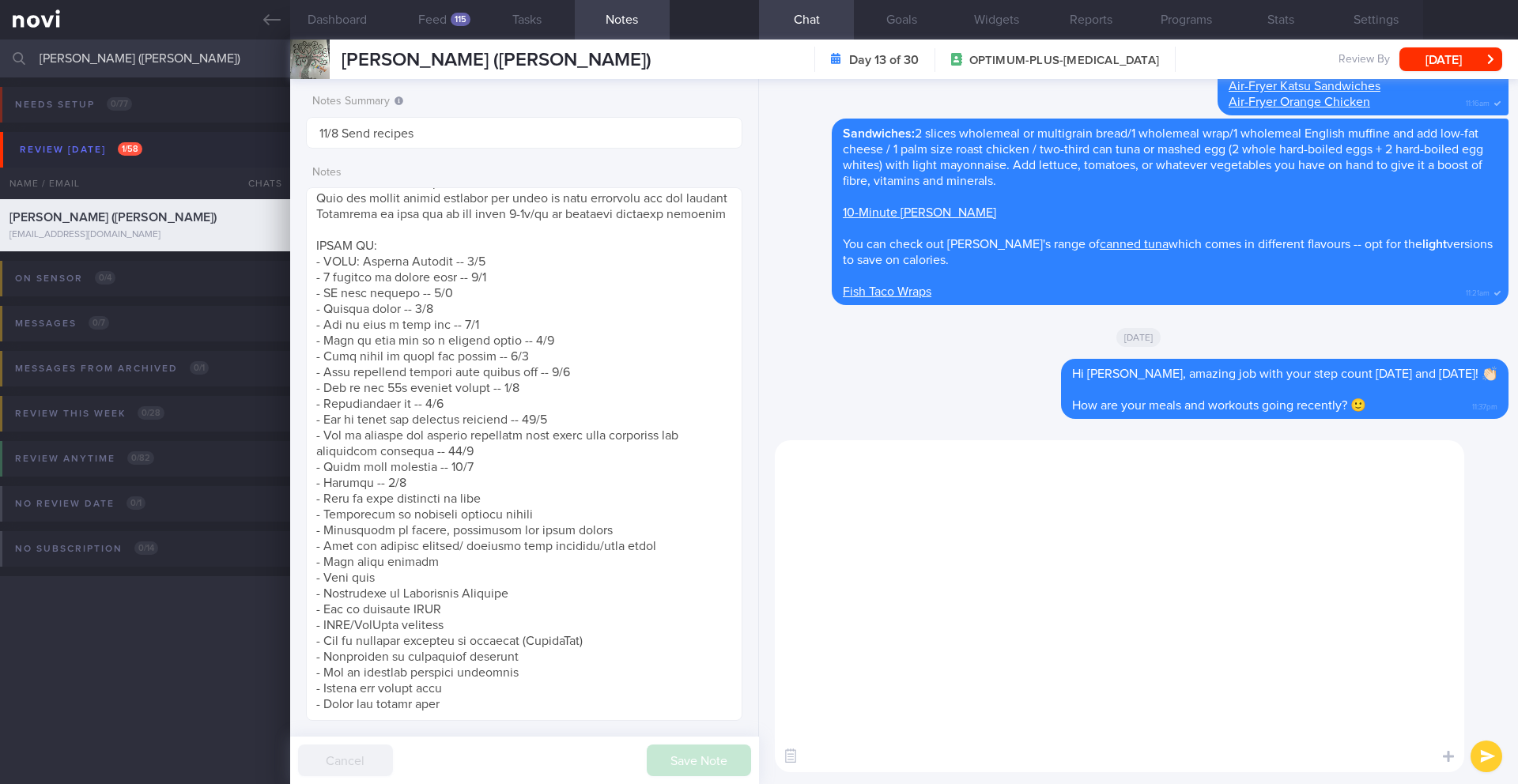
scroll to position [0, 0]
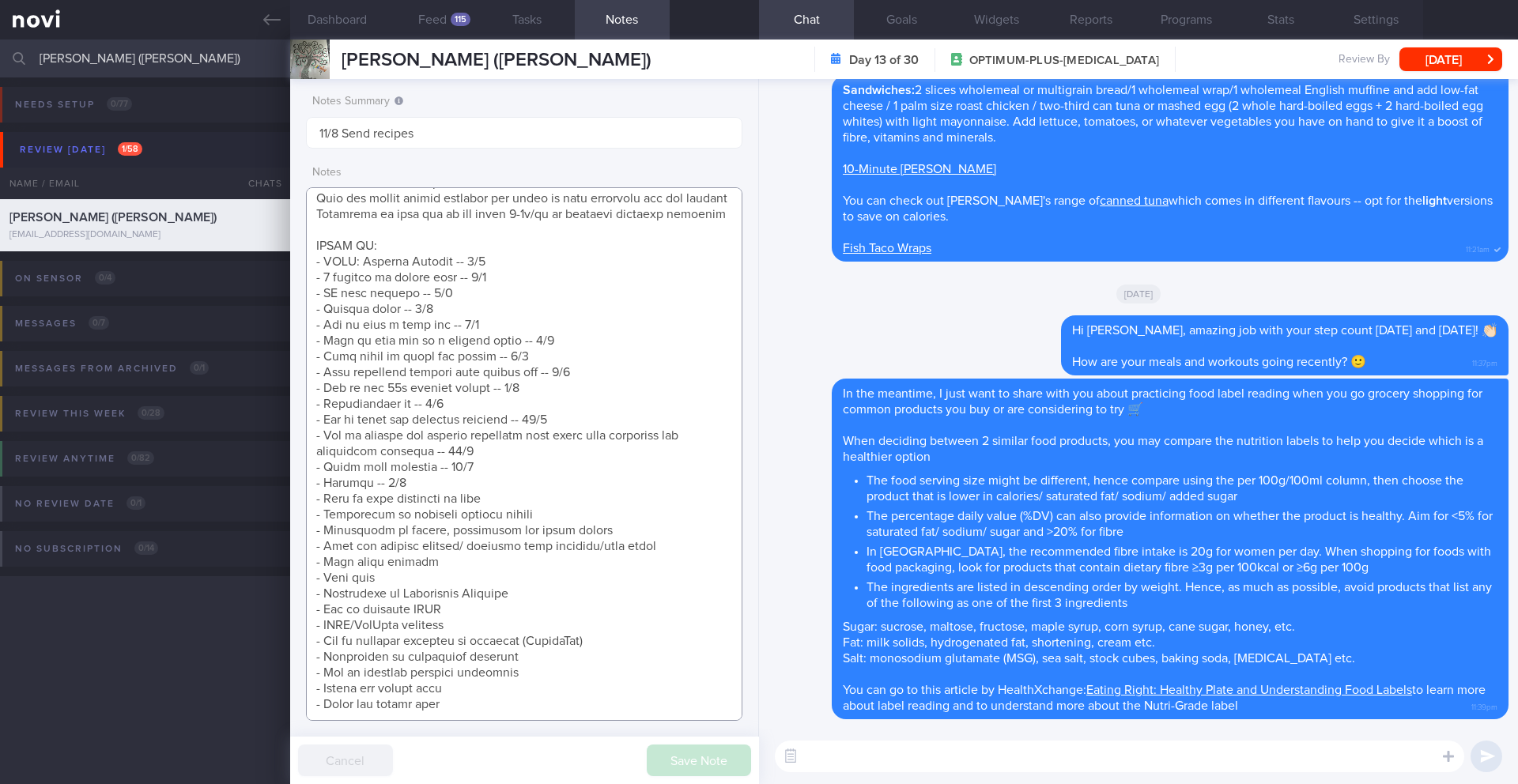
click at [559, 536] on textarea at bounding box center [523, 454] width 436 height 533
click at [558, 540] on textarea at bounding box center [523, 454] width 436 height 533
drag, startPoint x: 472, startPoint y: 548, endPoint x: 273, endPoint y: 545, distance: 199.0
click at [272, 544] on div "Patients New Users Coaches [PERSON_NAME] ([PERSON_NAME]) Assigned patients Assi…" at bounding box center [759, 412] width 1518 height 745
click at [427, 468] on textarea at bounding box center [523, 454] width 436 height 533
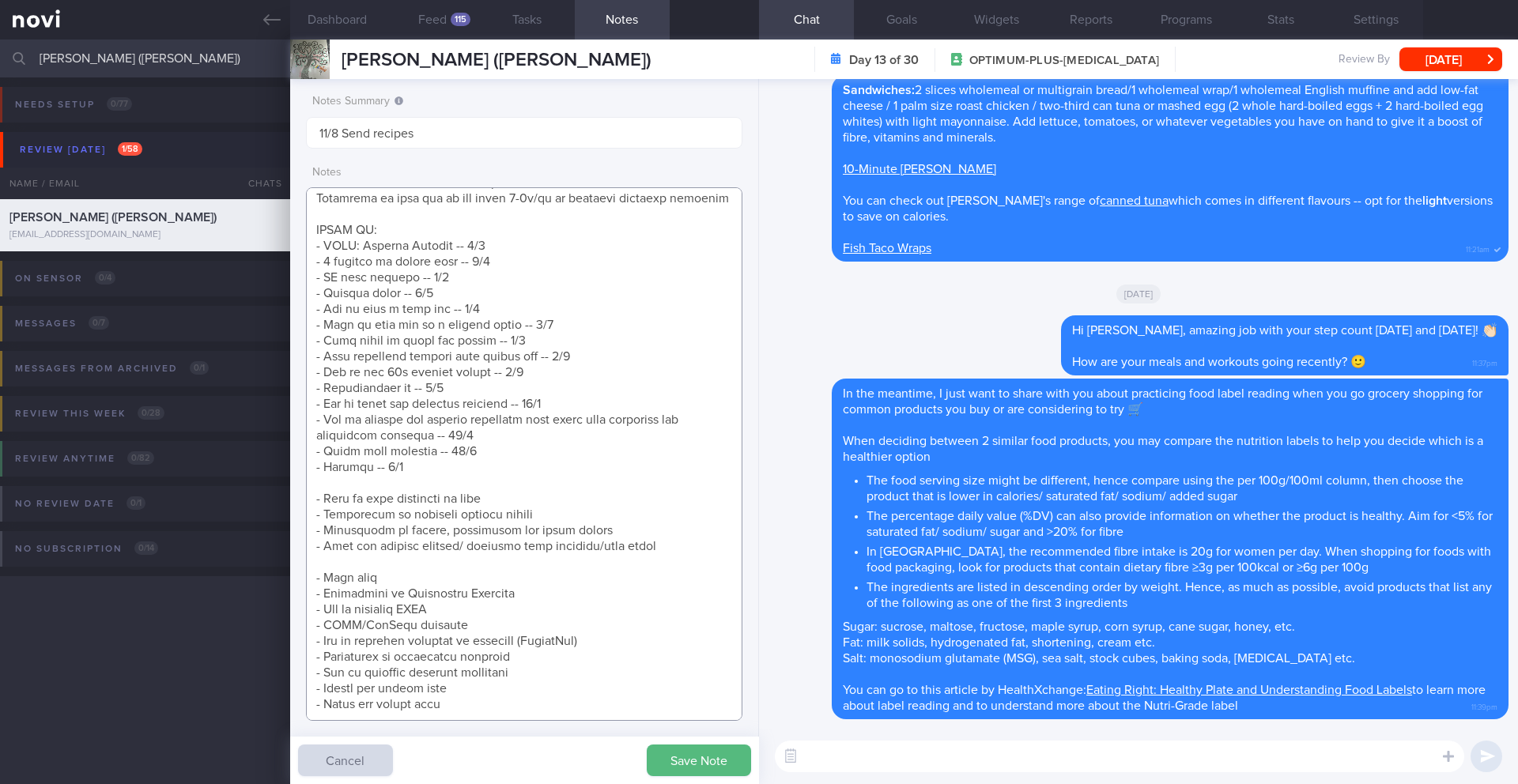
scroll to position [669, 0]
paste textarea "- Food label reading -- 13/8"
click at [397, 470] on textarea at bounding box center [523, 454] width 436 height 533
paste textarea "- Food label reading -- 13/8"
click at [378, 549] on textarea at bounding box center [523, 454] width 436 height 533
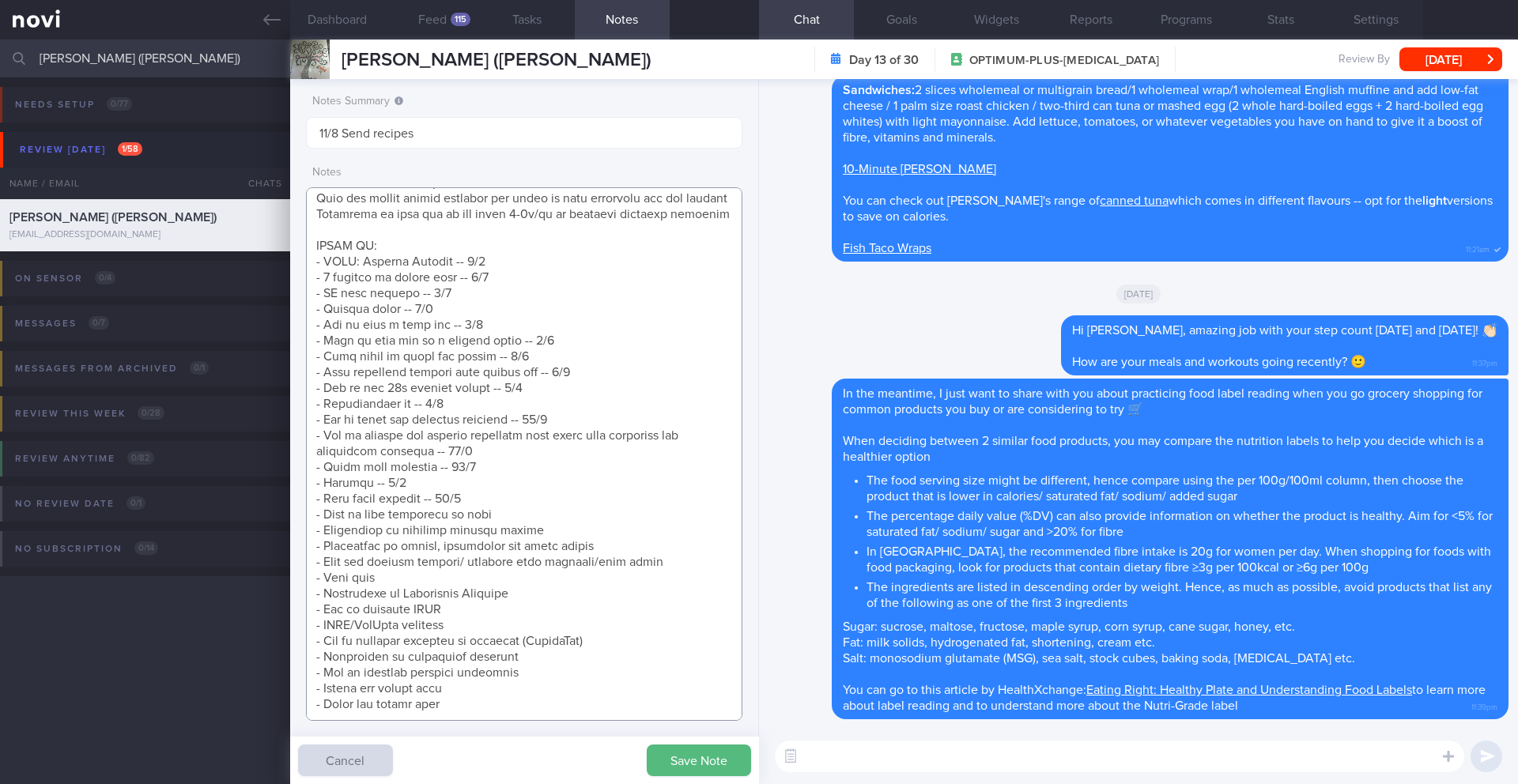
scroll to position [654, 0]
type textarea "SUPPORT NEEDED: MORE ENCOURAGING MSGS CHALLENGE: pain from PCOS will prevent he…"
click at [671, 759] on button "Save Note" at bounding box center [699, 760] width 104 height 31
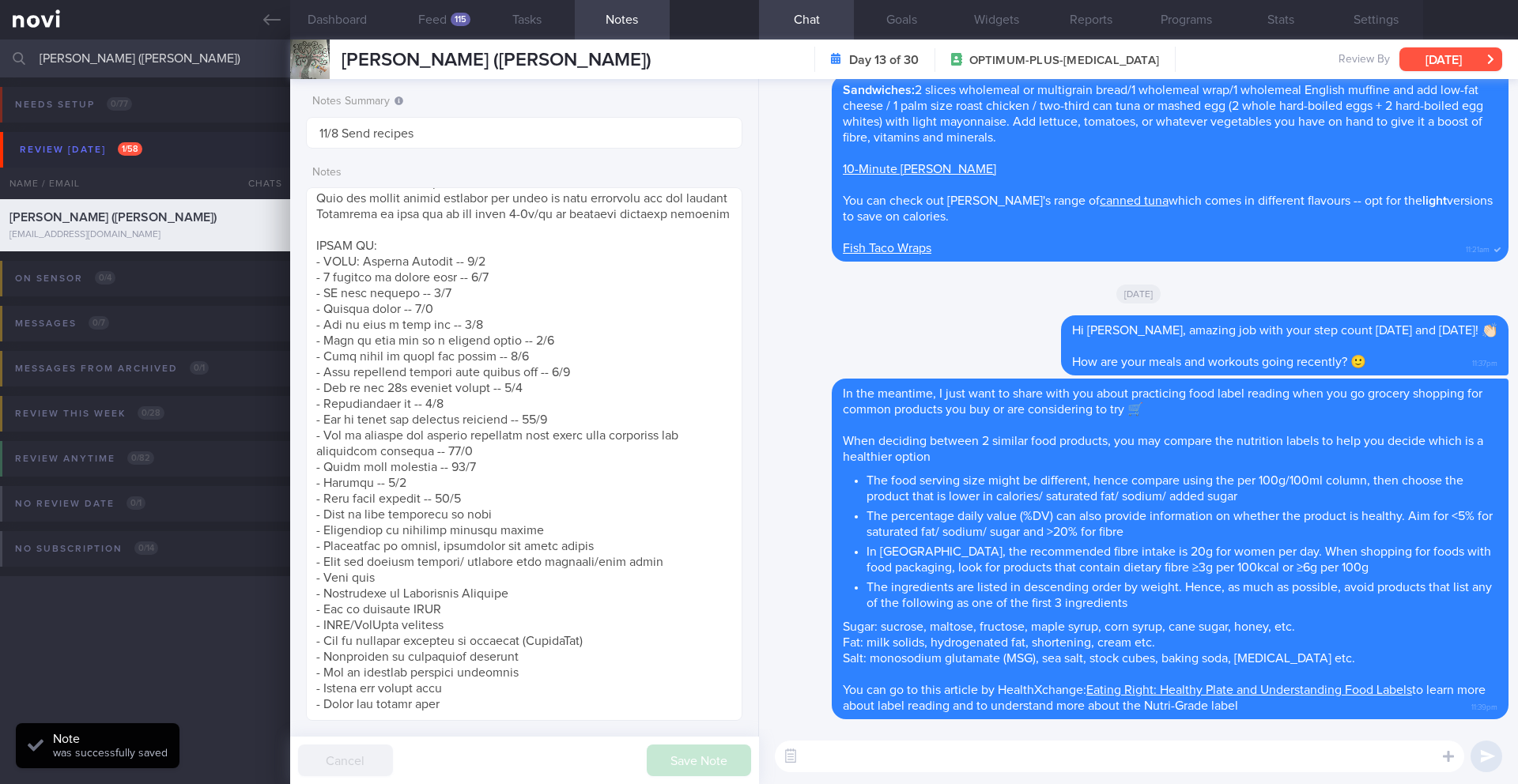
click at [1444, 56] on button "[DATE]" at bounding box center [1450, 59] width 103 height 24
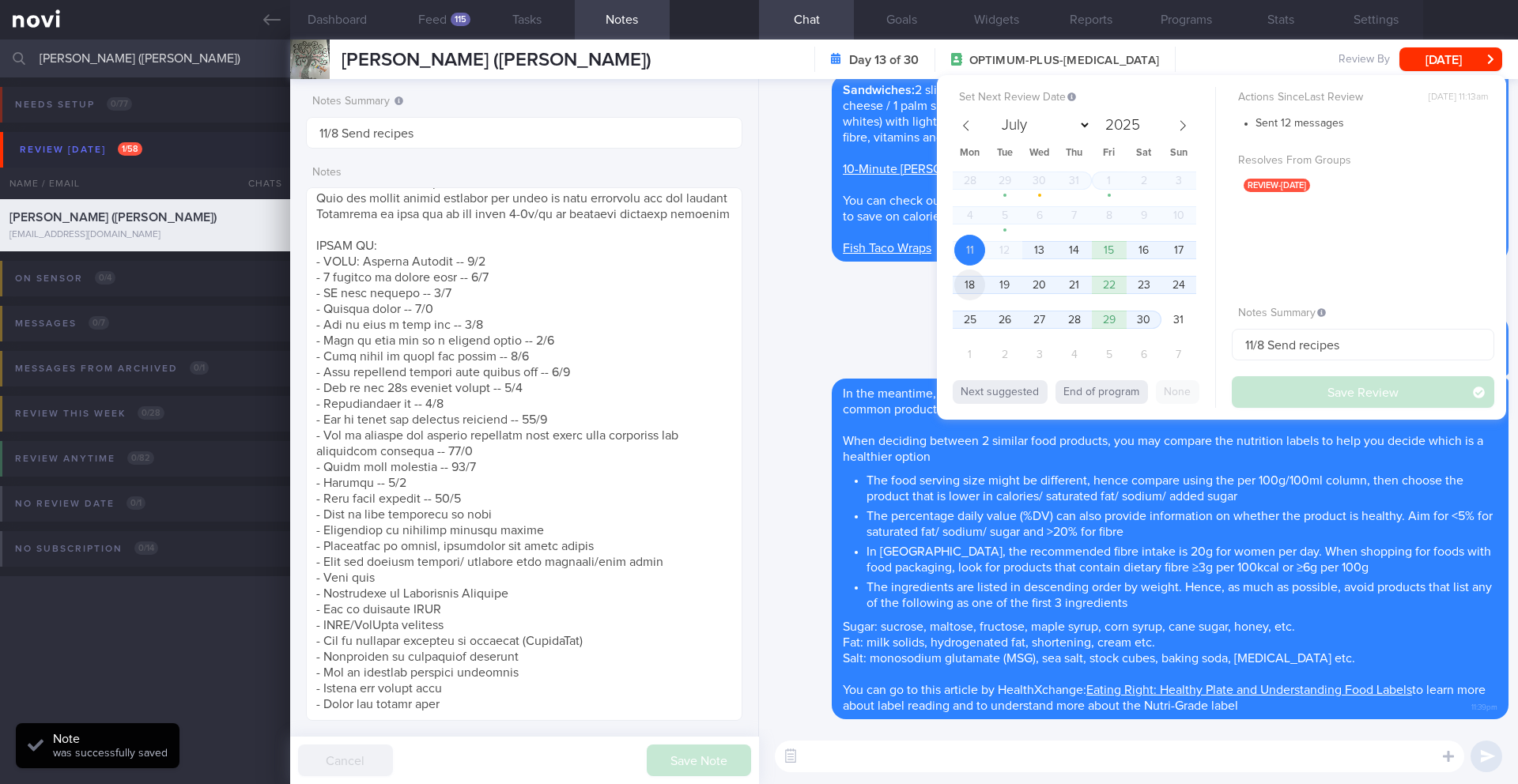
click at [975, 293] on span "18" at bounding box center [969, 284] width 30 height 30
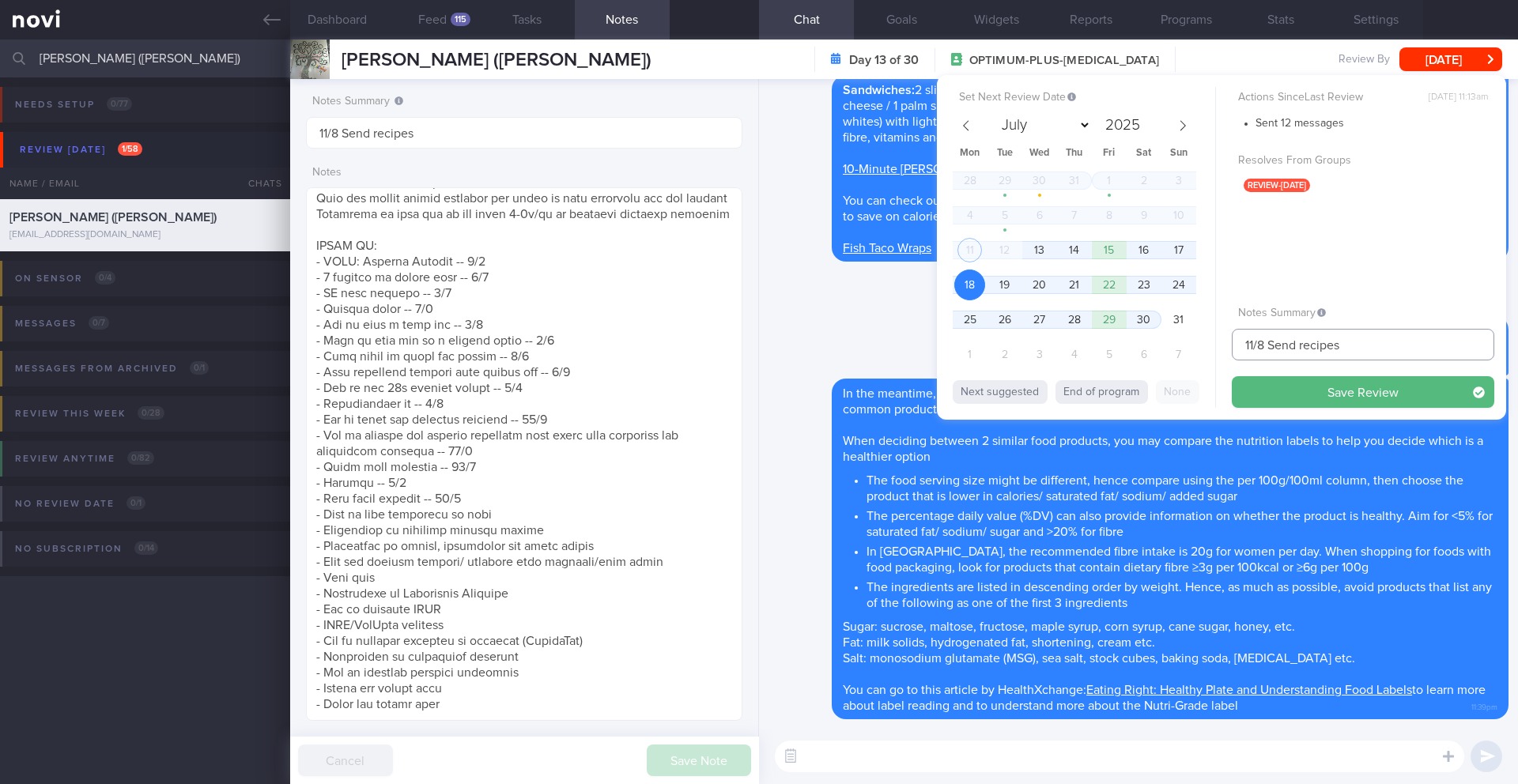
drag, startPoint x: 1255, startPoint y: 344, endPoint x: 1229, endPoint y: 346, distance: 26.1
click at [1229, 346] on div "Set Next Review Date [DATE] July August September October November [DATE] Mon T…" at bounding box center [1221, 248] width 569 height 345
drag, startPoint x: 1273, startPoint y: 346, endPoint x: 1375, endPoint y: 331, distance: 103.1
click at [1370, 349] on input "18/8 Send recipes" at bounding box center [1363, 345] width 263 height 31
type input "18/8 Check for logs and coach"
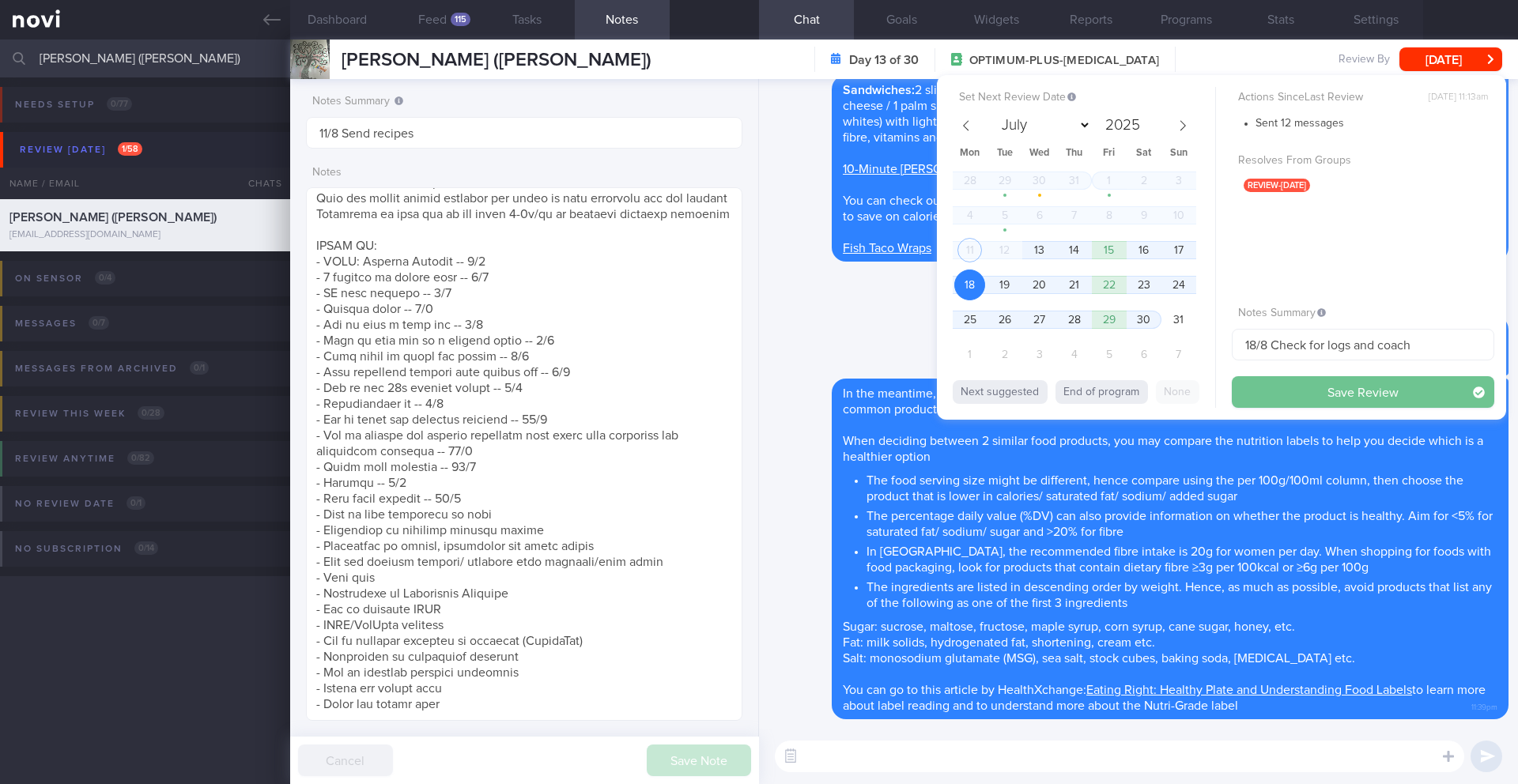
click at [1363, 384] on button "Save Review" at bounding box center [1363, 392] width 263 height 31
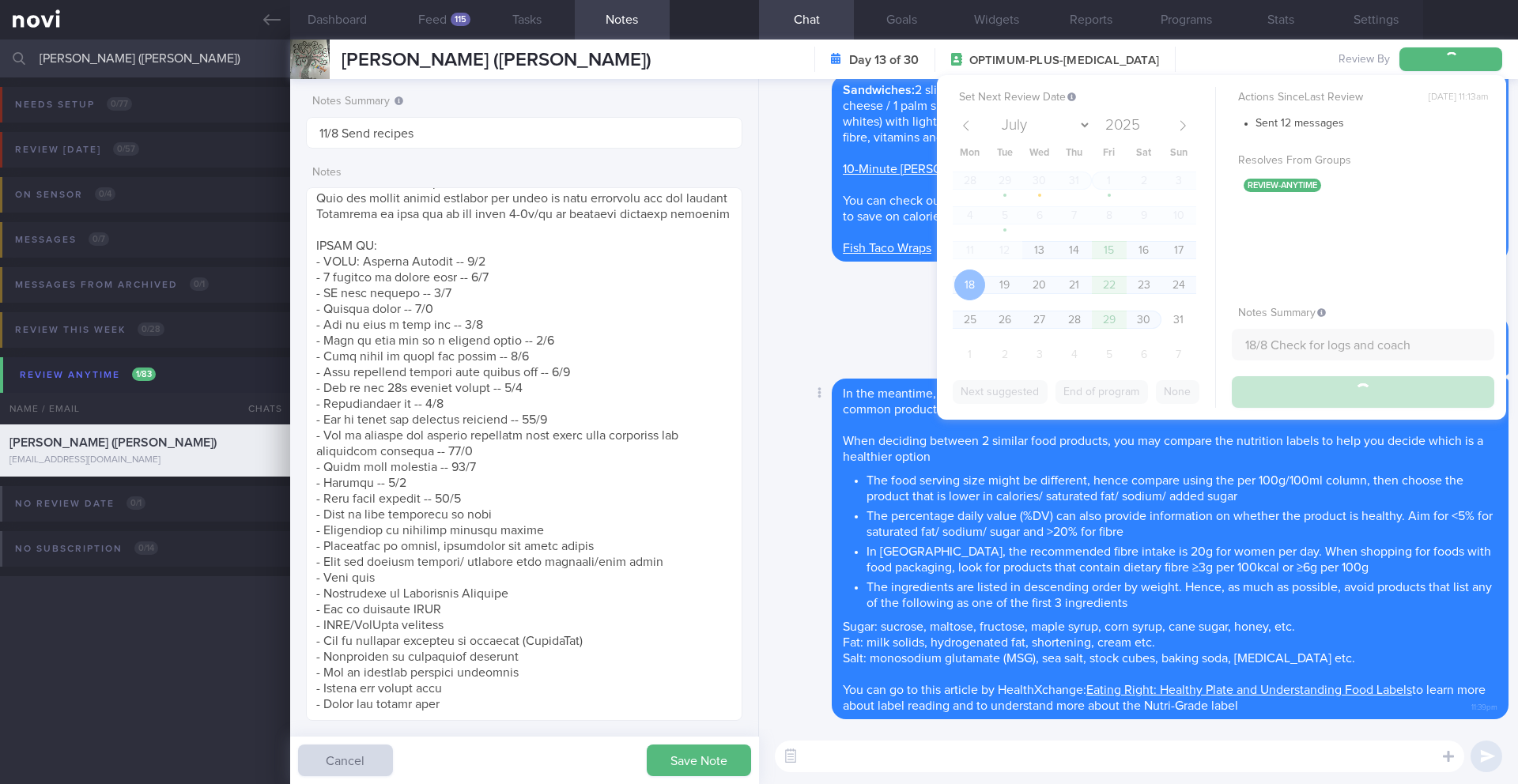
type input "18/8 Check for logs and coach"
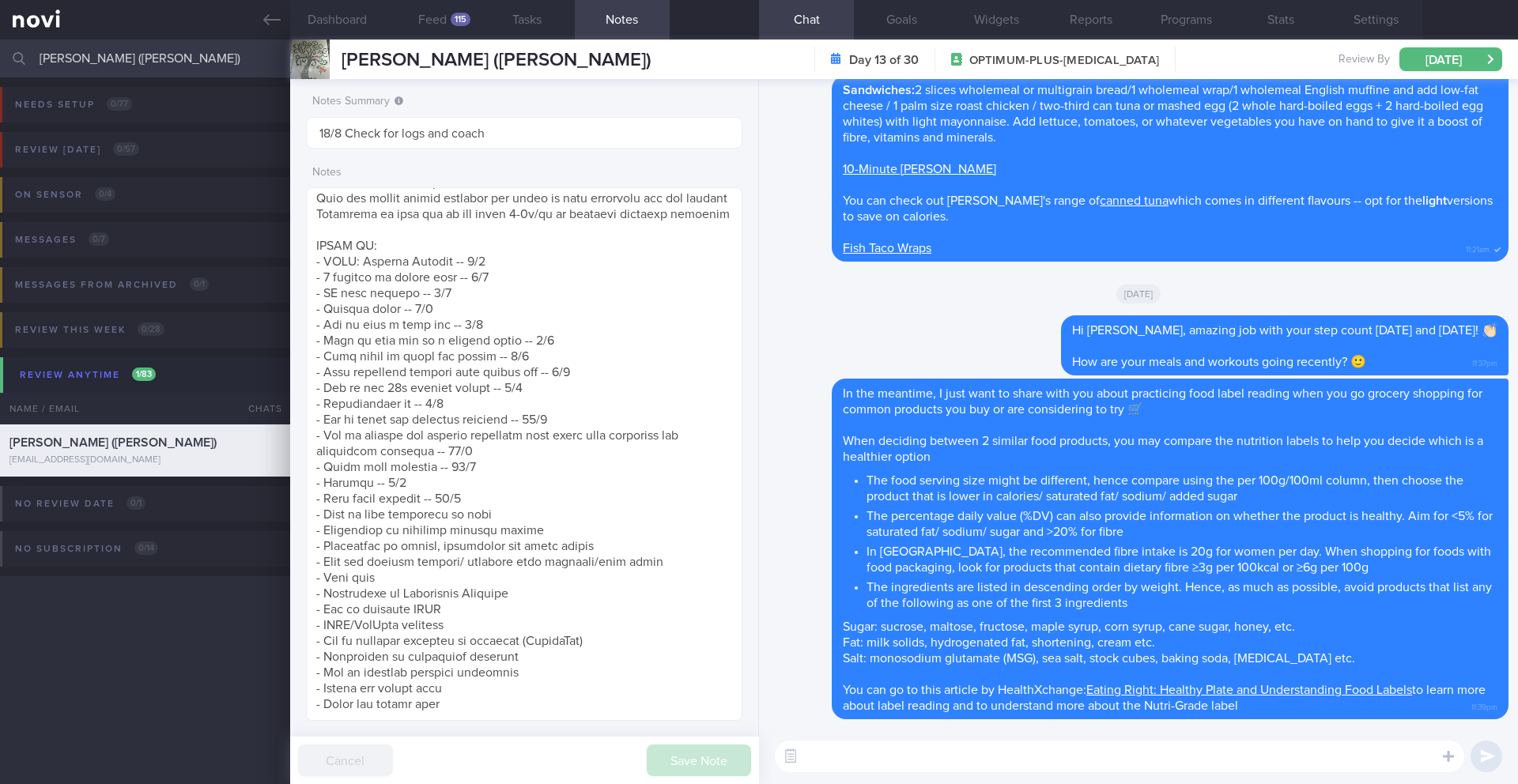
click at [121, 59] on input "[PERSON_NAME] ([PERSON_NAME])" at bounding box center [759, 58] width 1518 height 38
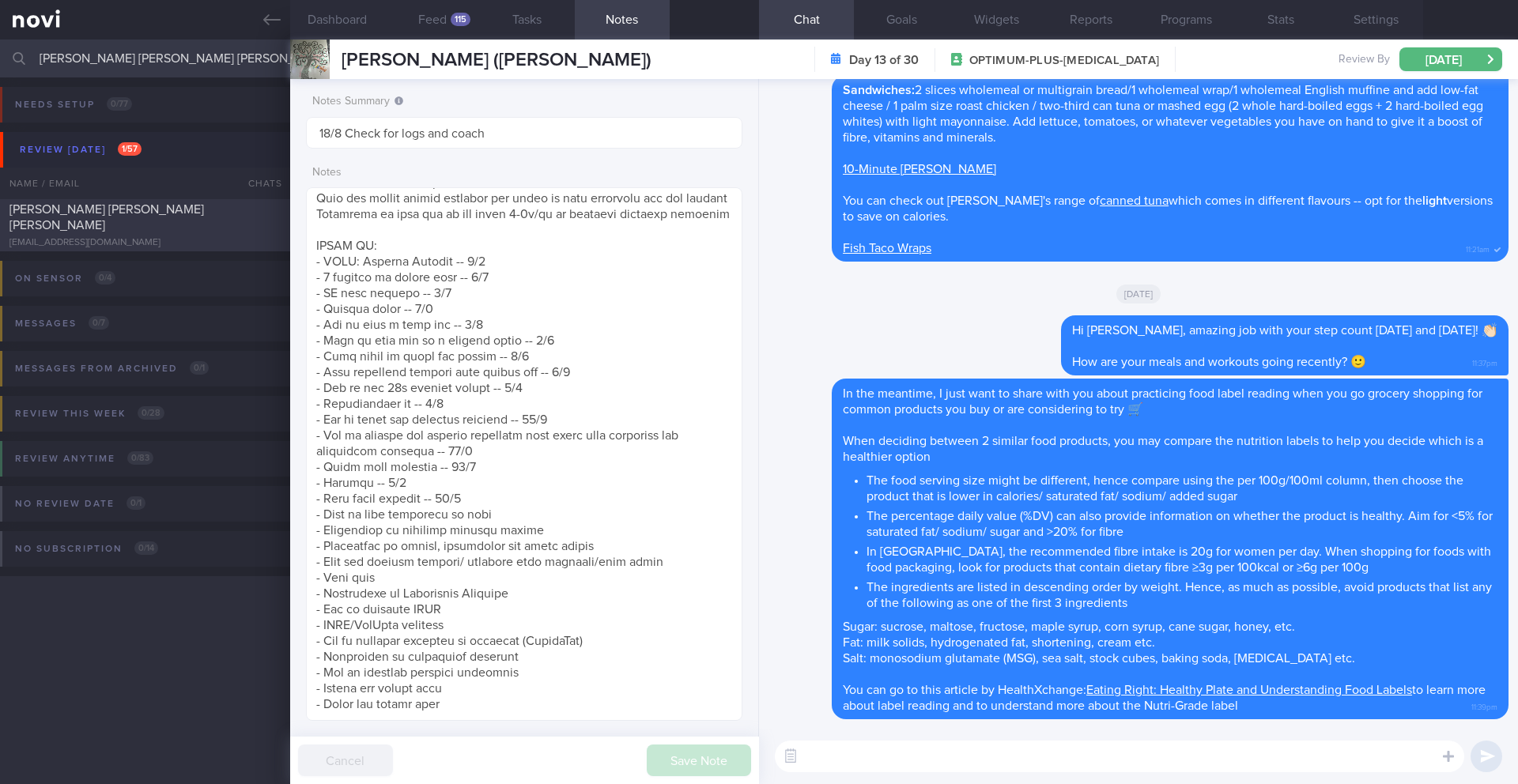
type input "[PERSON_NAME] [PERSON_NAME] [PERSON_NAME]"
click at [204, 237] on div "[EMAIL_ADDRESS][DOMAIN_NAME]" at bounding box center [145, 243] width 271 height 12
type input "12/8 KIV re-assess req's. Check for logs and send info"
type textarea "SUPPORT NEEDED: Inform on what to eat (especially when outside). What would hel…"
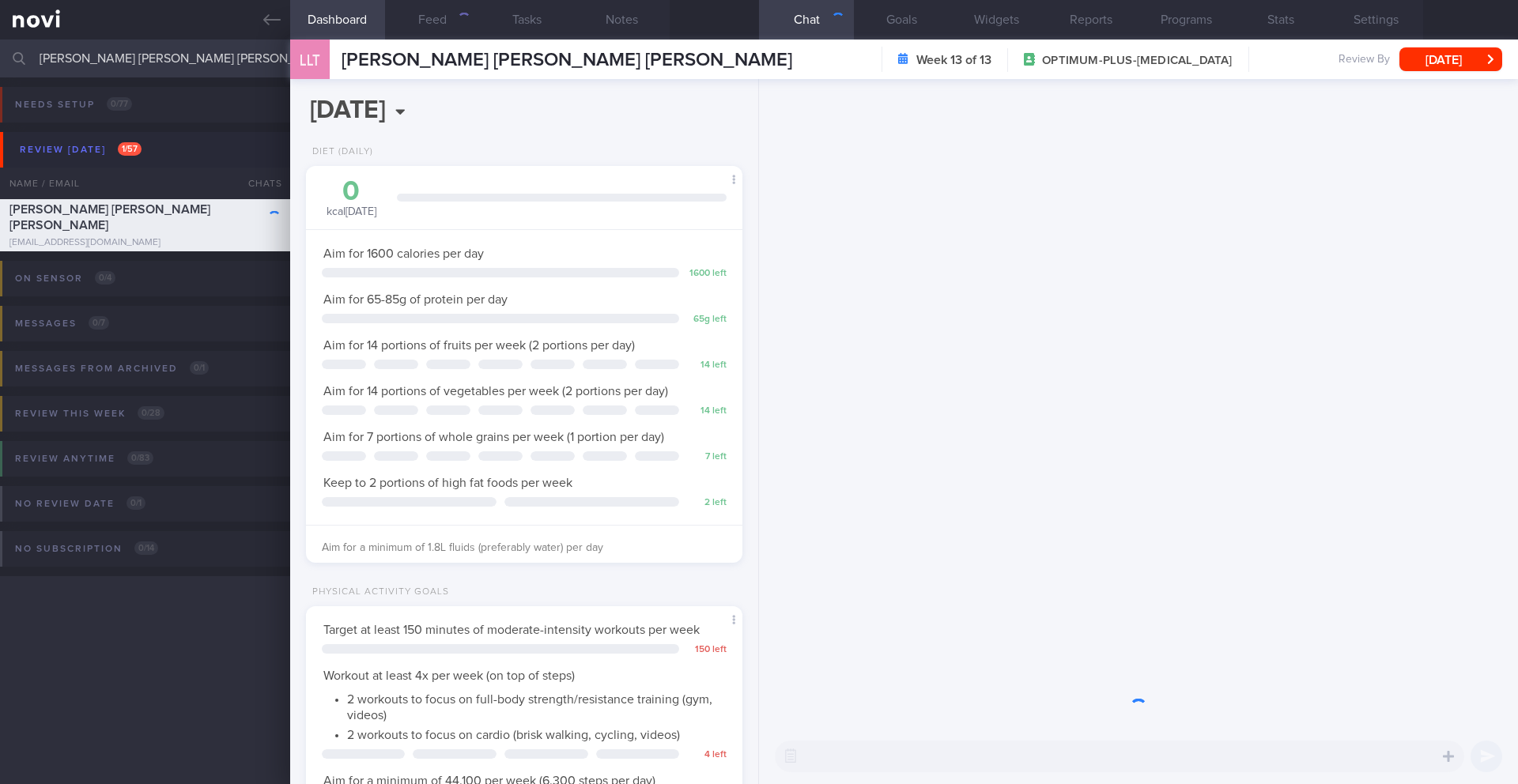
scroll to position [220, 397]
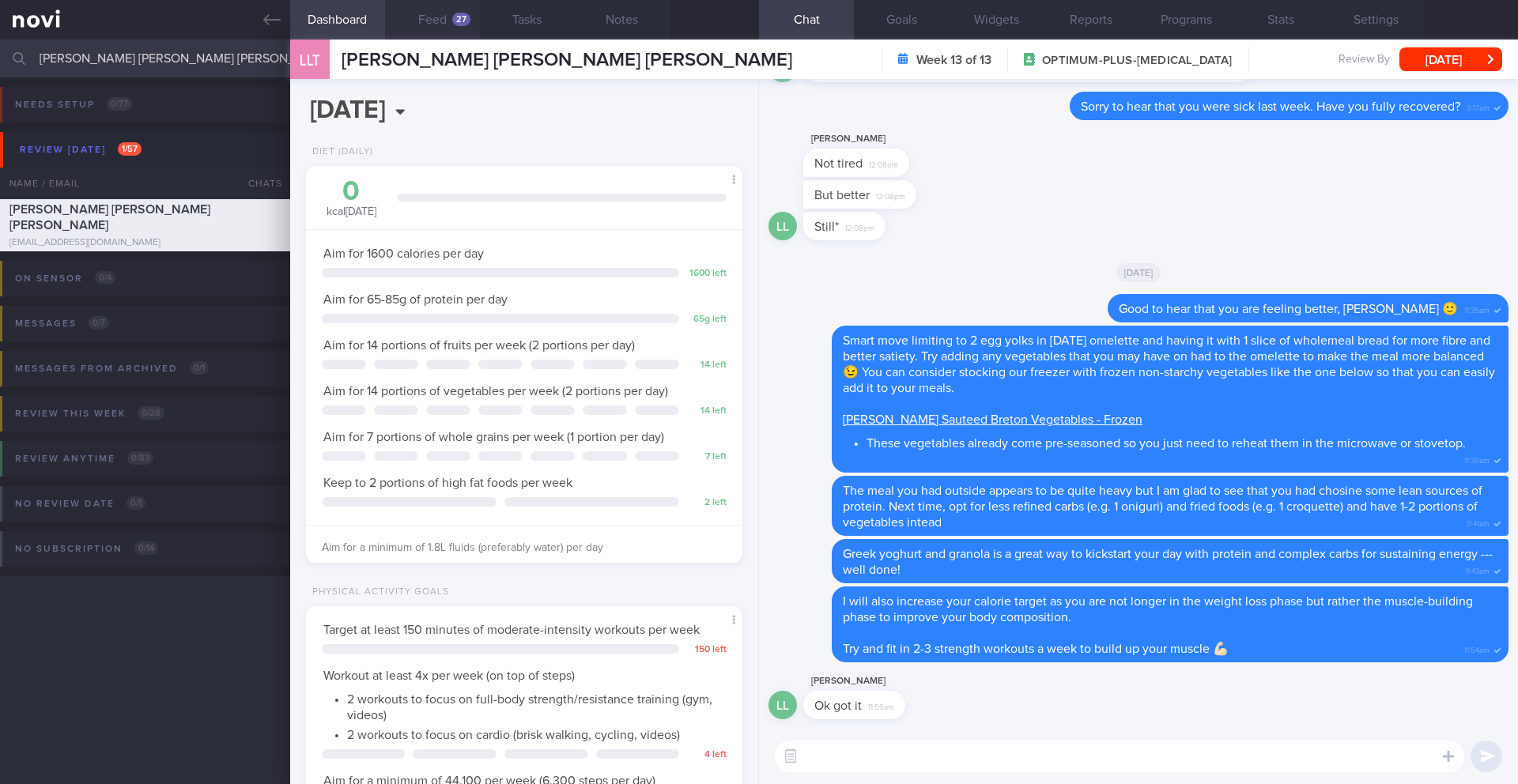
click at [465, 16] on div "27" at bounding box center [461, 20] width 19 height 14
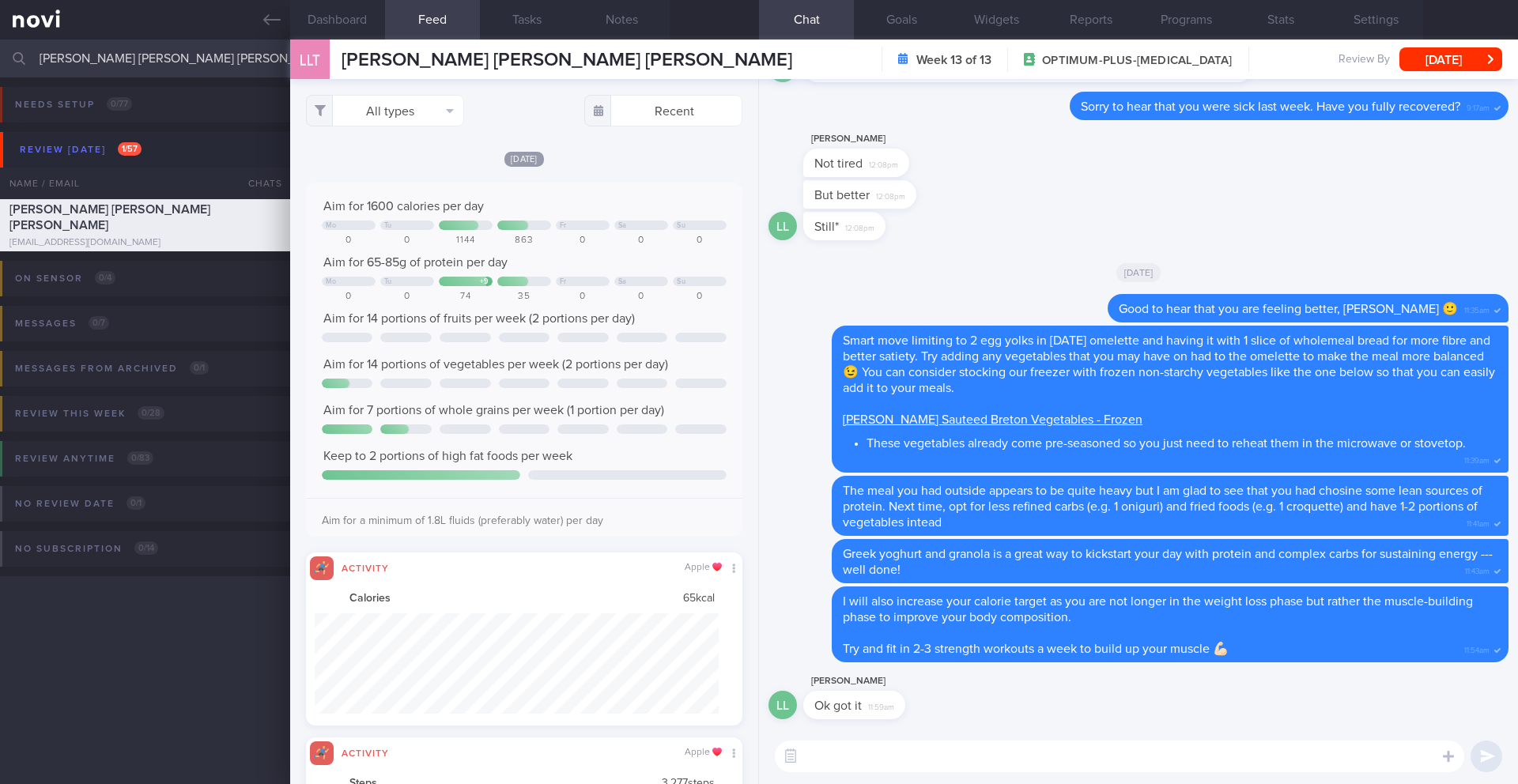
scroll to position [100, 405]
click at [435, 117] on button "All types" at bounding box center [384, 111] width 158 height 31
click at [395, 161] on button "Activity" at bounding box center [385, 165] width 157 height 24
checkbox input "false"
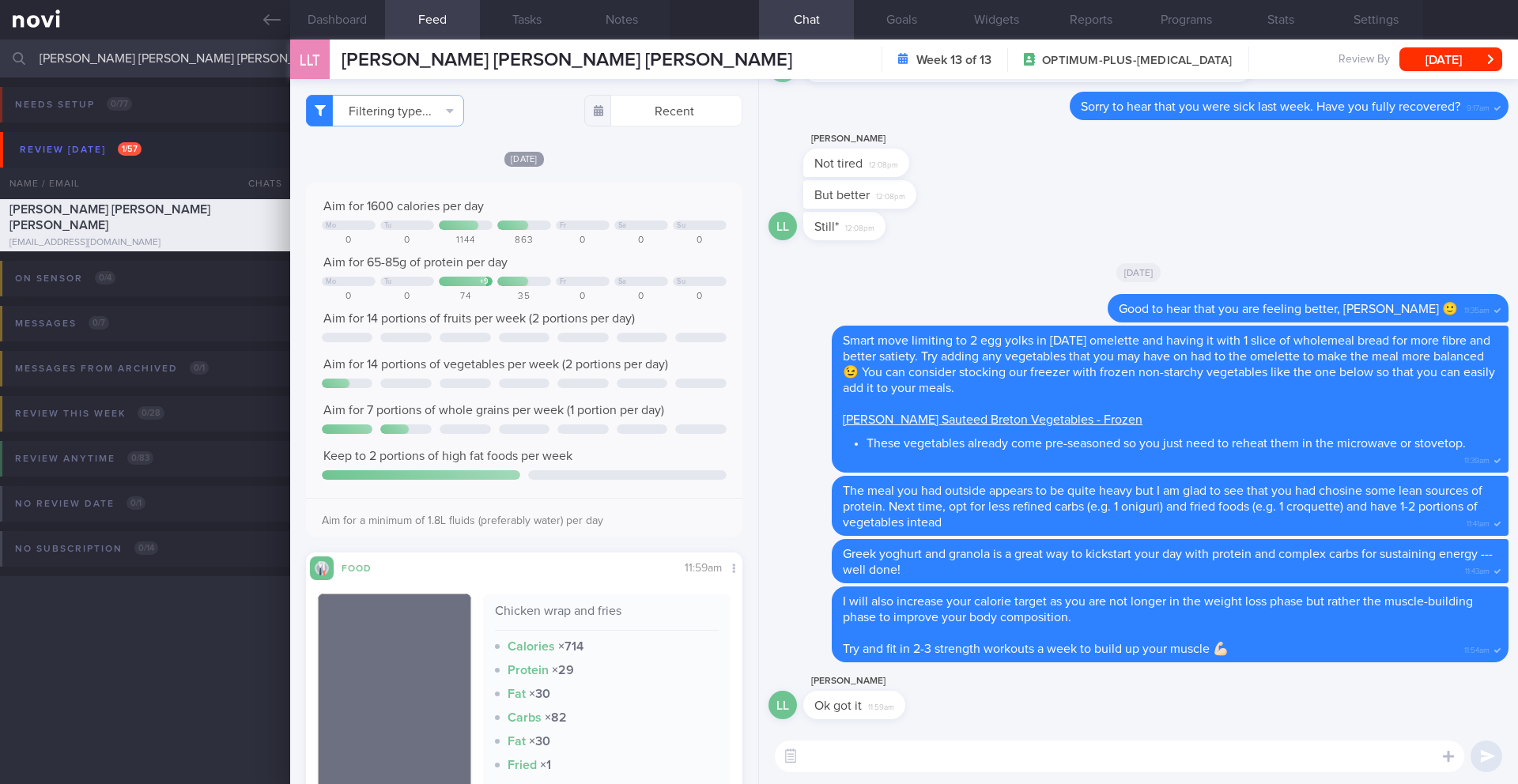
click at [832, 760] on textarea at bounding box center [1119, 757] width 689 height 31
type textarea "Hi [PERSON_NAME], how are you doing with your meals and workouts recently? 🙂"
click at [626, 25] on button "Notes" at bounding box center [621, 20] width 95 height 39
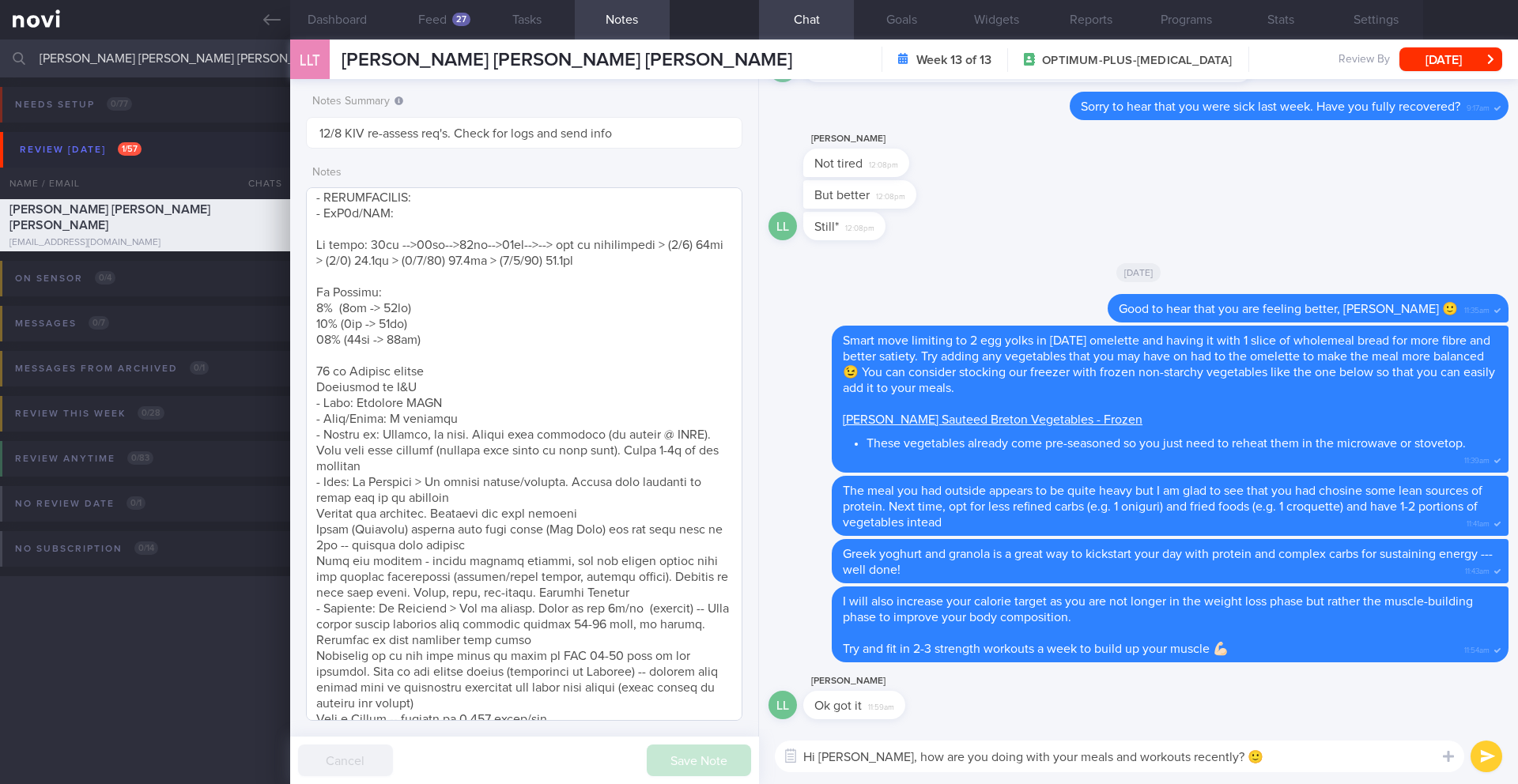
scroll to position [267, 0]
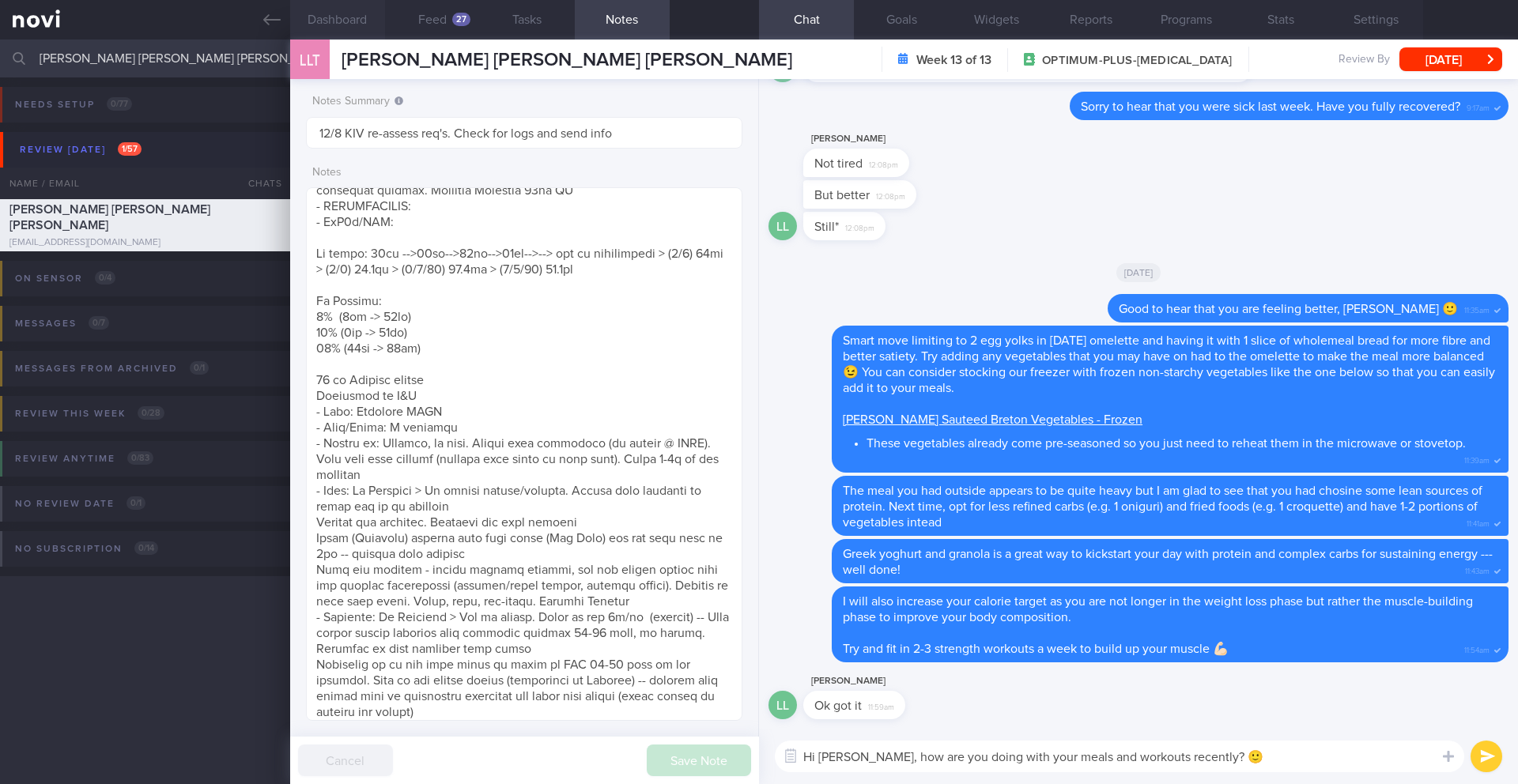
click at [317, 10] on button "Dashboard" at bounding box center [337, 20] width 95 height 39
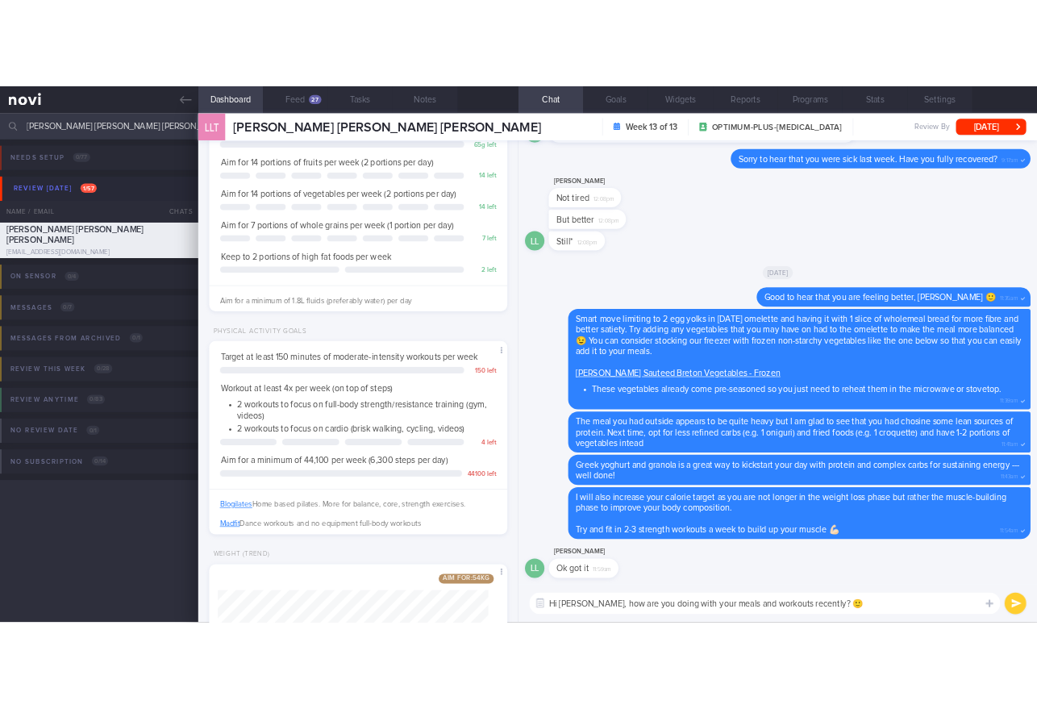
scroll to position [444, 0]
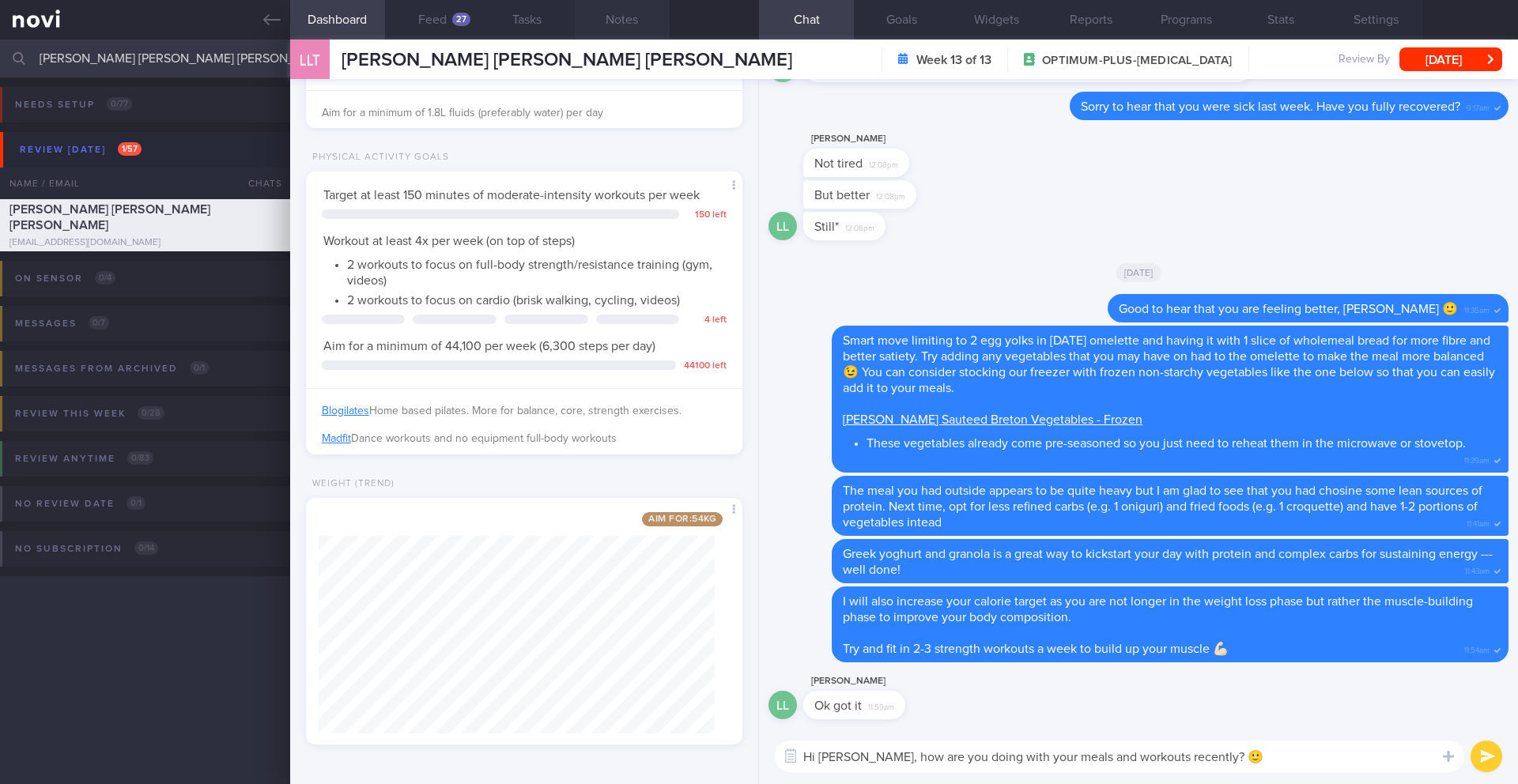
click at [632, 23] on button "Notes" at bounding box center [621, 20] width 95 height 39
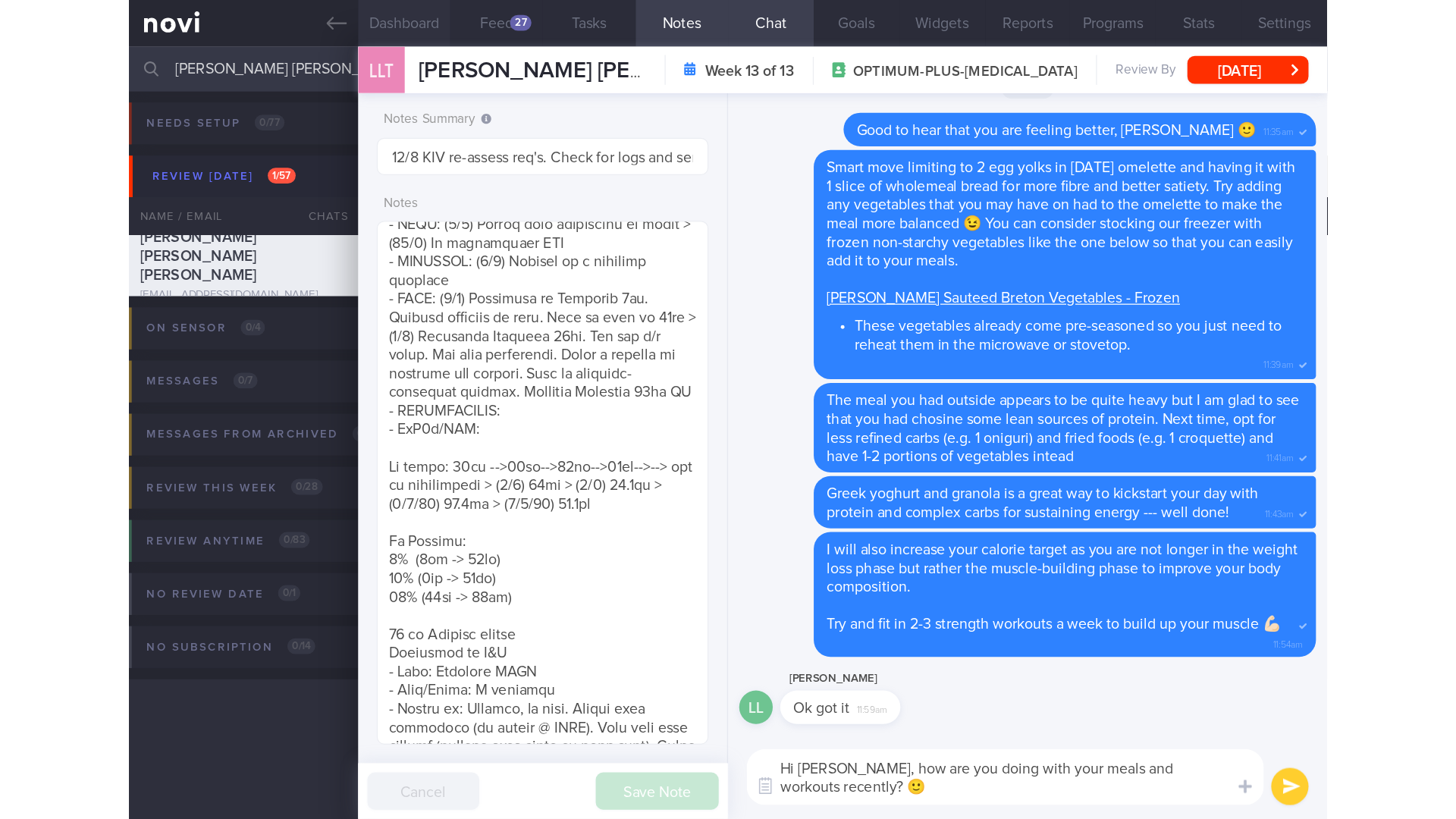
scroll to position [758346, 757980]
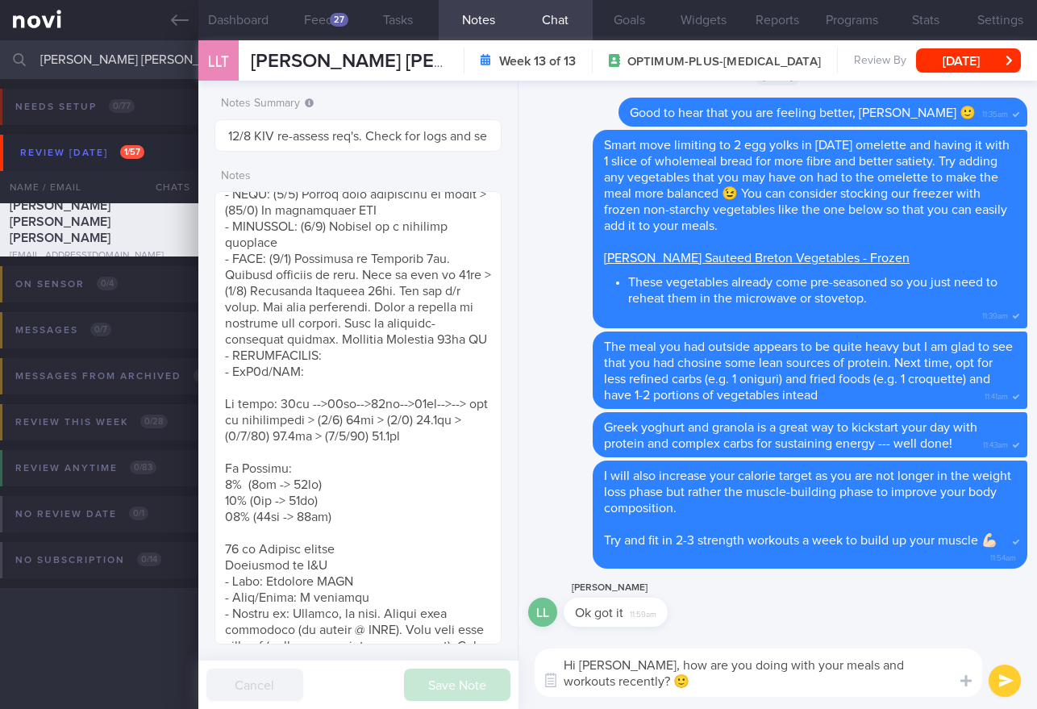
click at [1003, 678] on button "submit" at bounding box center [1005, 681] width 32 height 32
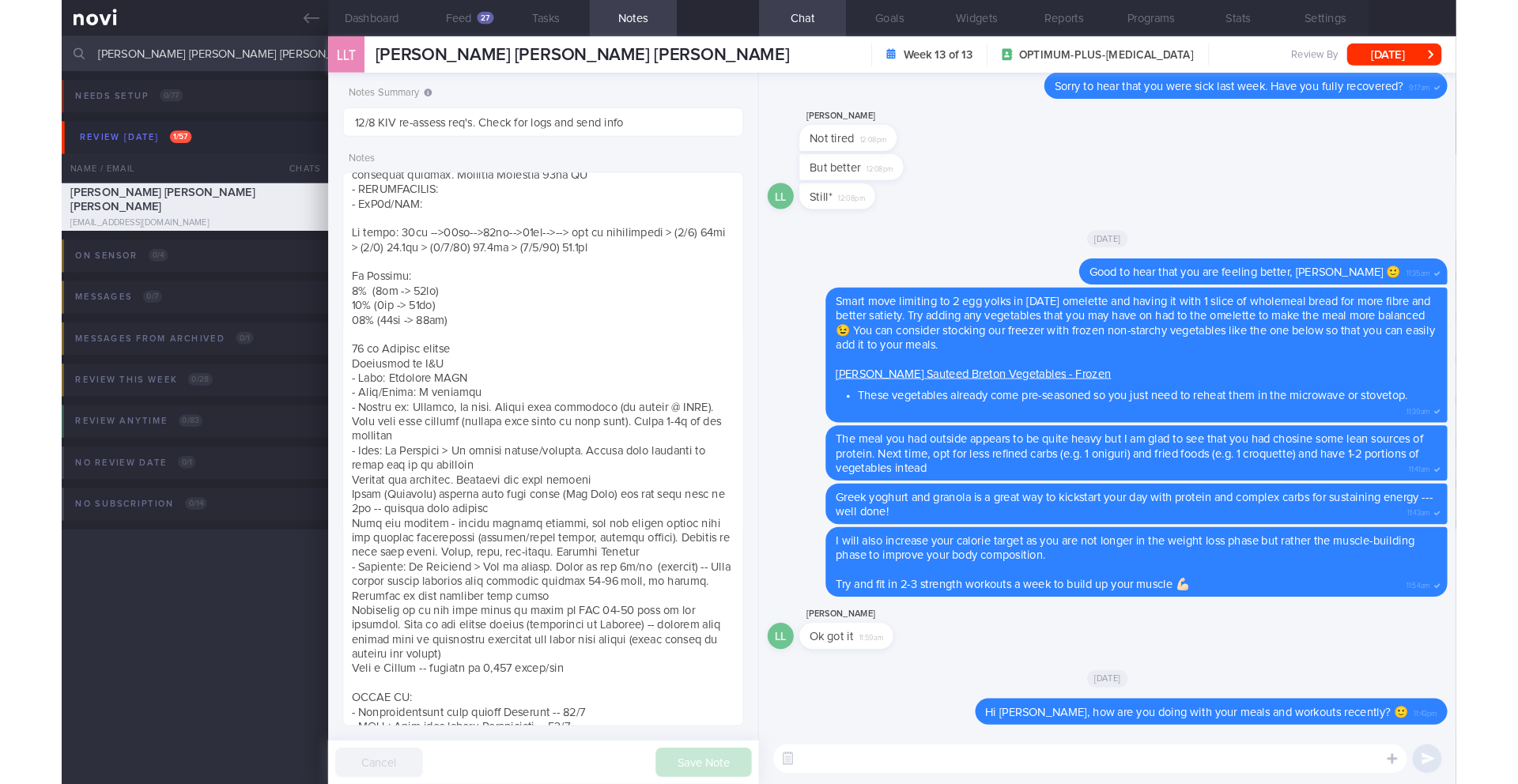
scroll to position [220, 397]
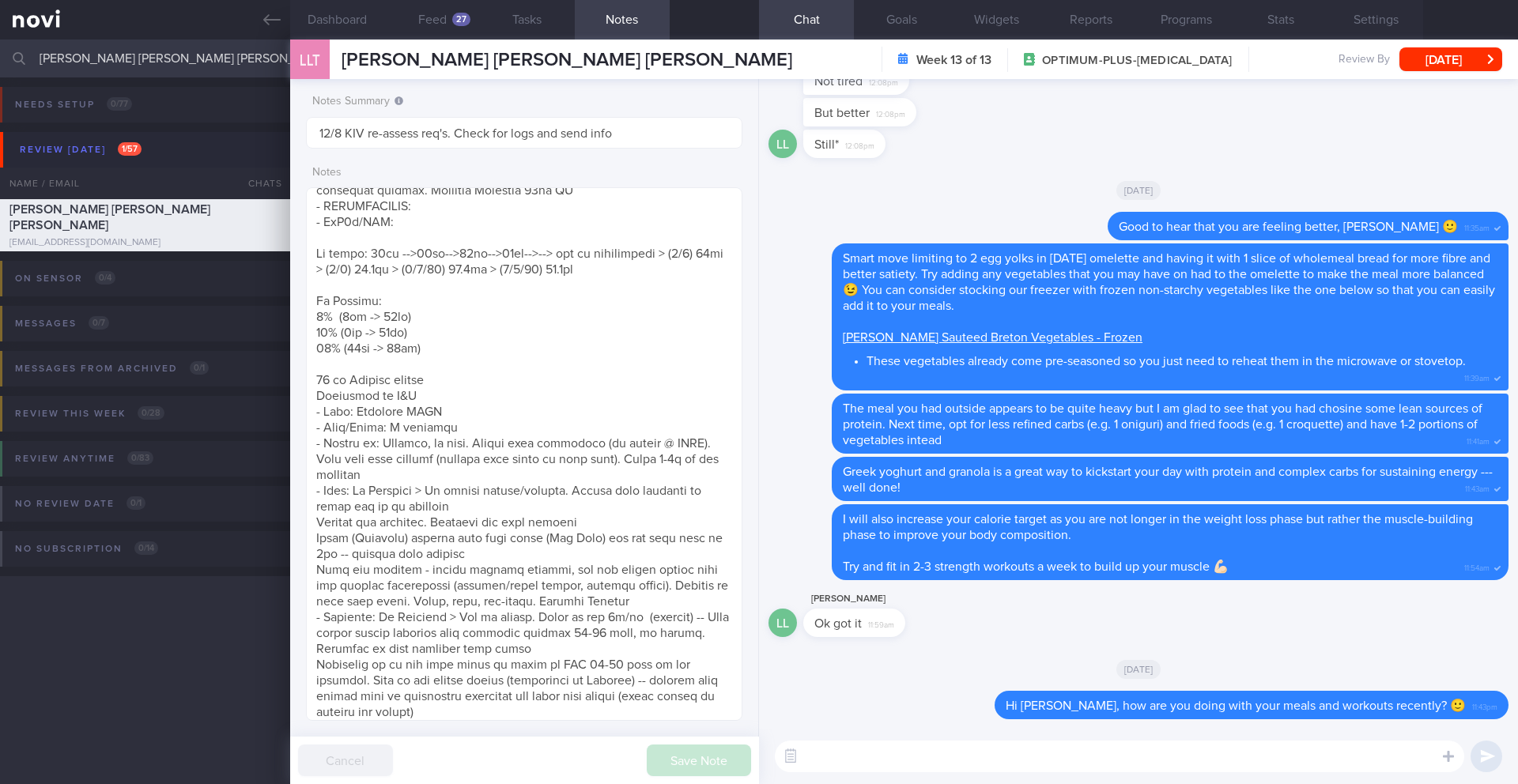
click at [857, 751] on textarea at bounding box center [1119, 757] width 689 height 31
paste textarea "I noticed that you don’t have a review appointment scheduled with Dr. [Doctor’s…"
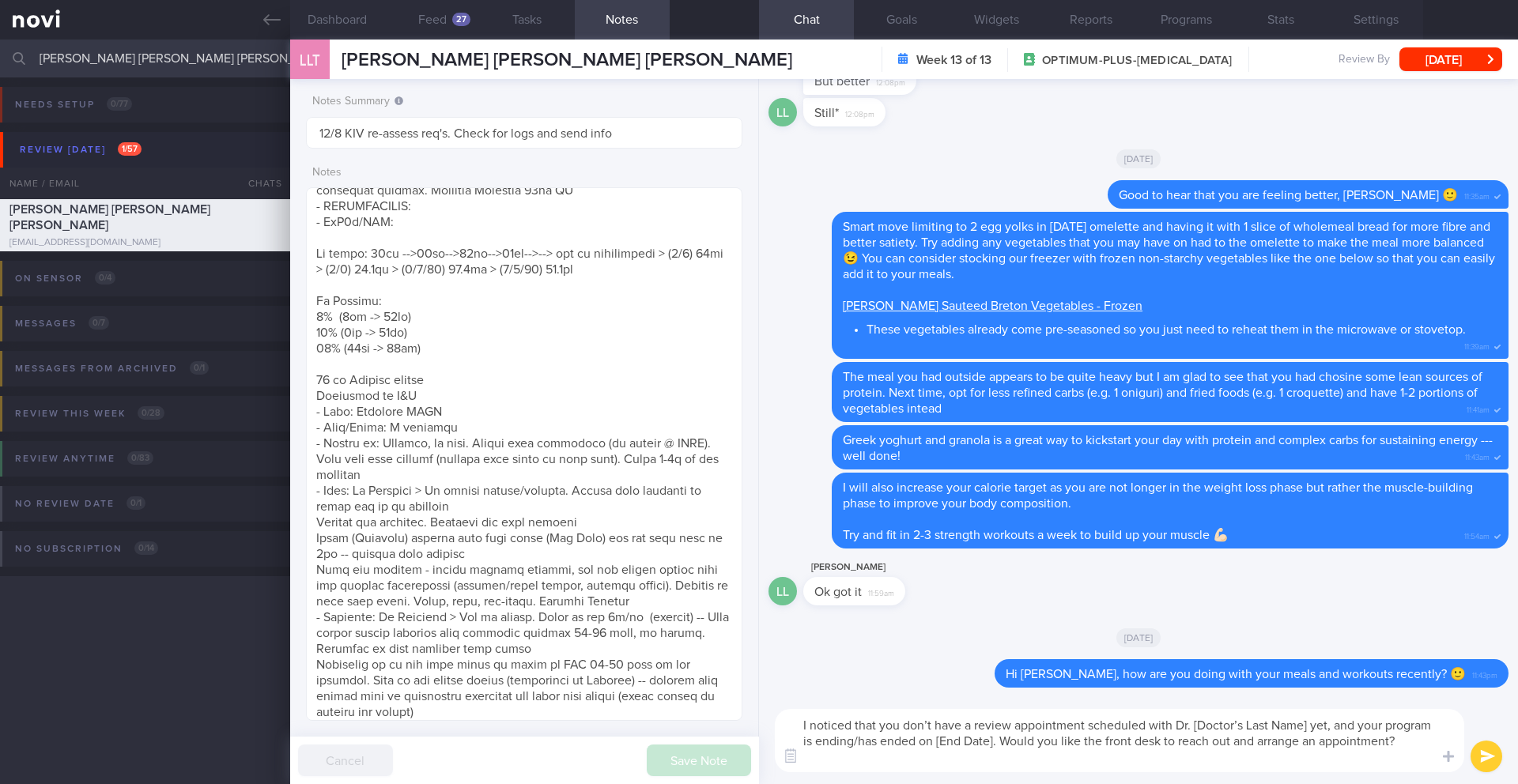
scroll to position [16, 0]
click at [1197, 20] on button "Programs" at bounding box center [1186, 20] width 95 height 39
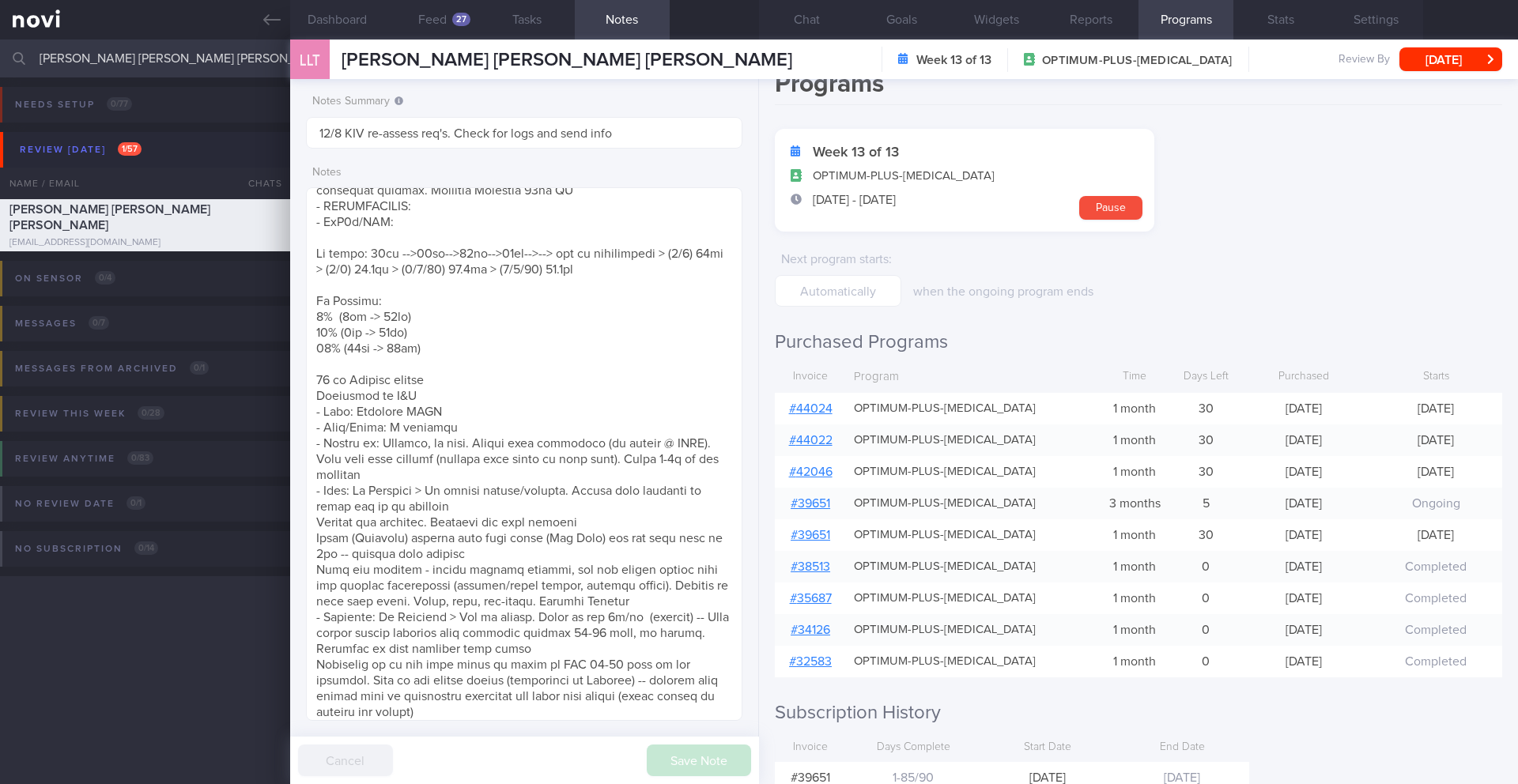
scroll to position [30, 0]
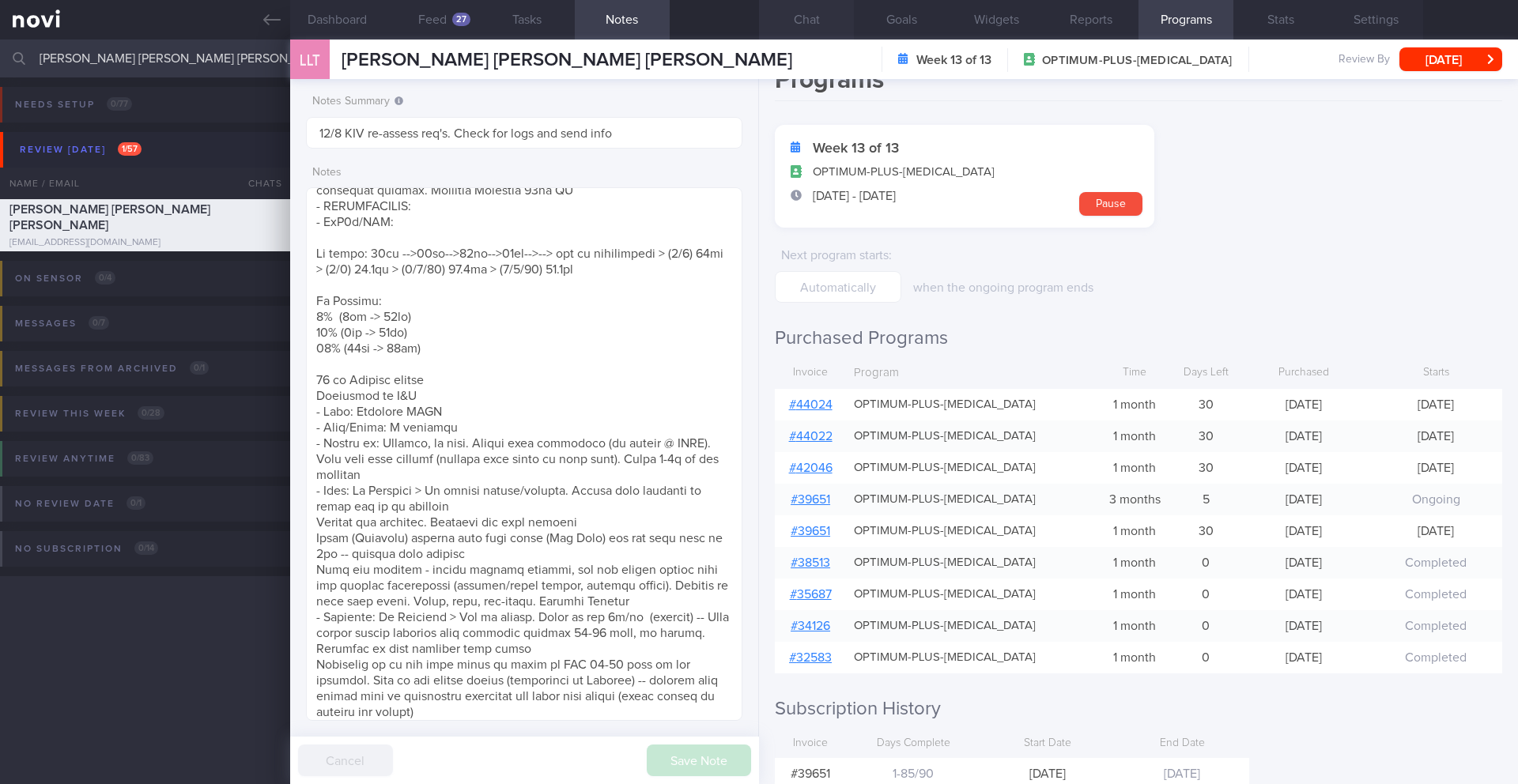
click at [806, 24] on button "Chat" at bounding box center [806, 20] width 95 height 39
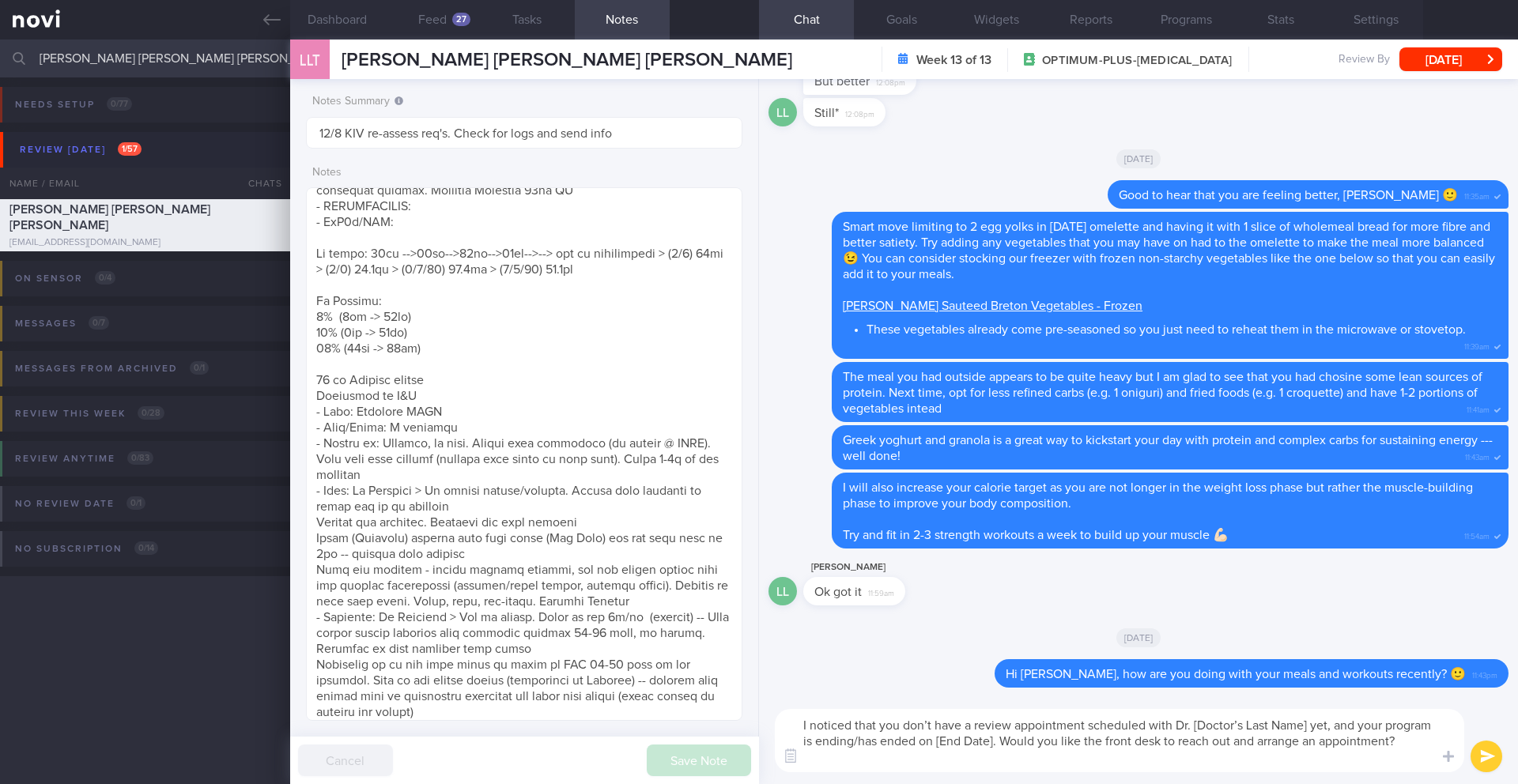
drag, startPoint x: 904, startPoint y: 724, endPoint x: 966, endPoint y: 739, distance: 63.8
click at [966, 739] on textarea "I noticed that you don’t have a review appointment scheduled with Dr. [Doctor’s…" at bounding box center [1119, 741] width 689 height 64
drag, startPoint x: 931, startPoint y: 745, endPoint x: 873, endPoint y: 745, distance: 58.0
click at [873, 745] on textarea "I noticed that you don’t have a review appointment scheduled with Dr. [Doctor’s…" at bounding box center [1119, 741] width 689 height 64
drag, startPoint x: 1309, startPoint y: 725, endPoint x: 1196, endPoint y: 727, distance: 113.0
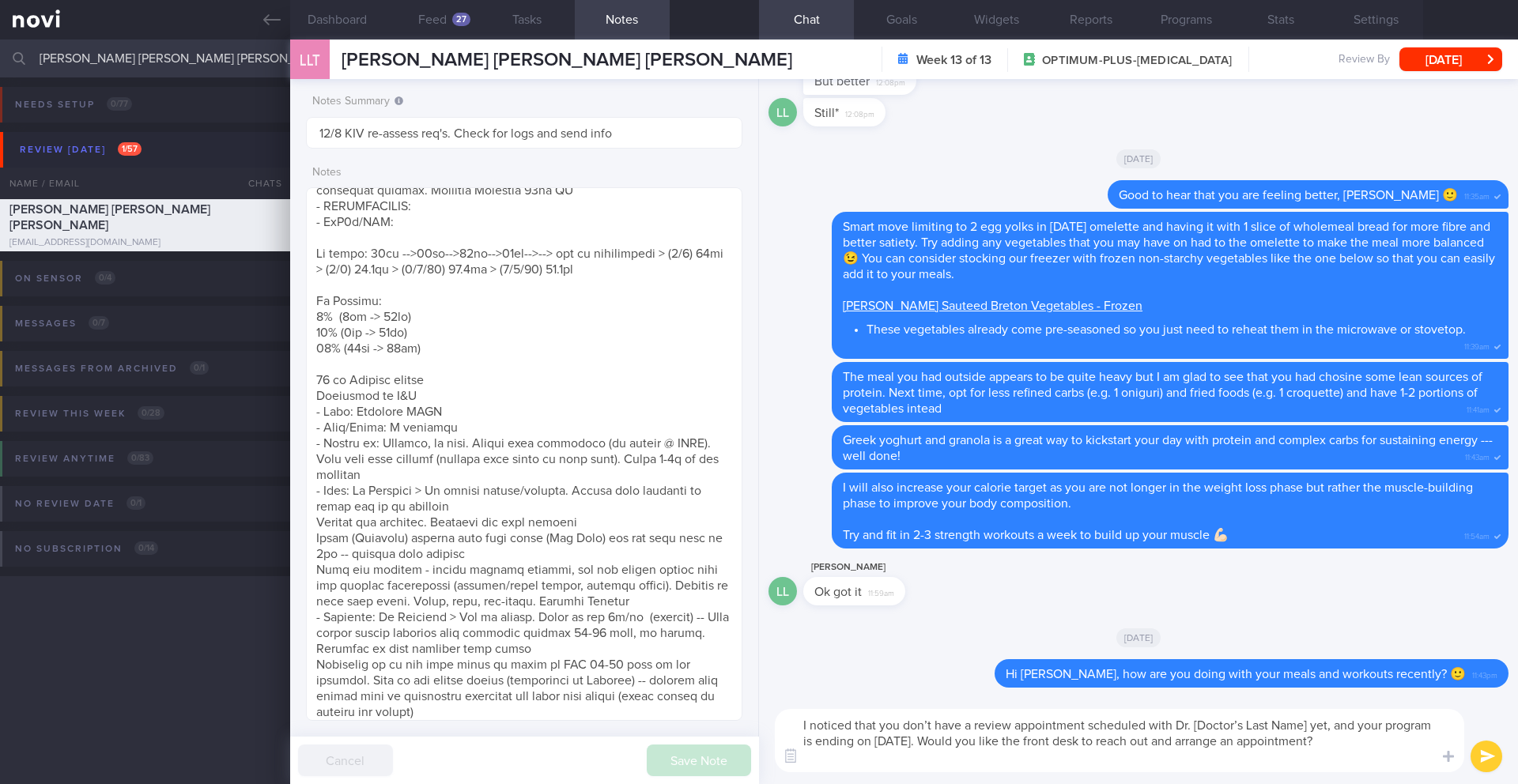
click at [1196, 727] on textarea "I noticed that you don’t have a review appointment scheduled with Dr. [Doctor’s…" at bounding box center [1119, 741] width 689 height 64
type textarea "I noticed that you don’t have a review appointment scheduled with [PERSON_NAME]…"
click at [1373, 28] on button "Settings" at bounding box center [1375, 20] width 95 height 39
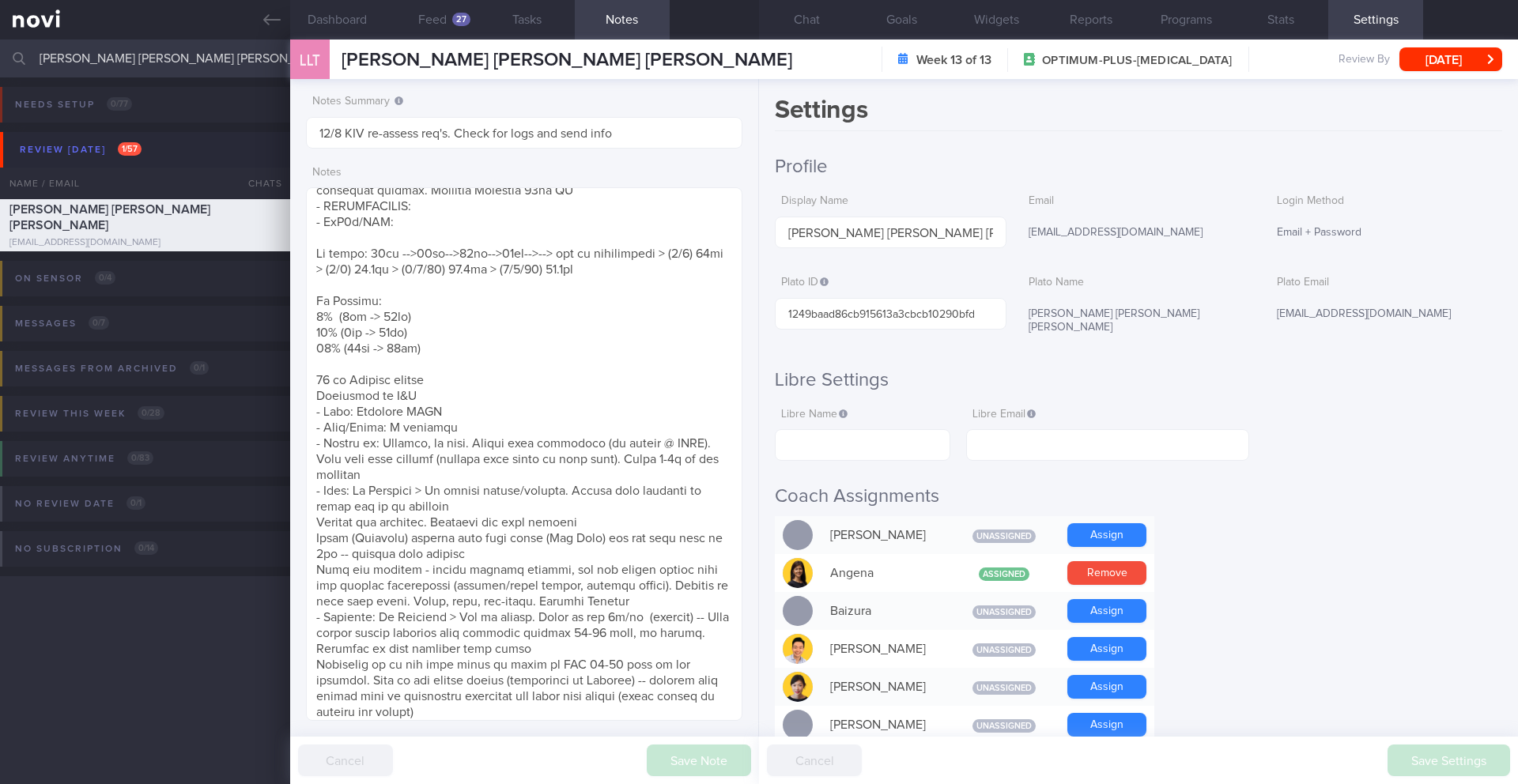
scroll to position [416, 0]
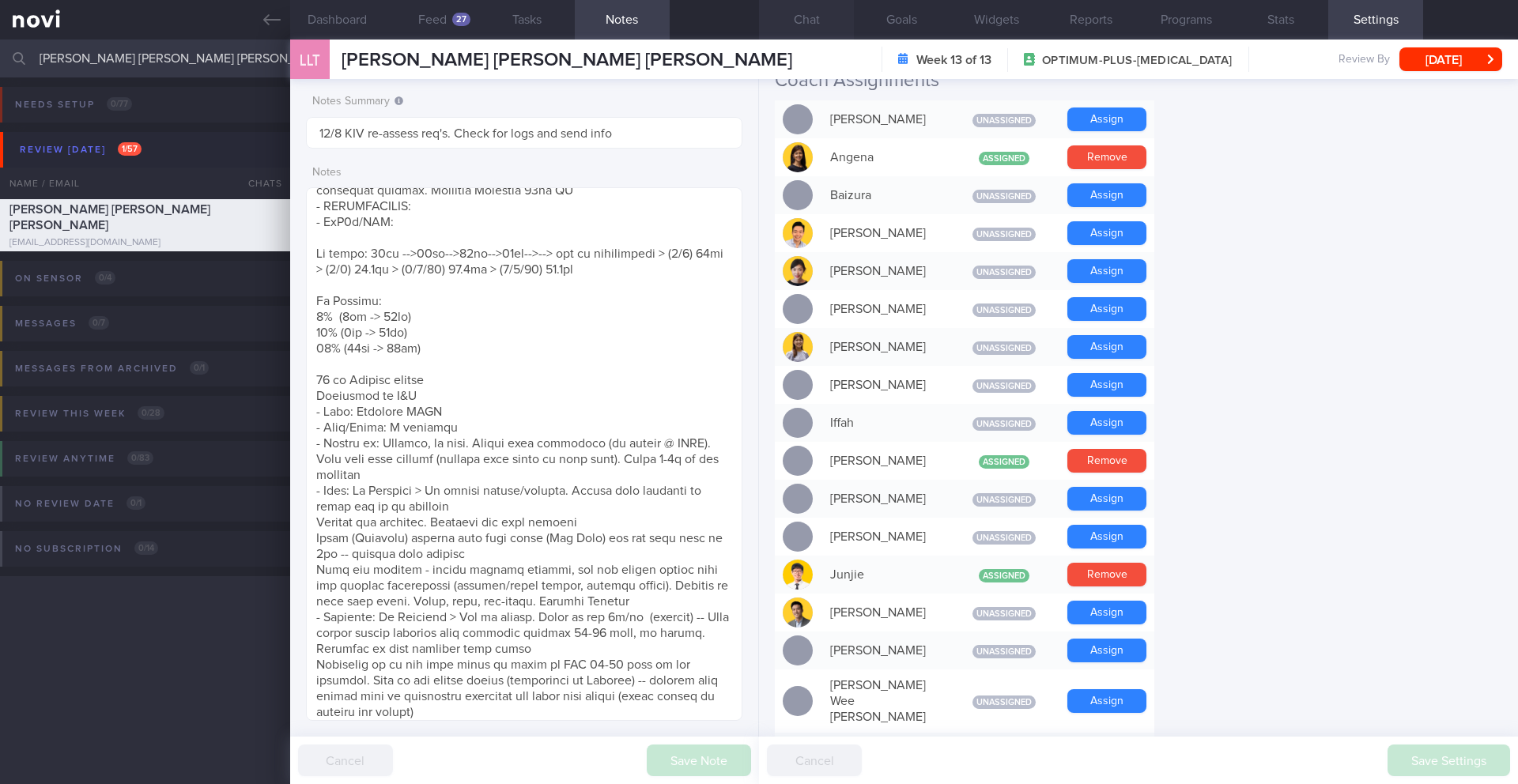
click at [814, 17] on button "Chat" at bounding box center [806, 20] width 95 height 39
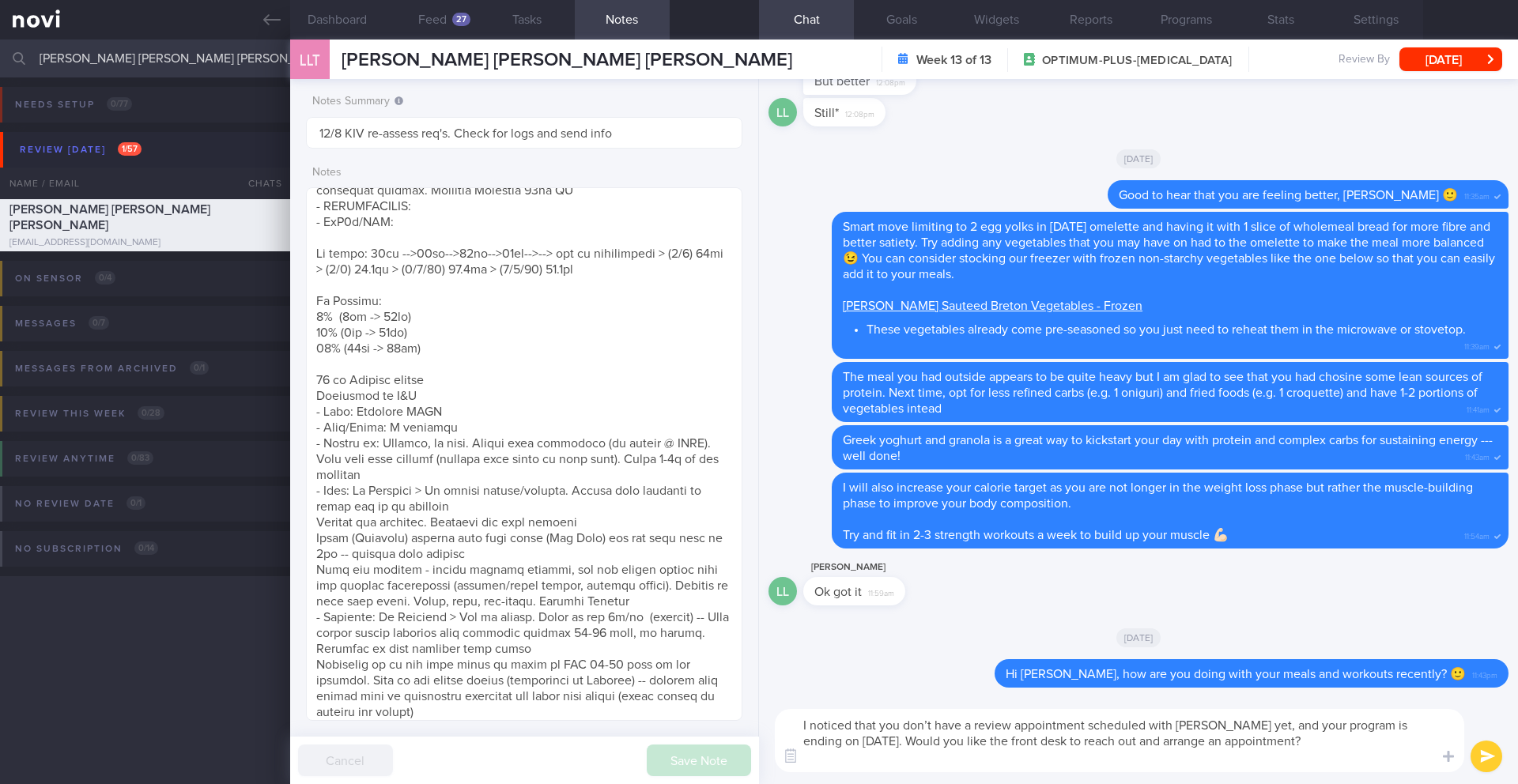
click at [1478, 759] on button "submit" at bounding box center [1486, 757] width 31 height 31
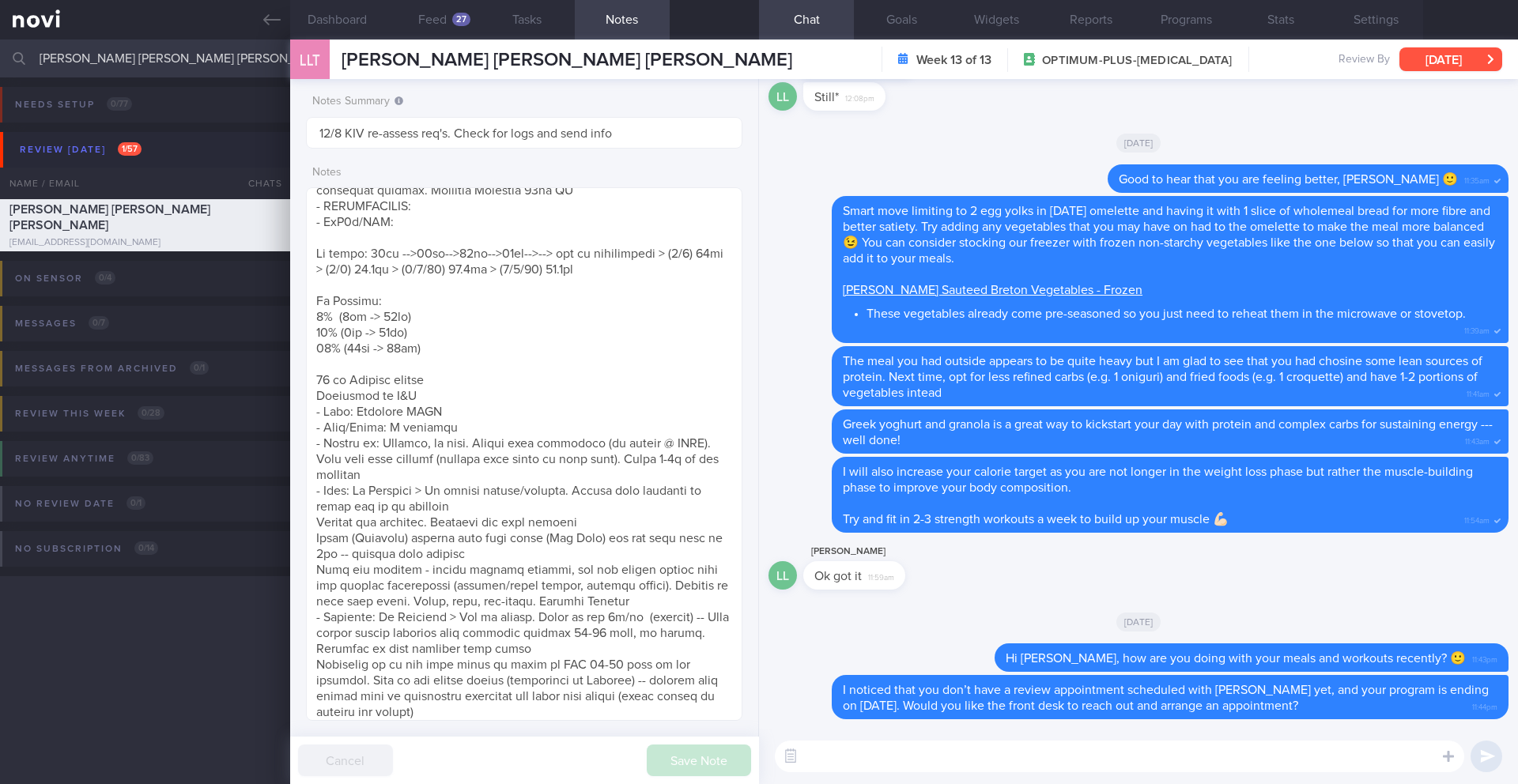
click at [1456, 64] on button "[DATE]" at bounding box center [1450, 59] width 103 height 24
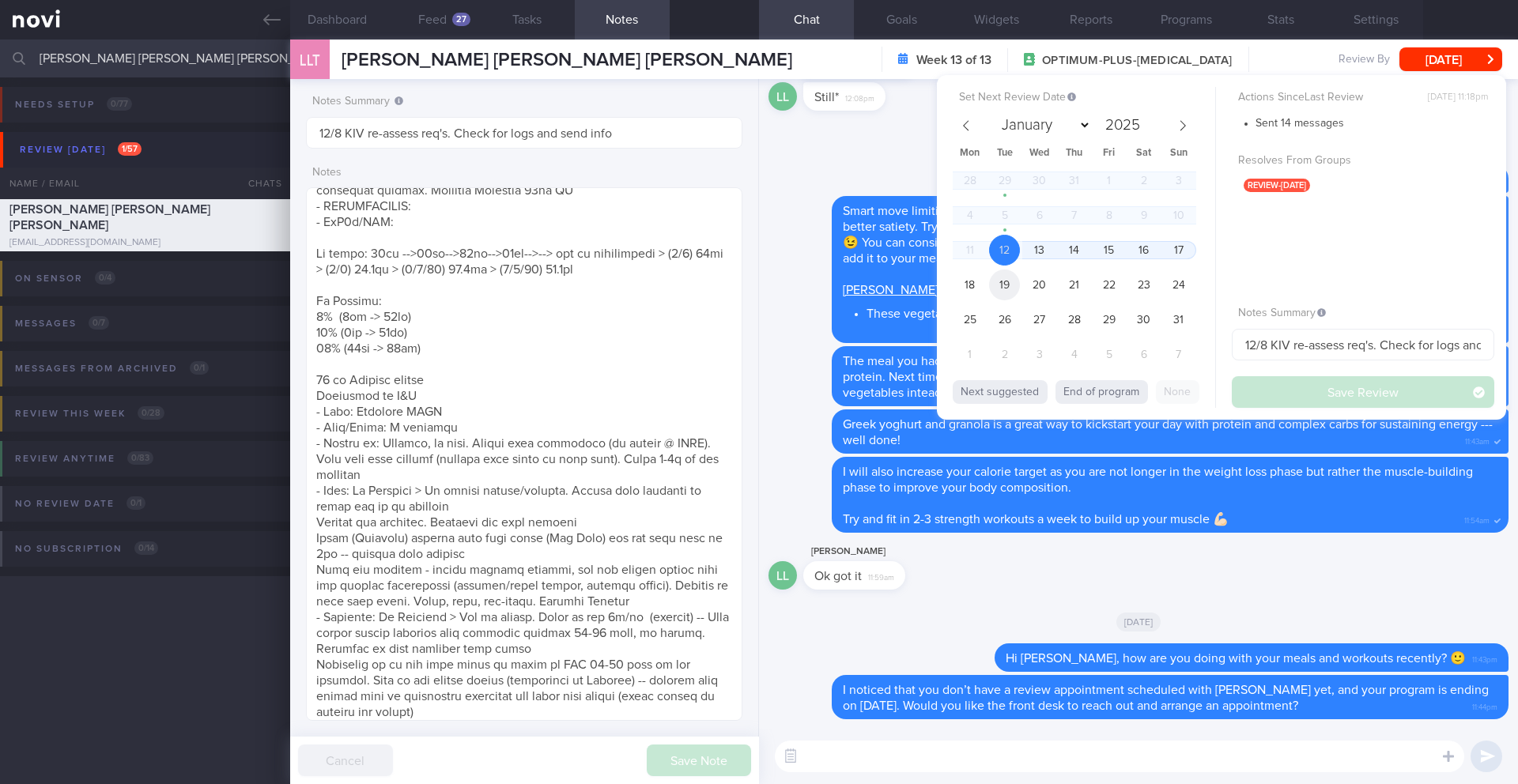
click at [1004, 288] on span "19" at bounding box center [1004, 284] width 30 height 30
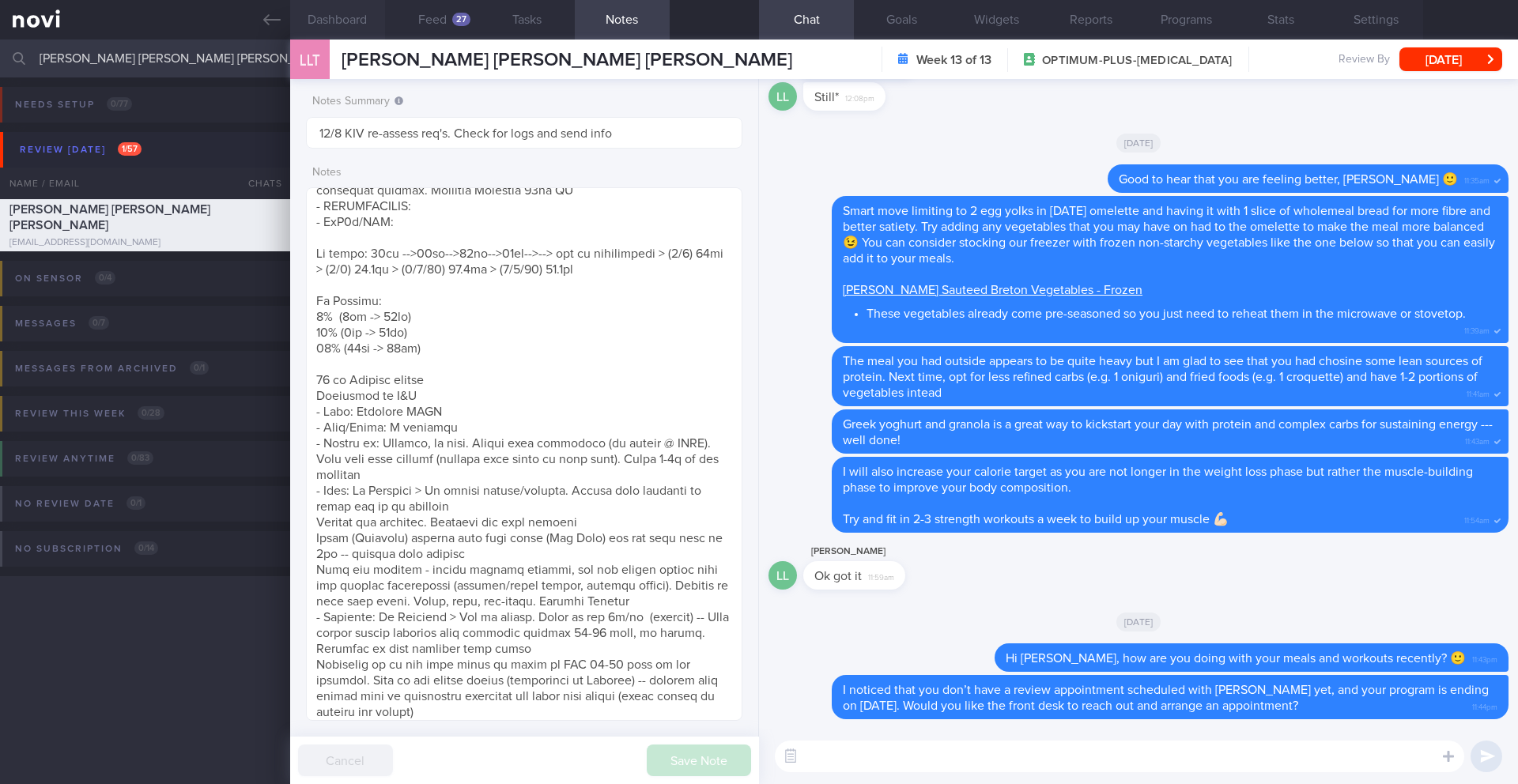
click at [347, 27] on button "Dashboard" at bounding box center [337, 20] width 95 height 39
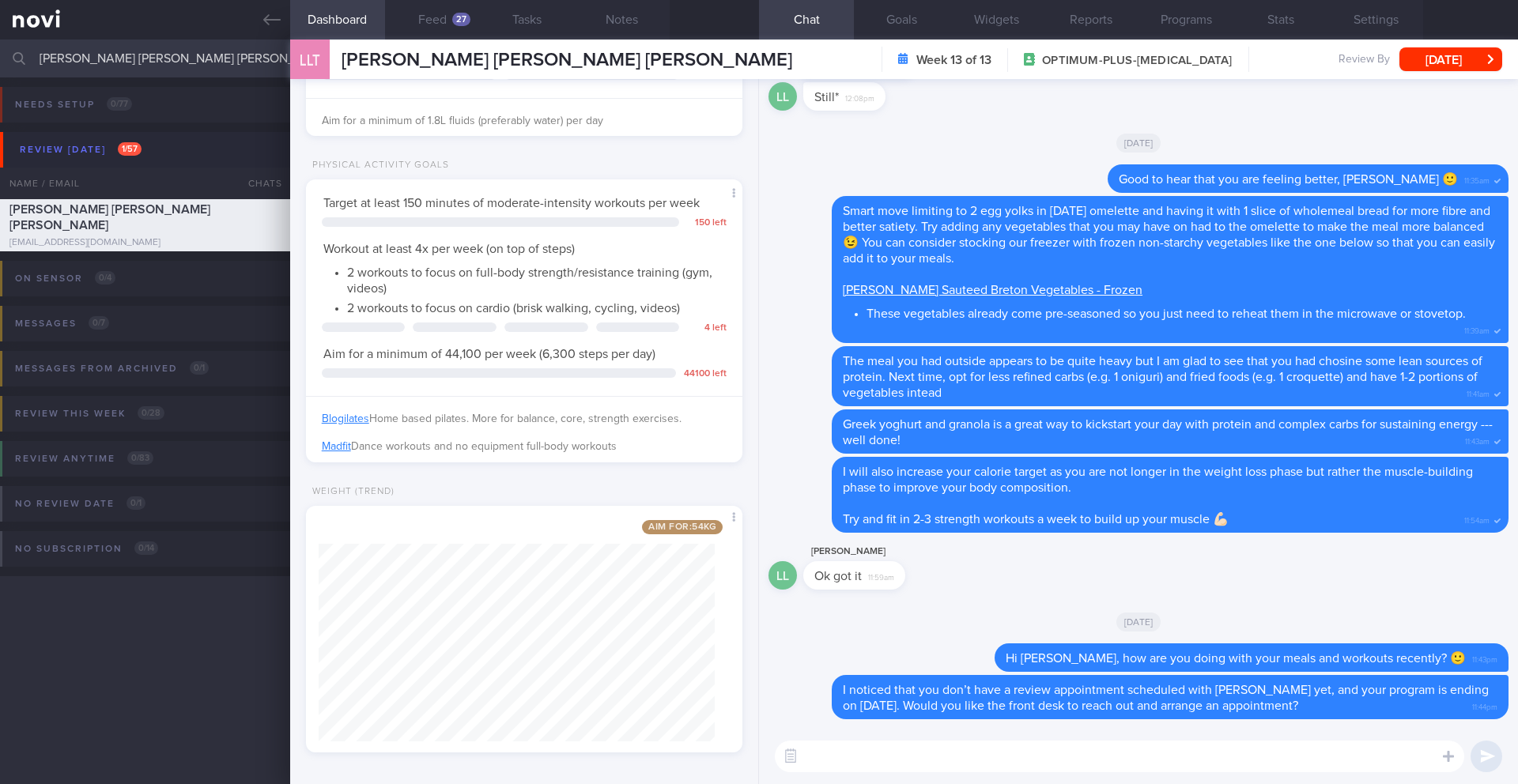
scroll to position [435, 0]
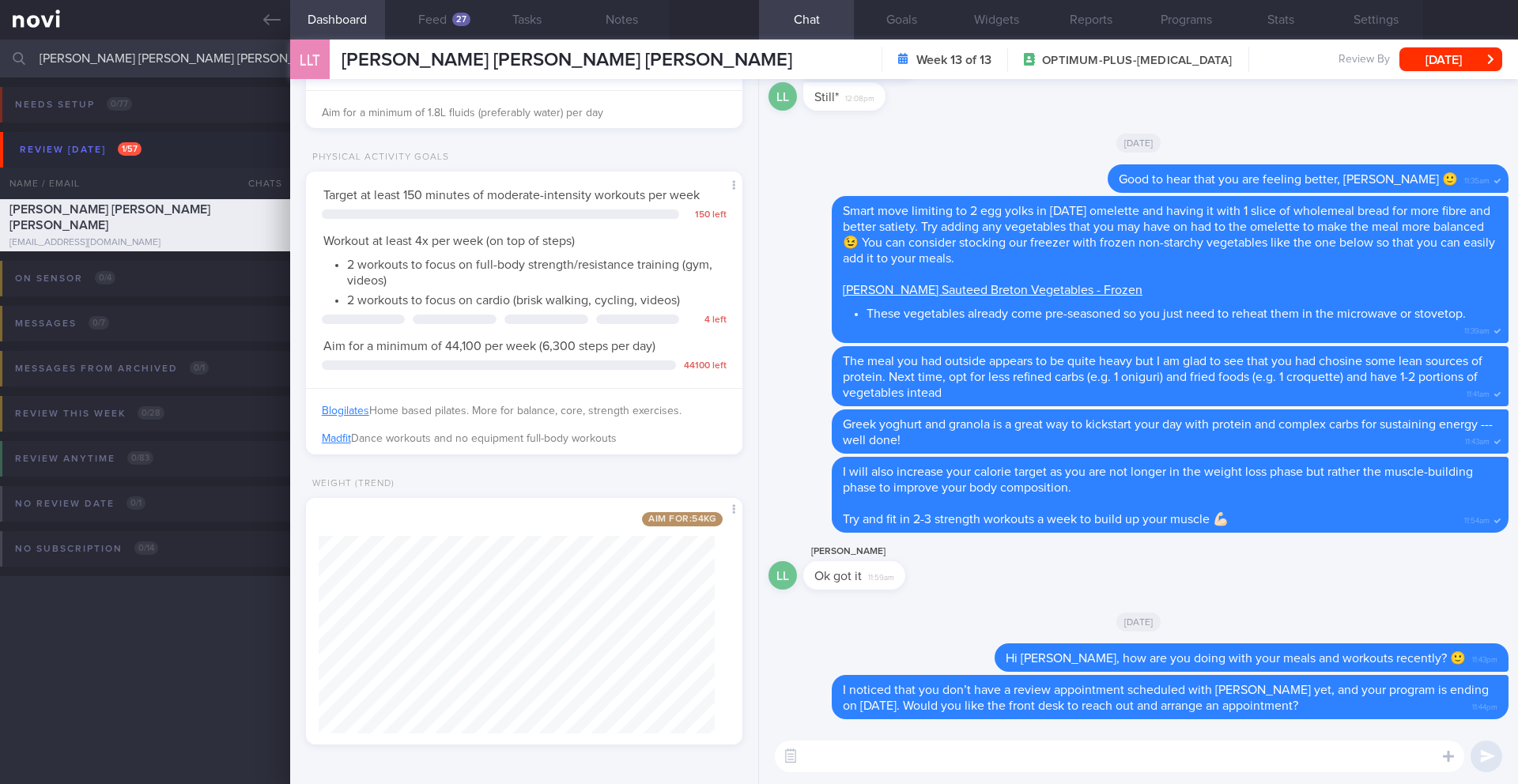
click at [874, 775] on div "​ ​" at bounding box center [1138, 757] width 759 height 55
click at [876, 766] on textarea at bounding box center [1119, 757] width 689 height 31
paste textarea "I’d like to reassess your energy and protein needs based on your current weight…"
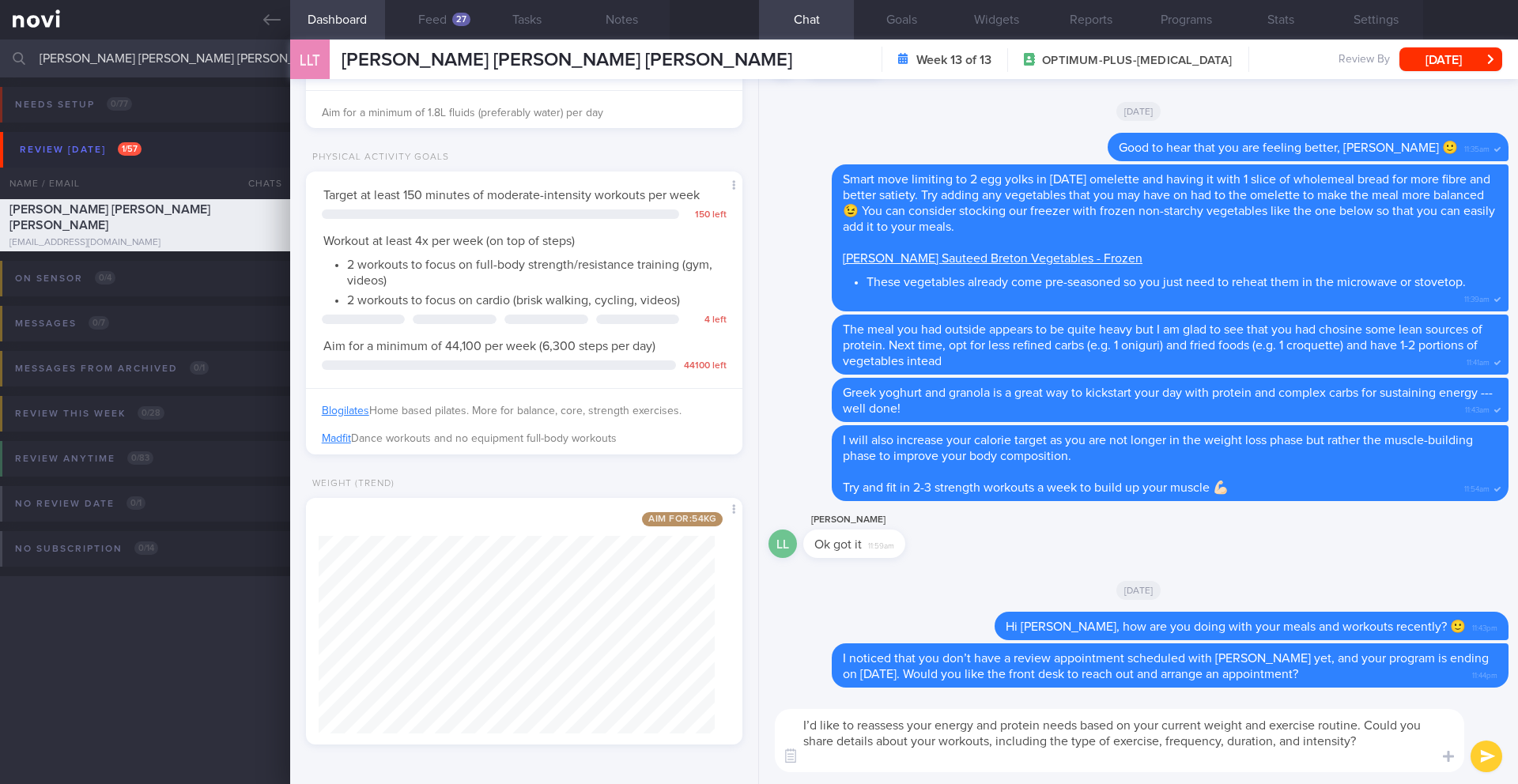
click at [810, 723] on textarea "I’d like to reassess your energy and protein needs based on your current weight…" at bounding box center [1119, 741] width 689 height 64
click at [813, 724] on textarea "I’d like to reassess your energy and protein needs based on your current weight…" at bounding box center [1119, 741] width 689 height 64
type textarea "I’d also like to reassess your energy and protein needs based on your current w…"
click at [640, 15] on button "Notes" at bounding box center [621, 20] width 95 height 39
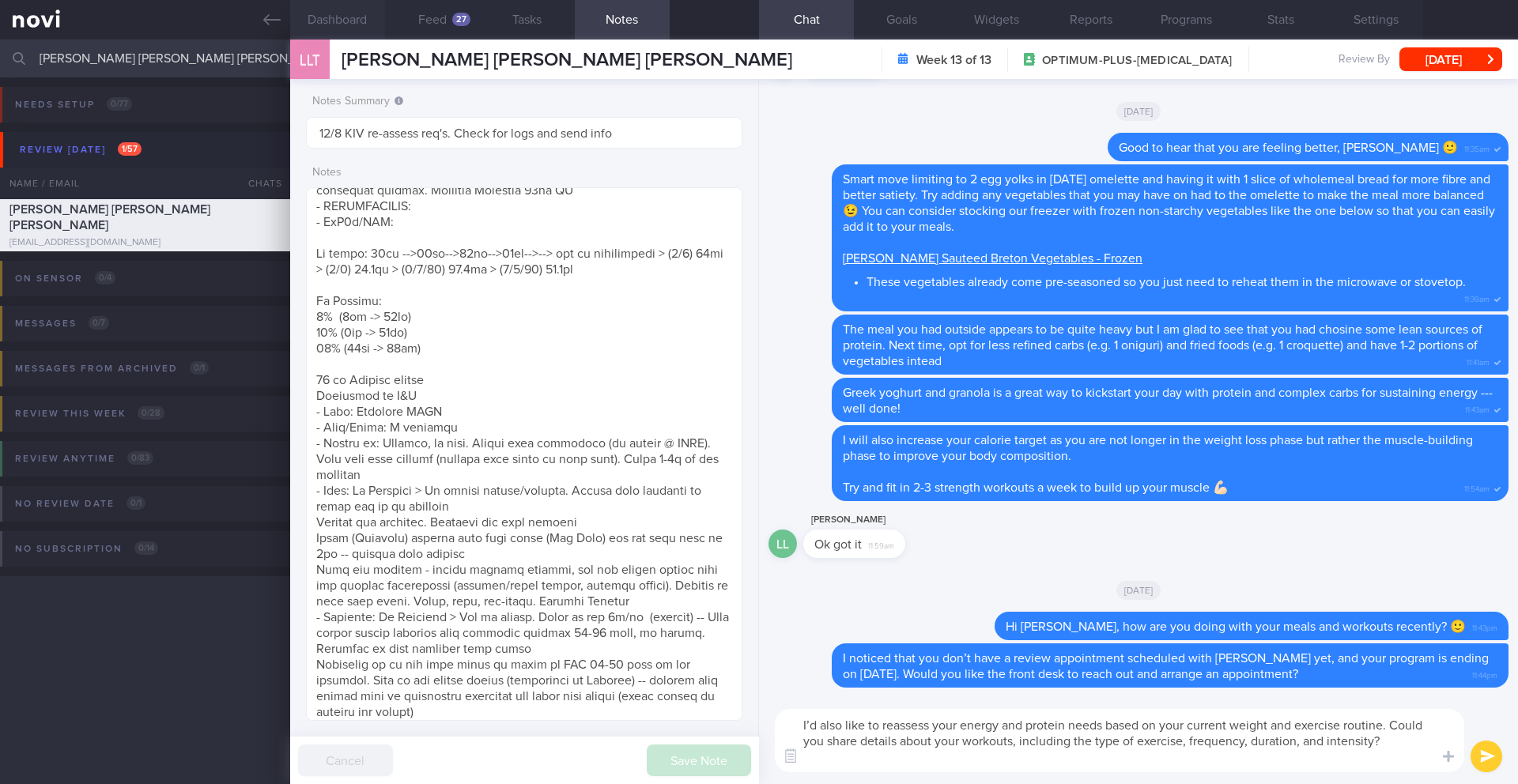
click at [358, 26] on button "Dashboard" at bounding box center [337, 20] width 95 height 39
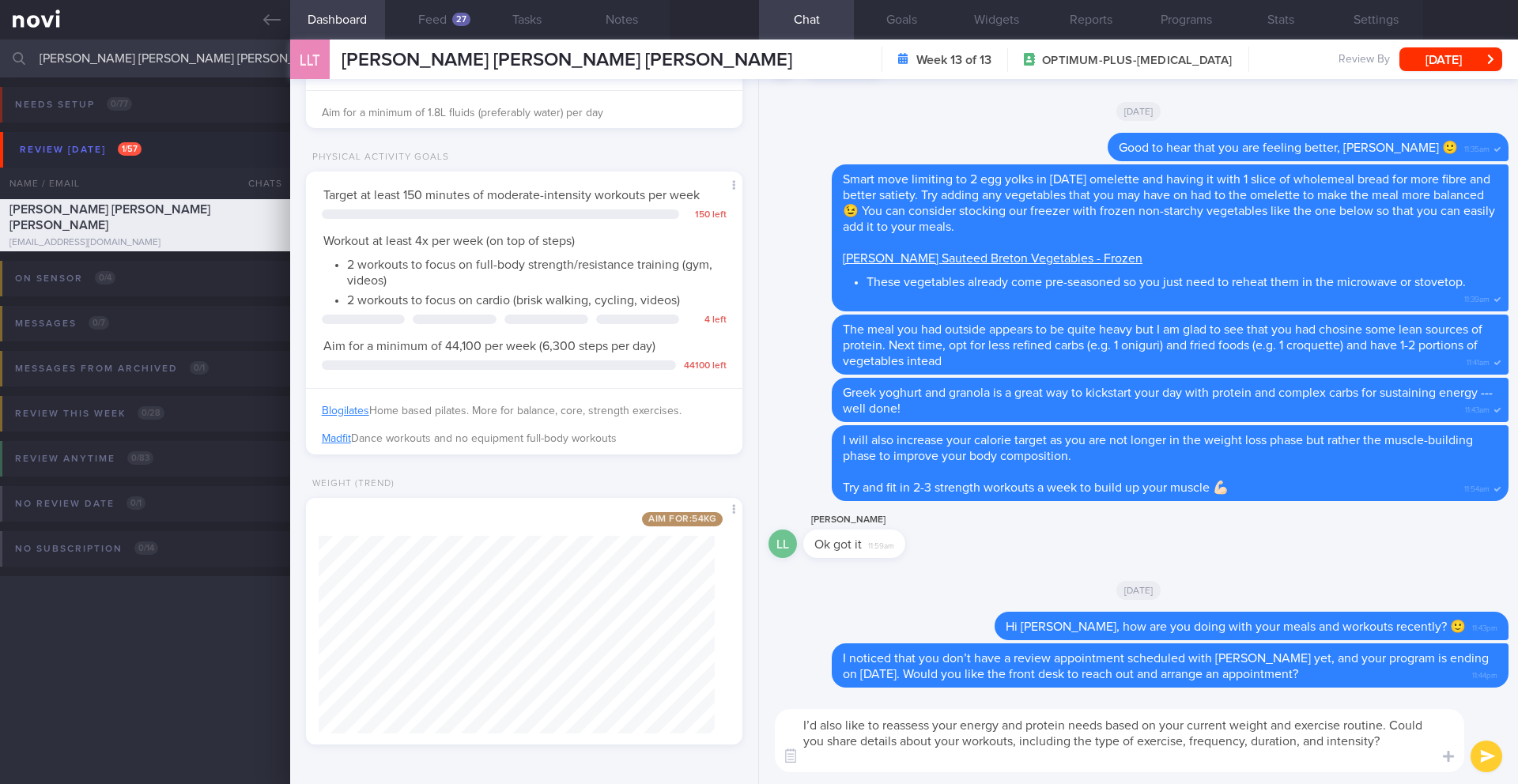
click at [1392, 740] on textarea "I’d also like to reassess your energy and protein needs based on your current w…" at bounding box center [1119, 741] width 689 height 64
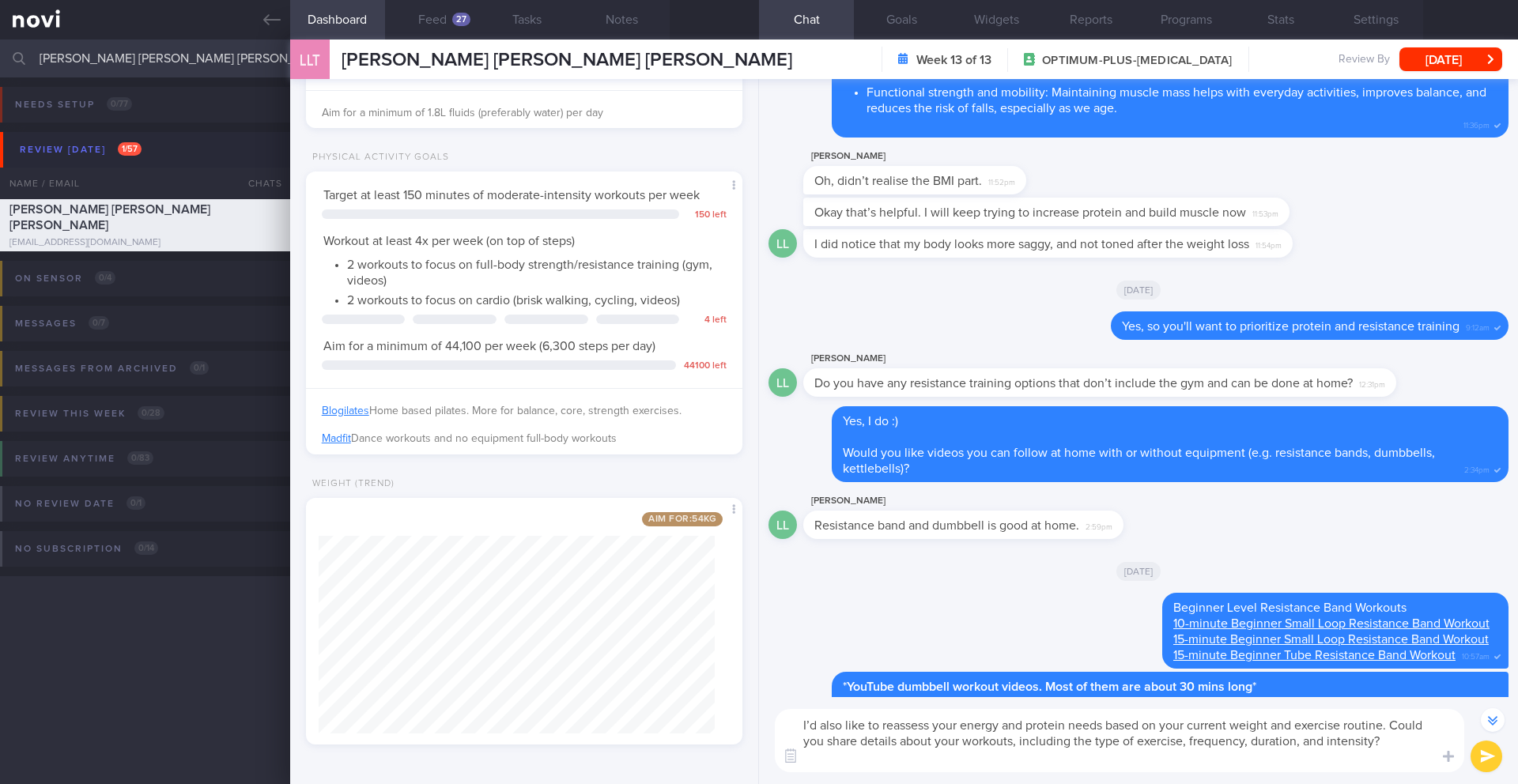
scroll to position [-3229, 0]
click at [1482, 763] on button "submit" at bounding box center [1486, 757] width 31 height 31
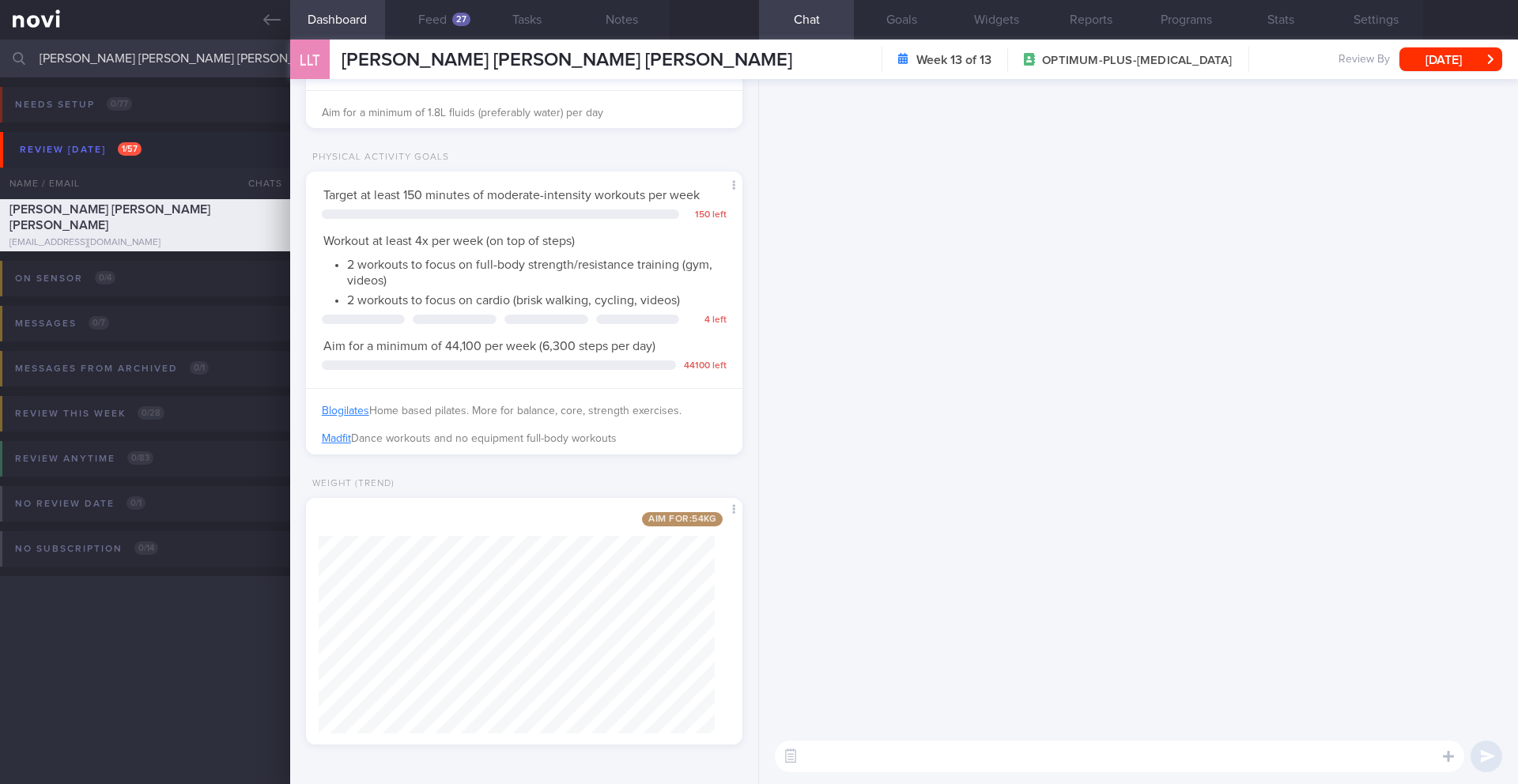
scroll to position [0, 0]
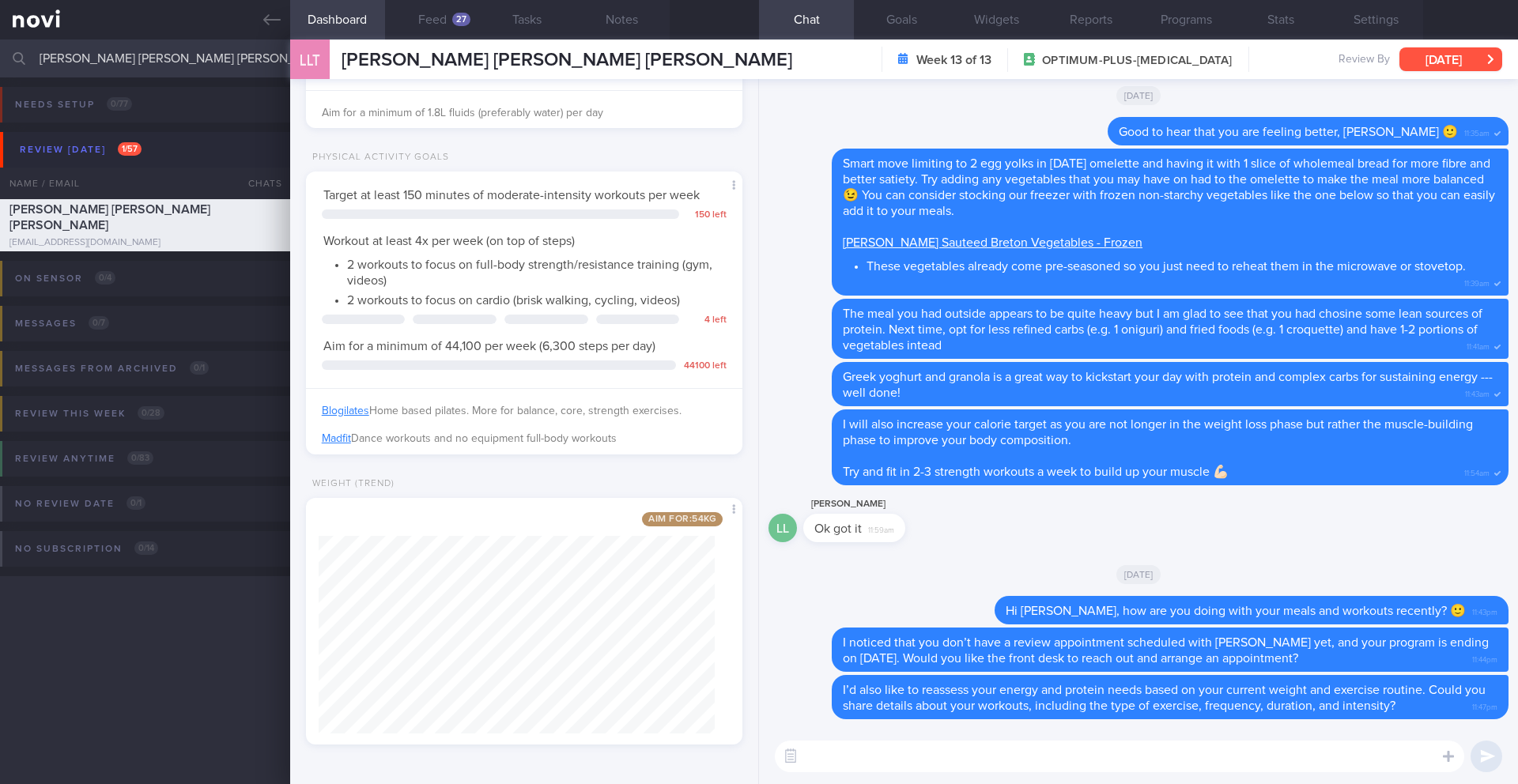
click at [1468, 55] on button "[DATE]" at bounding box center [1450, 59] width 103 height 24
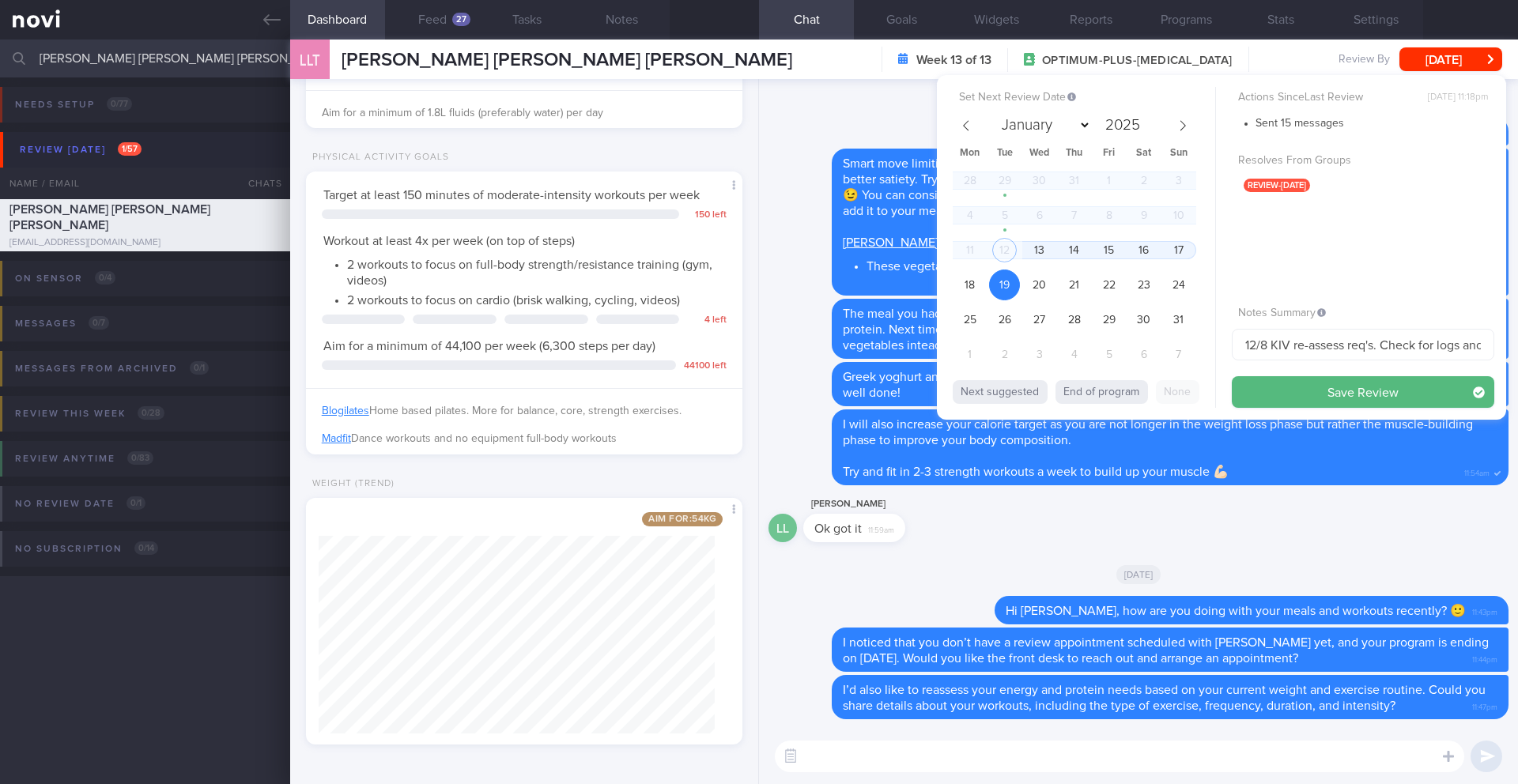
click at [1074, 553] on div "[DATE]" at bounding box center [1138, 573] width 740 height 44
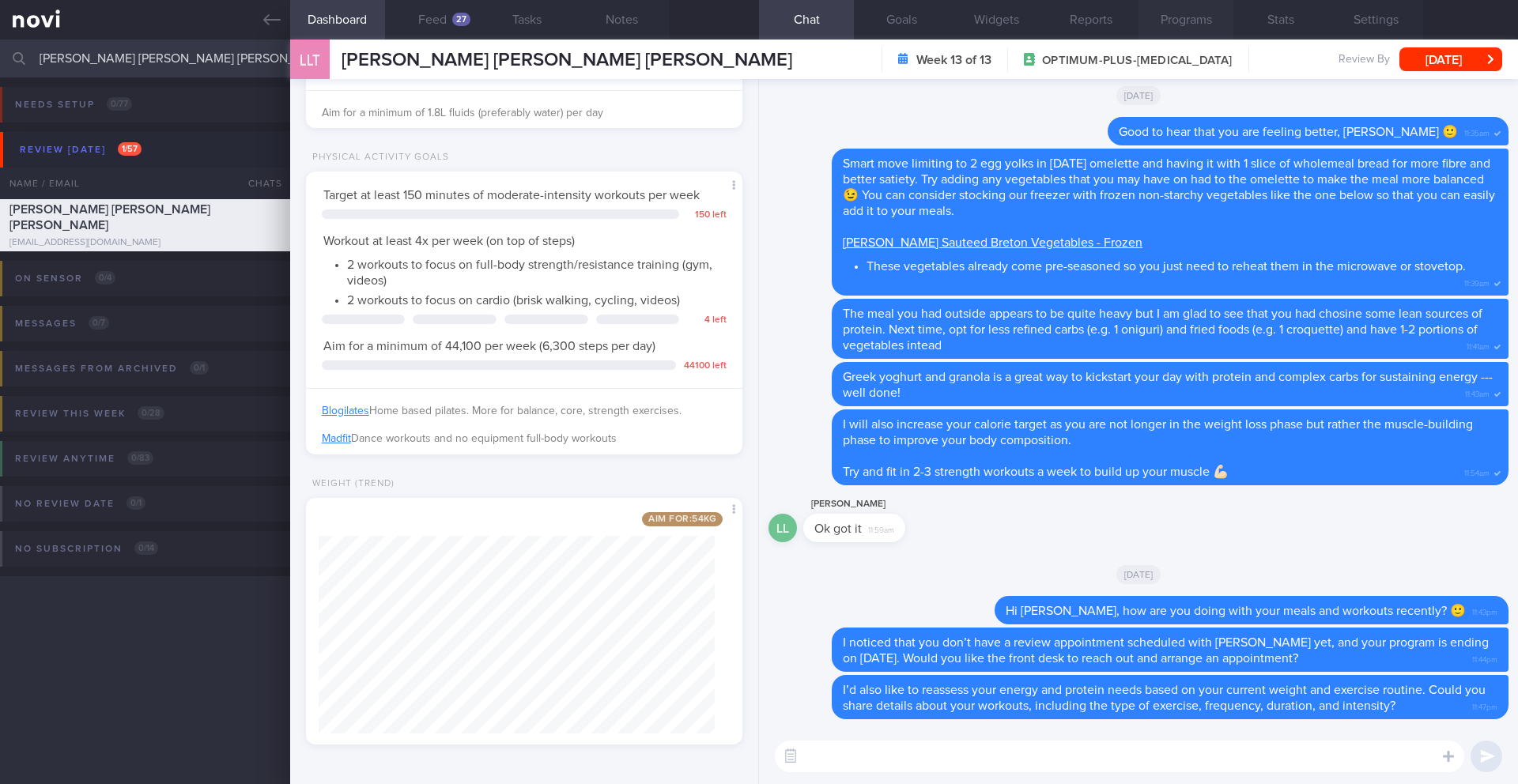
click at [1202, 19] on button "Programs" at bounding box center [1186, 20] width 95 height 39
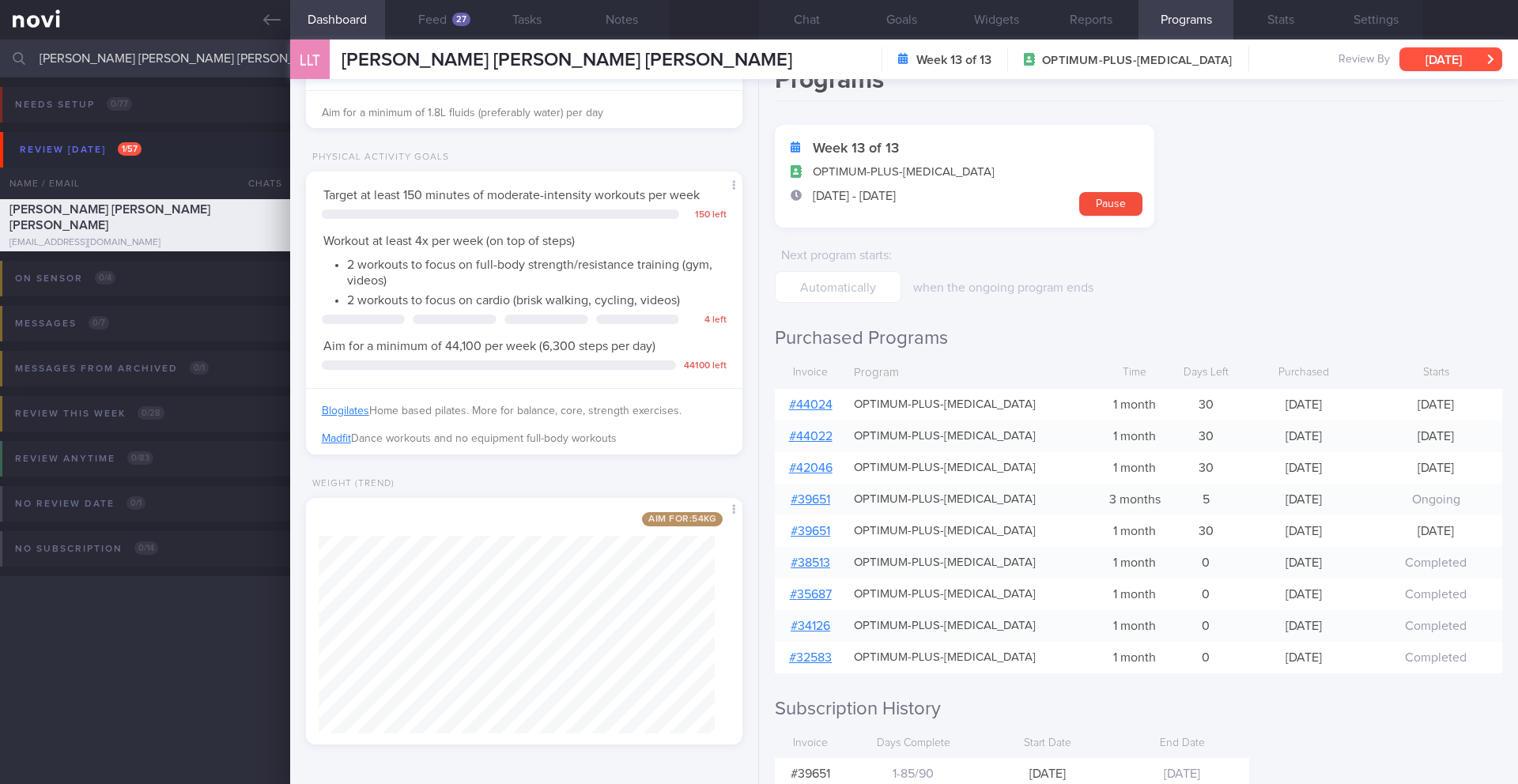
click at [1445, 57] on button "[DATE]" at bounding box center [1450, 59] width 103 height 24
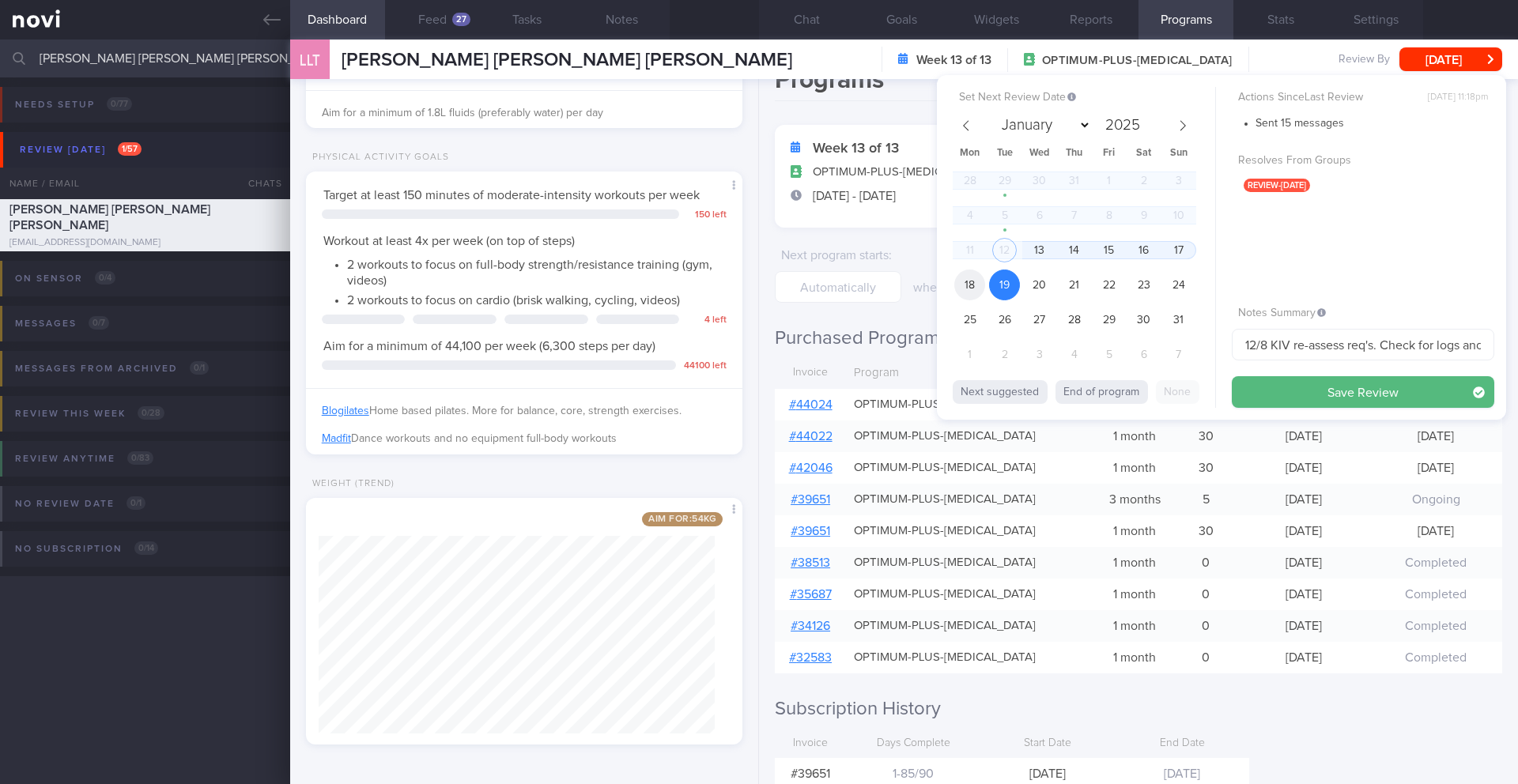
click at [973, 296] on span "18" at bounding box center [969, 284] width 30 height 30
drag, startPoint x: 1254, startPoint y: 346, endPoint x: 1226, endPoint y: 347, distance: 28.0
click at [1226, 347] on div "Set Next Review Date [DATE] January February March April May June July August S…" at bounding box center [1221, 248] width 569 height 345
click at [1254, 344] on input "18/8 KIV re-assess req's. Check for logs and send info" at bounding box center [1363, 345] width 263 height 31
type input "18-19/8 KIV re-assess req's. Check for logs and send info"
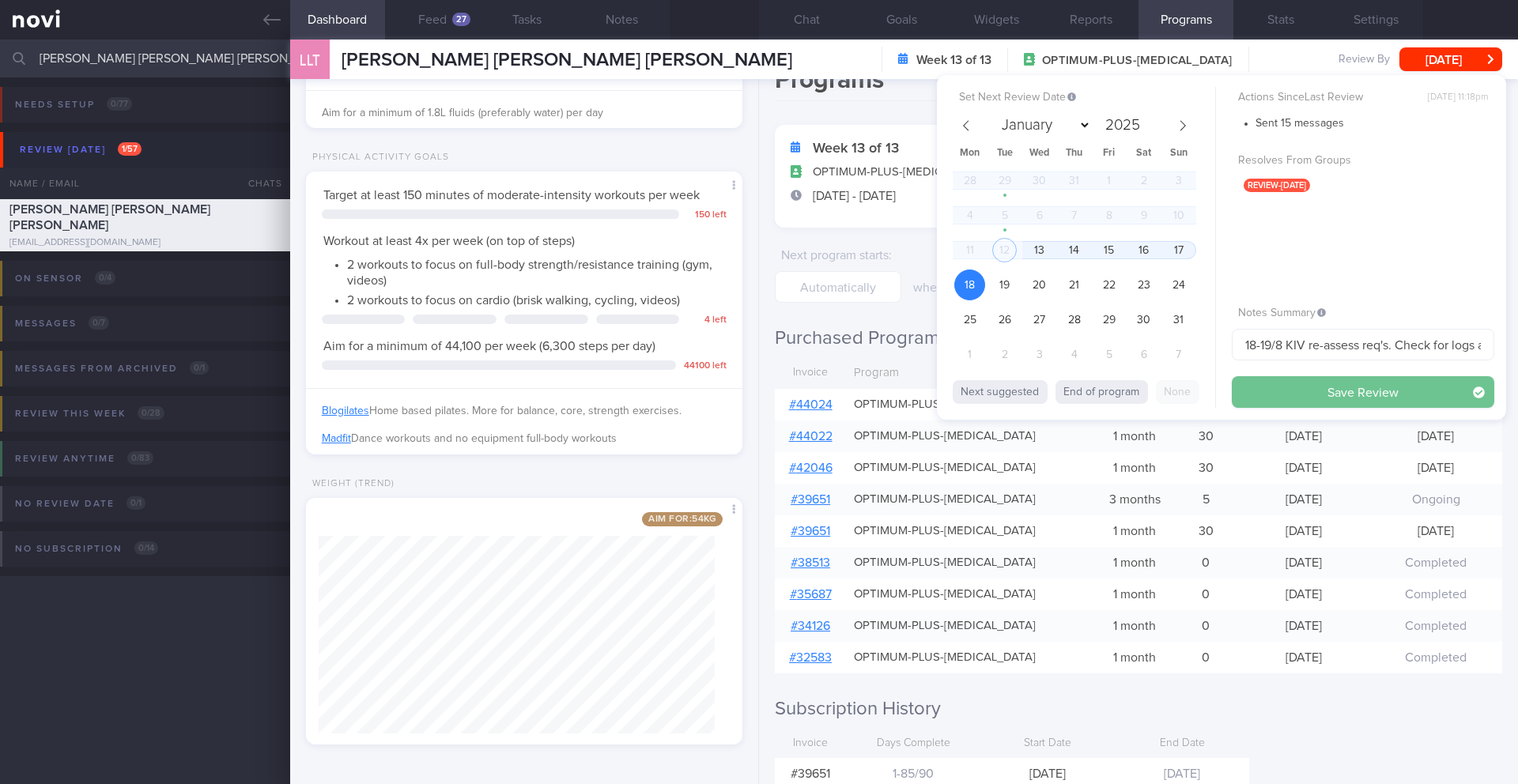
click at [1298, 392] on button "Save Review" at bounding box center [1363, 392] width 263 height 31
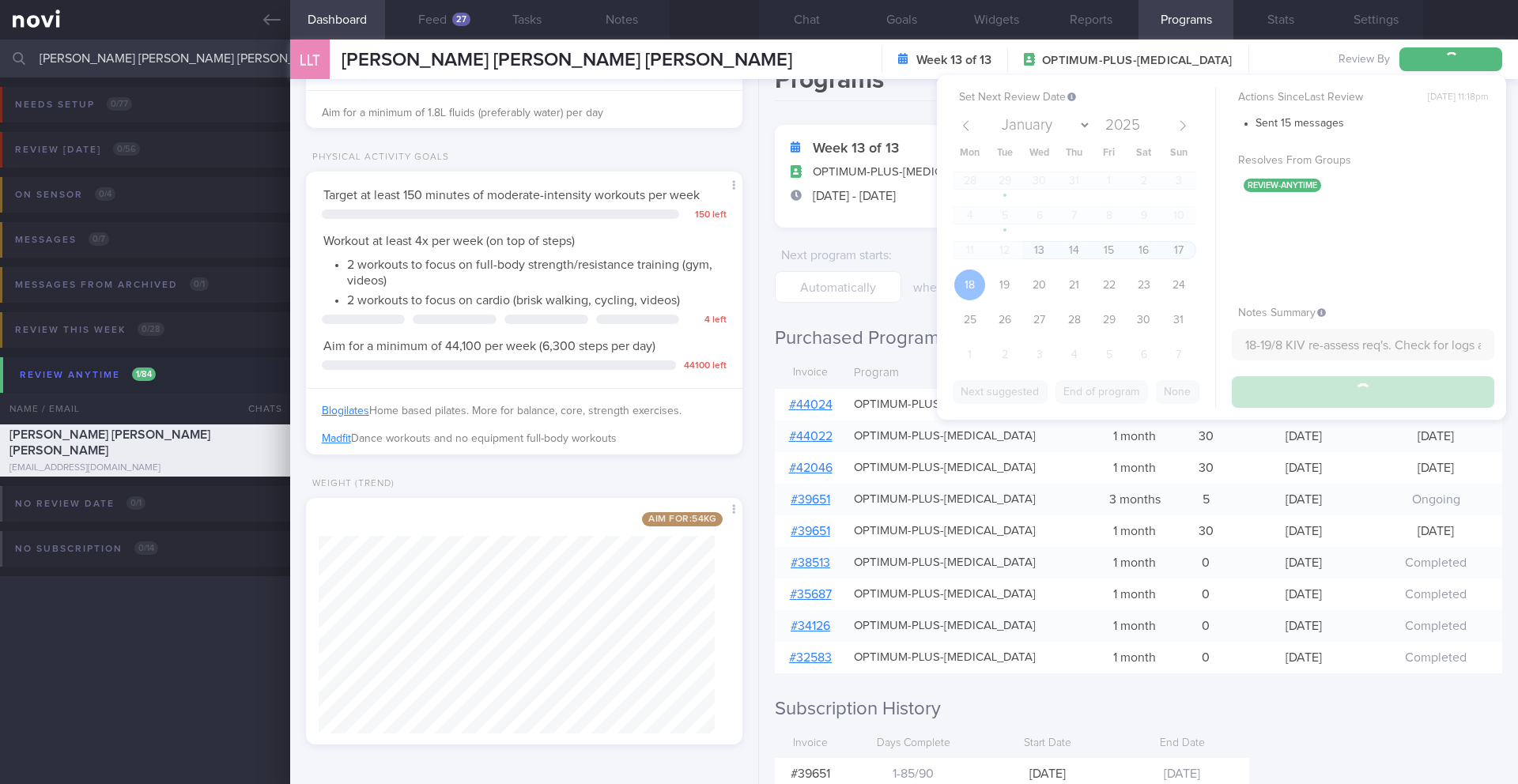
type input "18-19/8 KIV re-assess req's. Check for logs and send info"
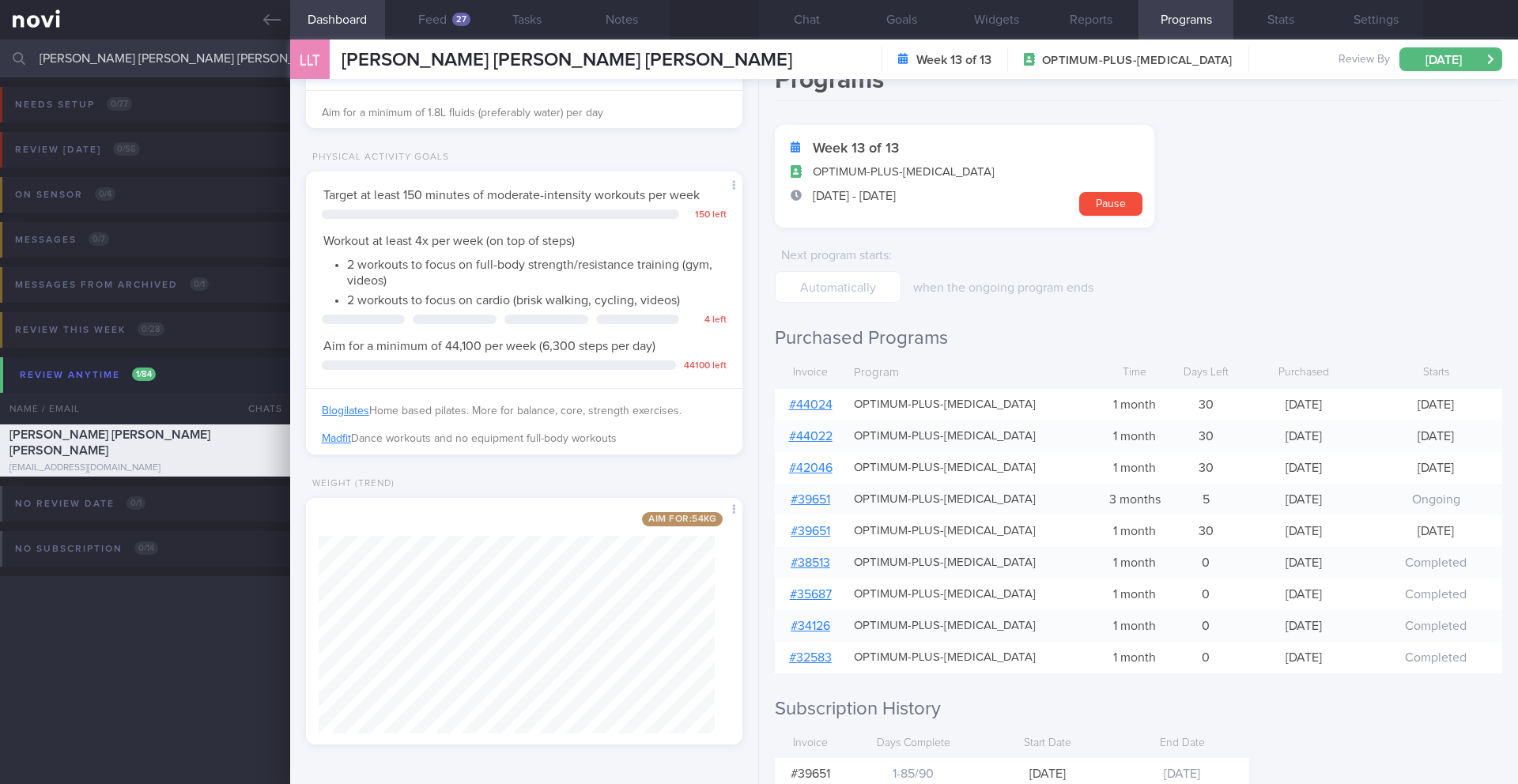
click at [101, 64] on input "[PERSON_NAME] [PERSON_NAME] [PERSON_NAME]" at bounding box center [759, 58] width 1518 height 38
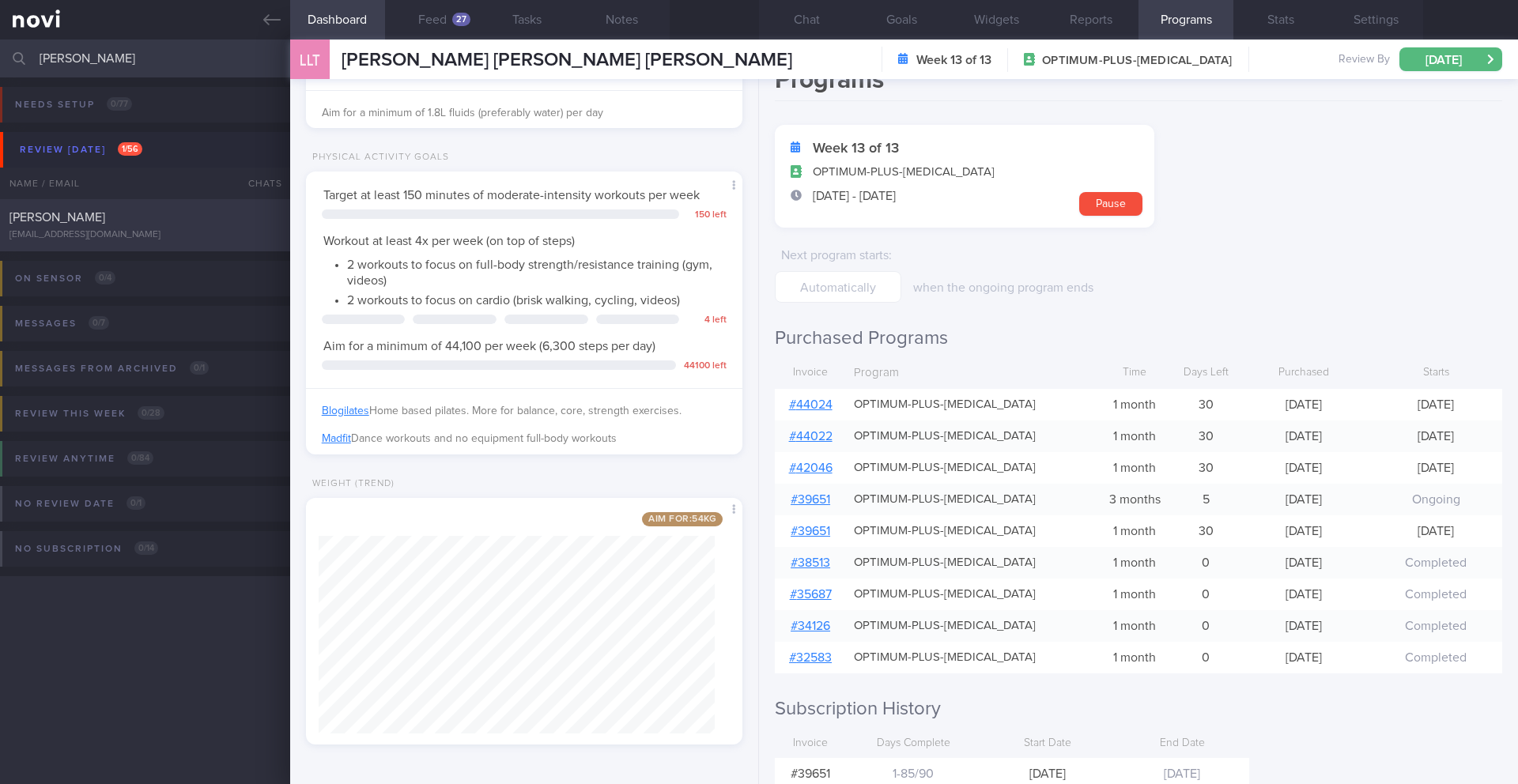
type input "[PERSON_NAME]"
click at [169, 232] on div "[EMAIL_ADDRESS][DOMAIN_NAME]" at bounding box center [145, 235] width 271 height 12
type input "12/8 Check in"
type textarea "Personal target weight: 52-54kg SUPPORT NEEDED: CHALLENGE: - OVERALL: ([DATE]) …"
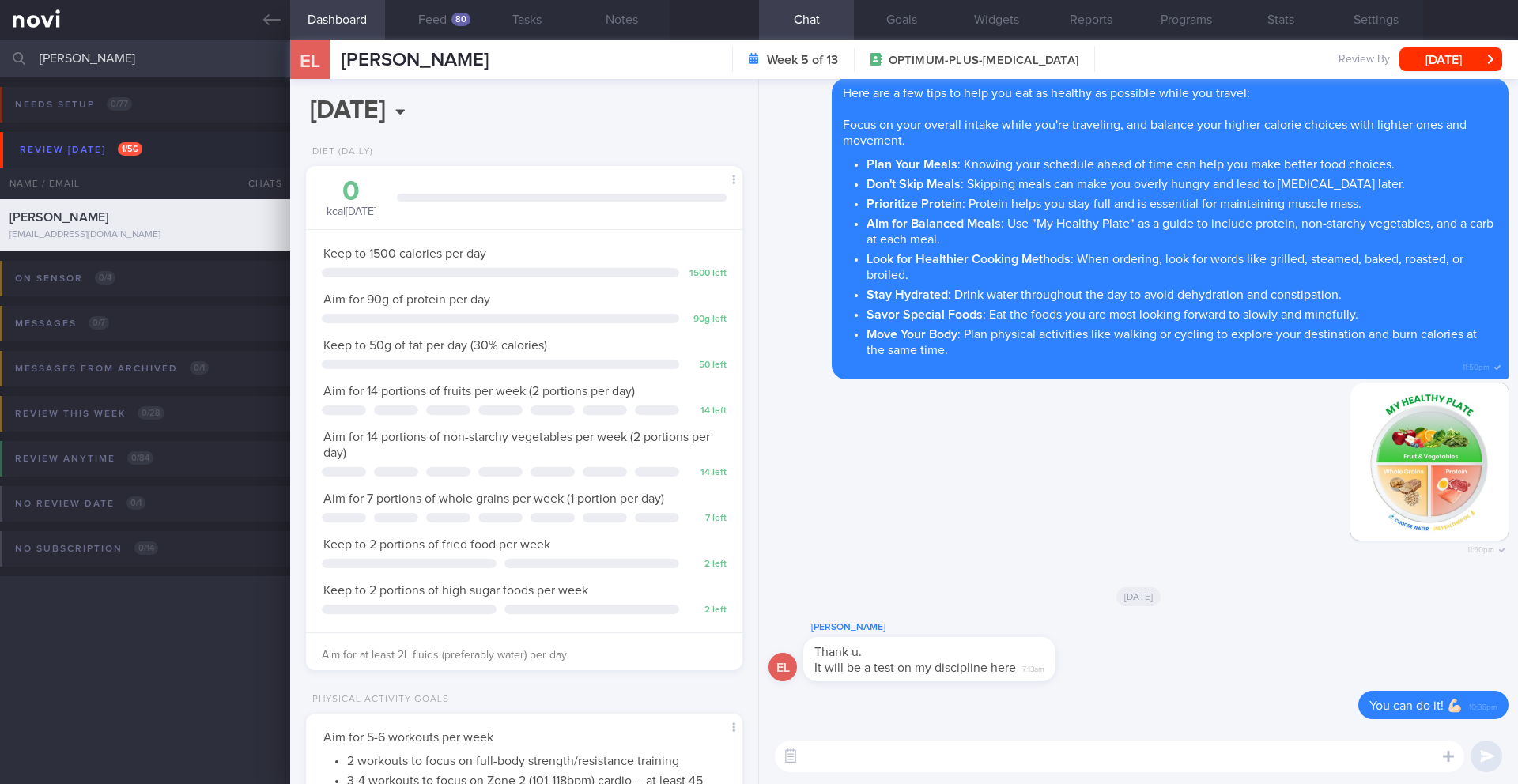
scroll to position [790288, 790102]
click at [431, 6] on button "Feed 80" at bounding box center [432, 20] width 95 height 39
click at [436, 19] on button "Feed 80" at bounding box center [432, 20] width 95 height 39
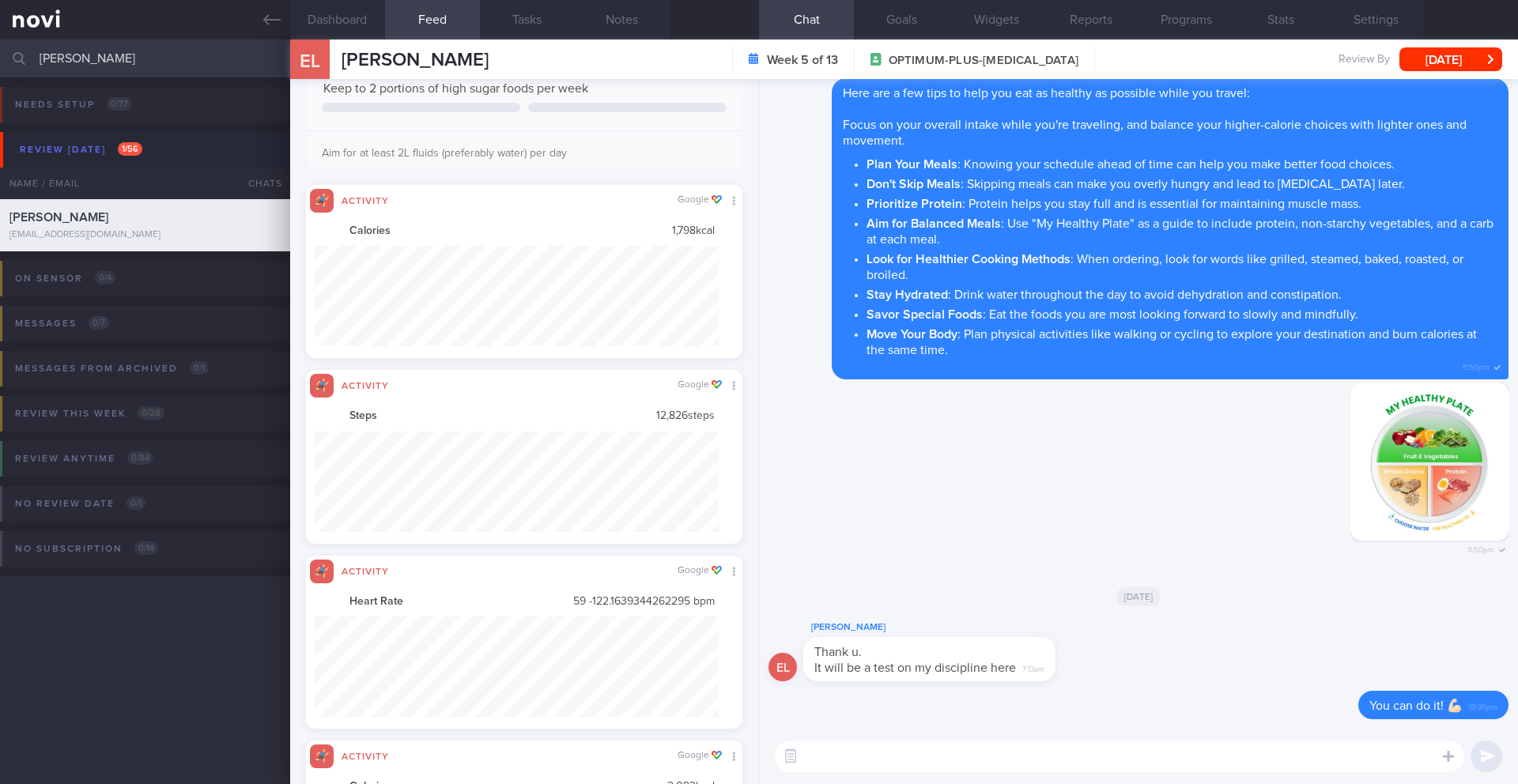
scroll to position [790407, 790094]
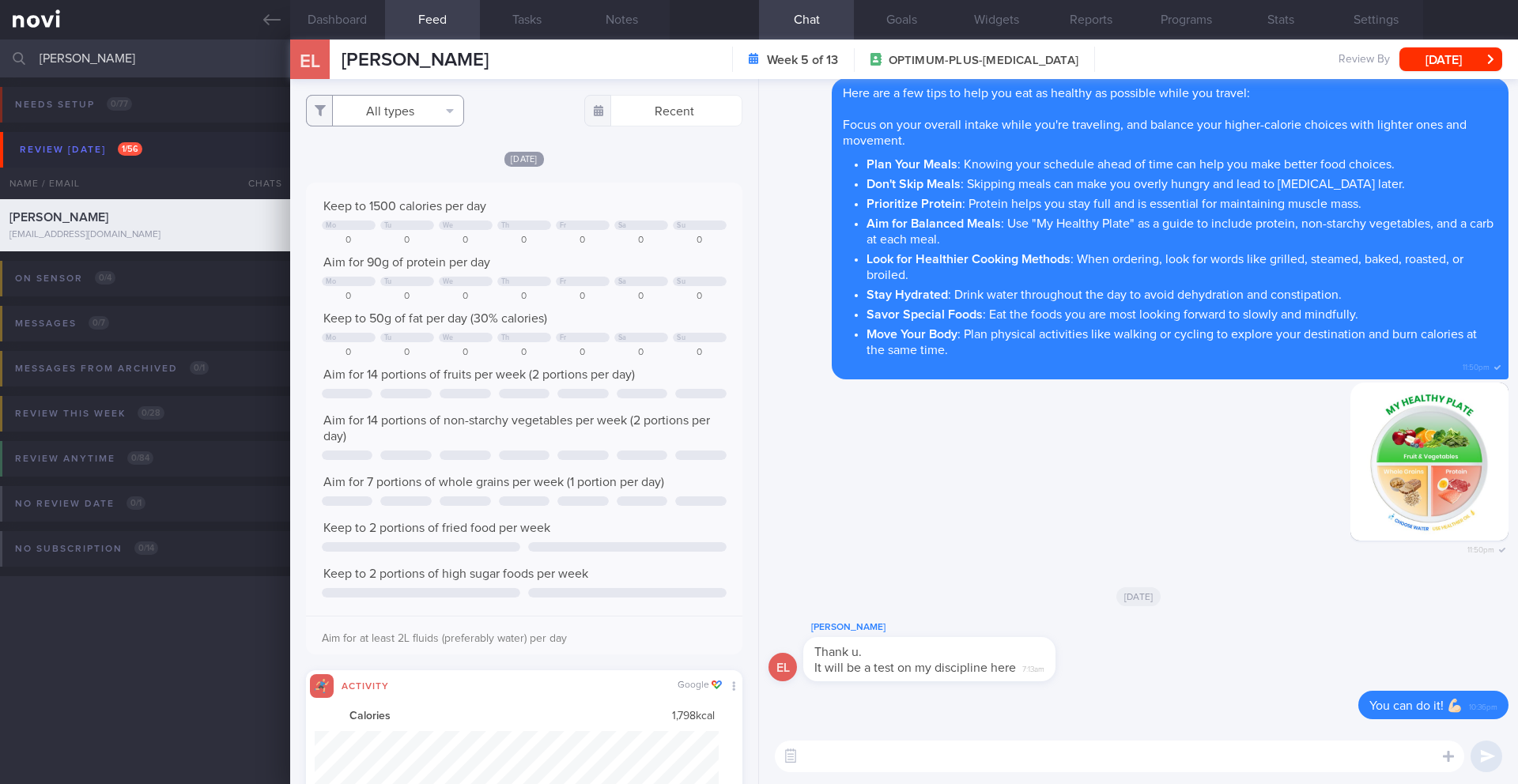
click at [414, 124] on button "All types" at bounding box center [384, 111] width 158 height 31
click at [375, 164] on button "Activity" at bounding box center [385, 165] width 157 height 24
checkbox input "false"
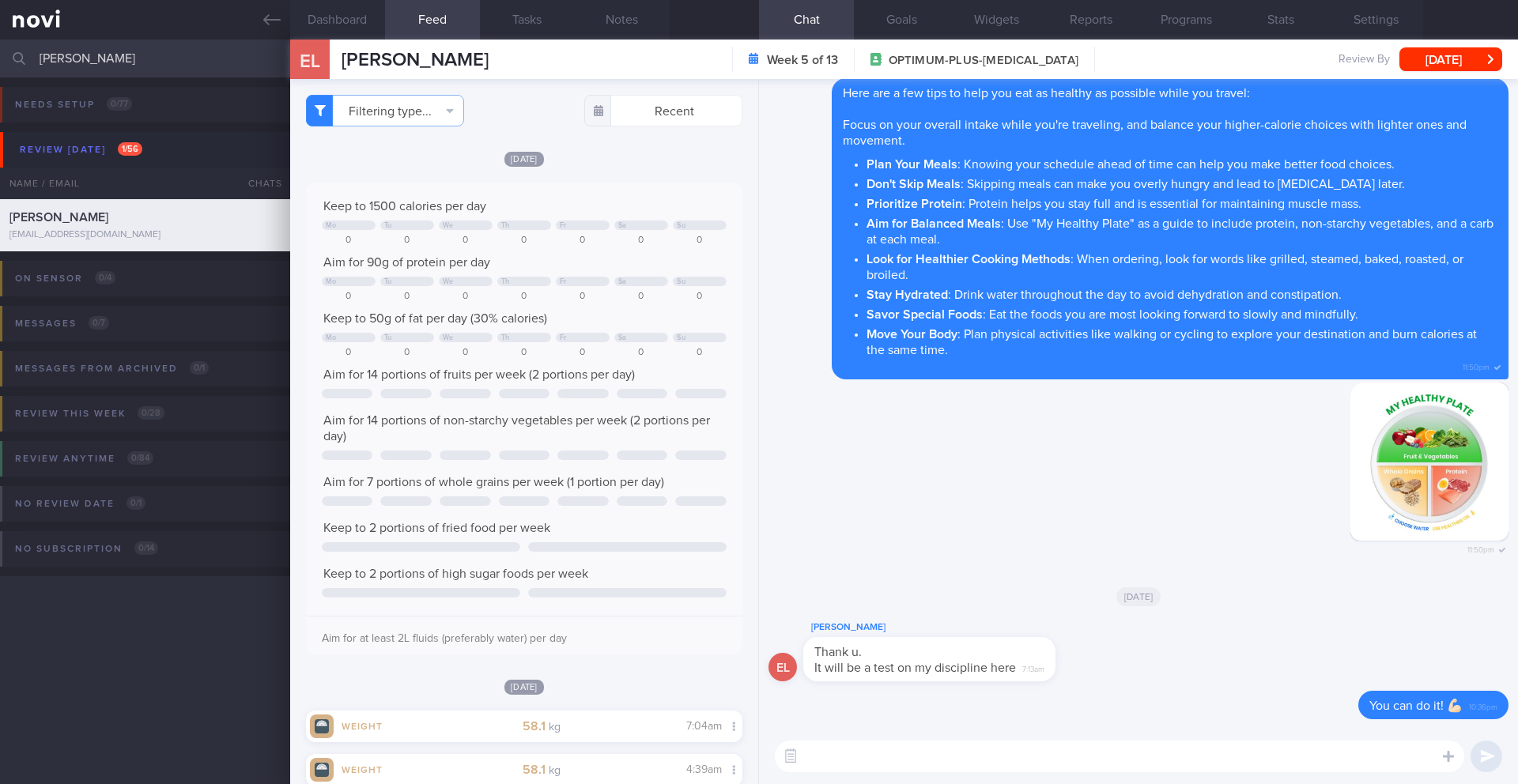
click at [864, 747] on textarea at bounding box center [1119, 757] width 689 height 31
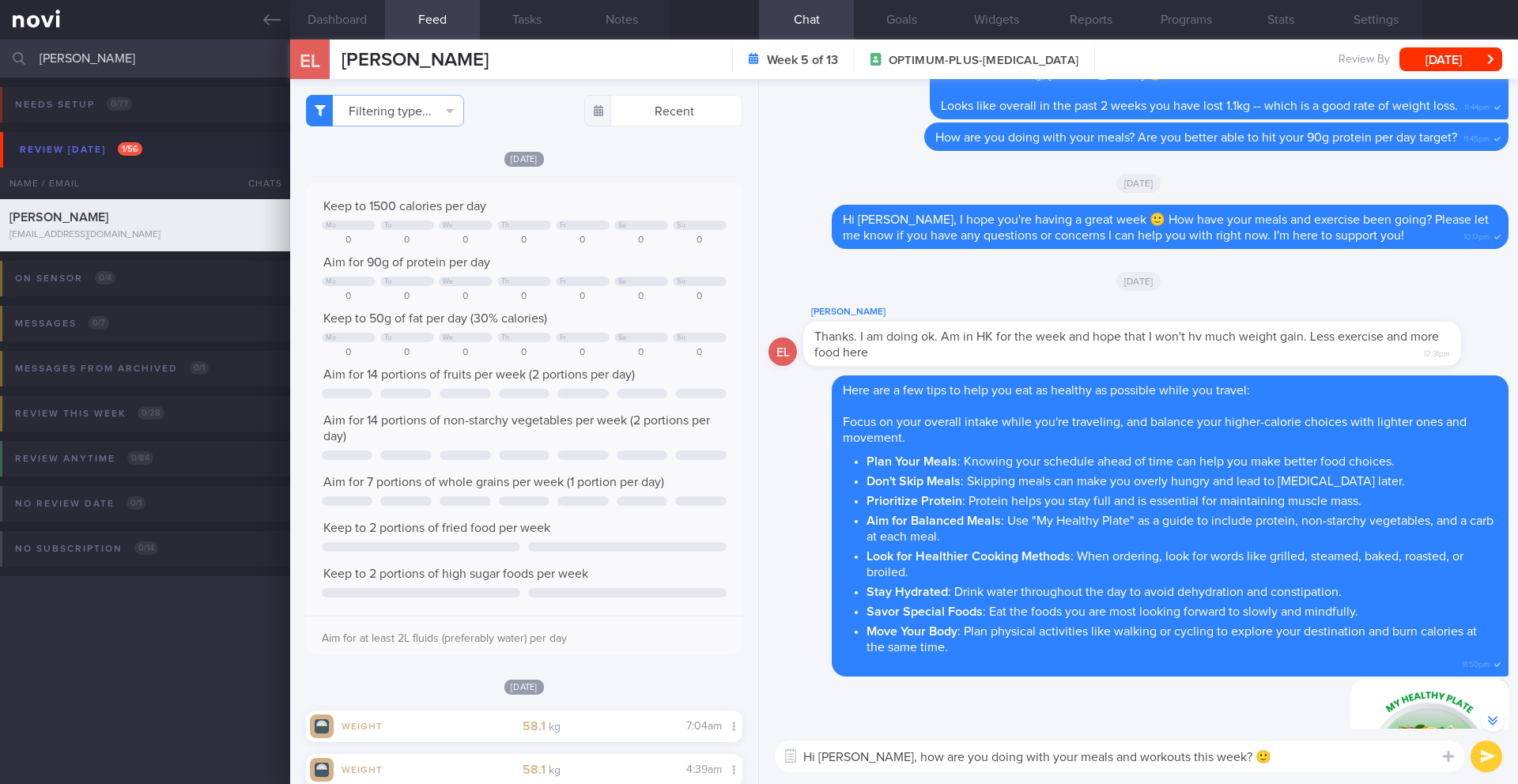
click at [885, 761] on textarea "Hi [PERSON_NAME], how are you doing with your meals and workouts this week? 🙂" at bounding box center [1119, 757] width 689 height 31
drag, startPoint x: 1337, startPoint y: 759, endPoint x: 1042, endPoint y: 755, distance: 295.0
click at [1042, 755] on textarea "Hi [PERSON_NAME], how was [GEOGRAPHIC_DATA] last week? are you doing with your …" at bounding box center [1119, 757] width 689 height 31
type textarea "Hi [PERSON_NAME], how was [GEOGRAPHIC_DATA] last week? 🙂"
click at [1493, 753] on button "submit" at bounding box center [1486, 757] width 31 height 31
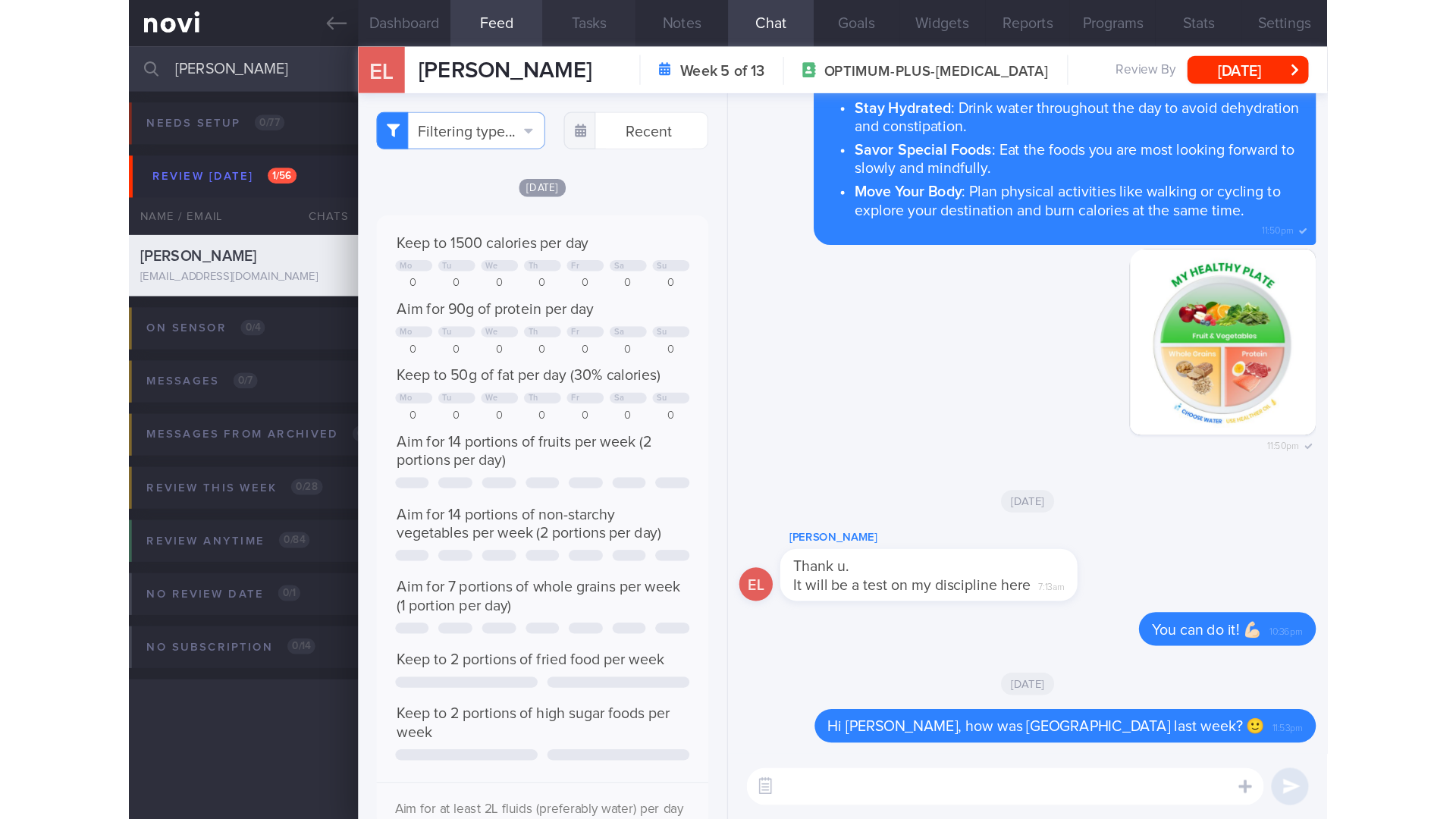
scroll to position [758346, 757980]
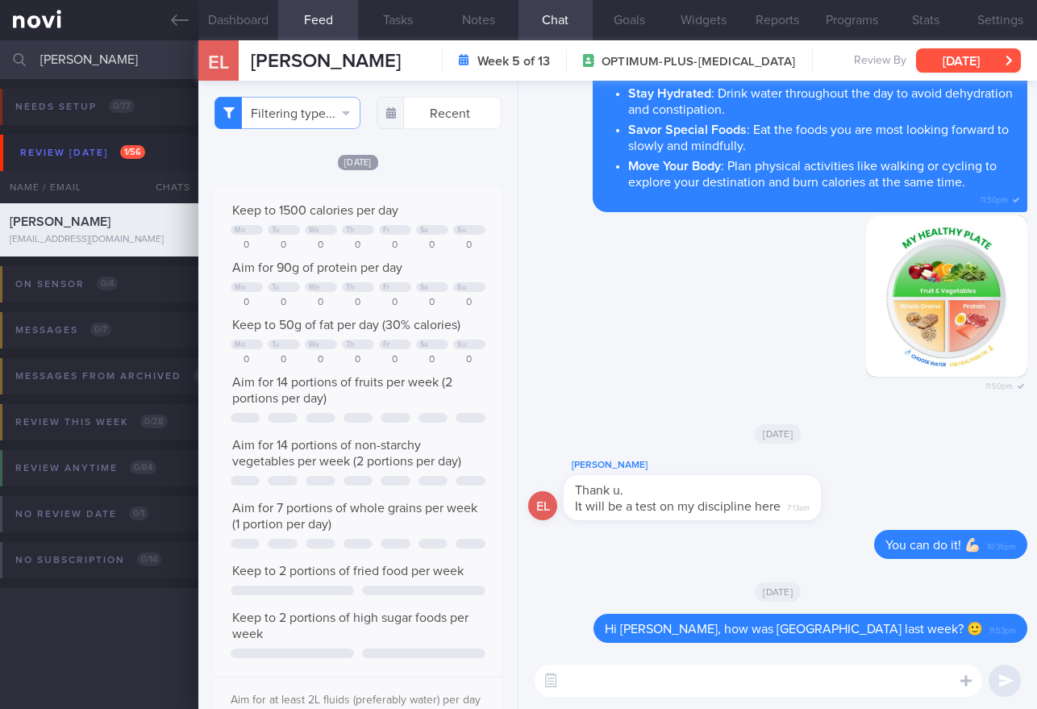
click at [950, 64] on button "[DATE]" at bounding box center [968, 60] width 105 height 24
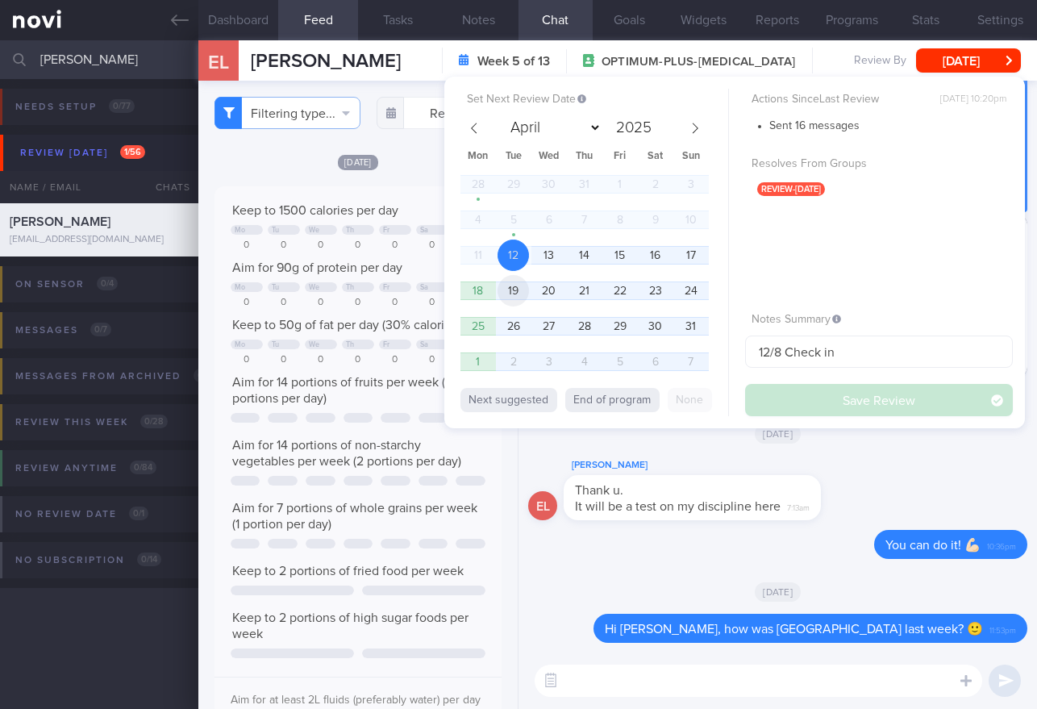
click at [513, 299] on span "19" at bounding box center [513, 290] width 31 height 31
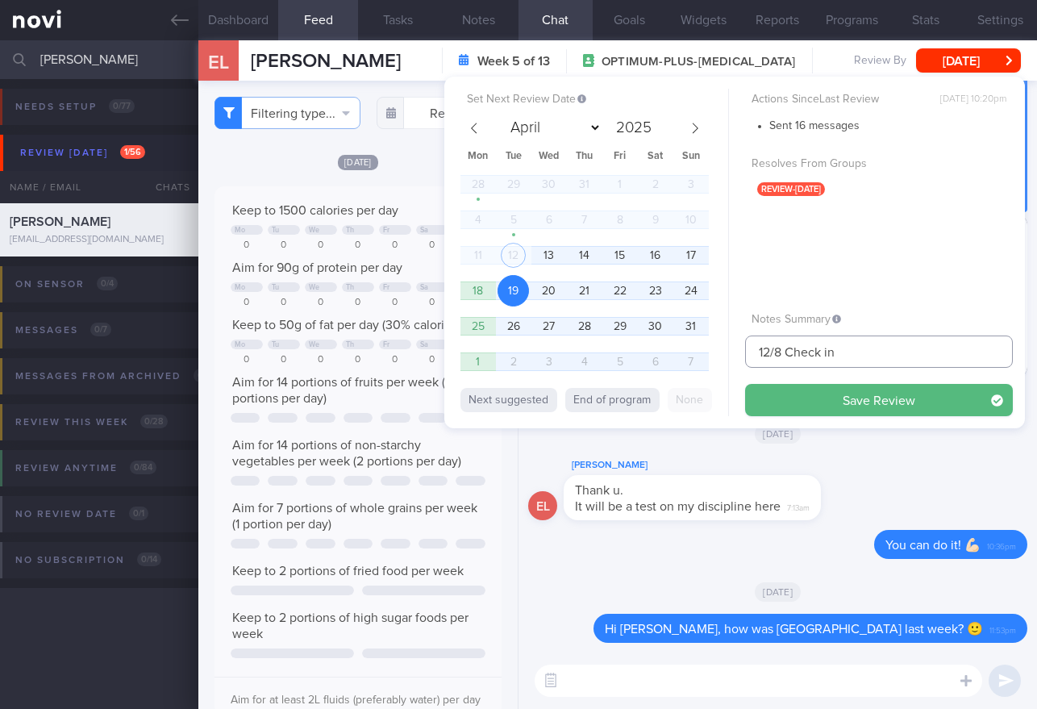
drag, startPoint x: 863, startPoint y: 354, endPoint x: 824, endPoint y: 357, distance: 38.8
click at [824, 357] on input "12/8 Check in" at bounding box center [879, 352] width 268 height 32
click at [889, 354] on input "12/8 Check in" at bounding box center [879, 352] width 268 height 32
drag, startPoint x: 770, startPoint y: 355, endPoint x: 745, endPoint y: 350, distance: 26.3
click at [745, 356] on input "12/8 Check JJ's r/v notes" at bounding box center [879, 352] width 268 height 32
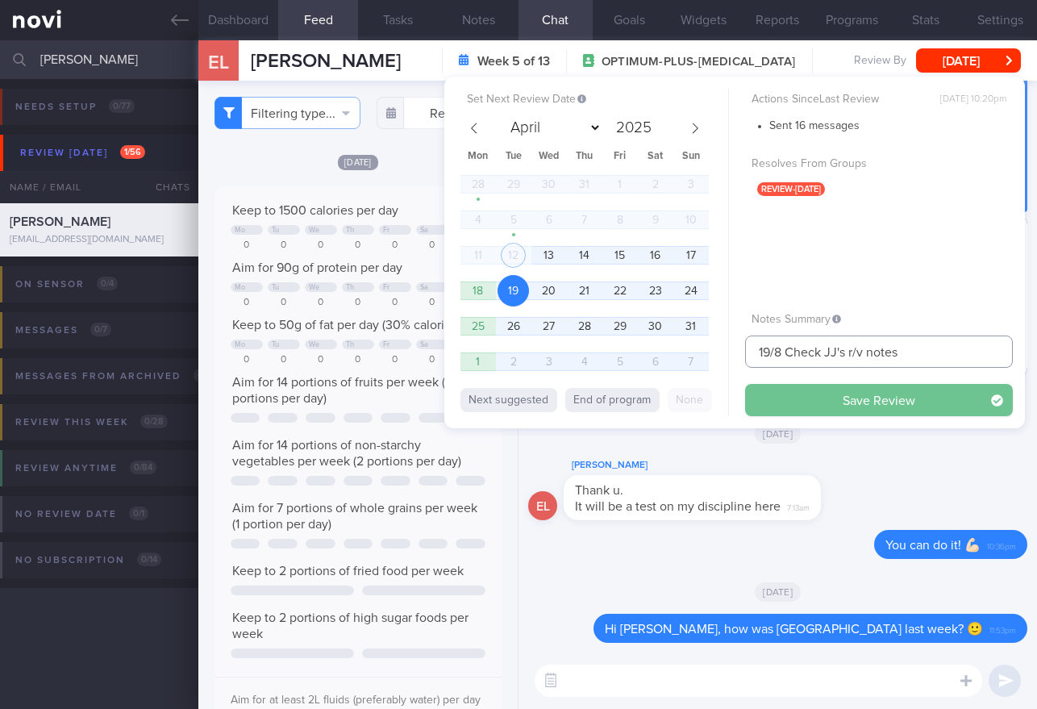
type input "19/8 Check JJ's r/v notes"
click at [832, 408] on button "Save Review" at bounding box center [879, 400] width 268 height 32
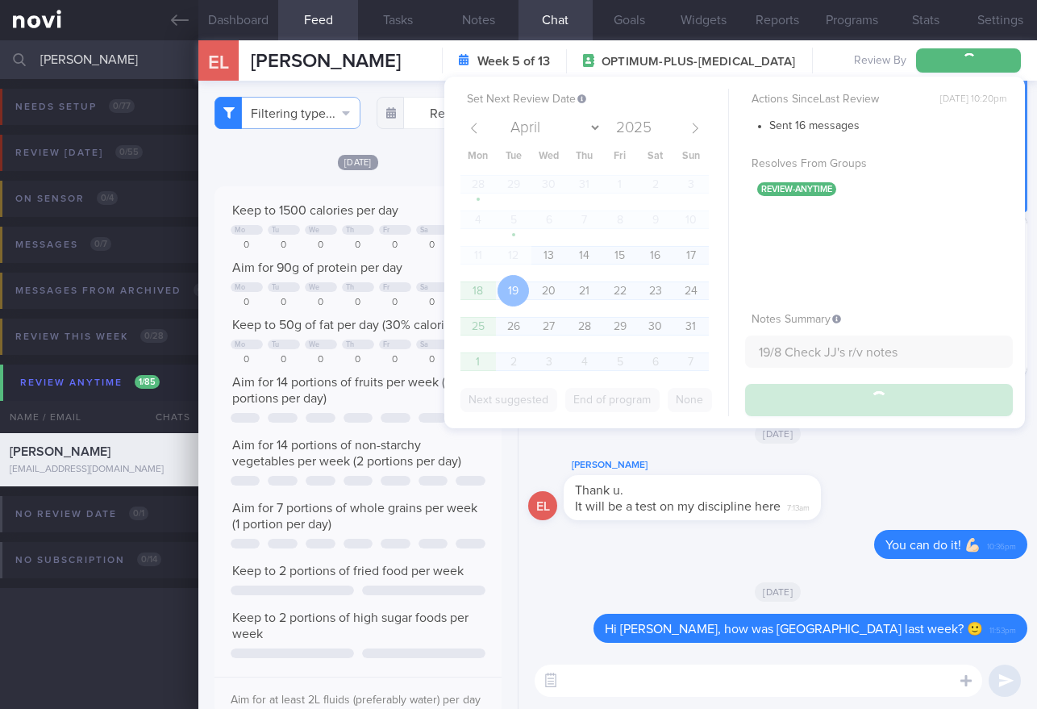
type input "19/8 Check JJ's r/v notes"
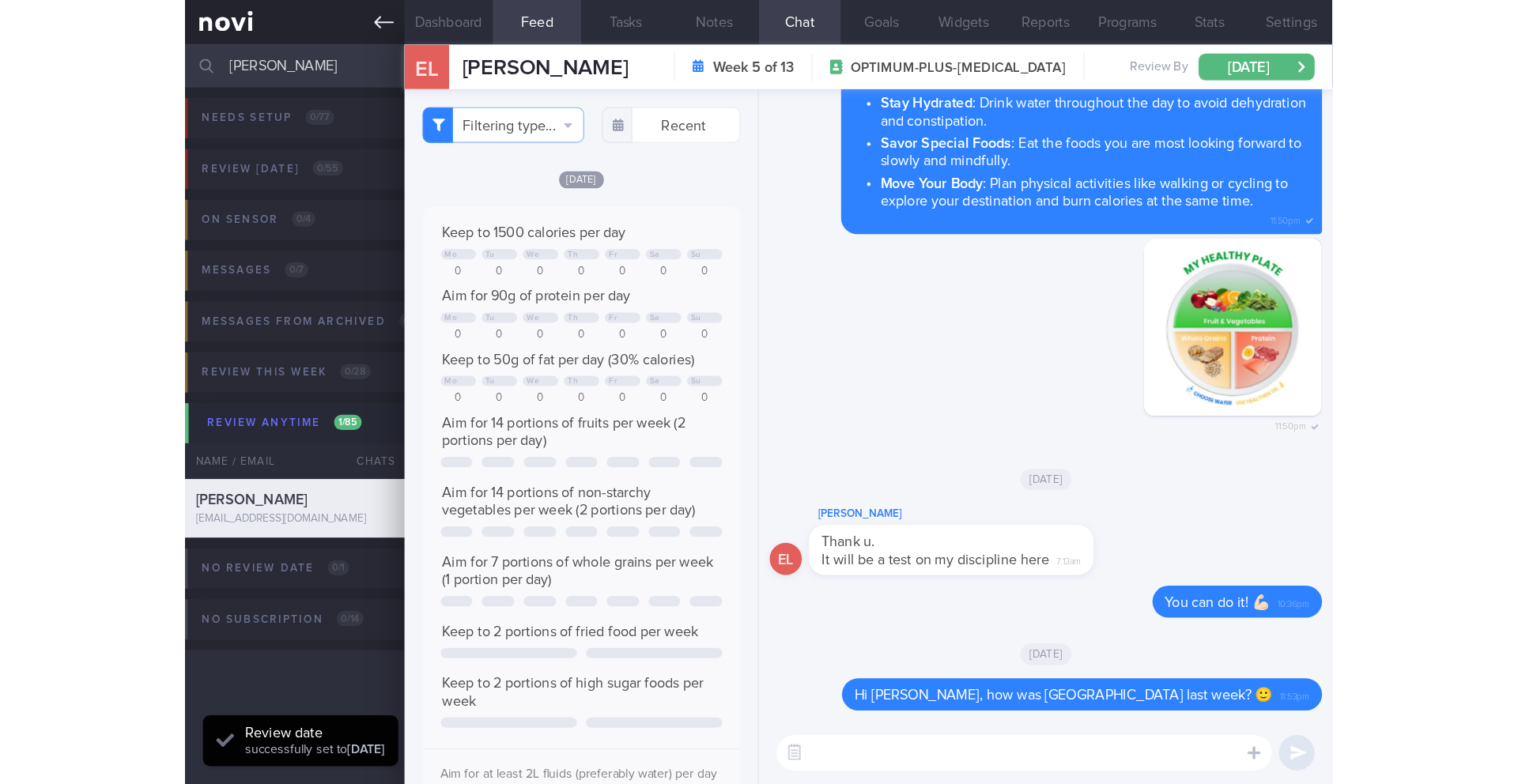
scroll to position [220, 397]
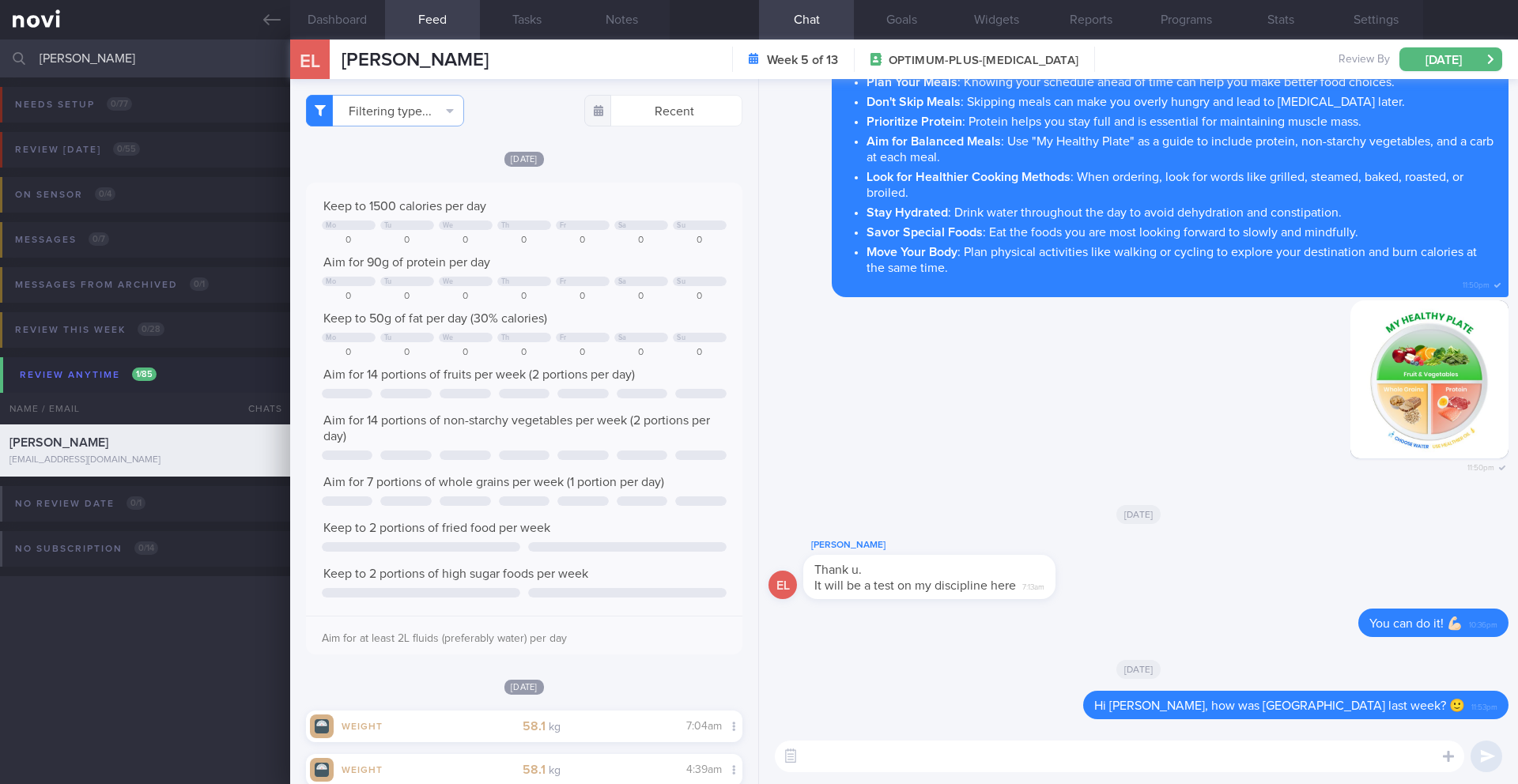
click at [83, 47] on input "[PERSON_NAME]" at bounding box center [759, 58] width 1518 height 38
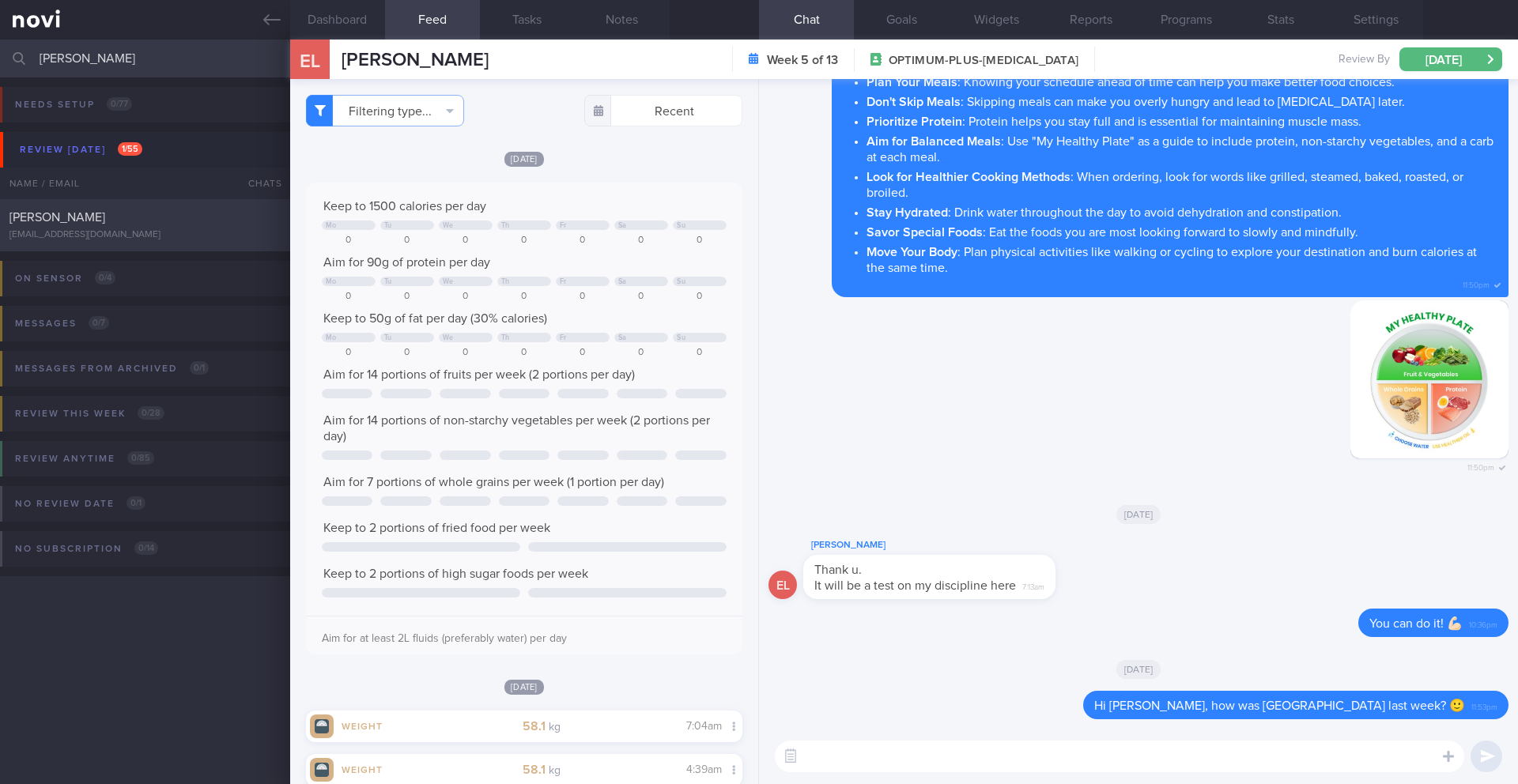
type input "[PERSON_NAME]"
click at [138, 222] on div "[PERSON_NAME]" at bounding box center [143, 218] width 268 height 16
type input "12/8 Check if cut down on sugar and increased on non-starchy veg, check if trie…"
type textarea "SUPPORT NEEDED: CHALLENGE: - OVERALL: ([DATE]) Constipation is getting slightly…"
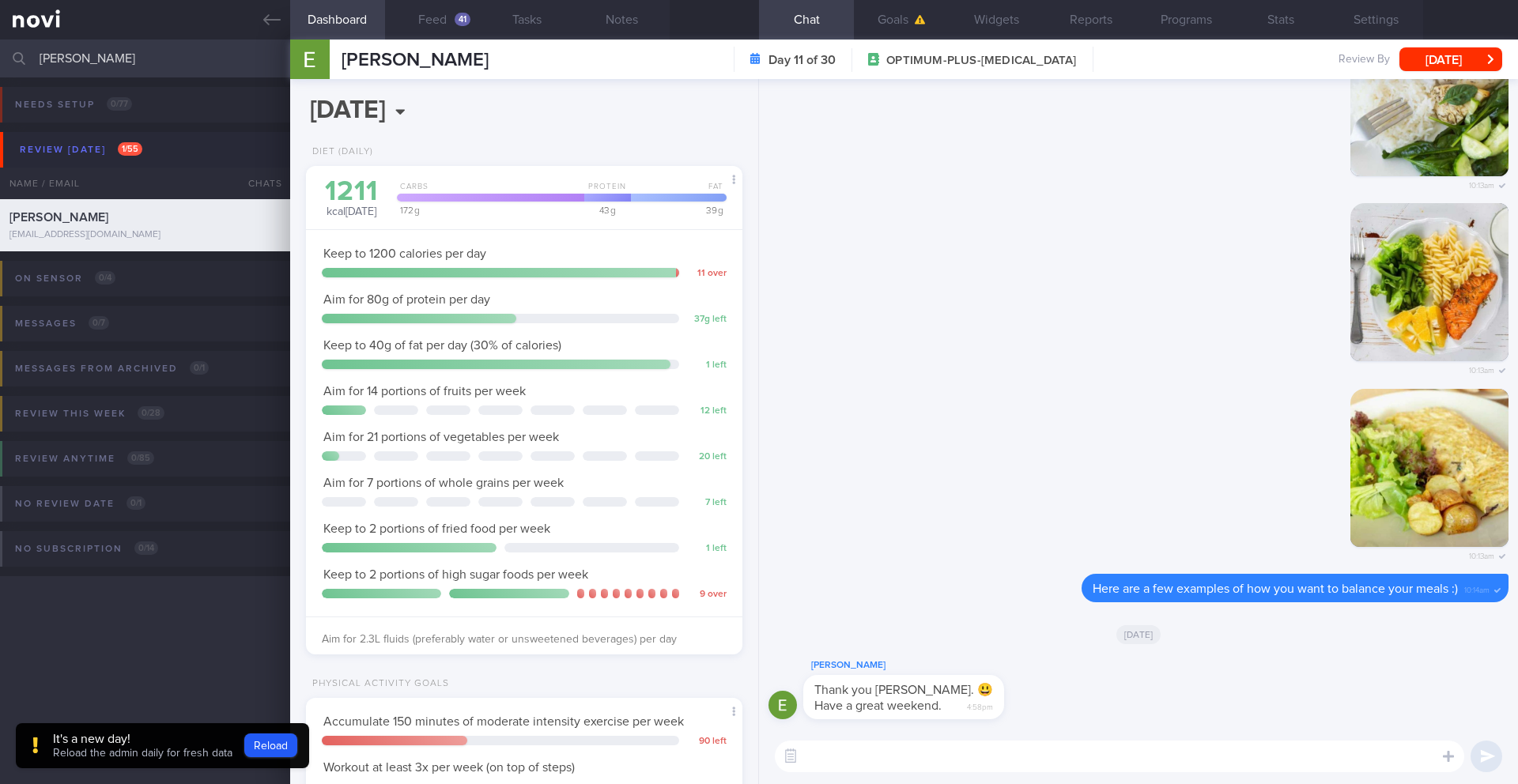
scroll to position [267, 0]
click at [278, 744] on button "Reload" at bounding box center [270, 746] width 53 height 24
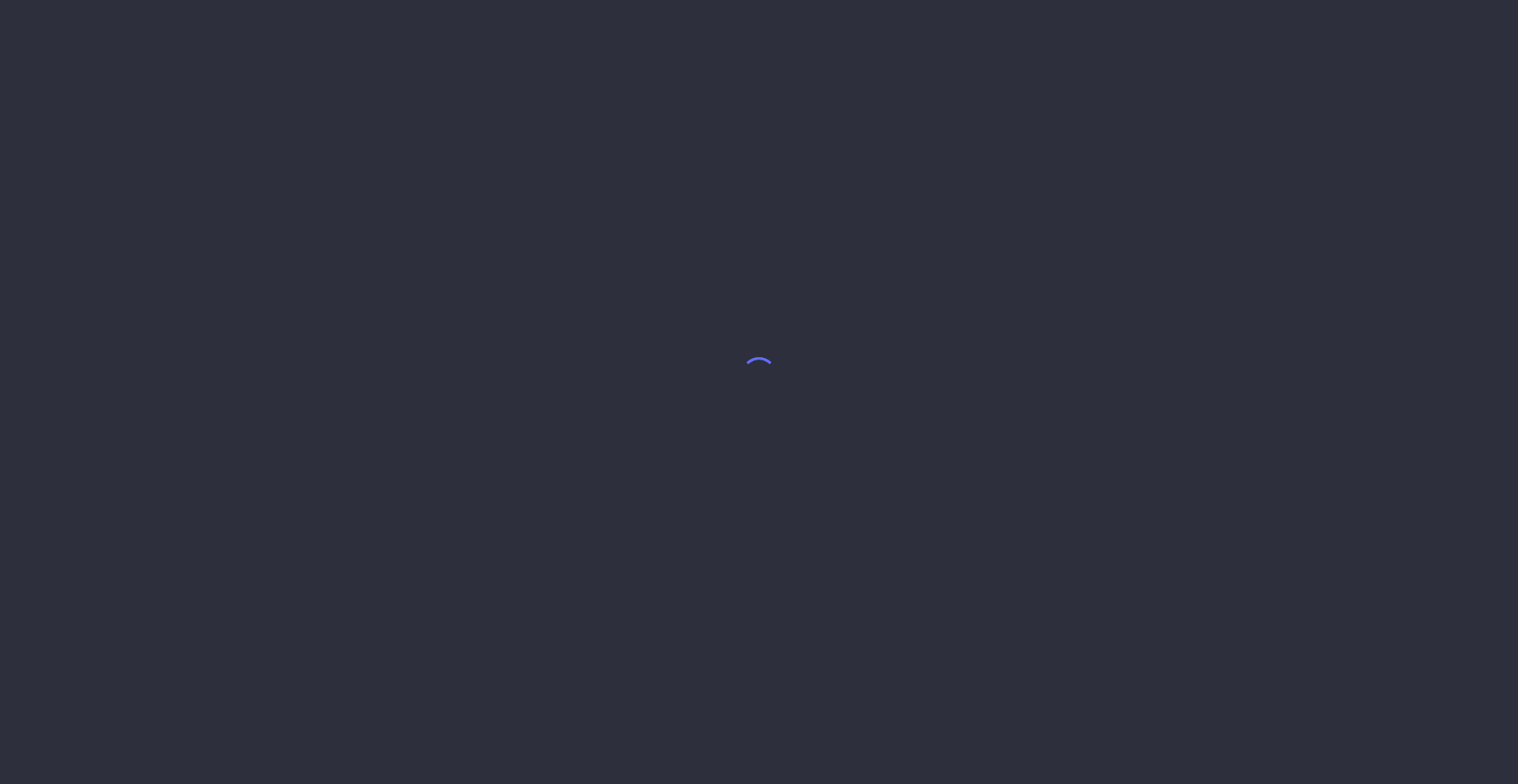
select select "7"
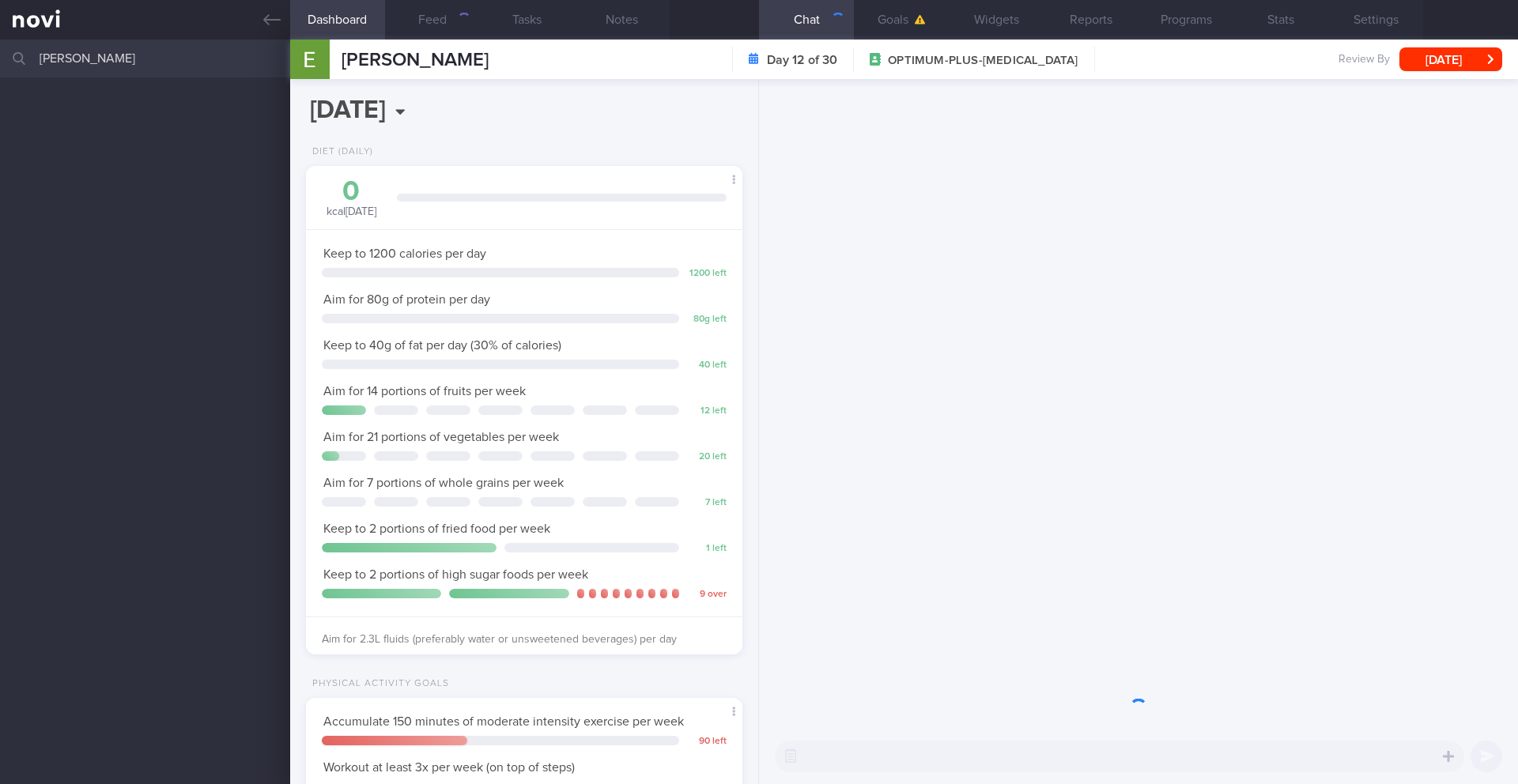
scroll to position [220, 397]
